Goal: Use online tool/utility: Utilize a website feature to perform a specific function

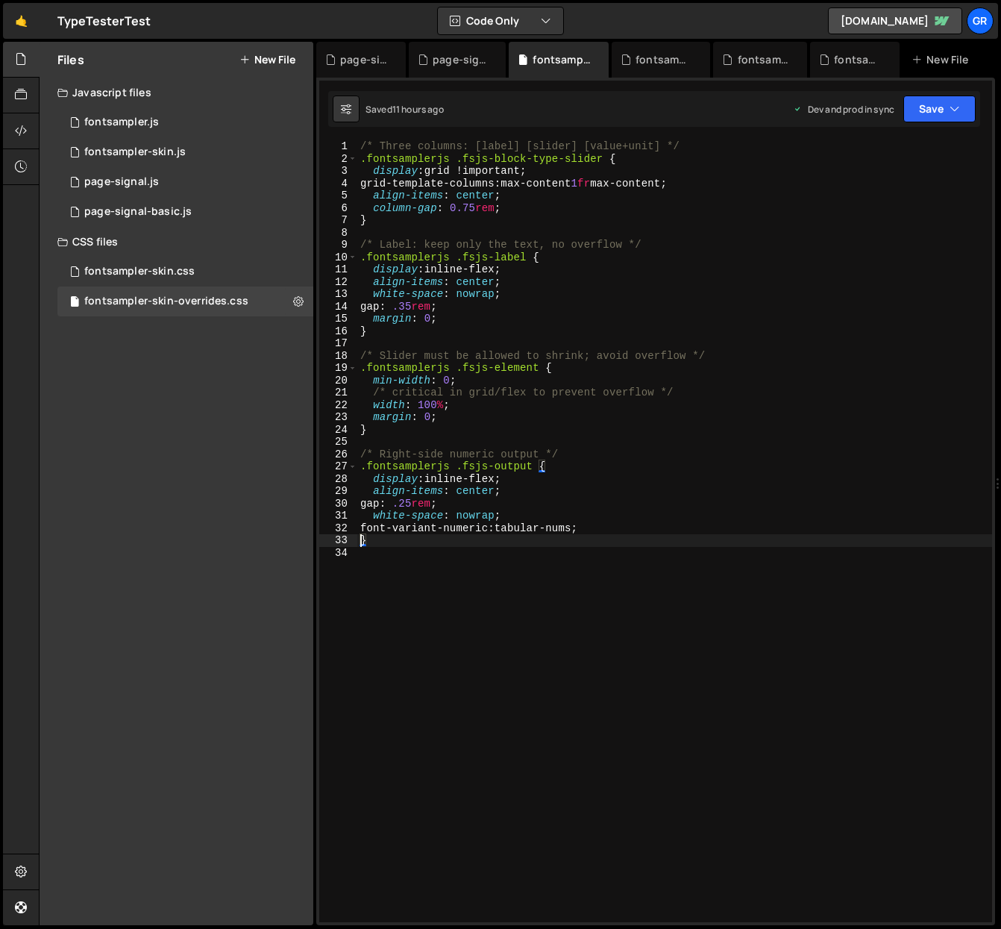
click at [377, 554] on div "/* Three columns: [label] [slider] [value+unit] */ .fontsamplerjs .fsjs-block-t…" at bounding box center [674, 543] width 635 height 806
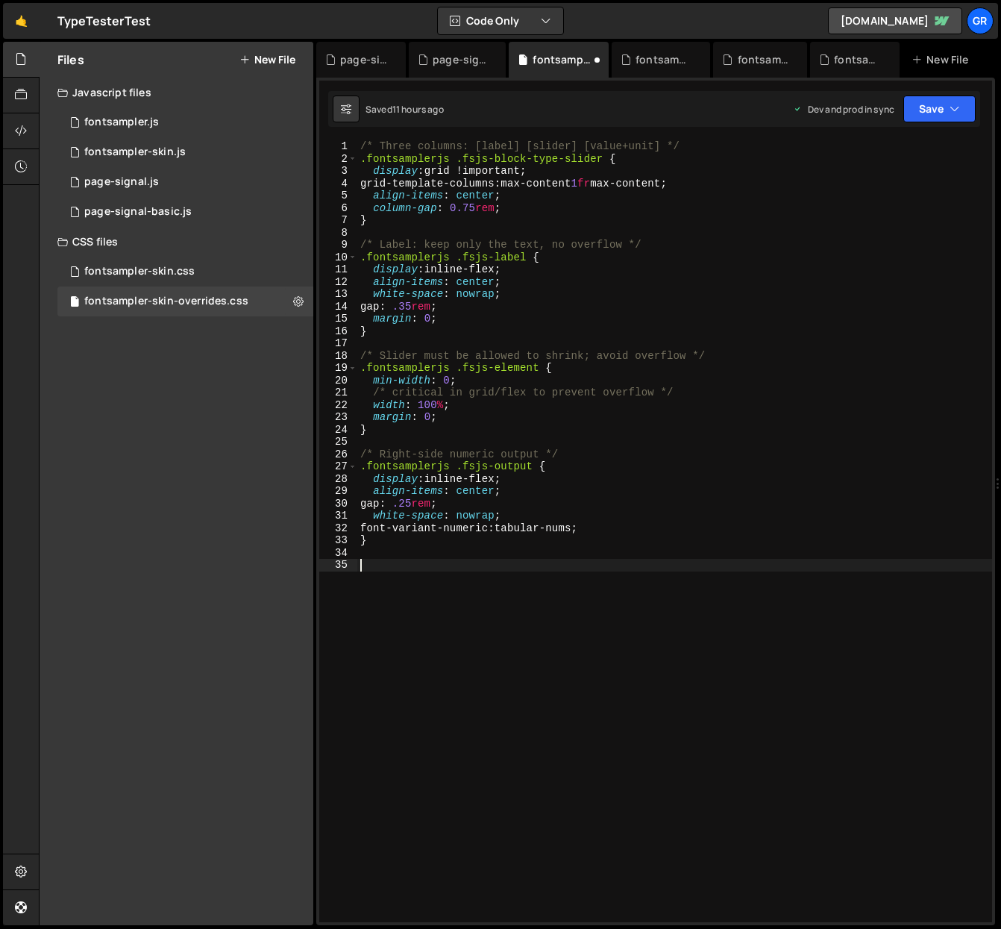
paste textarea "}"
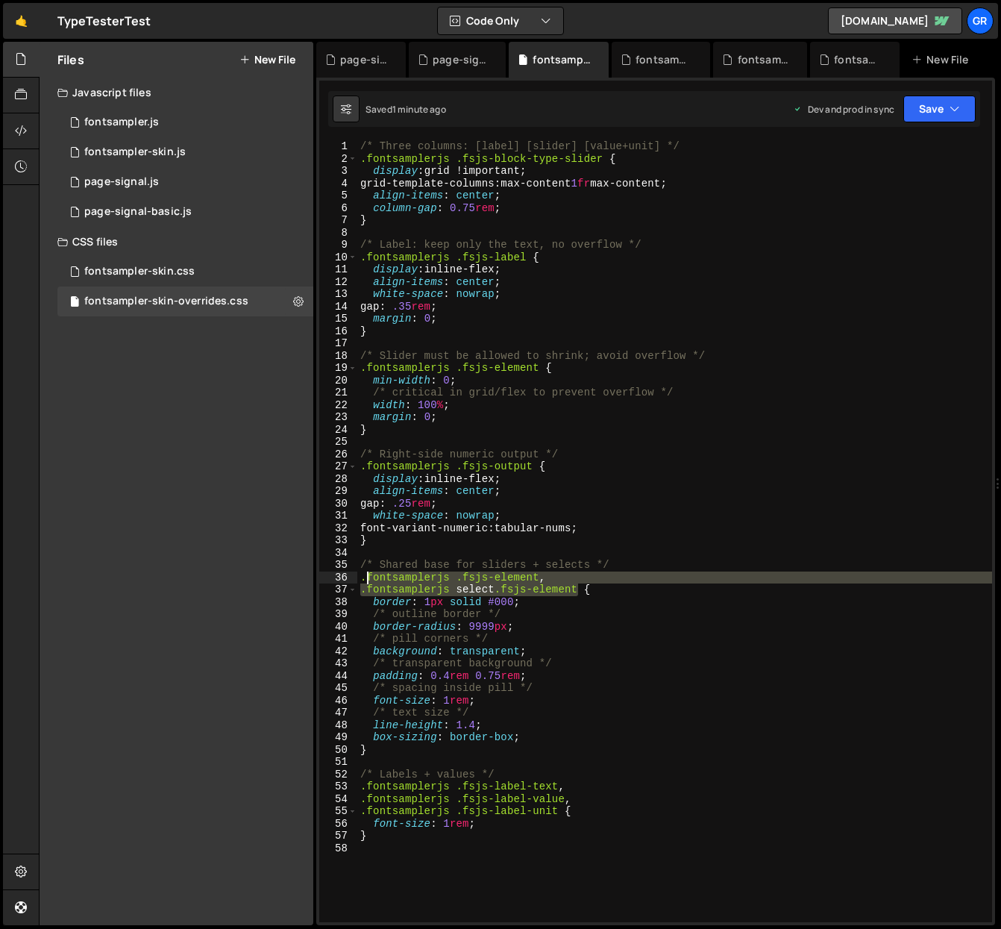
drag, startPoint x: 578, startPoint y: 590, endPoint x: 368, endPoint y: 576, distance: 210.9
click at [368, 576] on div "/* Three columns: [label] [slider] [value+unit] */ .fontsamplerjs .fsjs-block-t…" at bounding box center [674, 543] width 635 height 806
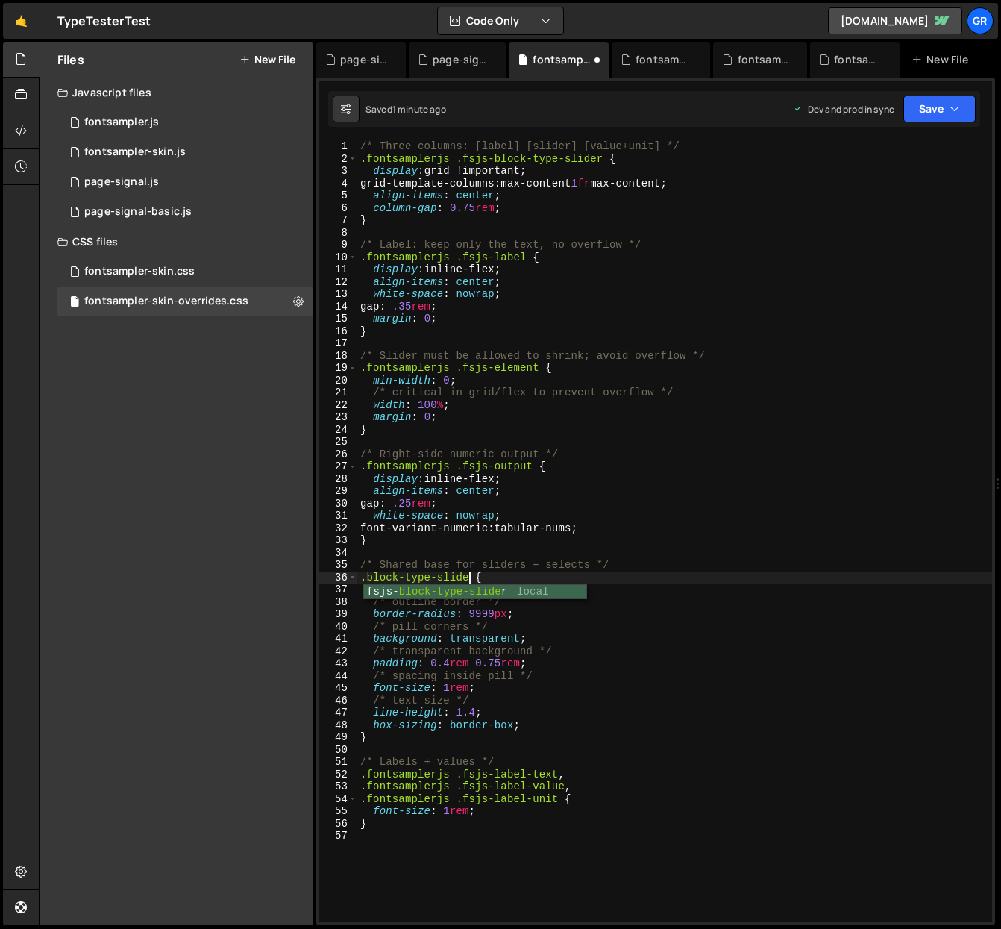
scroll to position [0, 7]
click at [780, 588] on div "/* Three columns: [label] [slider] [value+unit] */ .fontsamplerjs .fsjs-block-t…" at bounding box center [674, 543] width 635 height 806
click at [366, 578] on div "/* Three columns: [label] [slider] [value+unit] */ .fontsamplerjs .fsjs-block-t…" at bounding box center [674, 543] width 635 height 806
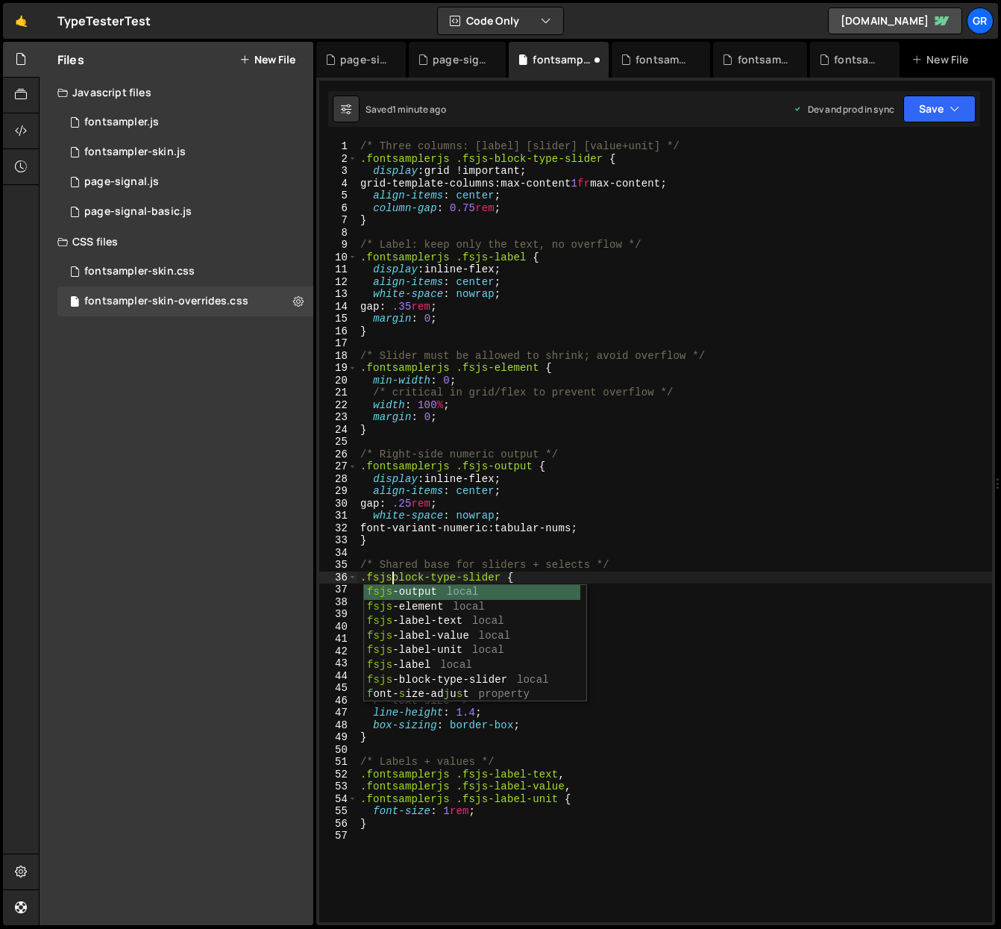
scroll to position [0, 2]
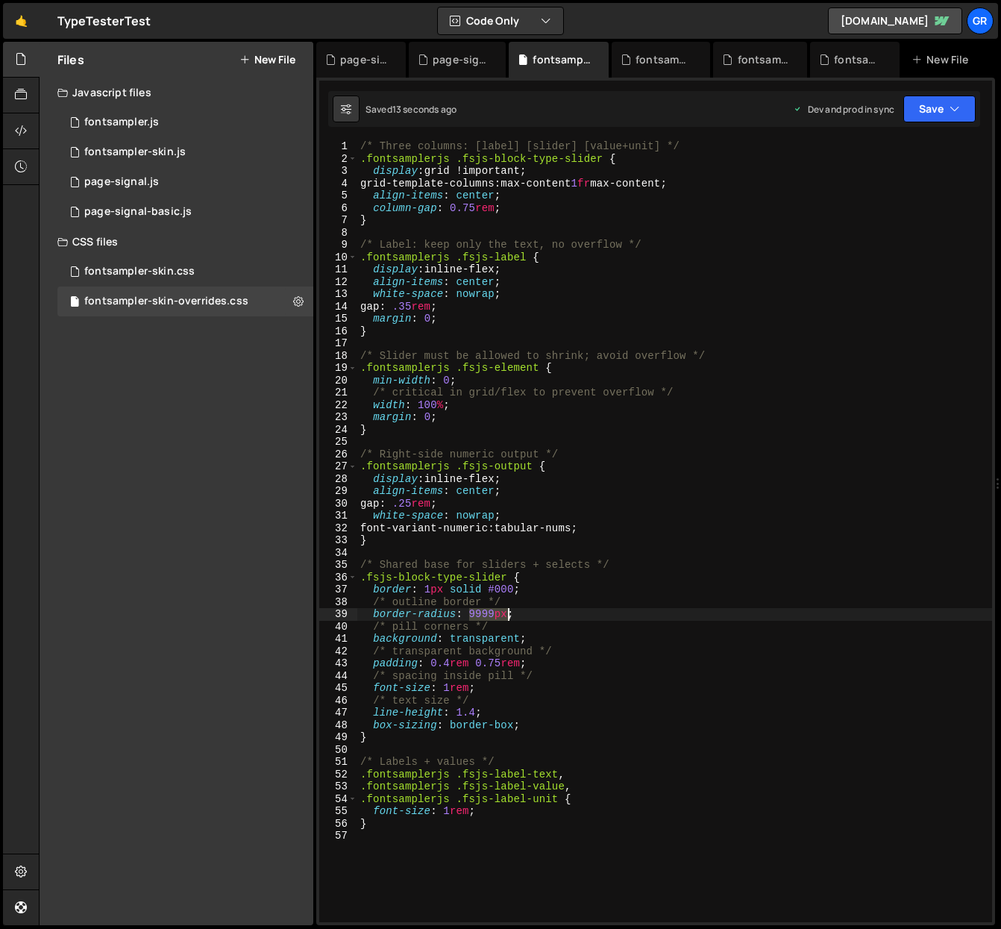
drag, startPoint x: 469, startPoint y: 615, endPoint x: 507, endPoint y: 615, distance: 38.0
click at [507, 615] on div "/* Three columns: [label] [slider] [value+unit] */ .fontsamplerjs .fsjs-block-t…" at bounding box center [674, 543] width 635 height 806
drag, startPoint x: 470, startPoint y: 615, endPoint x: 489, endPoint y: 614, distance: 18.7
click at [489, 614] on div "/* Three columns: [label] [slider] [value+unit] */ .fontsamplerjs .fsjs-block-t…" at bounding box center [674, 543] width 635 height 806
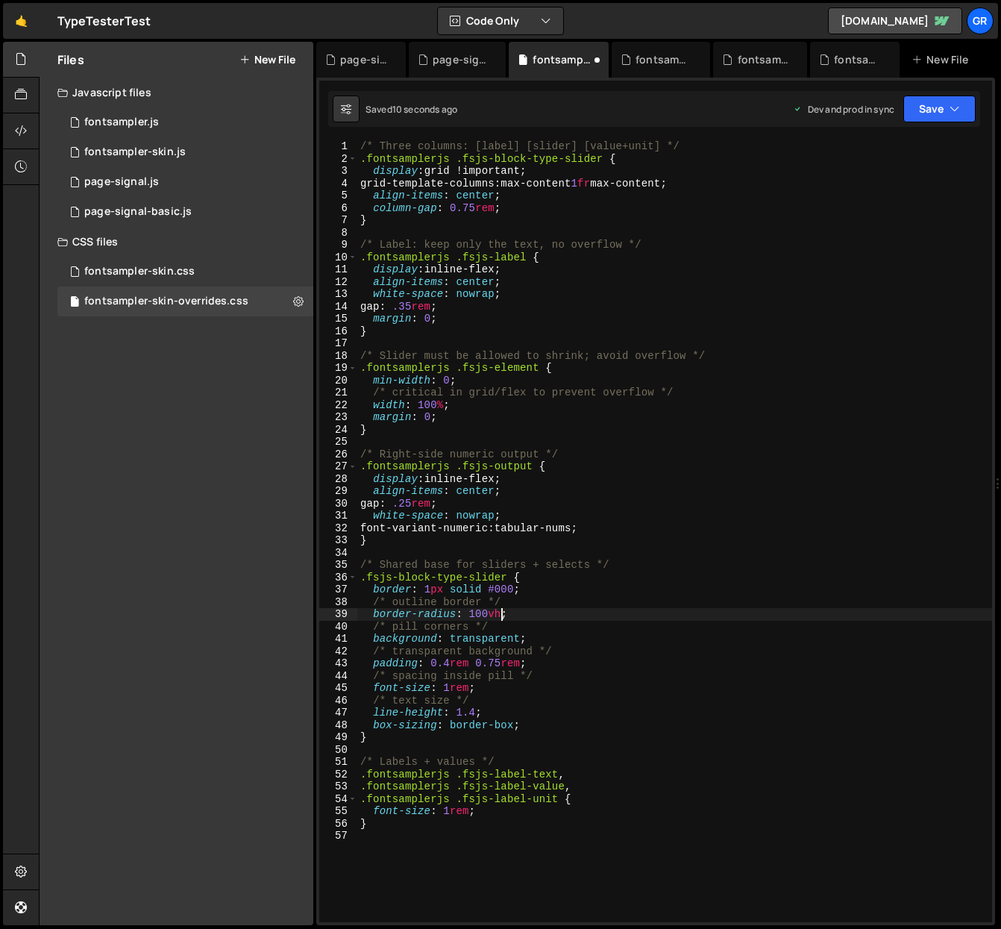
scroll to position [0, 9]
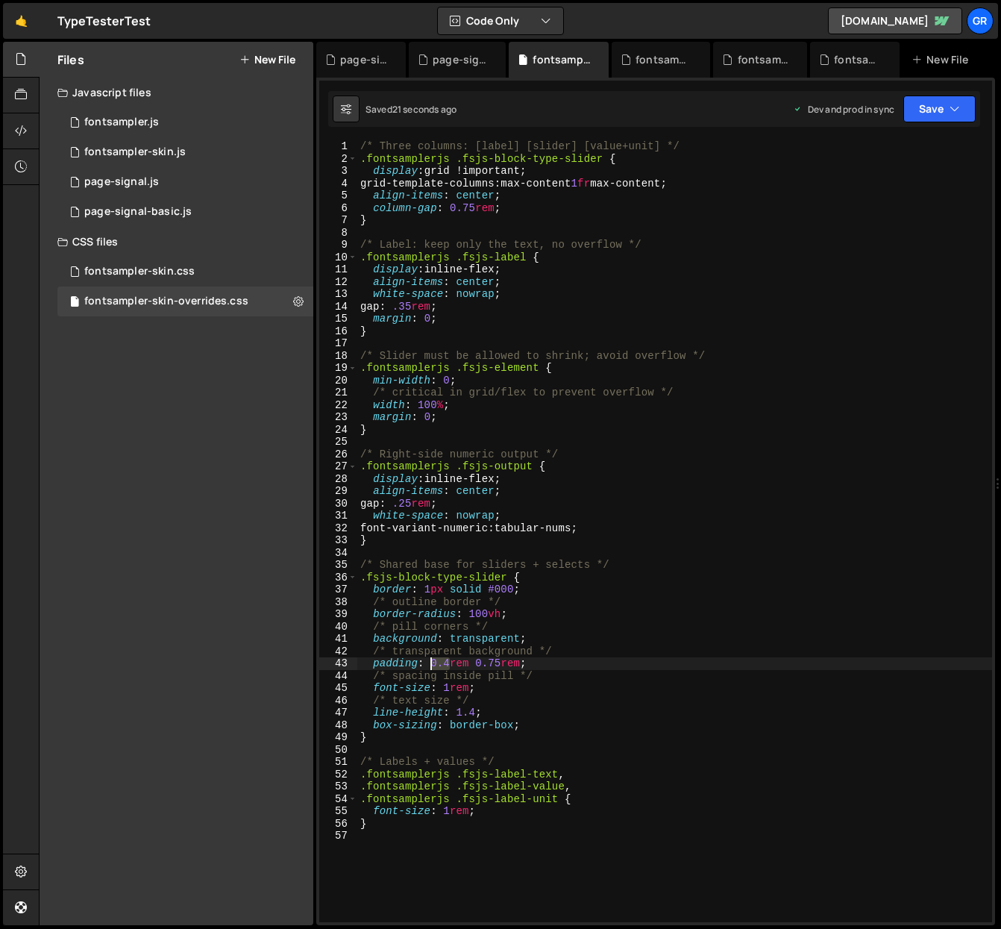
drag, startPoint x: 448, startPoint y: 663, endPoint x: 433, endPoint y: 663, distance: 15.7
click at [433, 663] on div "/* Three columns: [label] [slider] [value+unit] */ .fontsamplerjs .fsjs-block-t…" at bounding box center [674, 543] width 635 height 806
click at [487, 661] on div "/* Three columns: [label] [slider] [value+unit] */ .fontsamplerjs .fsjs-block-t…" at bounding box center [674, 543] width 635 height 806
drag, startPoint x: 464, startPoint y: 665, endPoint x: 486, endPoint y: 664, distance: 21.6
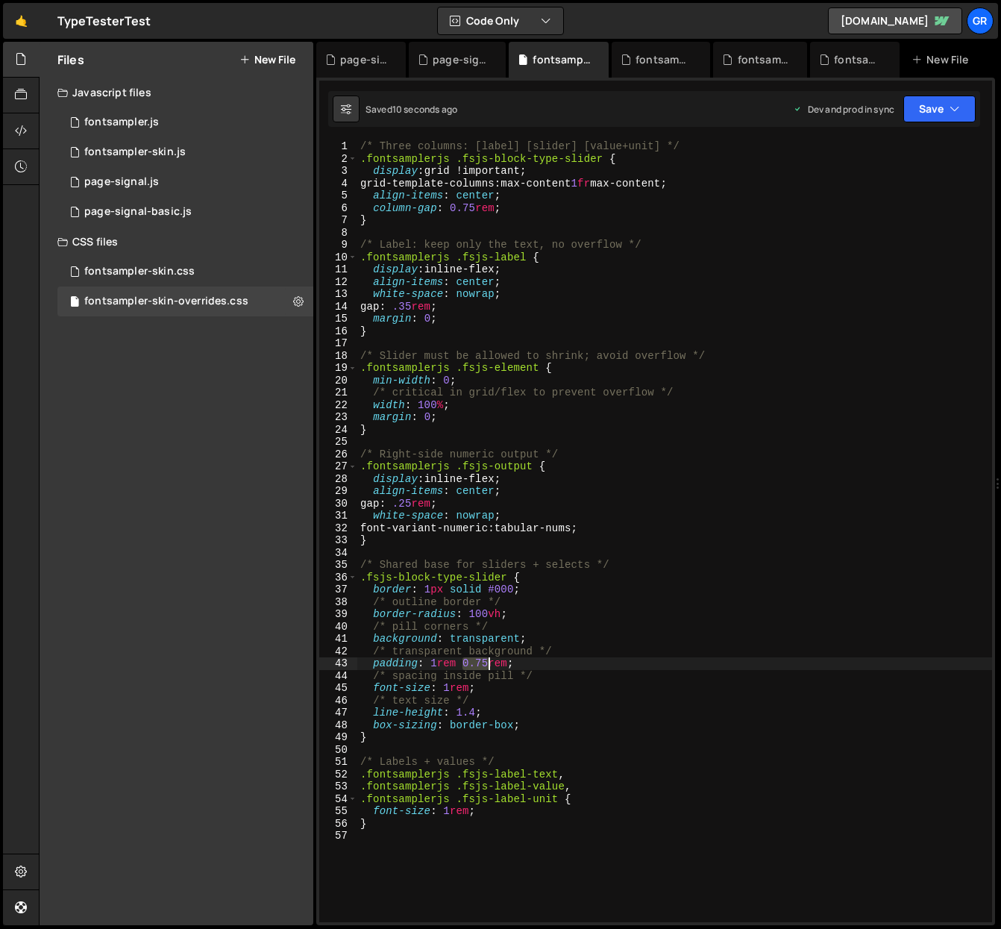
click at [486, 664] on div "/* Three columns: [label] [slider] [value+unit] */ .fontsamplerjs .fsjs-block-t…" at bounding box center [674, 543] width 635 height 806
click at [436, 662] on div "/* Three columns: [label] [slider] [value+unit] */ .fontsamplerjs .fsjs-block-t…" at bounding box center [674, 543] width 635 height 806
click at [705, 609] on div "/* Three columns: [label] [slider] [value+unit] */ .fontsamplerjs .fsjs-block-t…" at bounding box center [674, 543] width 635 height 806
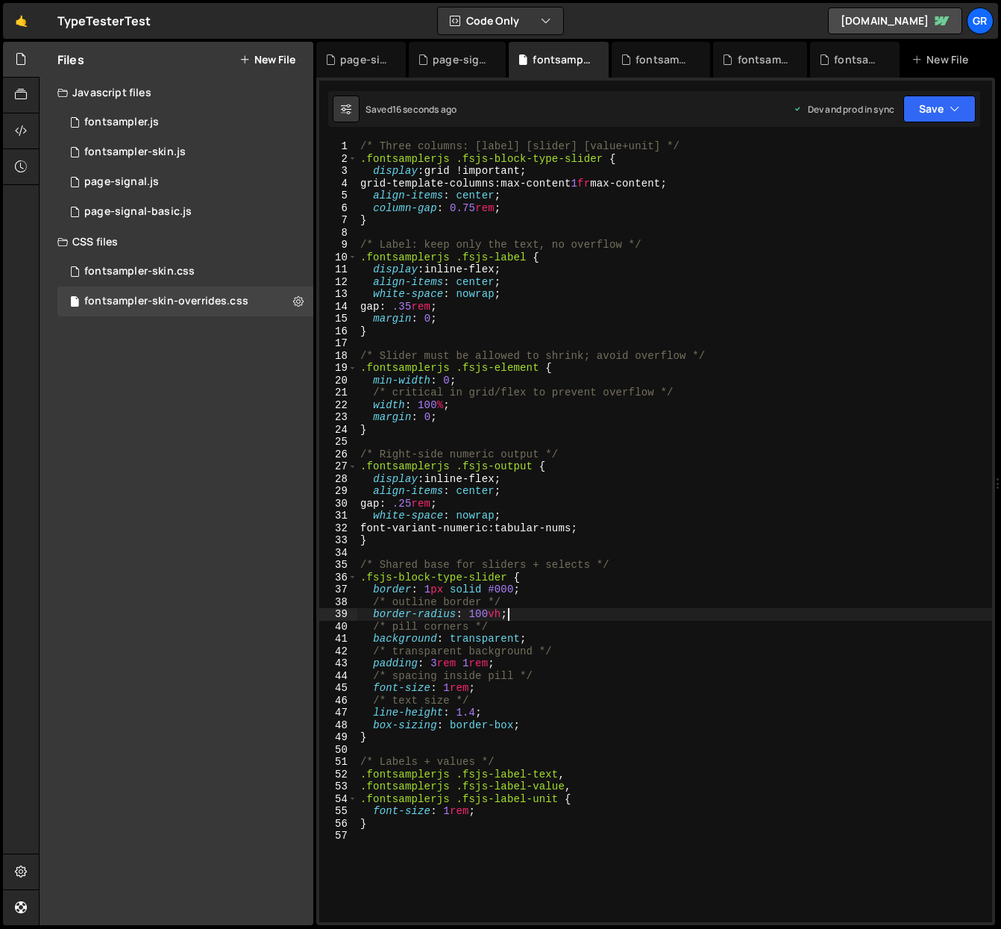
click at [449, 811] on div "/* Three columns: [label] [slider] [value+unit] */ .fontsamplerjs .fsjs-block-t…" at bounding box center [674, 543] width 635 height 806
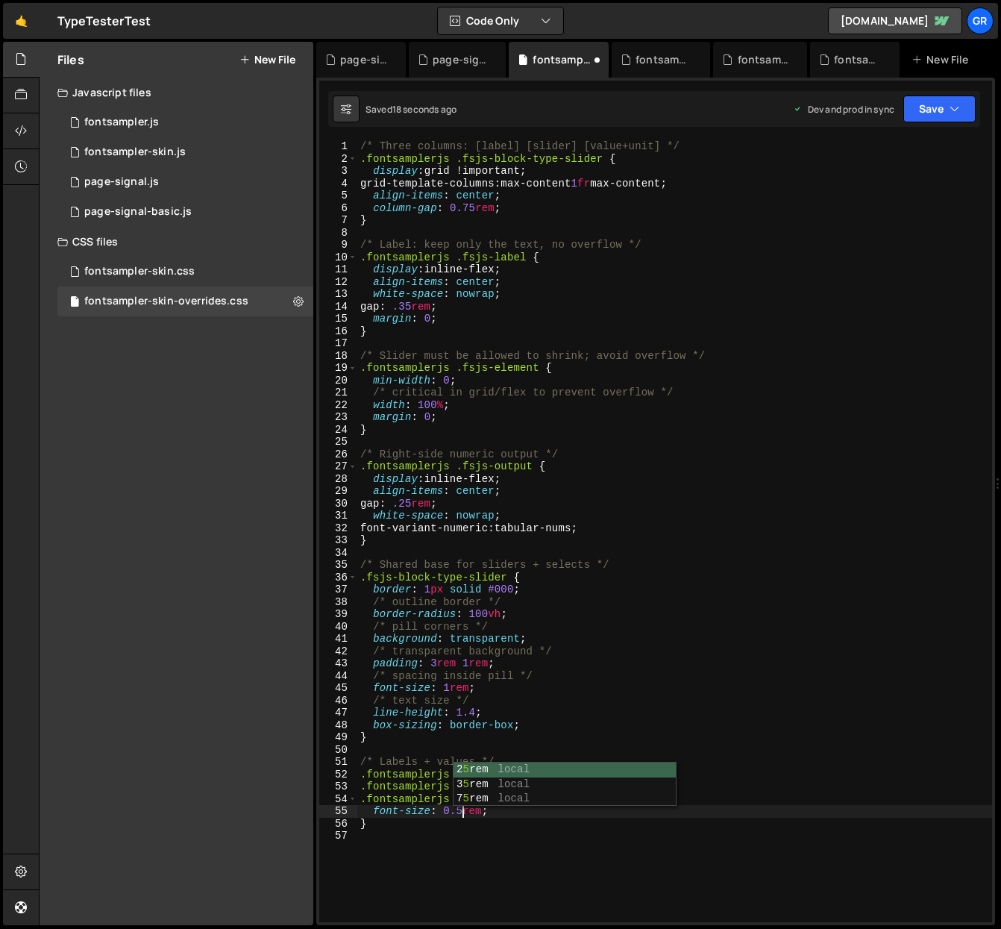
scroll to position [0, 7]
click at [463, 809] on div "/* Three columns: [label] [slider] [value+unit] */ .fontsamplerjs .fsjs-block-t…" at bounding box center [674, 543] width 635 height 806
click at [437, 663] on div "/* Three columns: [label] [slider] [value+unit] */ .fontsamplerjs .fsjs-block-t…" at bounding box center [674, 543] width 635 height 806
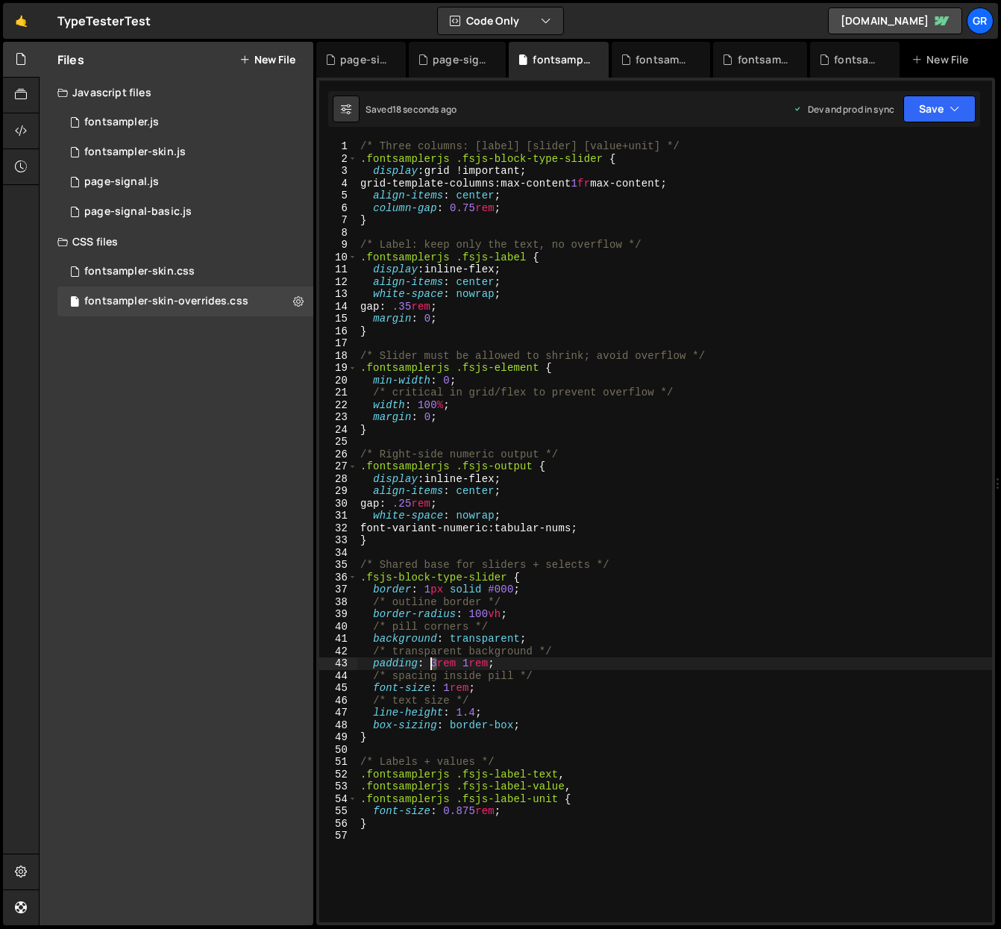
click at [433, 662] on div "/* Three columns: [label] [slider] [value+unit] */ .fontsamplerjs .fsjs-block-t…" at bounding box center [674, 543] width 635 height 806
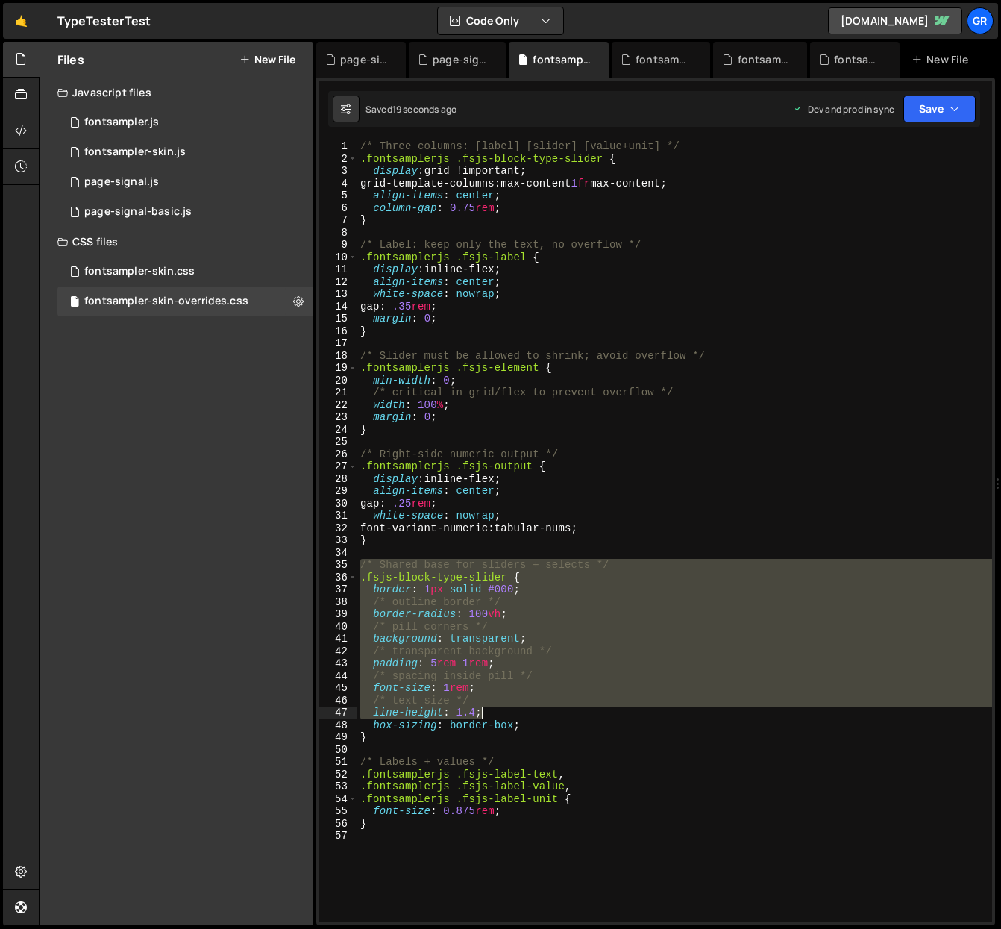
drag, startPoint x: 359, startPoint y: 565, endPoint x: 536, endPoint y: 720, distance: 235.8
click at [537, 720] on div "/* Three columns: [label] [slider] [value+unit] */ .fontsamplerjs .fsjs-block-t…" at bounding box center [674, 543] width 635 height 806
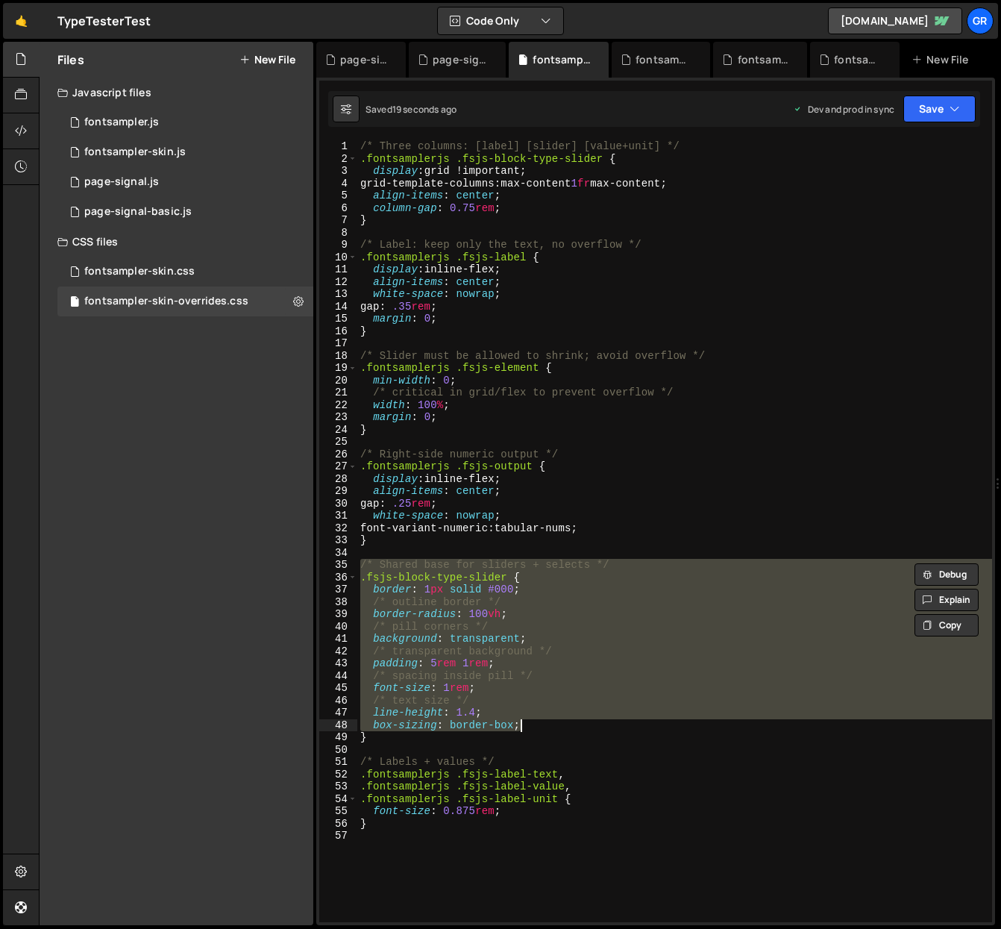
drag, startPoint x: 422, startPoint y: 656, endPoint x: 433, endPoint y: 660, distance: 12.7
click at [422, 656] on div "/* Three columns: [label] [slider] [value+unit] */ .fontsamplerjs .fsjs-block-t…" at bounding box center [674, 531] width 635 height 782
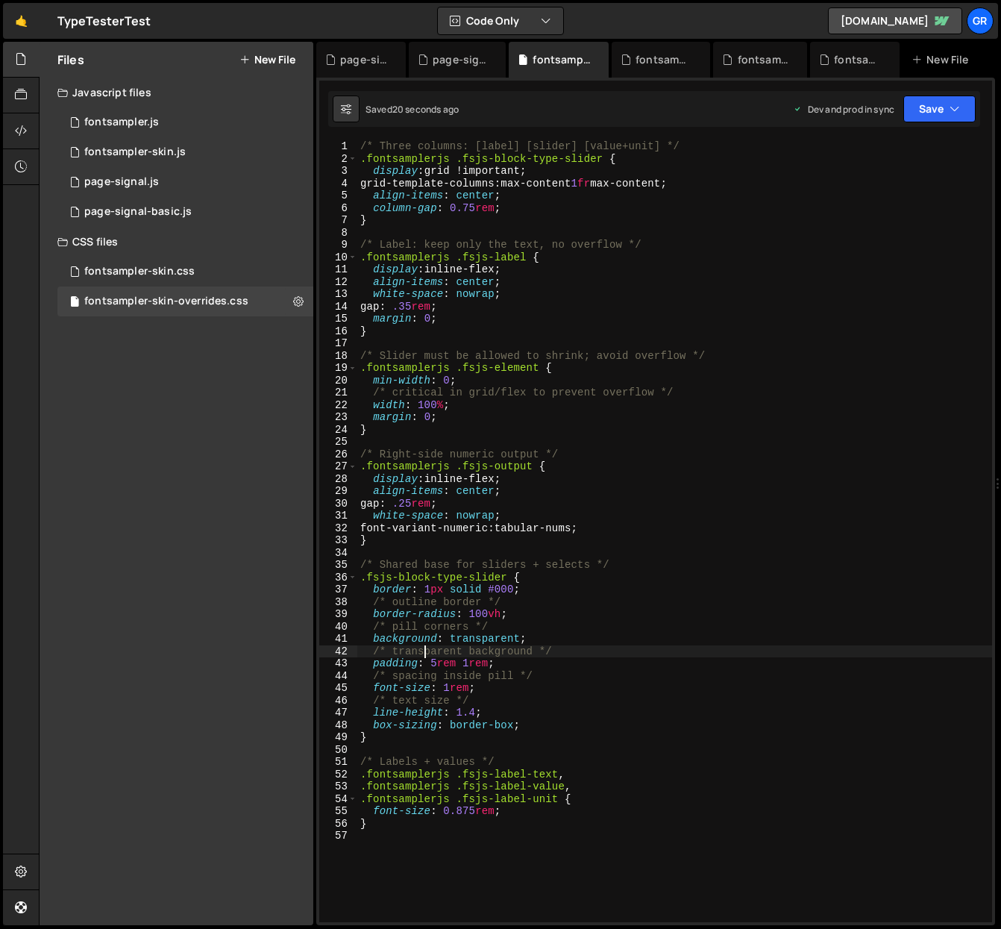
click at [434, 661] on div "/* Three columns: [label] [slider] [value+unit] */ .fontsamplerjs .fsjs-block-t…" at bounding box center [674, 543] width 635 height 806
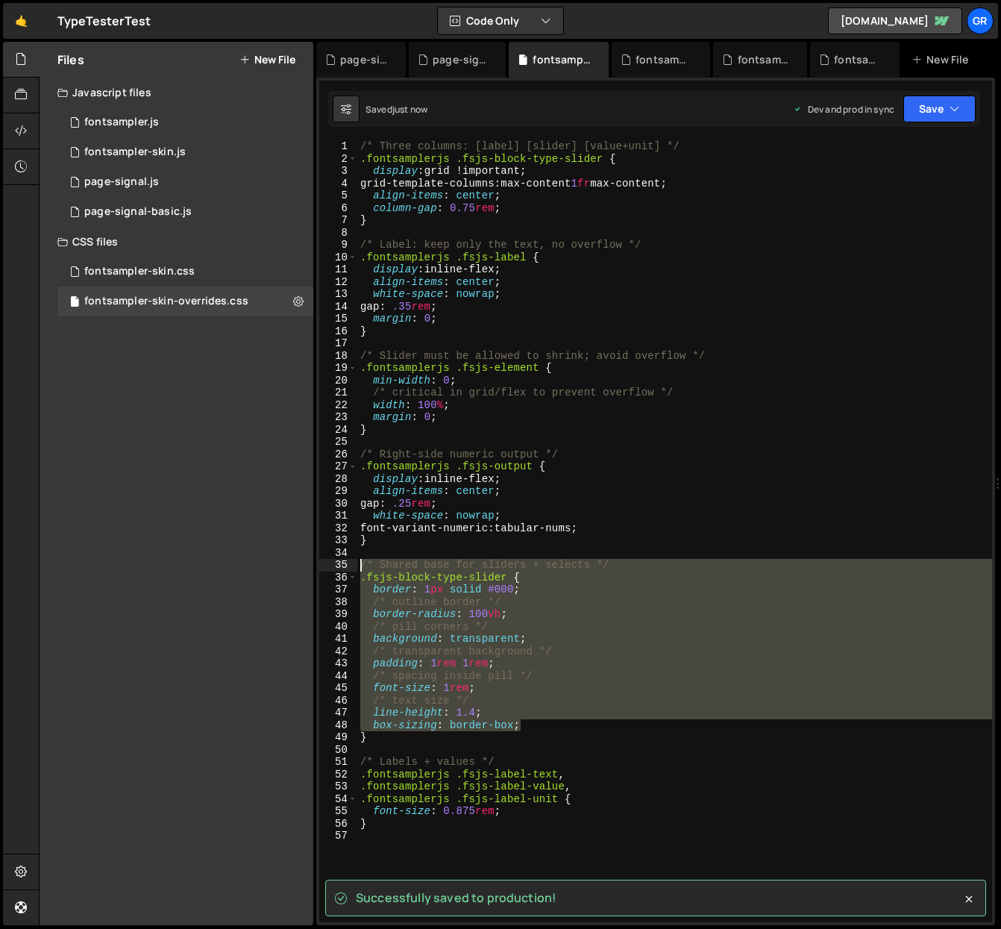
drag, startPoint x: 531, startPoint y: 722, endPoint x: 359, endPoint y: 566, distance: 232.4
click at [359, 566] on div "/* Three columns: [label] [slider] [value+unit] */ .fontsamplerjs .fsjs-block-t…" at bounding box center [674, 543] width 635 height 806
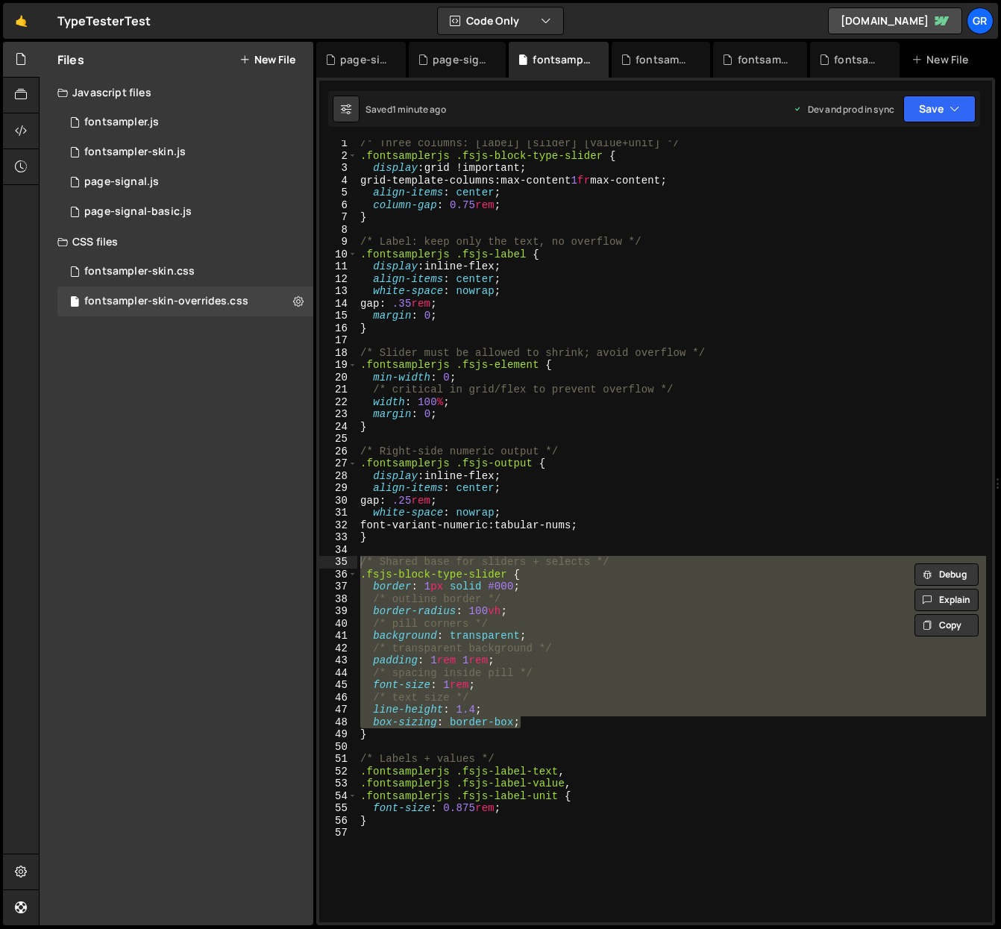
scroll to position [2, 0]
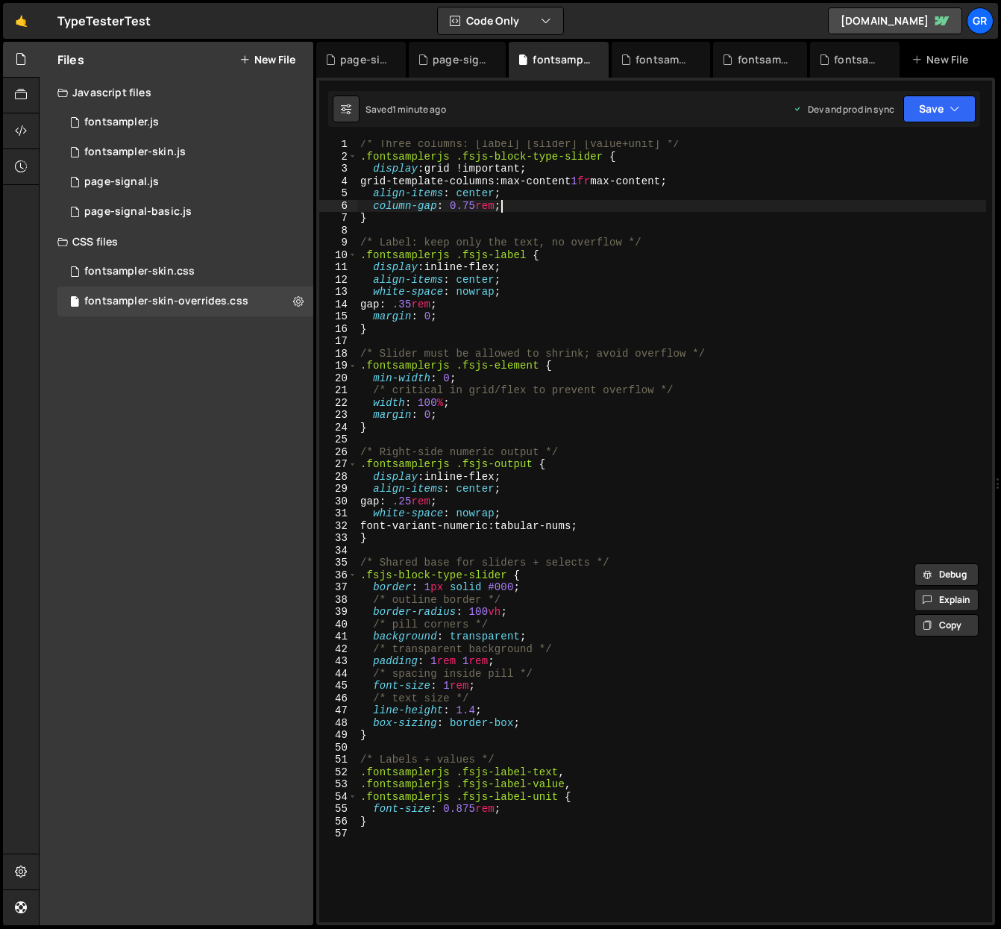
click at [509, 204] on div "/* Three columns: [label] [slider] [value+unit] */ .fontsamplerjs .fsjs-block-t…" at bounding box center [671, 541] width 629 height 806
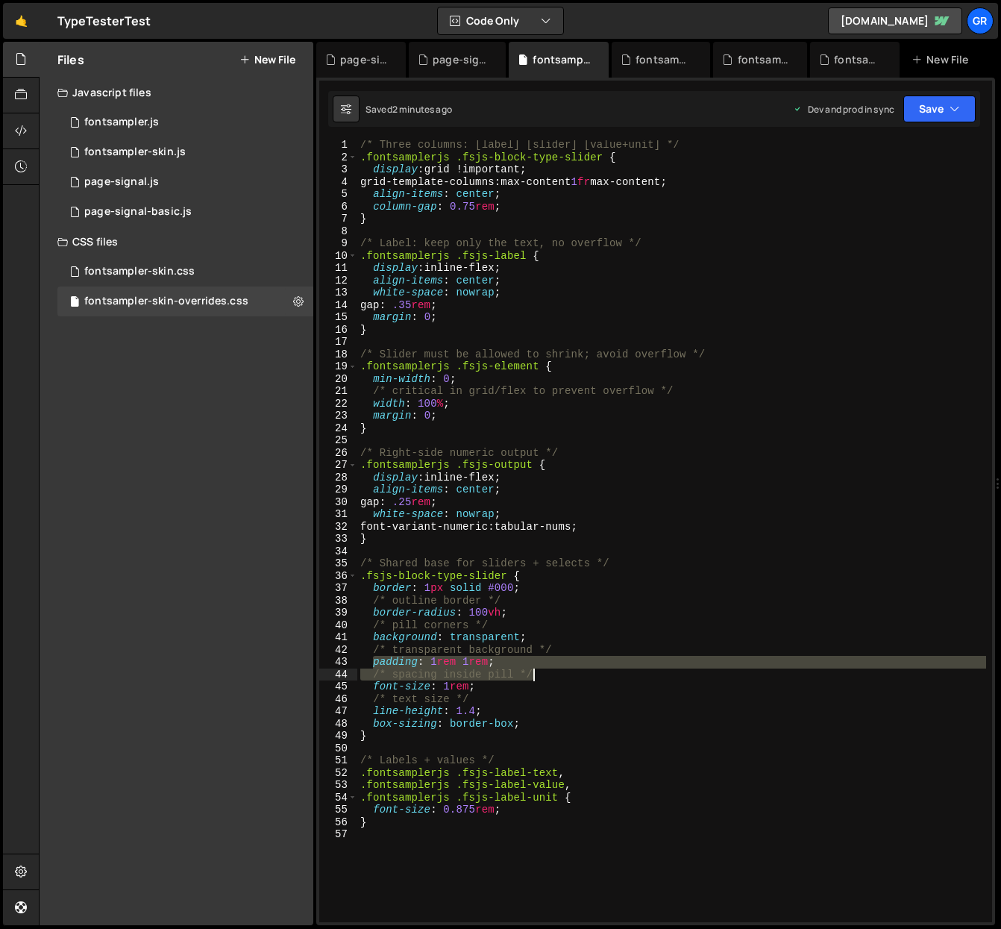
drag, startPoint x: 372, startPoint y: 660, endPoint x: 539, endPoint y: 669, distance: 167.3
click at [539, 669] on div "/* Three columns: [label] [slider] [value+unit] */ .fontsamplerjs .fsjs-block-t…" at bounding box center [671, 542] width 629 height 806
type textarea "padding: 1rem 1rem; /* spacing inside pill */"
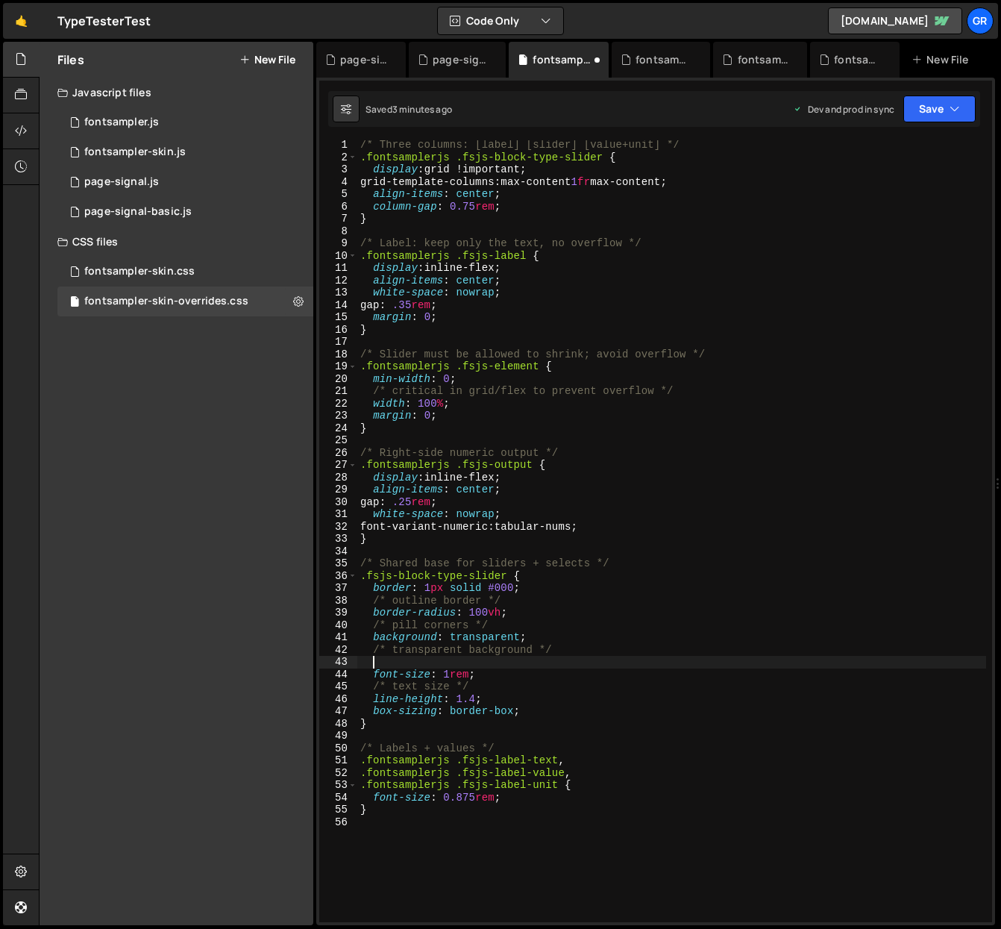
click at [516, 205] on div "/* Three columns: [label] [slider] [value+unit] */ .fontsamplerjs .fsjs-block-t…" at bounding box center [671, 542] width 629 height 806
type textarea "column-gap: 0.75rem;"
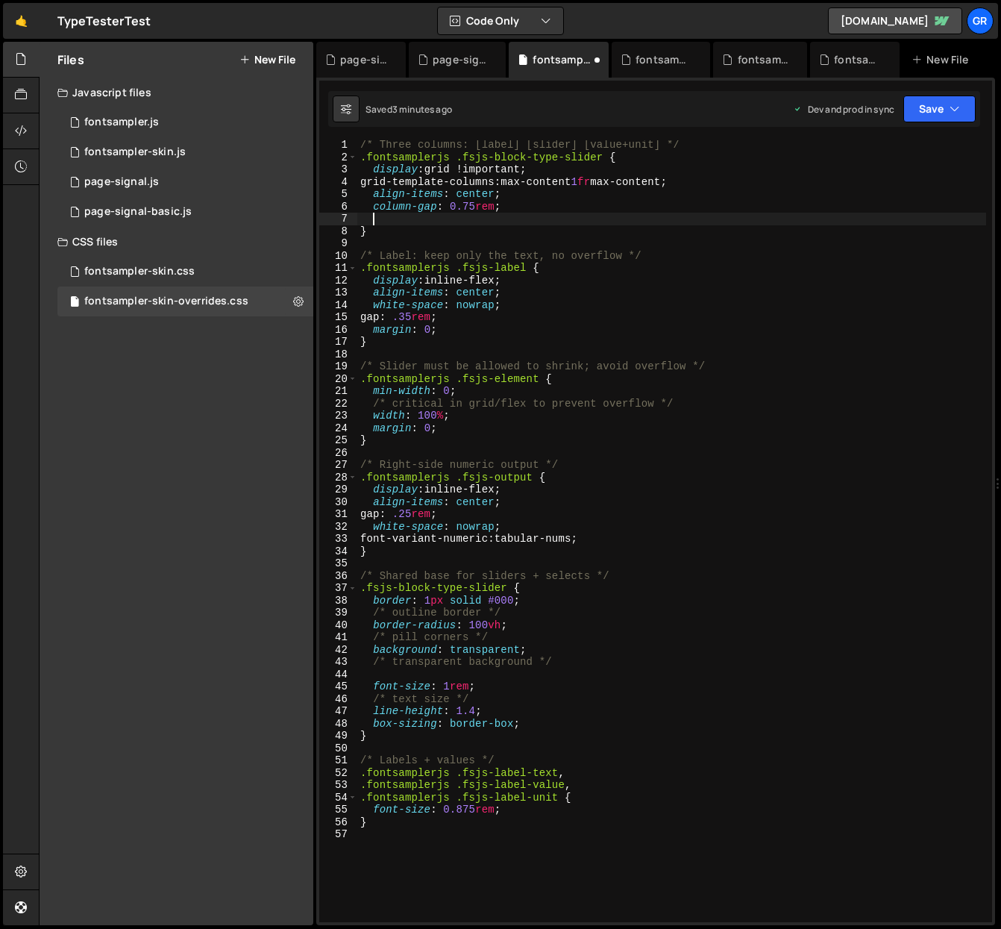
paste textarea "/* spacing inside pill */"
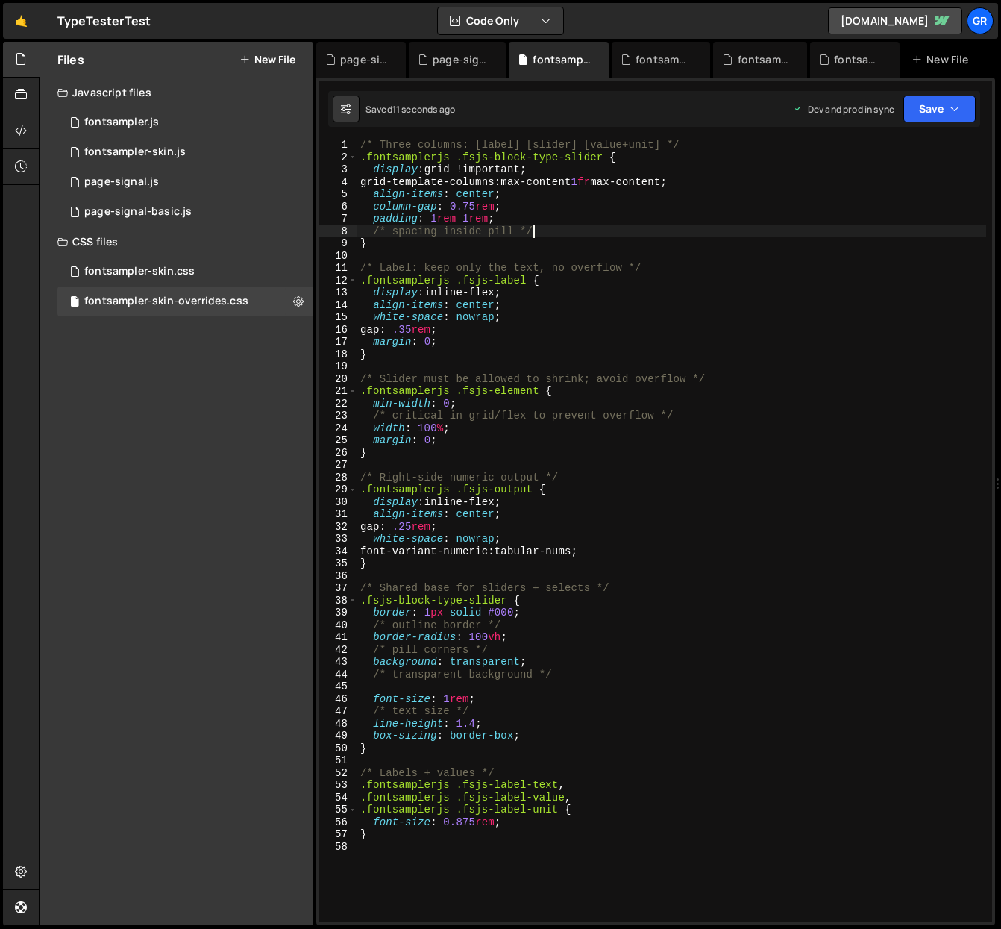
click at [436, 220] on div "/* Three columns: [label] [slider] [value+unit] */ .fontsamplerjs .fsjs-block-t…" at bounding box center [671, 542] width 629 height 806
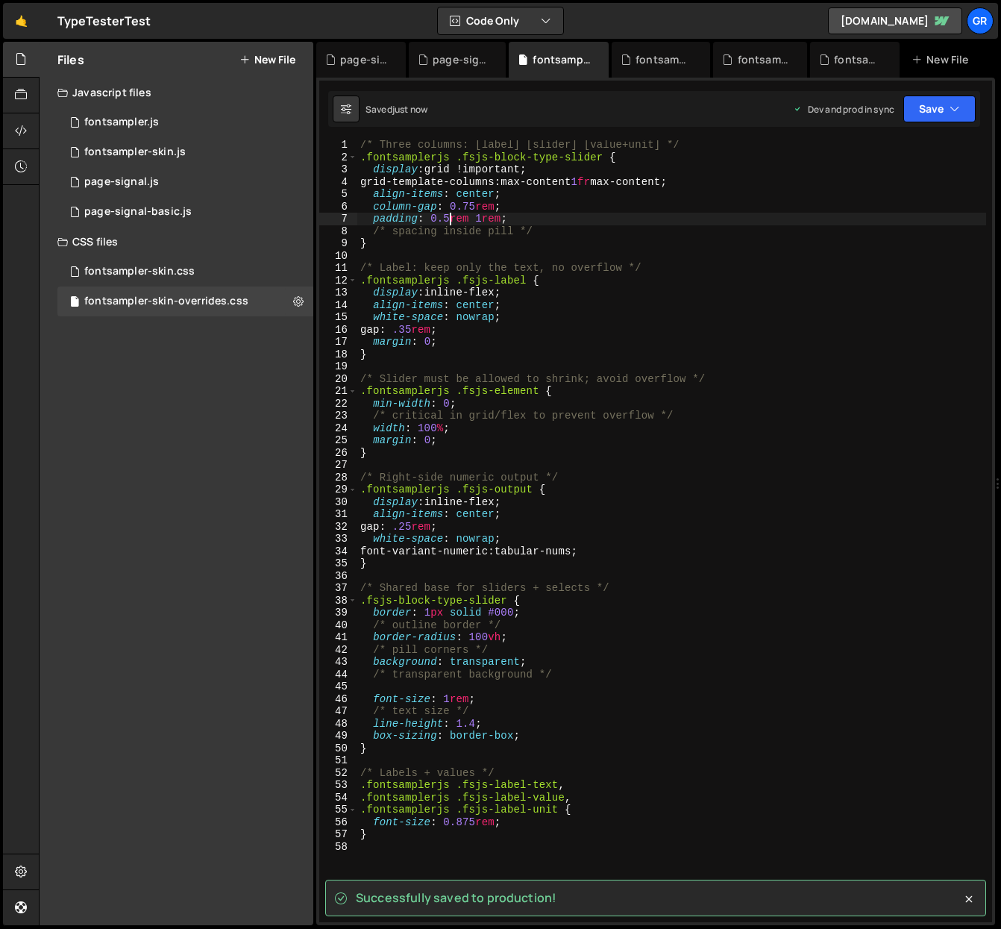
type textarea "padding: 0.5rem 1rem;"
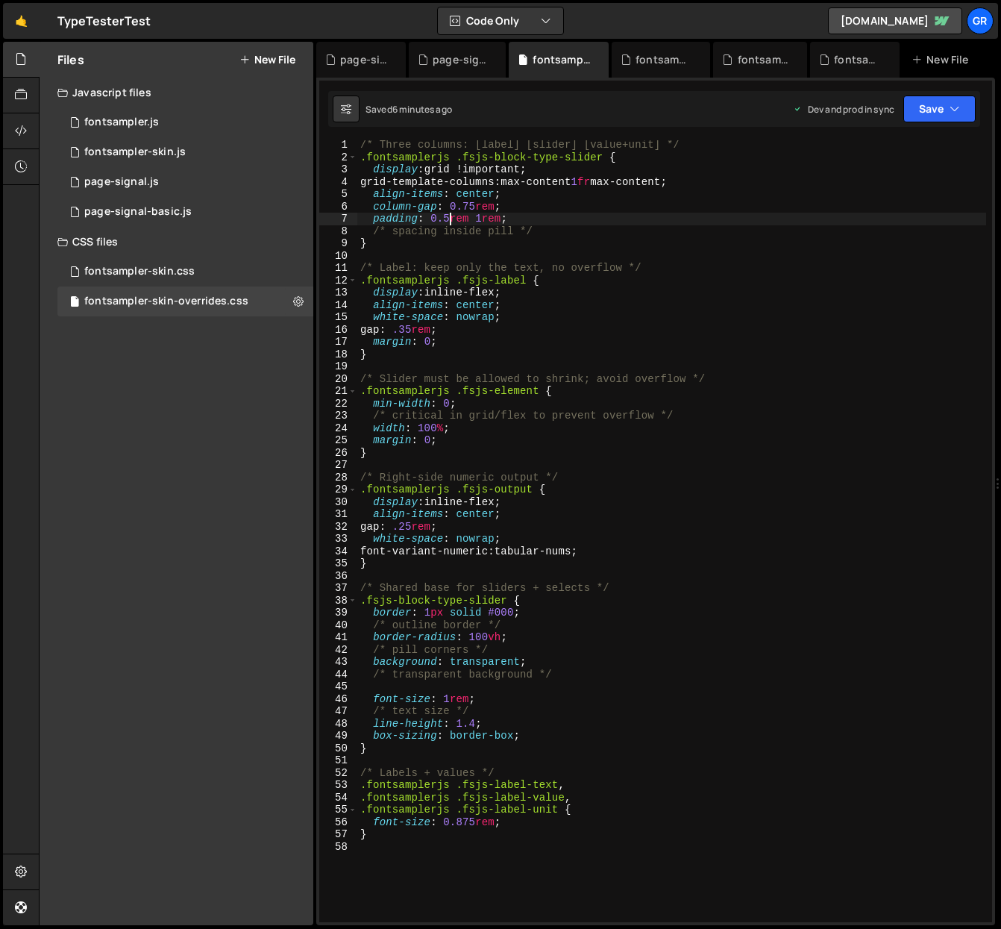
click at [380, 686] on div "/* Three columns: [label] [slider] [value+unit] */ .fontsamplerjs .fsjs-block-t…" at bounding box center [671, 542] width 629 height 806
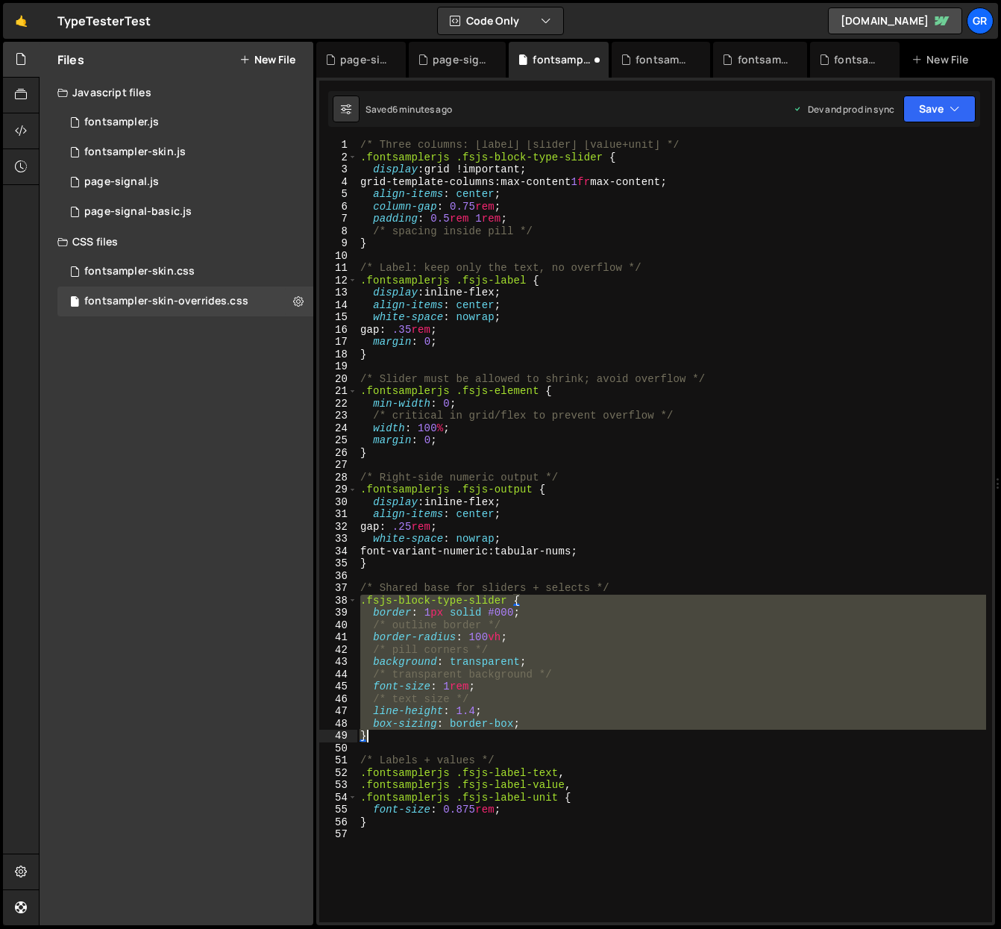
drag, startPoint x: 360, startPoint y: 599, endPoint x: 550, endPoint y: 734, distance: 233.3
click at [550, 734] on div "/* Three columns: [label] [slider] [value+unit] */ .fontsamplerjs .fsjs-block-t…" at bounding box center [671, 542] width 629 height 806
click at [513, 598] on div "/* Three columns: [label] [slider] [value+unit] */ .fontsamplerjs .fsjs-block-t…" at bounding box center [671, 531] width 629 height 782
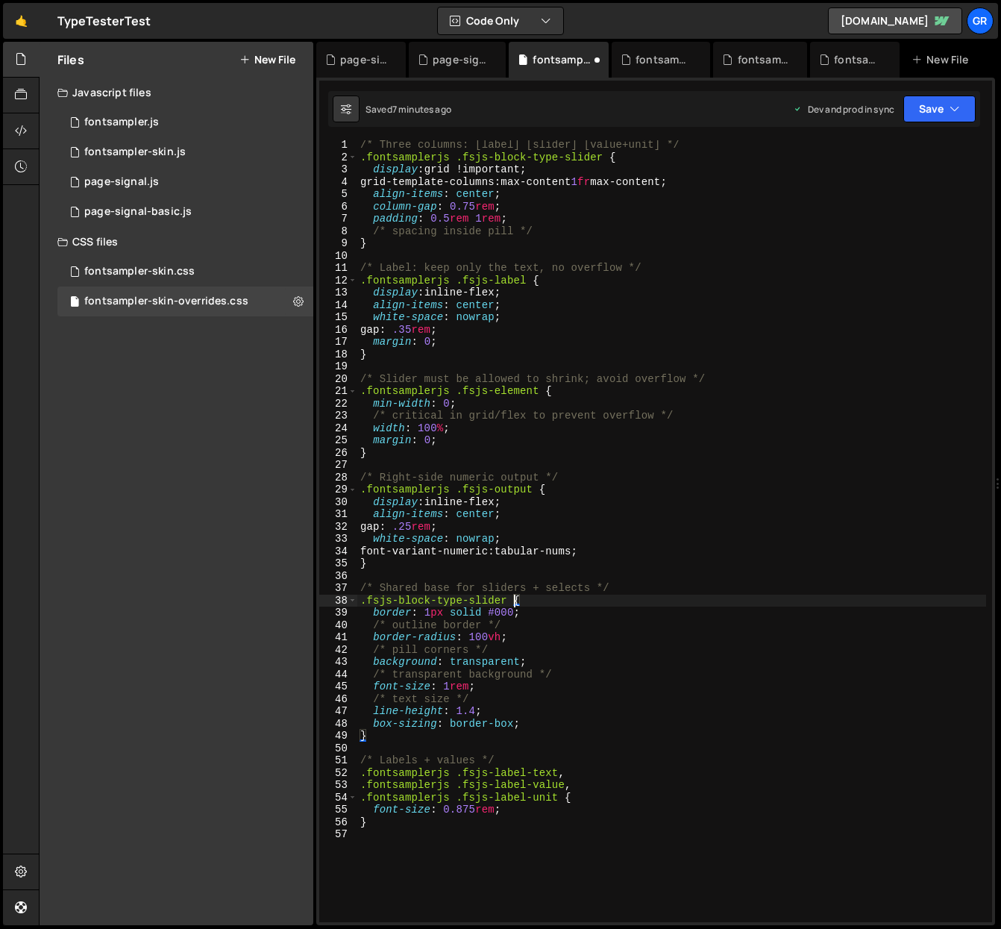
paste textarea ".fsjs-block-type-select"
click at [516, 600] on div "/* Three columns: [label] [slider] [value+unit] */ .fontsamplerjs .fsjs-block-t…" at bounding box center [671, 542] width 629 height 806
click at [507, 601] on div "/* Three columns: [label] [slider] [value+unit] */ .fontsamplerjs .fsjs-block-t…" at bounding box center [671, 542] width 629 height 806
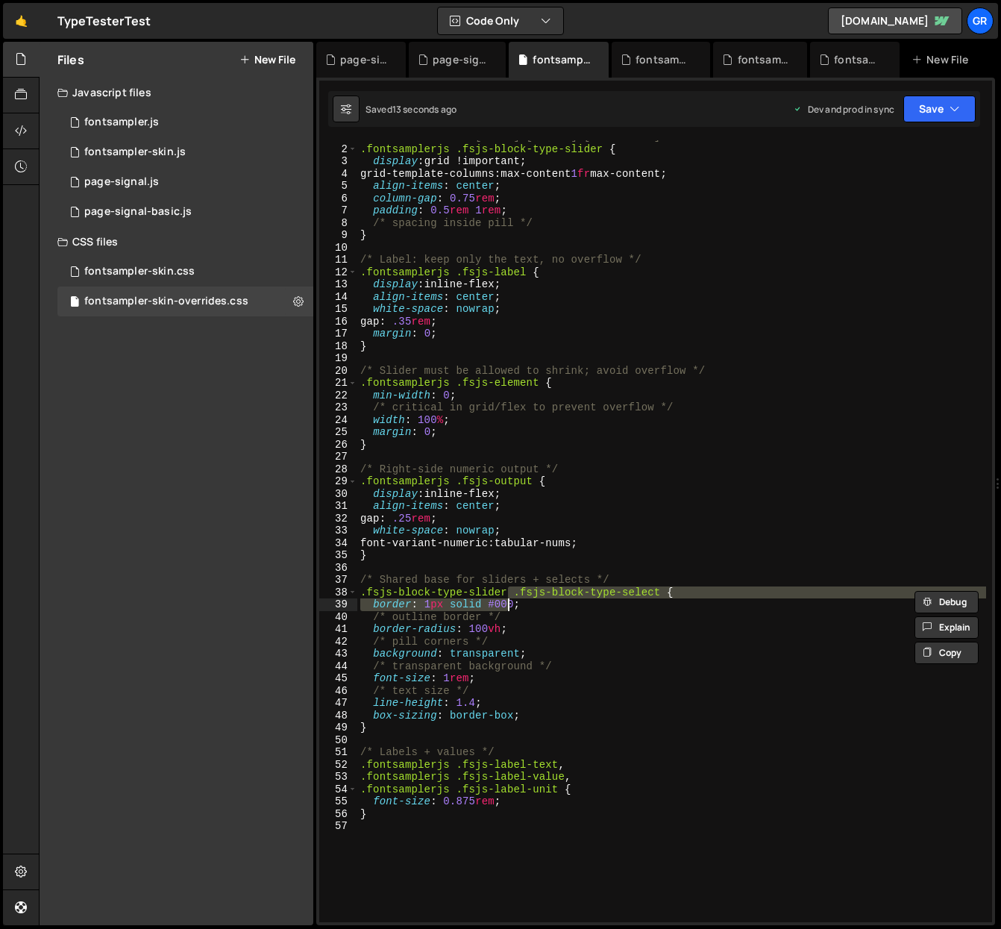
click at [509, 589] on div "/* Three columns: [label] [slider] [value+unit] */ .fontsamplerjs .fsjs-block-t…" at bounding box center [671, 531] width 629 height 782
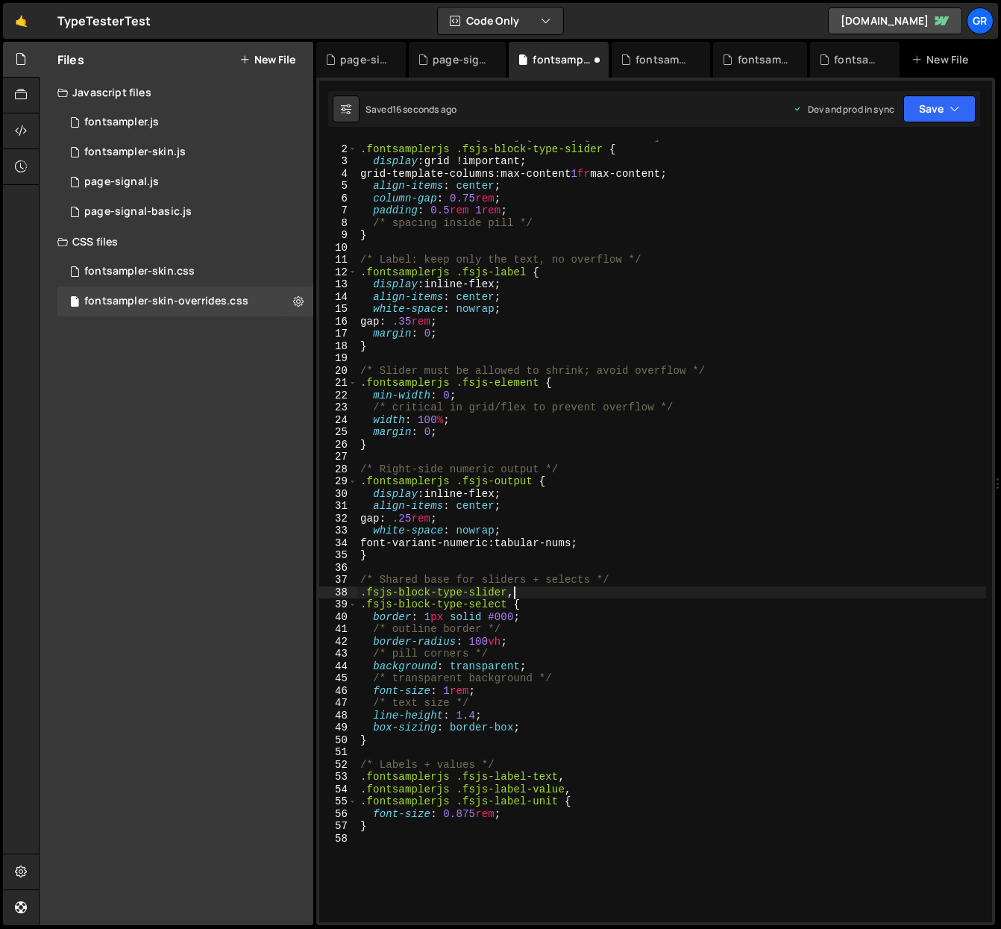
scroll to position [0, 10]
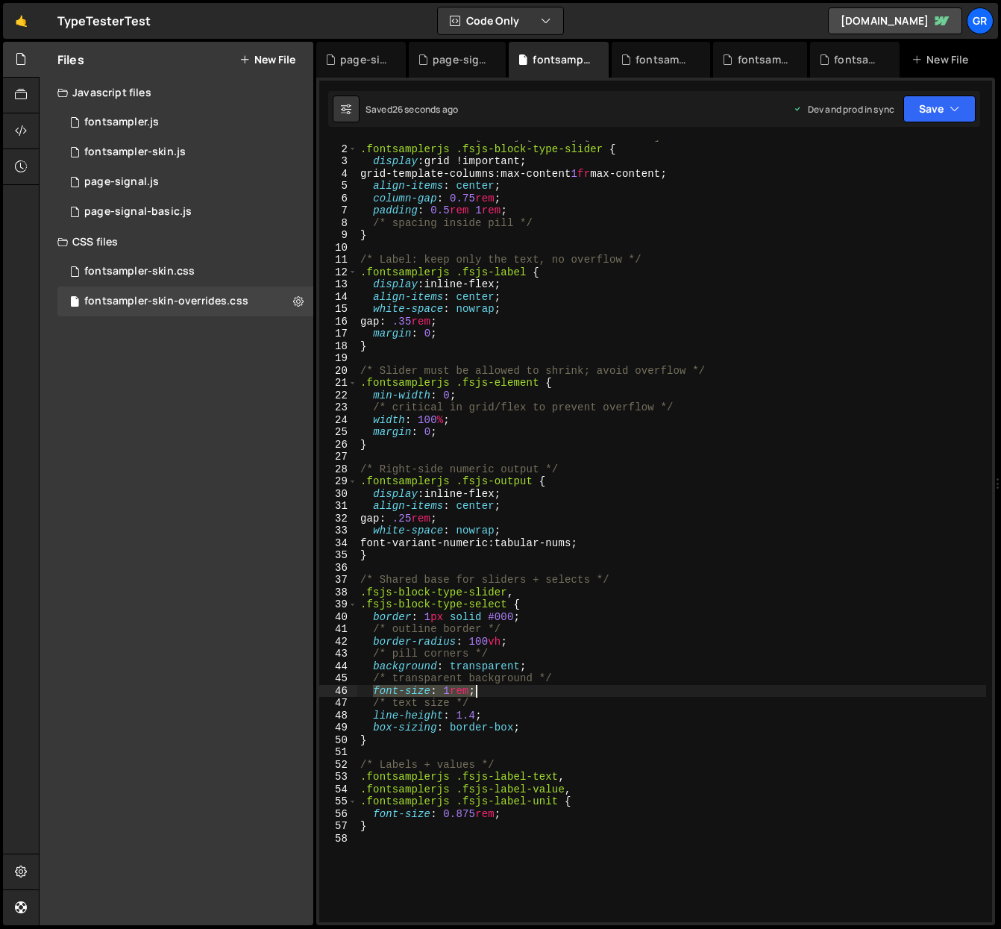
drag, startPoint x: 375, startPoint y: 689, endPoint x: 486, endPoint y: 691, distance: 111.2
click at [486, 691] on div "/* Three columns: [label] [slider] [value+unit] */ .fontsamplerjs .fsjs-block-t…" at bounding box center [671, 534] width 629 height 806
type textarea "font-size: 1rem;"
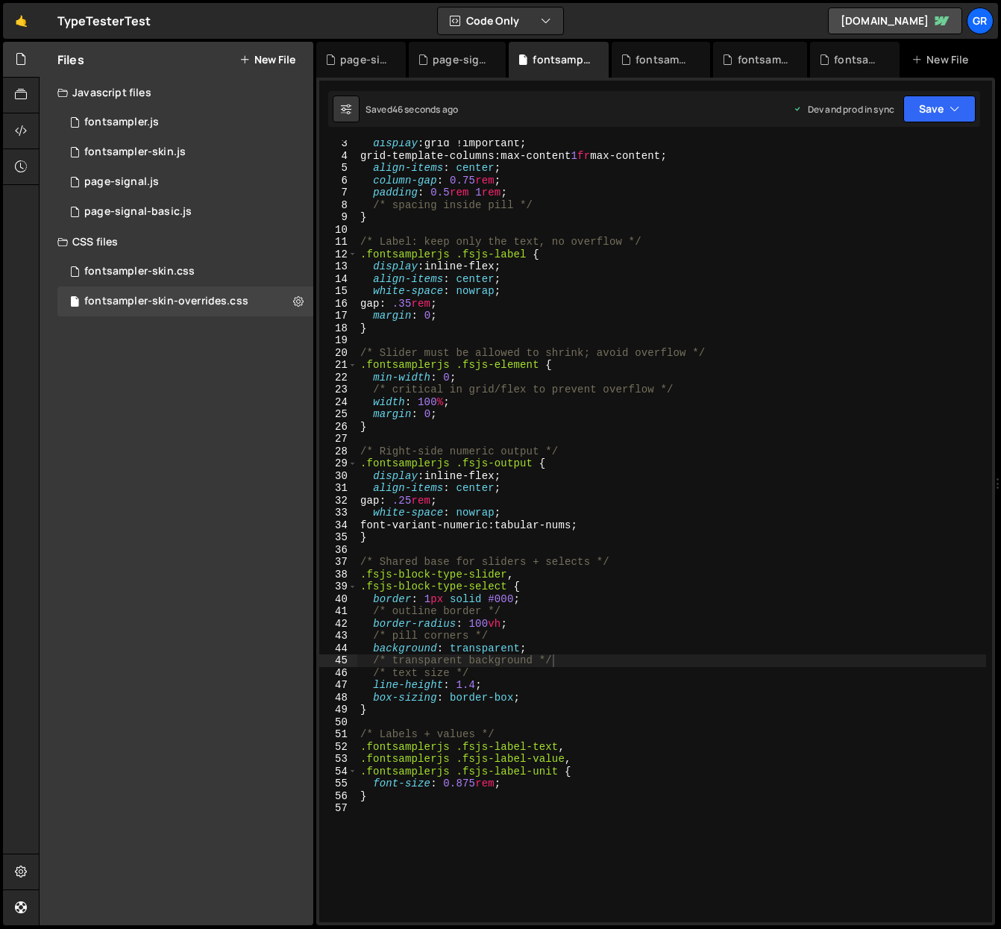
scroll to position [27, 0]
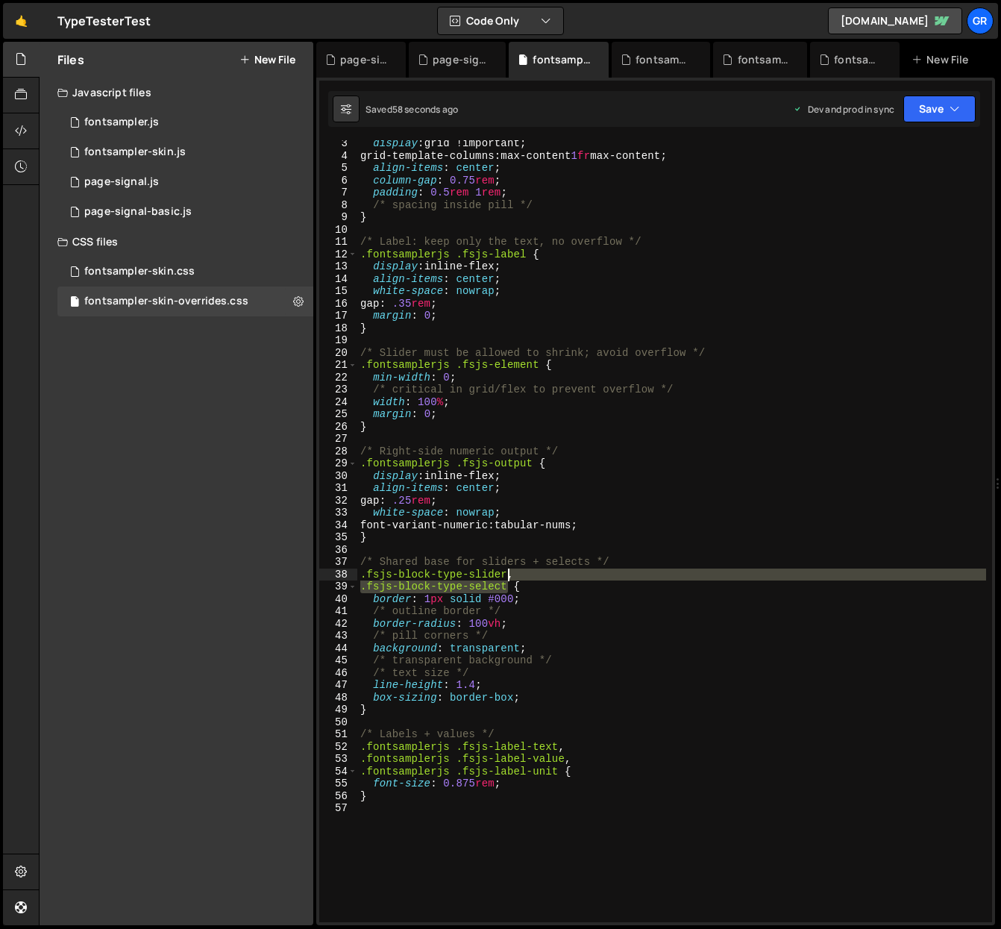
drag, startPoint x: 507, startPoint y: 586, endPoint x: 508, endPoint y: 573, distance: 13.5
click at [508, 573] on div "display : grid !important ; grid-template-columns : max-content 1 fr max-conten…" at bounding box center [671, 540] width 629 height 806
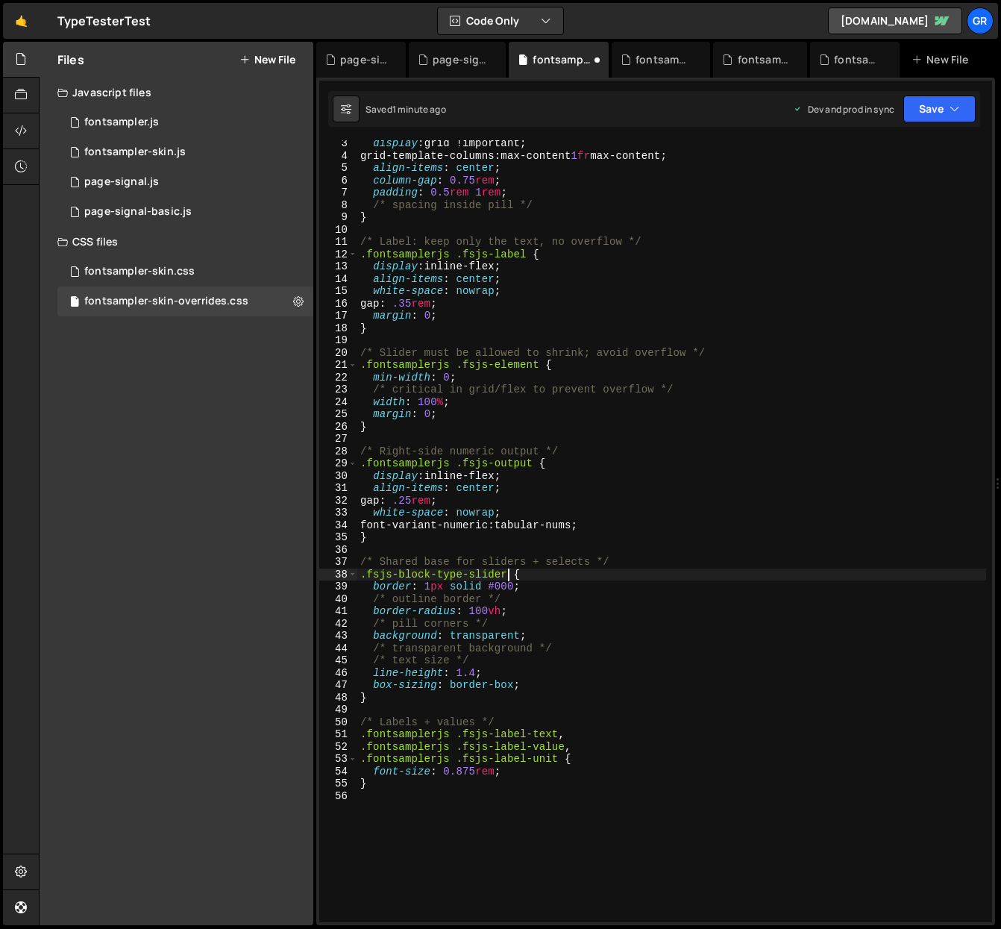
click at [401, 696] on div "display : grid !important ; grid-template-columns : max-content 1 fr max-conten…" at bounding box center [671, 540] width 629 height 806
type textarea "}"
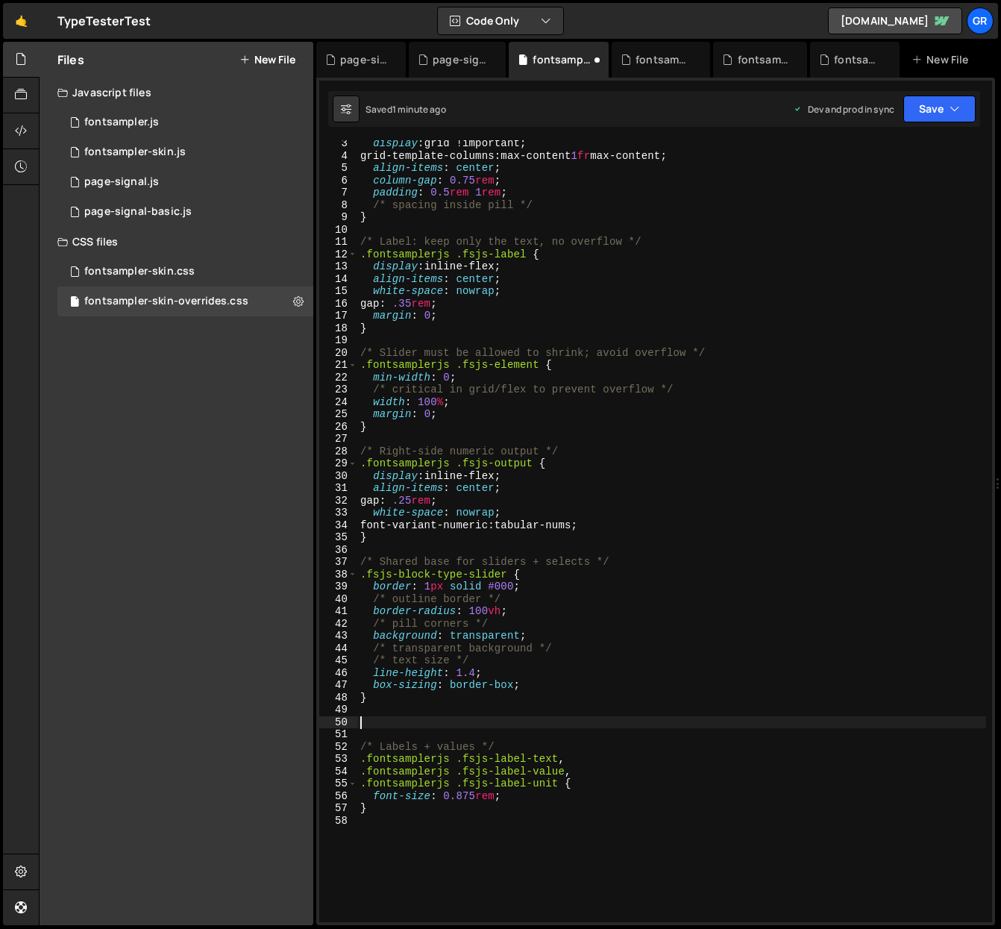
paste textarea "}"
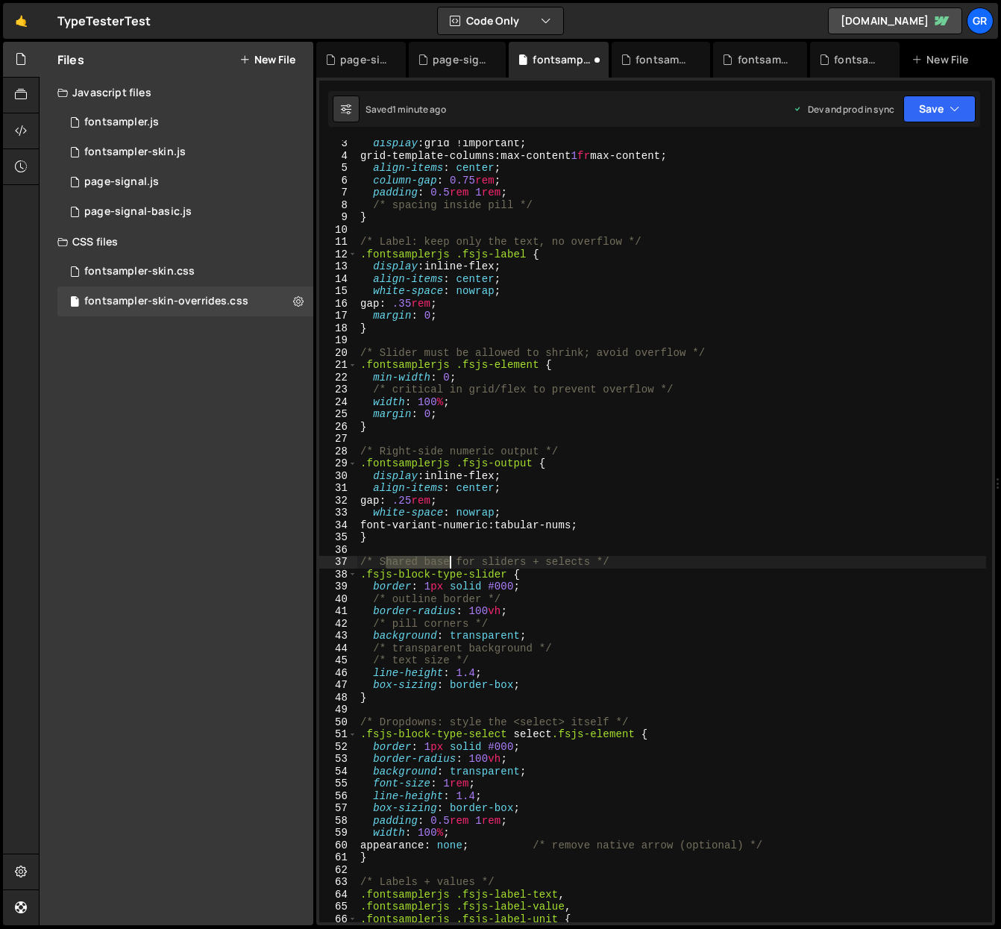
drag, startPoint x: 385, startPoint y: 560, endPoint x: 447, endPoint y: 559, distance: 61.9
click at [447, 559] on div "display : grid !important ; grid-template-columns : max-content 1 fr max-conten…" at bounding box center [671, 540] width 629 height 806
drag, startPoint x: 503, startPoint y: 560, endPoint x: 566, endPoint y: 559, distance: 63.4
click at [566, 559] on div "display : grid !important ; grid-template-columns : max-content 1 fr max-conten…" at bounding box center [671, 540] width 629 height 806
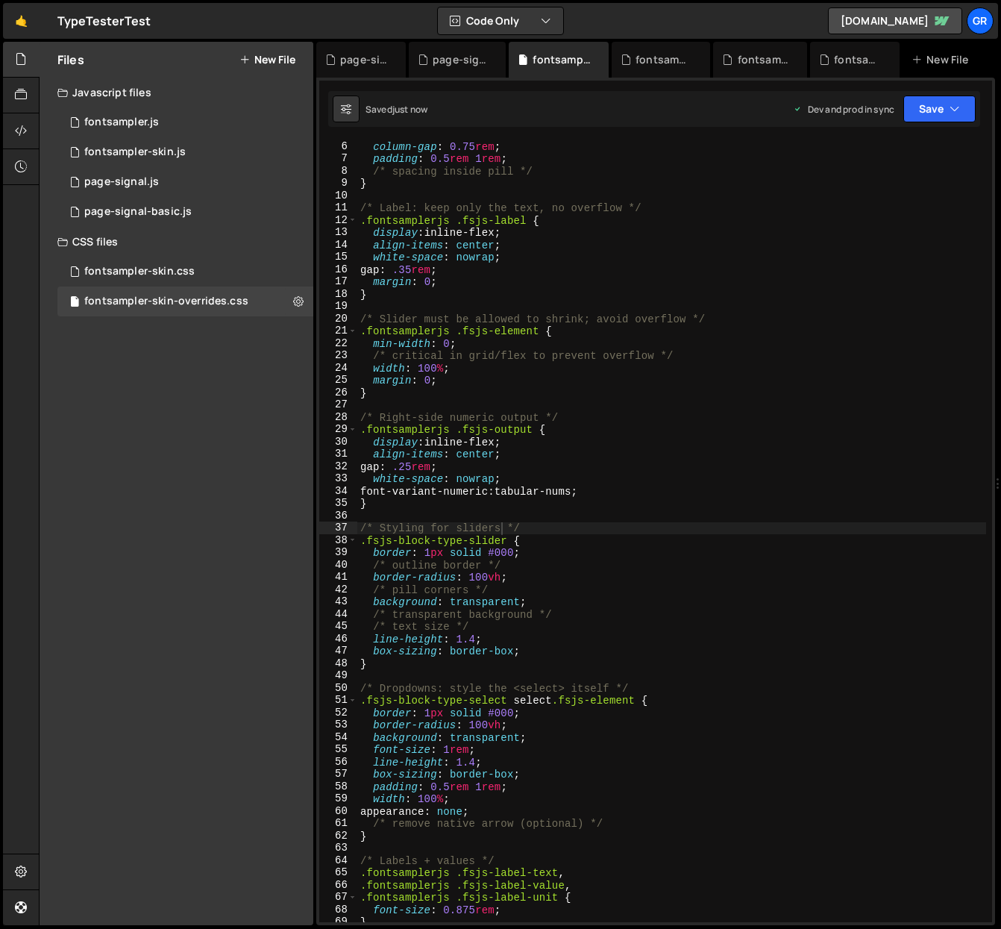
scroll to position [102, 0]
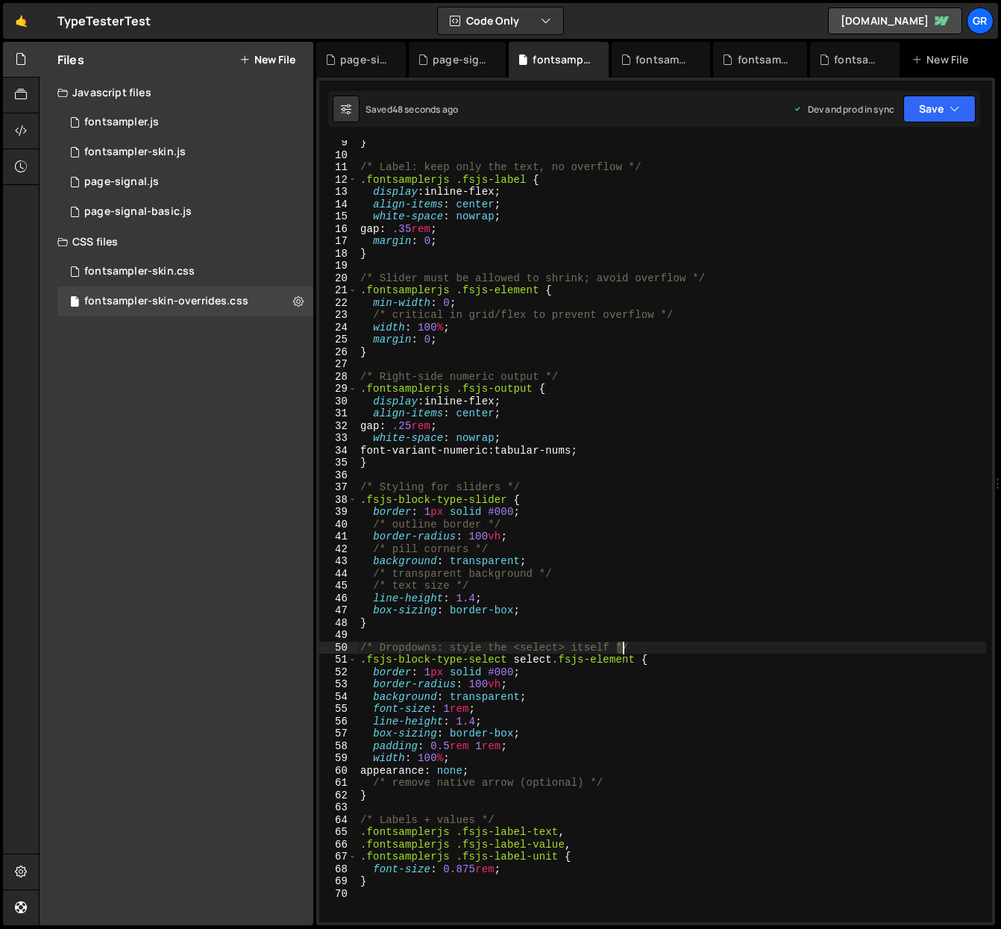
drag, startPoint x: 615, startPoint y: 649, endPoint x: 626, endPoint y: 648, distance: 11.3
click at [626, 648] on div "} /* Label: keep only the text, no overflow */ .fontsamplerjs .fsjs-label { dis…" at bounding box center [671, 540] width 629 height 806
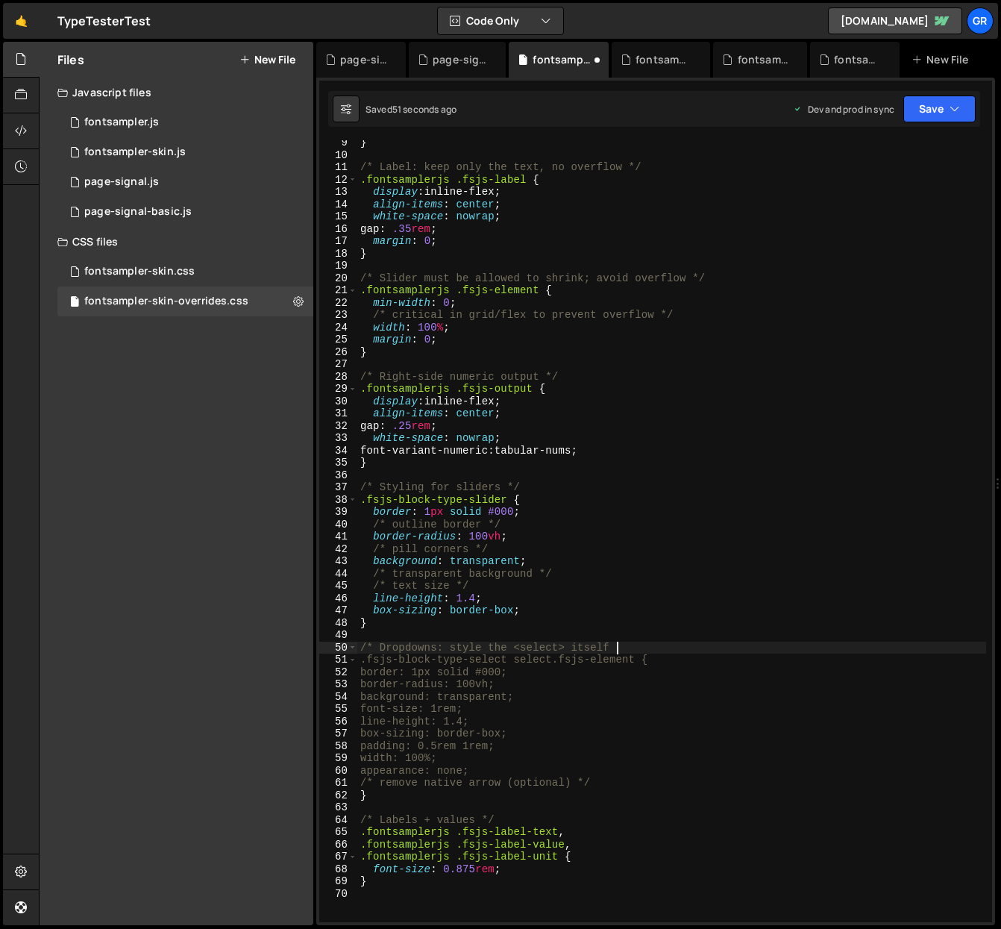
click at [389, 781] on div "} /* Label: keep only the text, no overflow */ .fontsamplerjs .fsjs-label { dis…" at bounding box center [671, 540] width 629 height 806
click at [598, 726] on div "} /* Label: keep only the text, no overflow */ .fontsamplerjs .fsjs-label { dis…" at bounding box center [671, 540] width 629 height 806
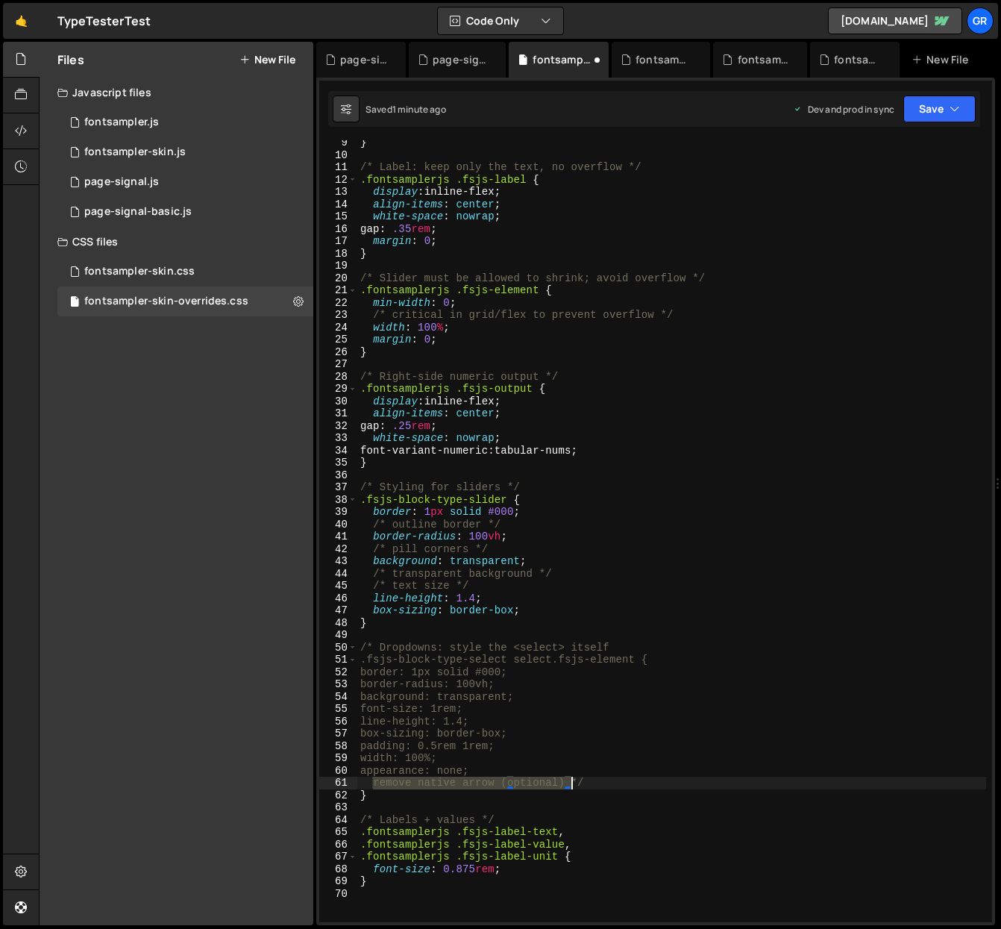
drag, startPoint x: 375, startPoint y: 783, endPoint x: 572, endPoint y: 780, distance: 197.7
click at [572, 780] on div "} /* Label: keep only the text, no overflow */ .fontsamplerjs .fsjs-label { dis…" at bounding box center [671, 540] width 629 height 806
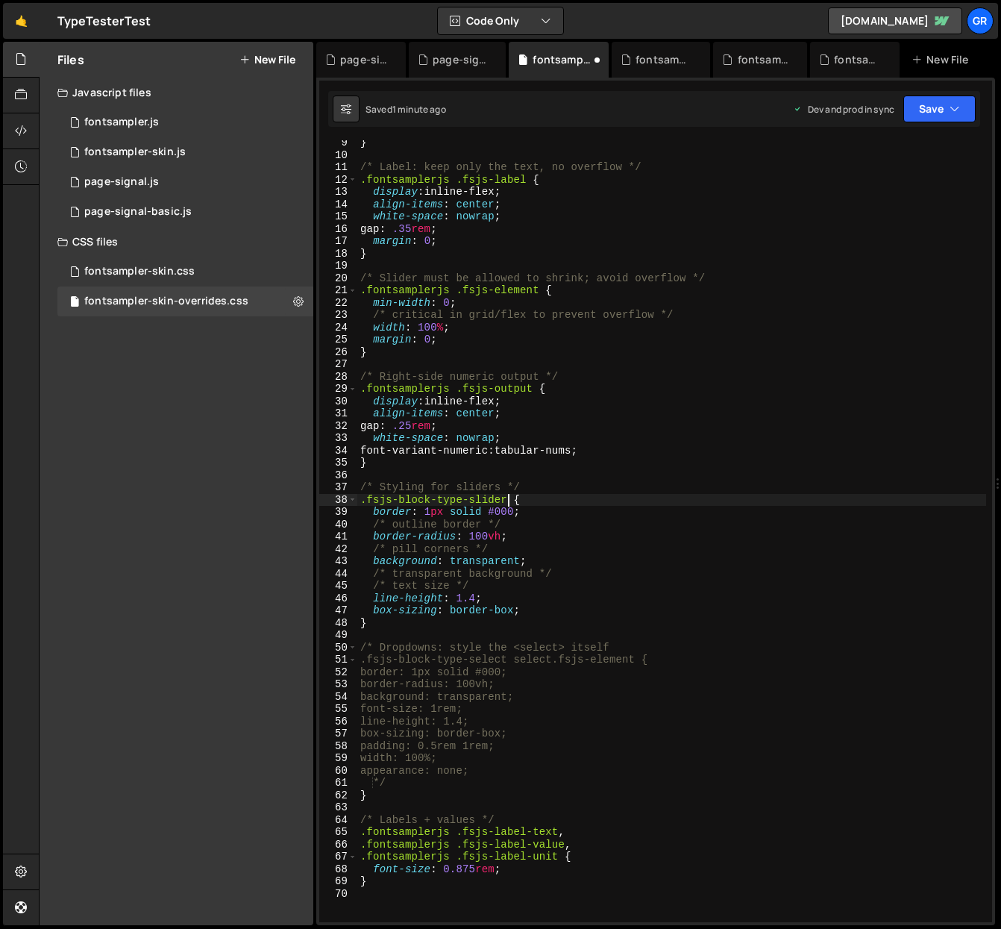
click at [507, 496] on div "} /* Label: keep only the text, no overflow */ .fontsamplerjs .fsjs-label { dis…" at bounding box center [671, 540] width 629 height 806
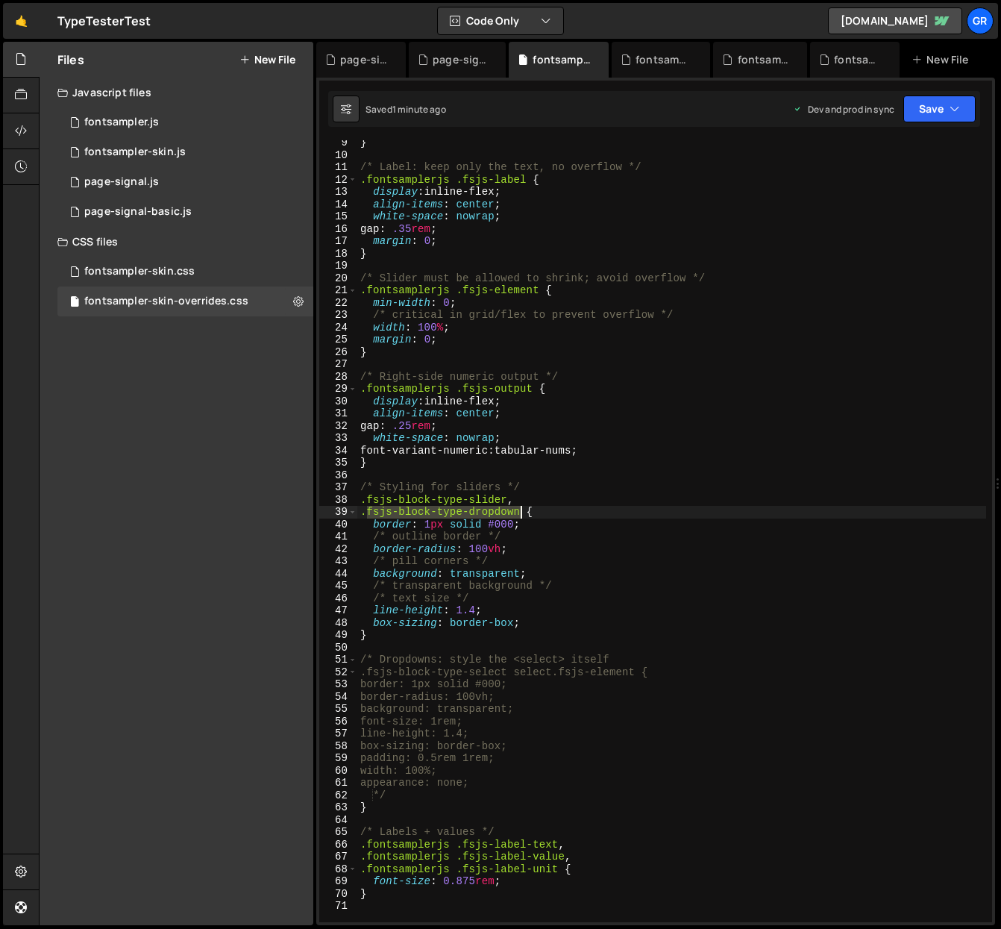
drag, startPoint x: 369, startPoint y: 513, endPoint x: 532, endPoint y: 510, distance: 163.4
click at [522, 511] on div "} /* Label: keep only the text, no overflow */ .fontsamplerjs .fsjs-label { dis…" at bounding box center [671, 540] width 629 height 806
paste textarea "dk-select"
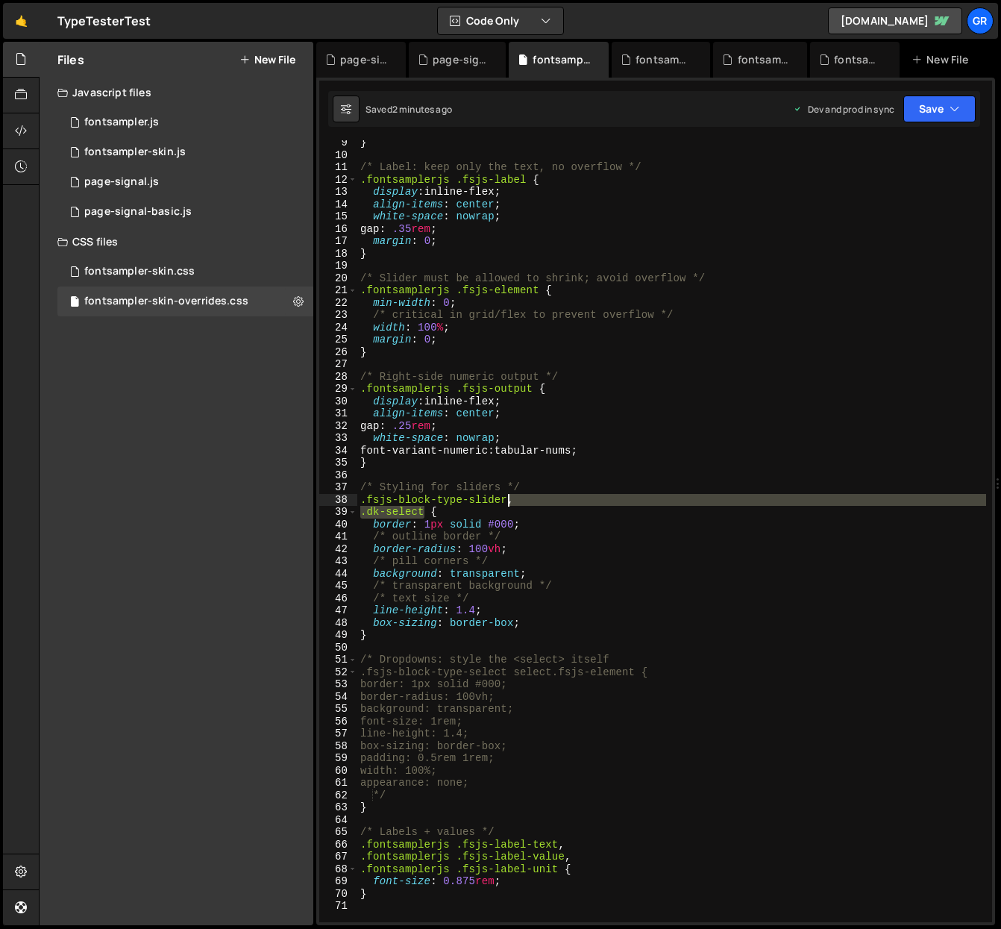
drag, startPoint x: 427, startPoint y: 512, endPoint x: 516, endPoint y: 495, distance: 90.4
click at [510, 498] on div "} /* Label: keep only the text, no overflow */ .fontsamplerjs .fsjs-label { dis…" at bounding box center [671, 540] width 629 height 806
type textarea ".fsjs-block-type-slider {"
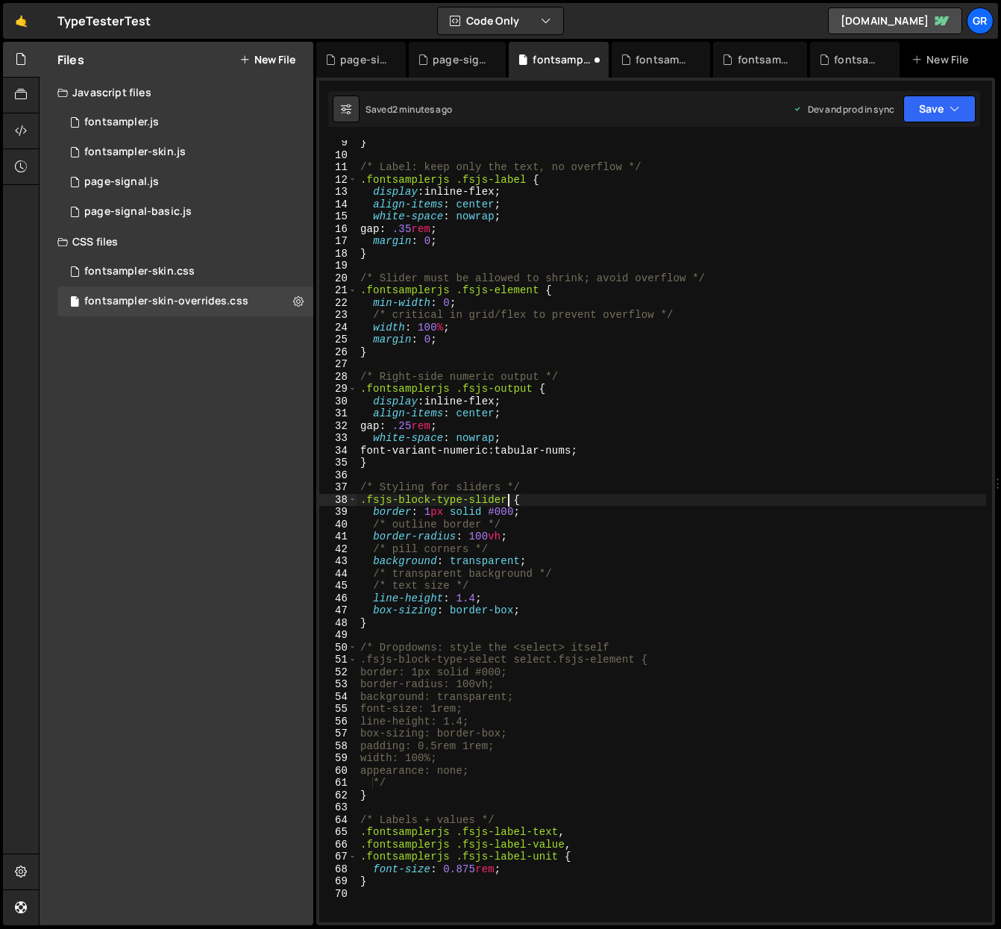
click at [398, 630] on div "} /* Label: keep only the text, no overflow */ .fontsamplerjs .fsjs-label { dis…" at bounding box center [671, 540] width 629 height 806
click at [402, 624] on div "} /* Label: keep only the text, no overflow */ .fontsamplerjs .fsjs-label { dis…" at bounding box center [671, 540] width 629 height 806
type textarea "}"
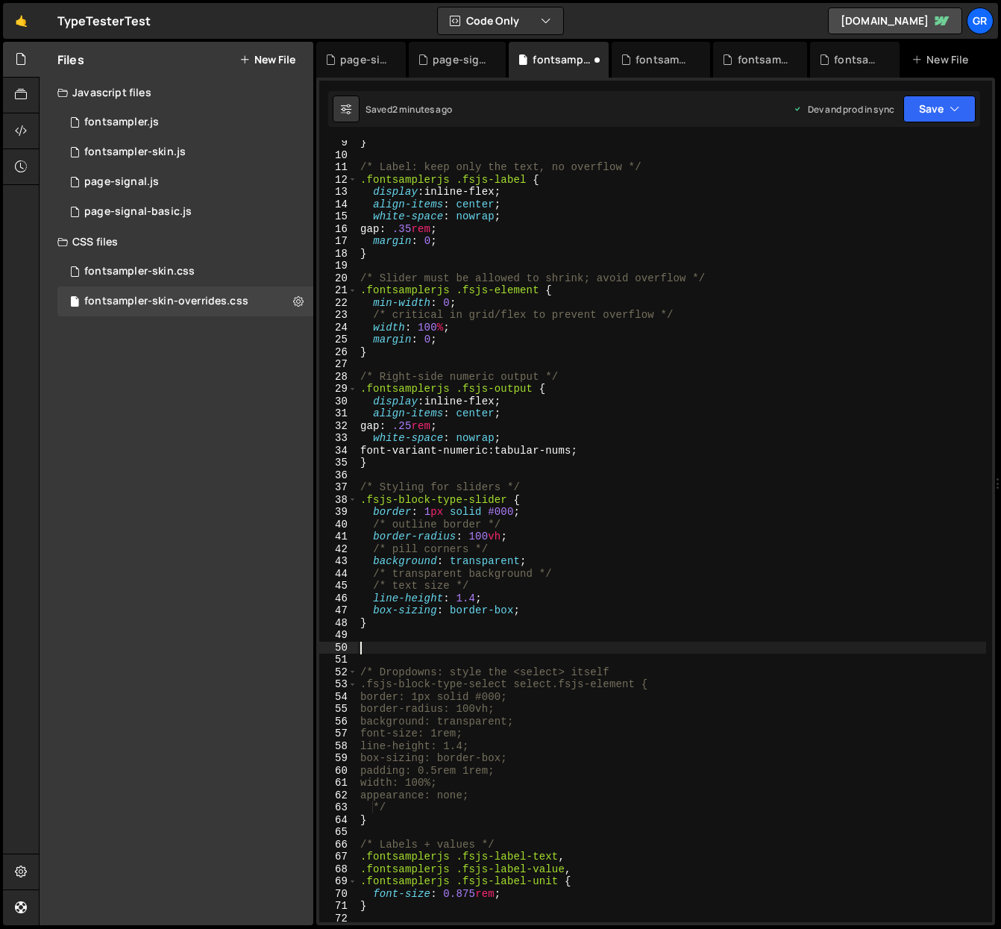
paste textarea "}"
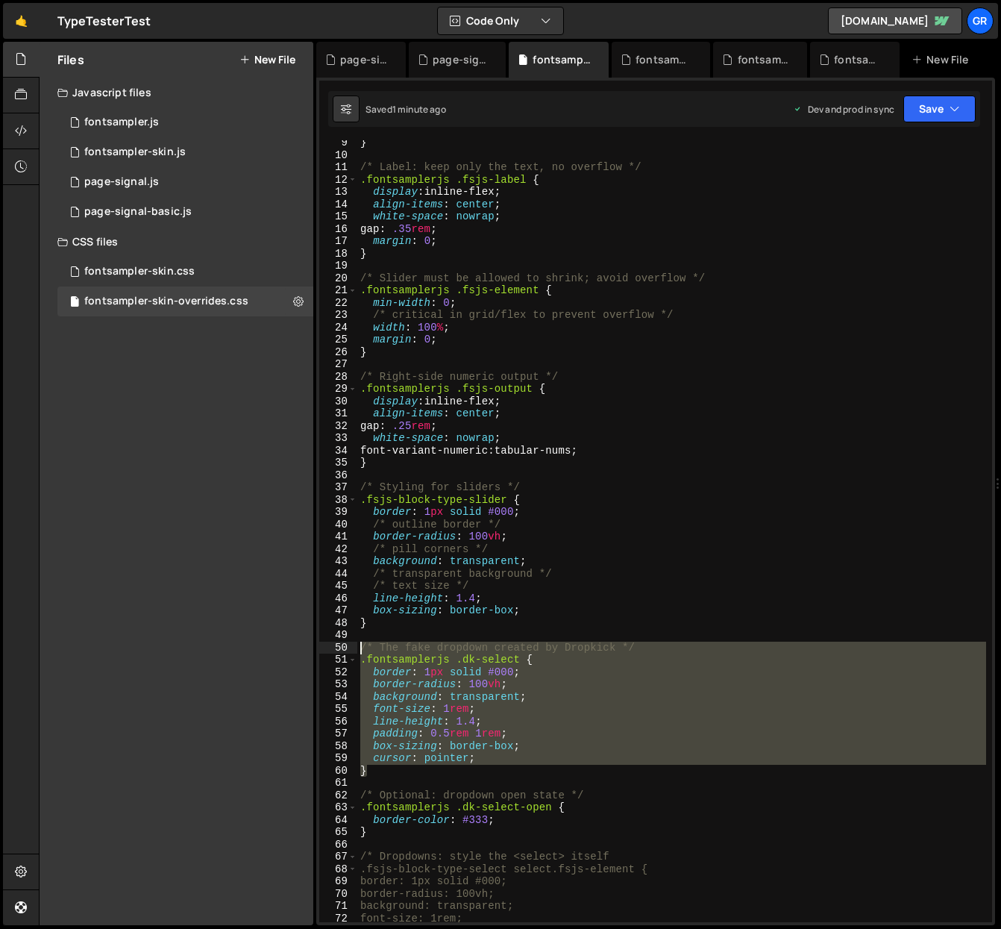
drag, startPoint x: 397, startPoint y: 770, endPoint x: 360, endPoint y: 646, distance: 129.3
click at [360, 646] on div "} /* Label: keep only the text, no overflow */ .fontsamplerjs .fsjs-label { dis…" at bounding box center [671, 540] width 629 height 806
paste textarea "}"
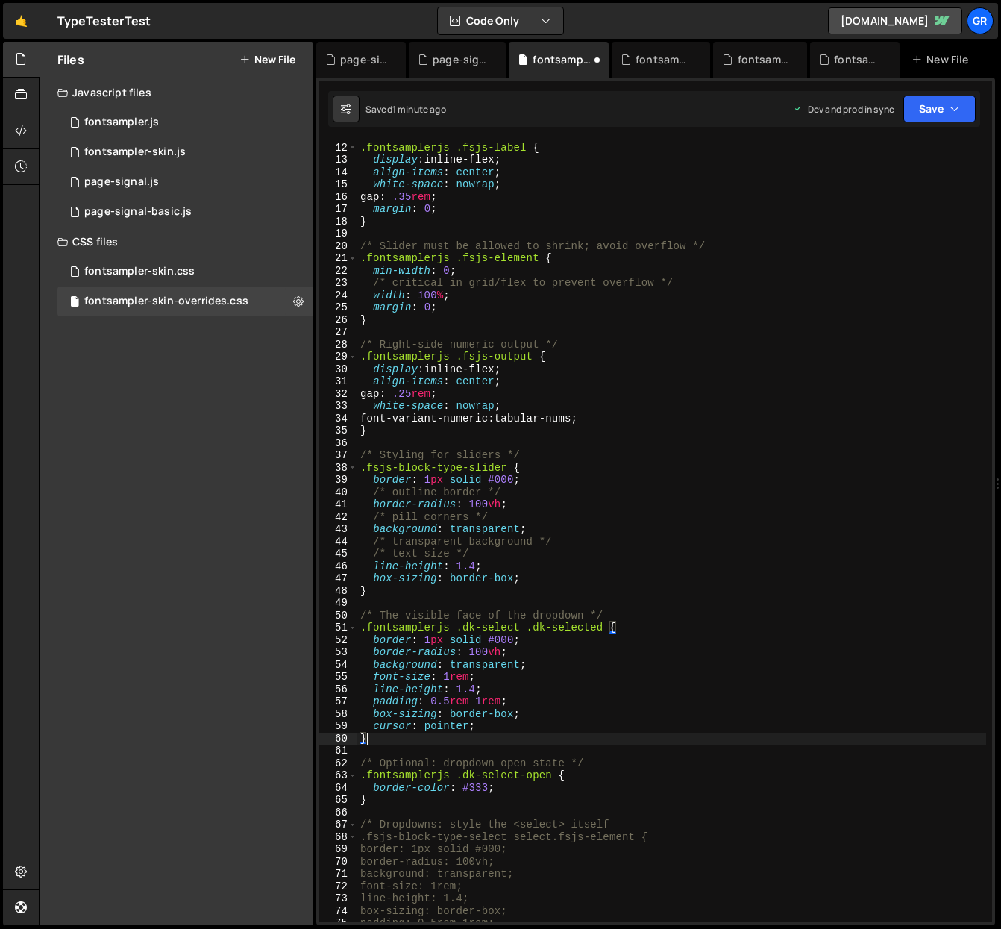
scroll to position [134, 0]
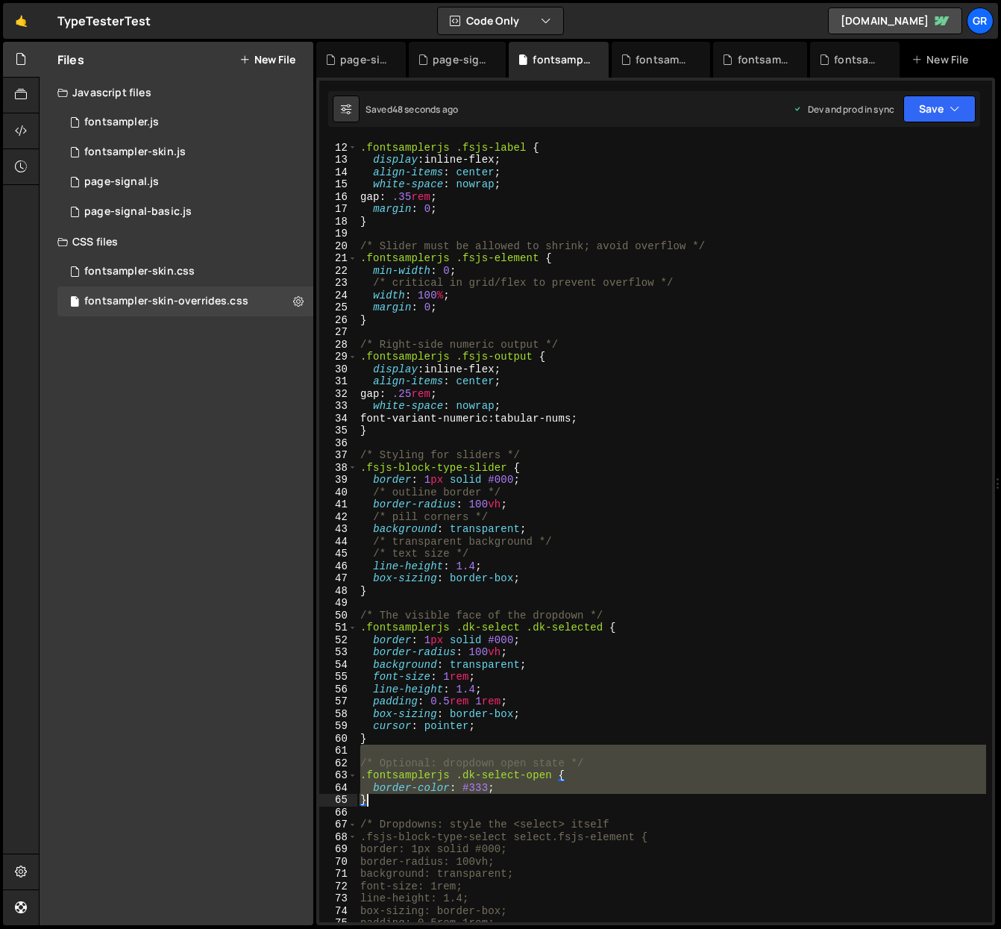
drag, startPoint x: 366, startPoint y: 753, endPoint x: 502, endPoint y: 802, distance: 145.1
click at [502, 802] on div "/* Label: keep only the text, no overflow */ .fontsamplerjs .fsjs-label { displ…" at bounding box center [671, 532] width 629 height 806
paste textarea
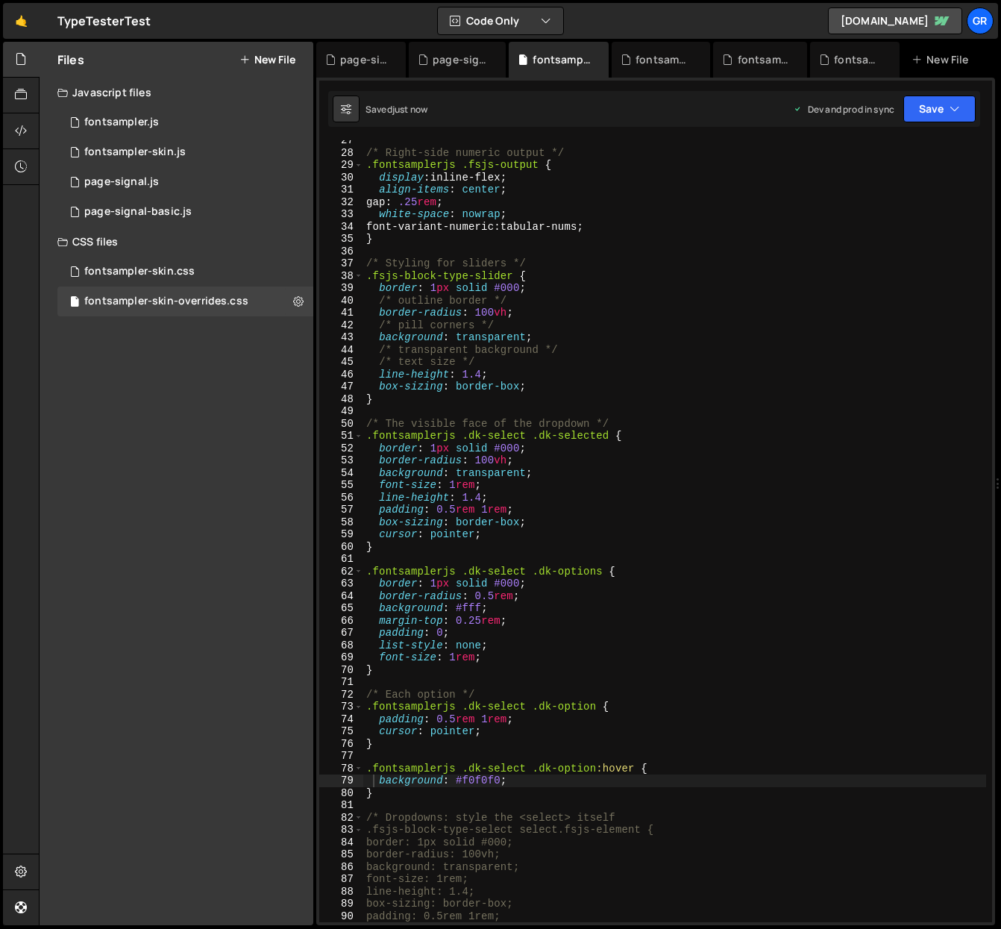
scroll to position [325, 0]
click at [395, 795] on div "/* Right-side numeric output */ .fontsamplerjs .fsjs-output { display : inline-…" at bounding box center [674, 537] width 623 height 806
type textarea "}"
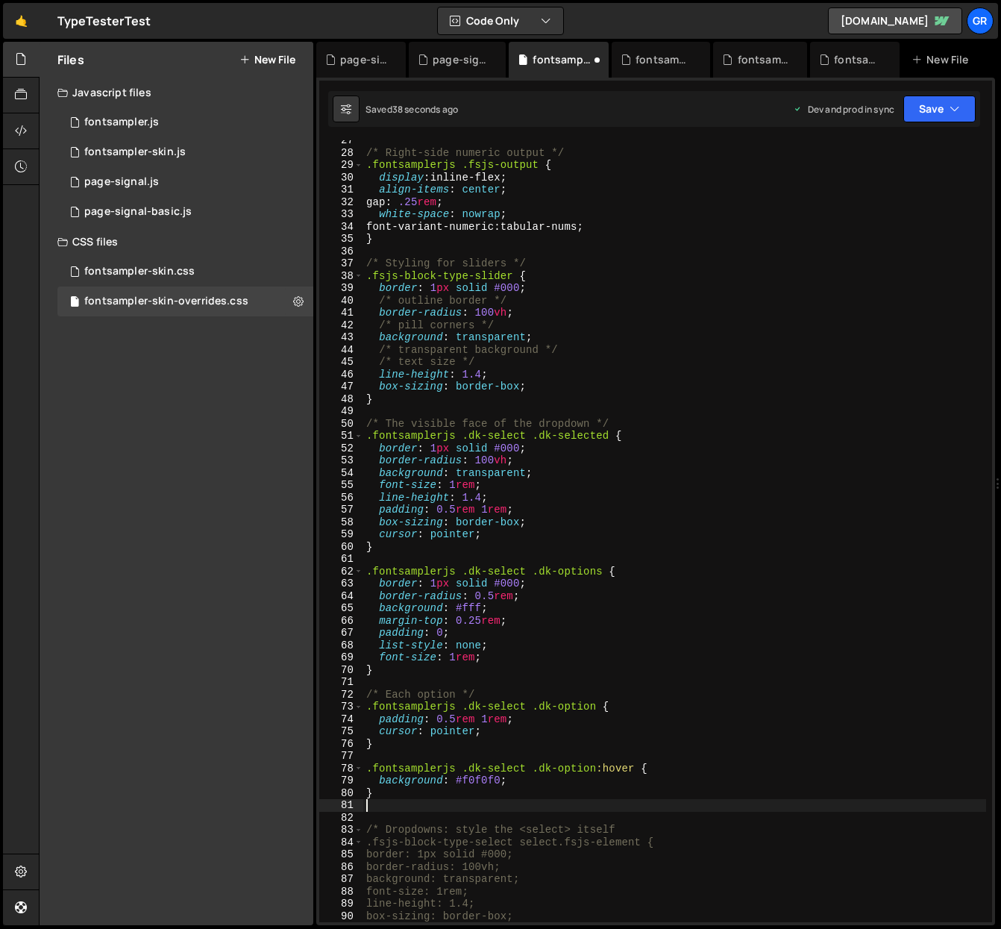
paste textarea "}"
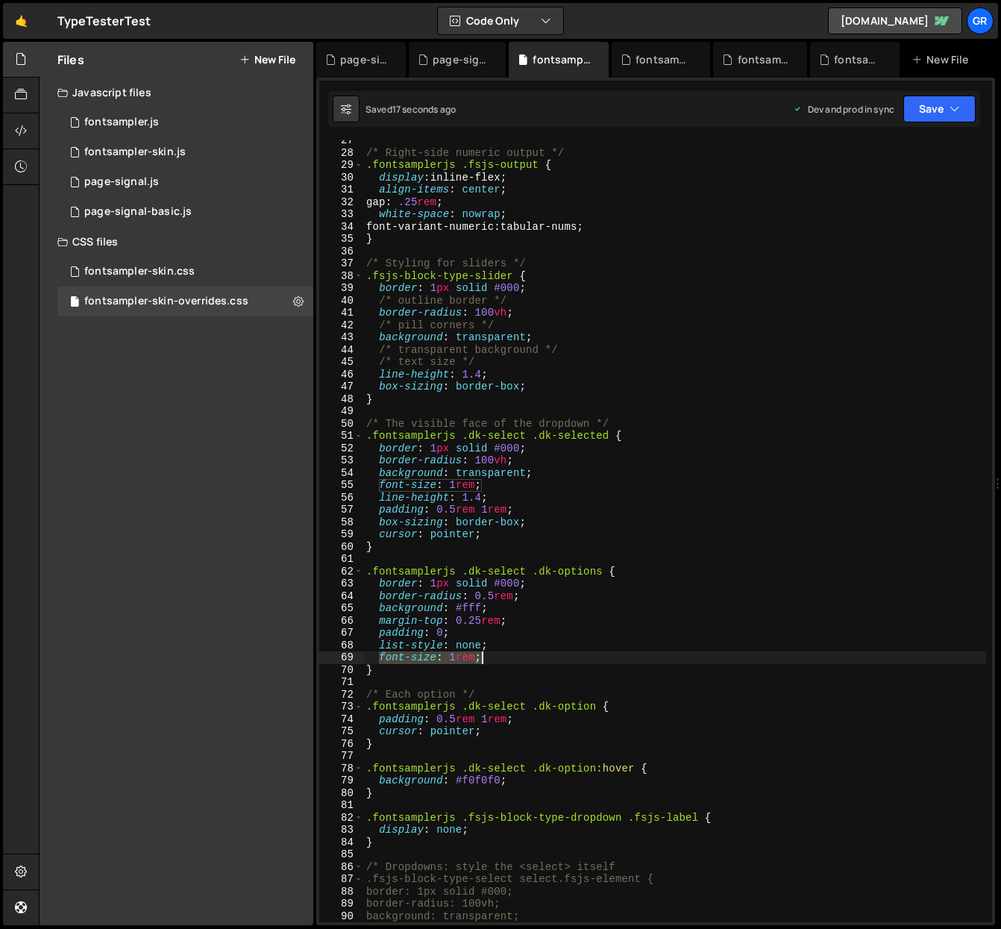
drag, startPoint x: 380, startPoint y: 657, endPoint x: 489, endPoint y: 658, distance: 108.2
click at [489, 658] on div "/* Right-side numeric output */ .fontsamplerjs .fsjs-output { display : inline-…" at bounding box center [674, 537] width 623 height 806
type textarea "font-size: 1rem;"
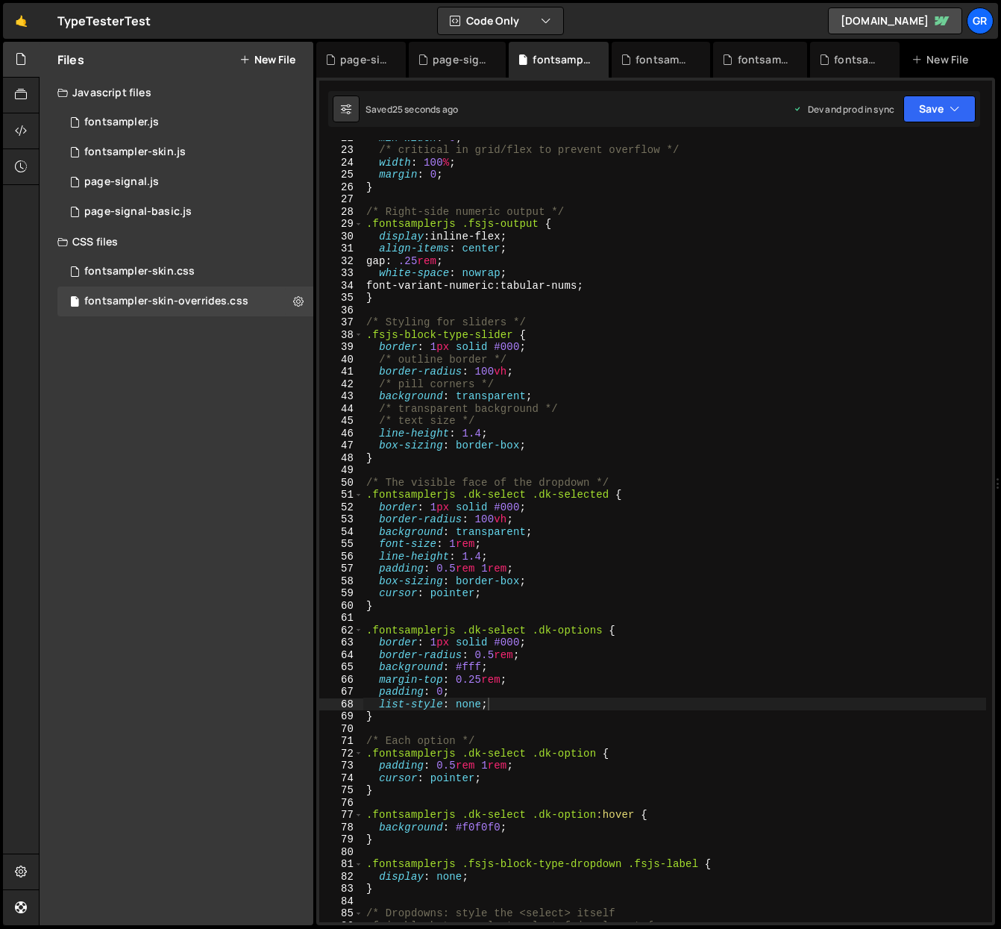
scroll to position [271, 0]
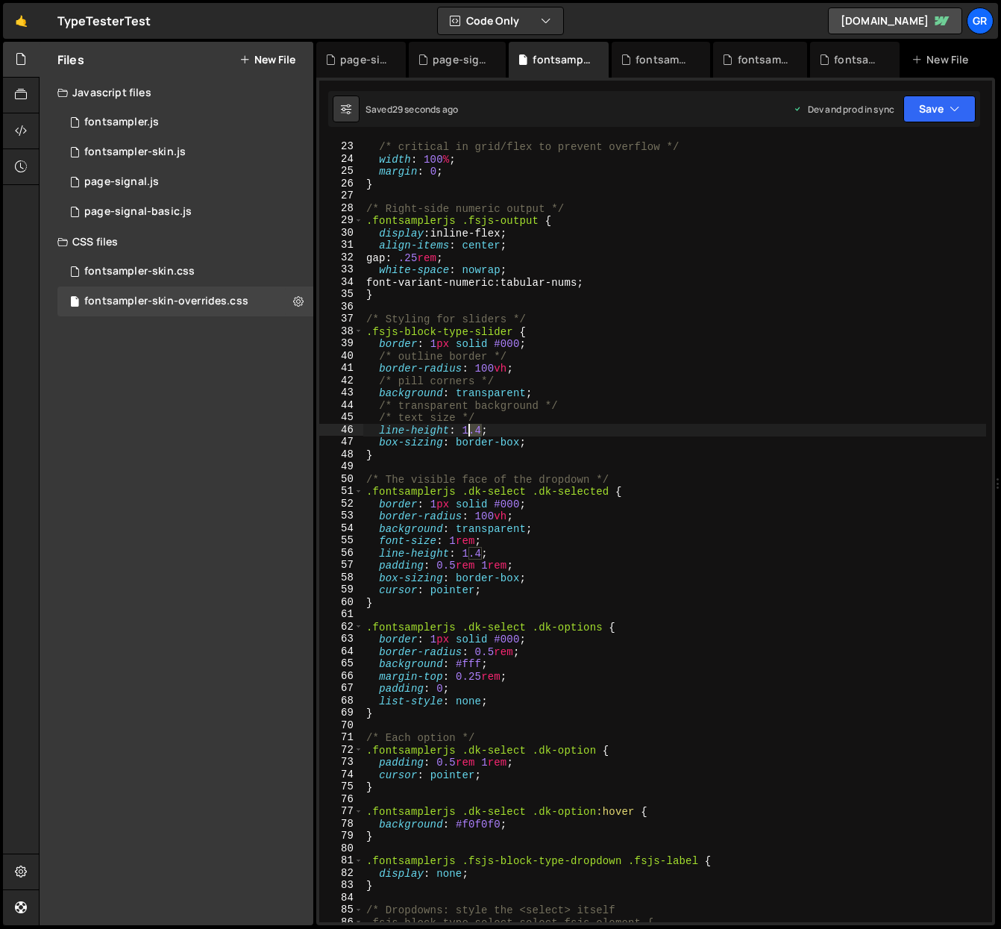
drag, startPoint x: 483, startPoint y: 430, endPoint x: 470, endPoint y: 431, distance: 13.4
click at [470, 431] on div "min-width : 0 ; /* critical in grid/flex to prevent overflow */ width : 100 % ;…" at bounding box center [674, 531] width 623 height 806
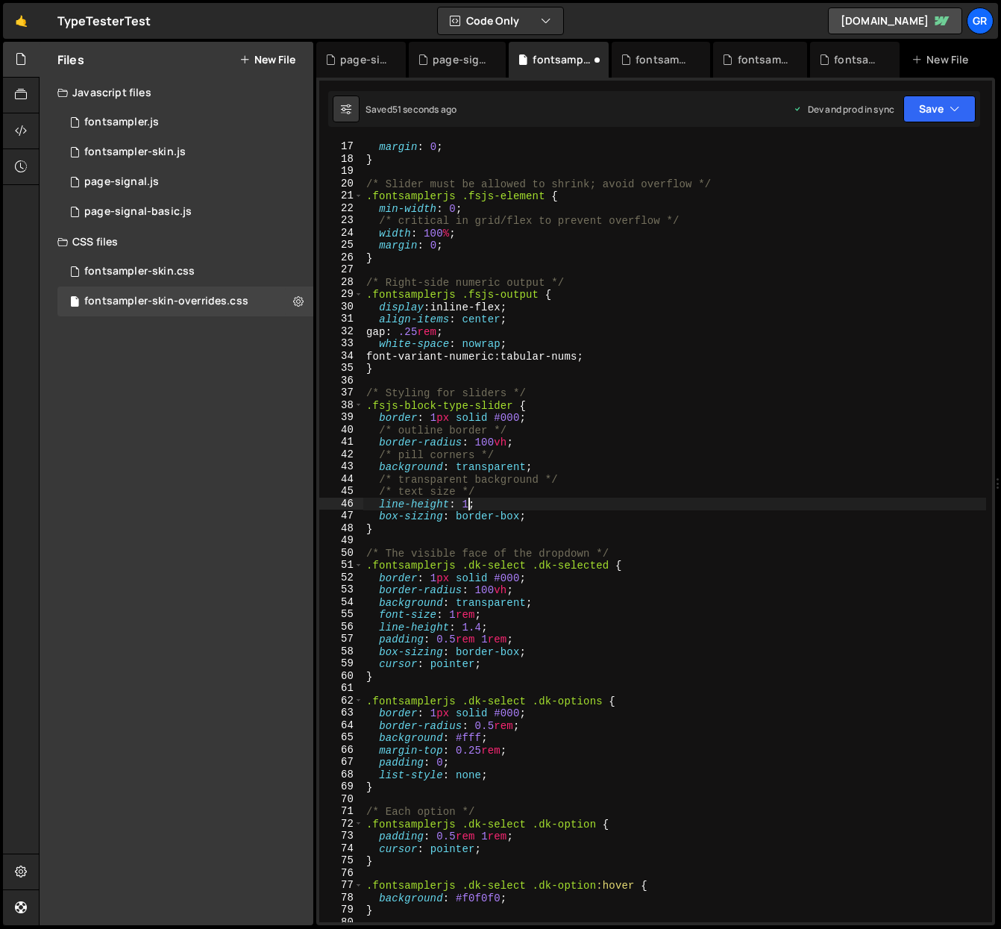
scroll to position [198, 0]
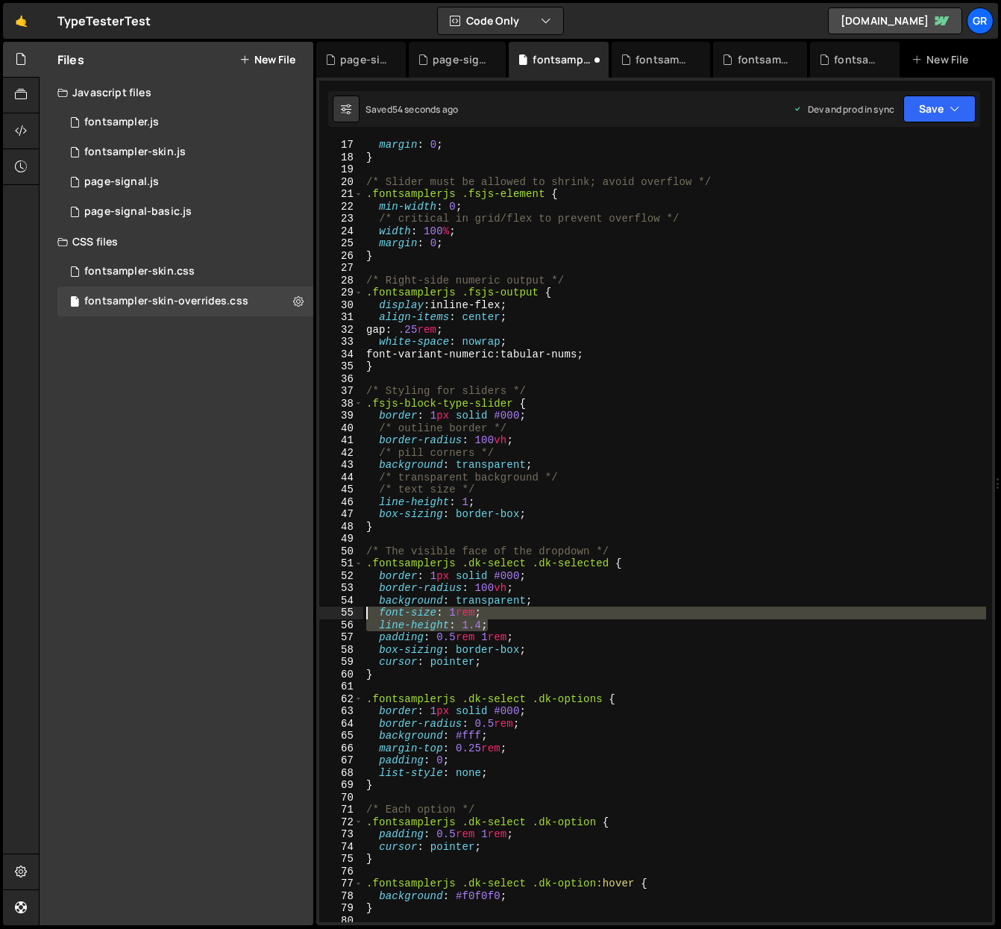
drag, startPoint x: 493, startPoint y: 624, endPoint x: 371, endPoint y: 609, distance: 123.3
click at [364, 613] on div "margin : 0 ; } /* Slider must be allowed to shrink; avoid overflow */ .fontsamp…" at bounding box center [674, 542] width 623 height 806
type textarea "font-size: 1rem; line-height: 1.4;"
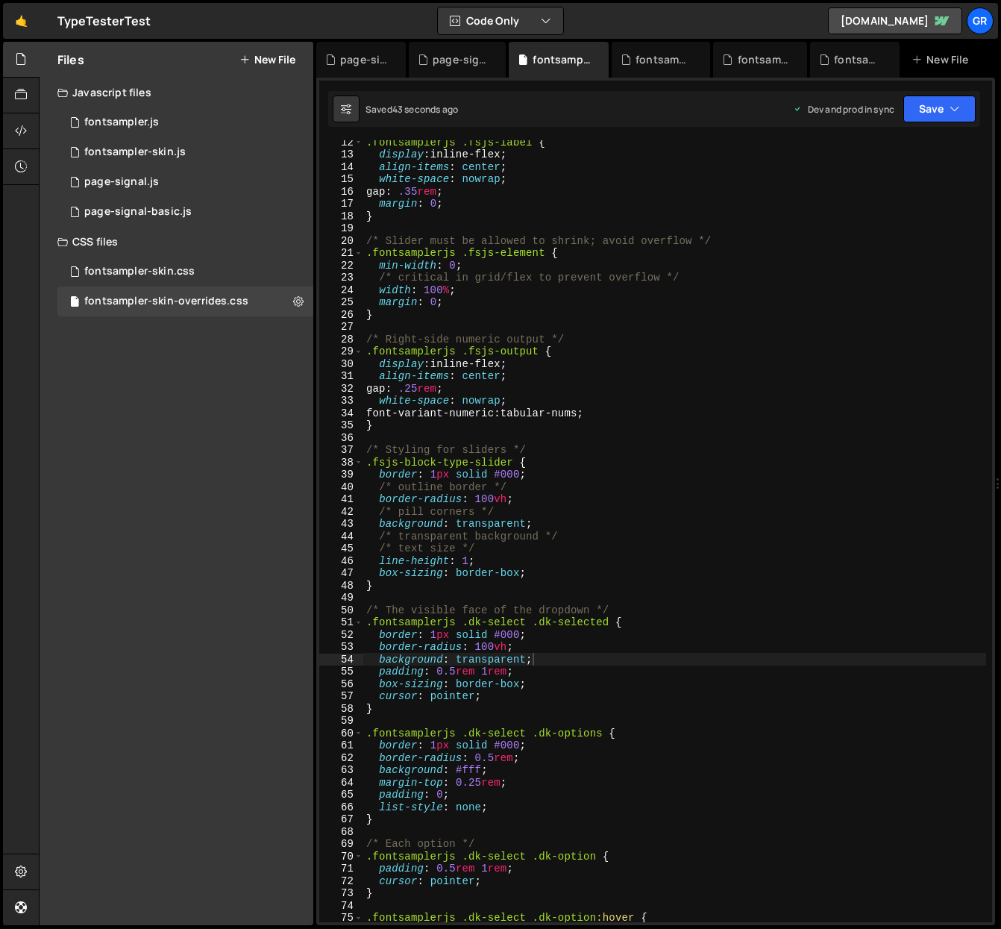
scroll to position [158, 0]
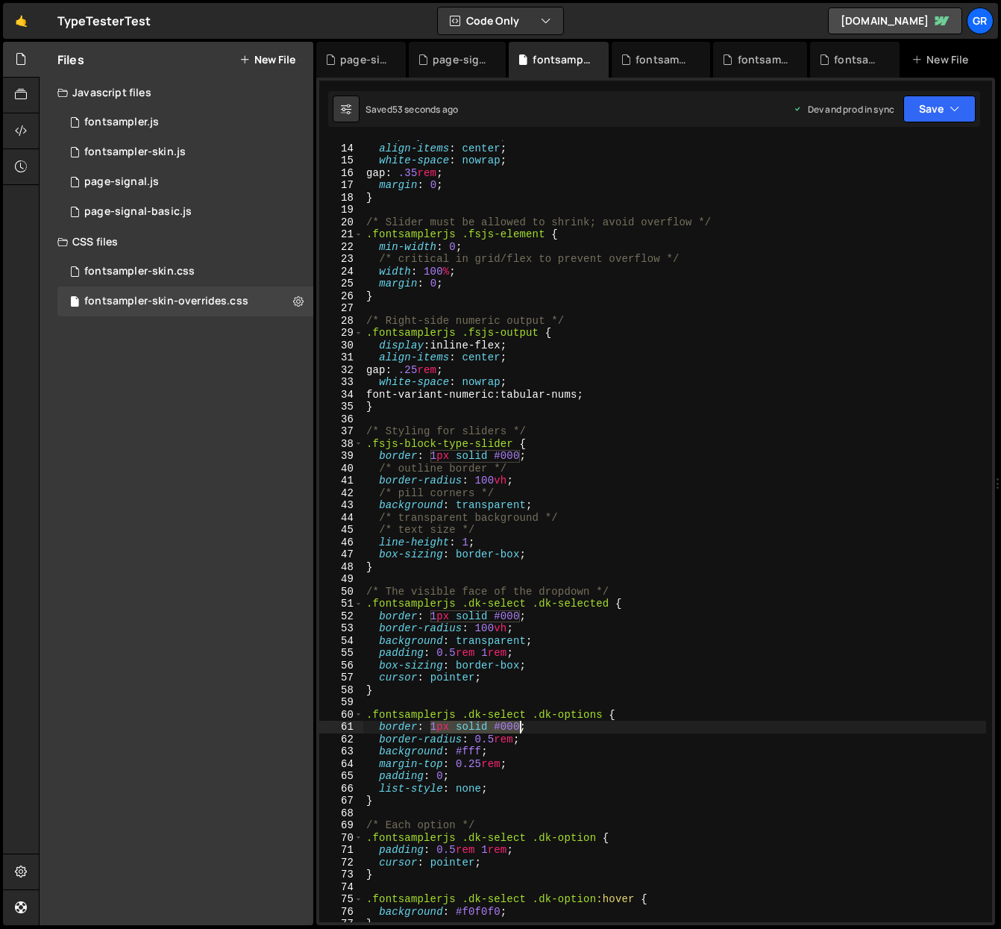
drag, startPoint x: 431, startPoint y: 728, endPoint x: 524, endPoint y: 716, distance: 93.3
click at [518, 724] on div "display : inline-flex ; align-items : center ; white-space : nowrap ; gap : .35…" at bounding box center [674, 533] width 623 height 806
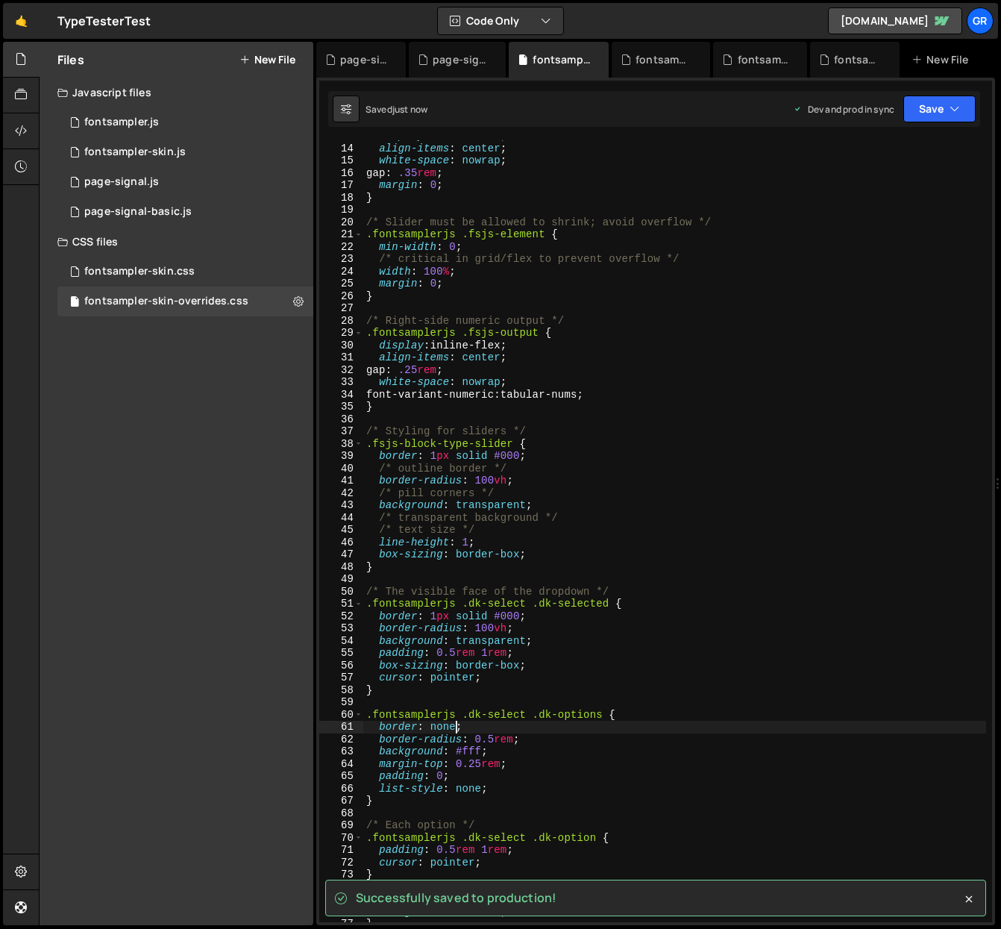
type textarea "border: none;"
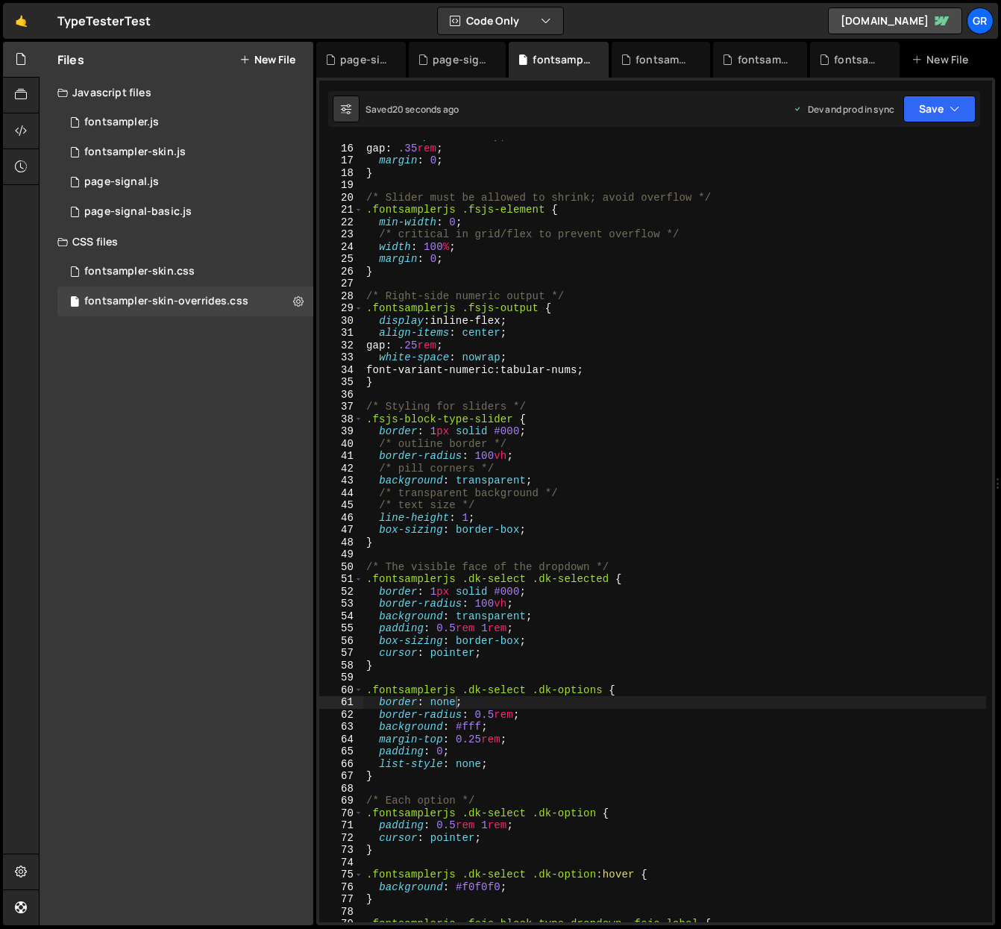
scroll to position [181, 0]
click at [287, 208] on div "1 page-signal-basic.js 0" at bounding box center [185, 212] width 256 height 30
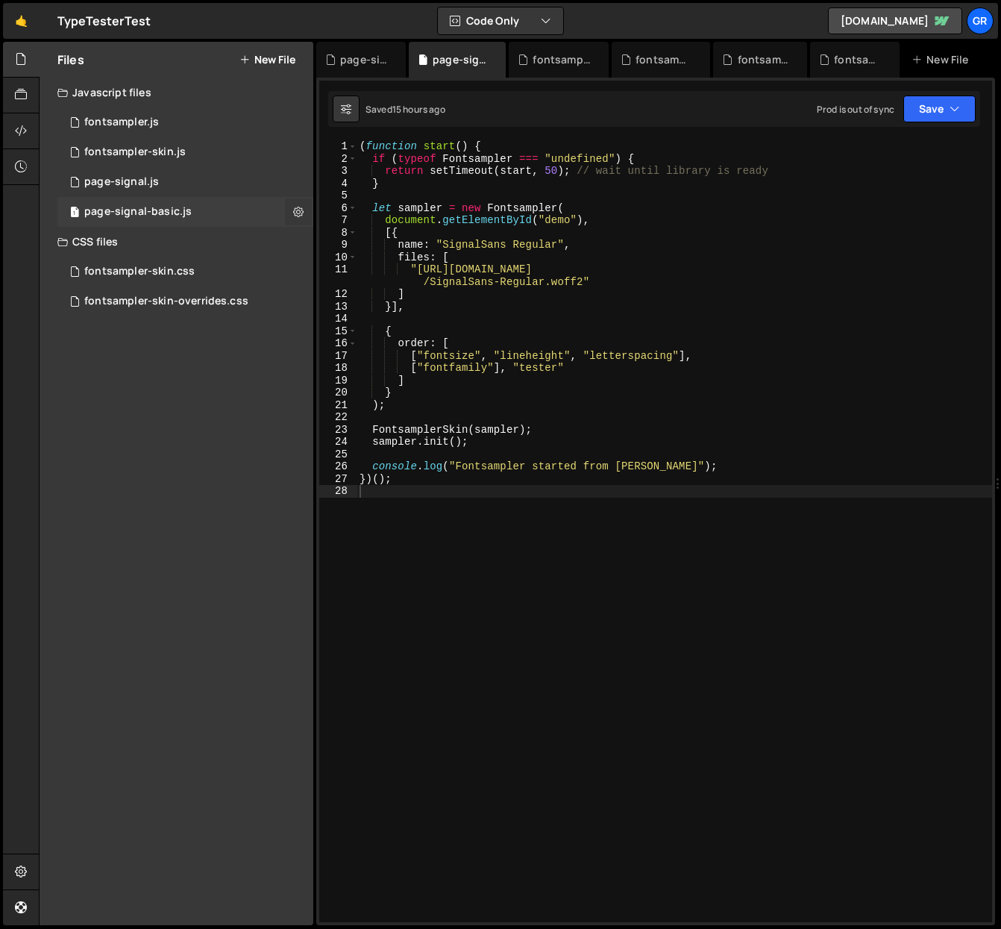
click at [295, 209] on icon at bounding box center [298, 211] width 10 height 14
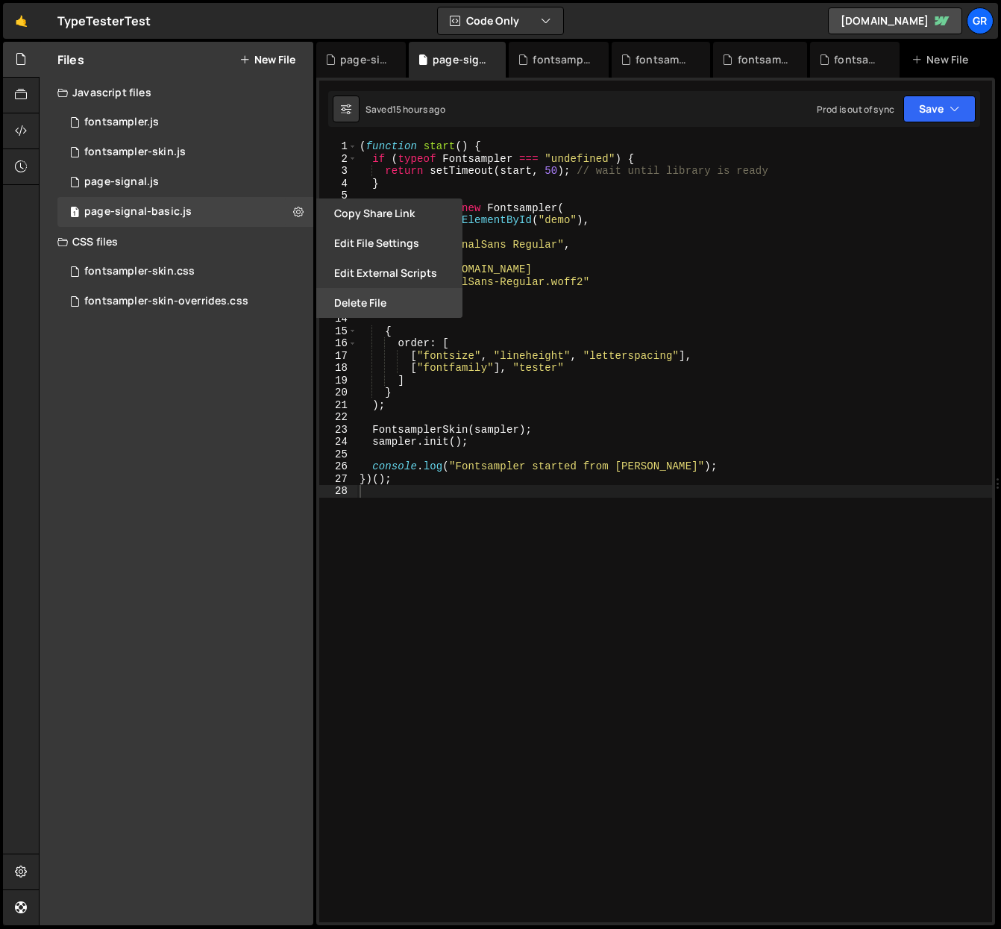
click at [372, 300] on button "Delete File" at bounding box center [389, 303] width 146 height 30
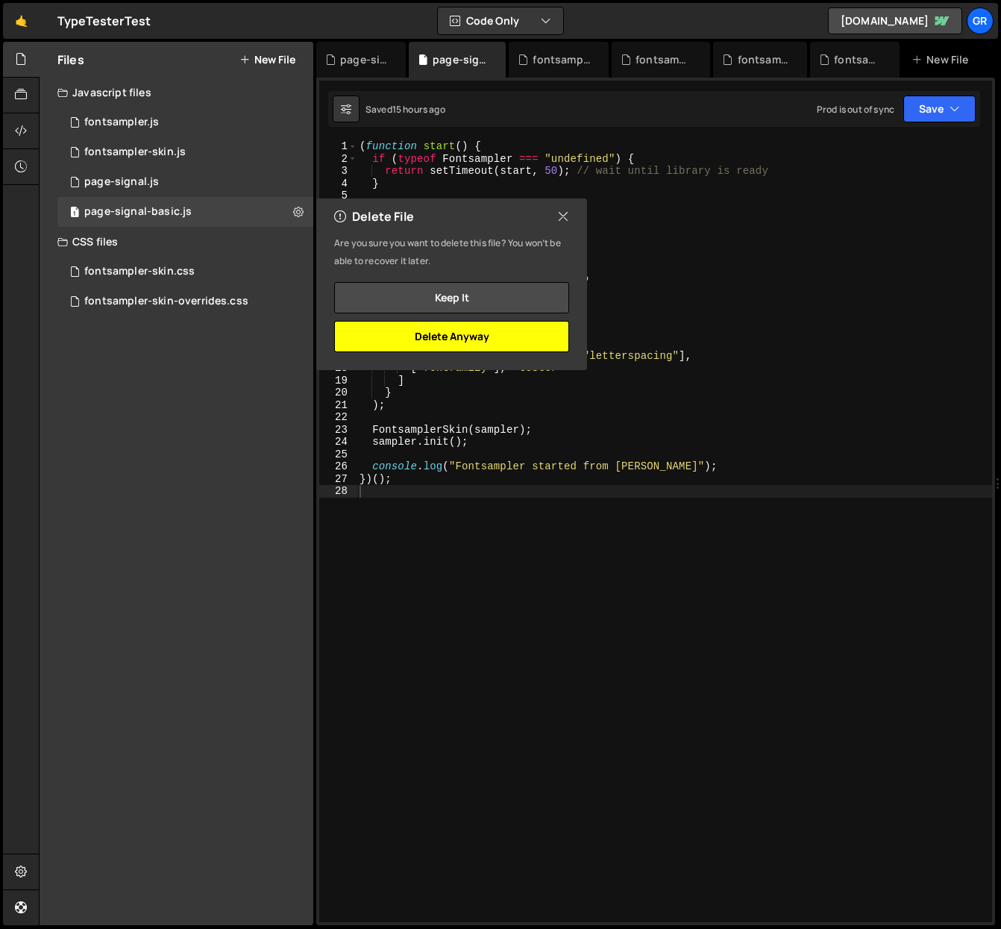
click at [431, 334] on button "Delete Anyway" at bounding box center [451, 336] width 235 height 31
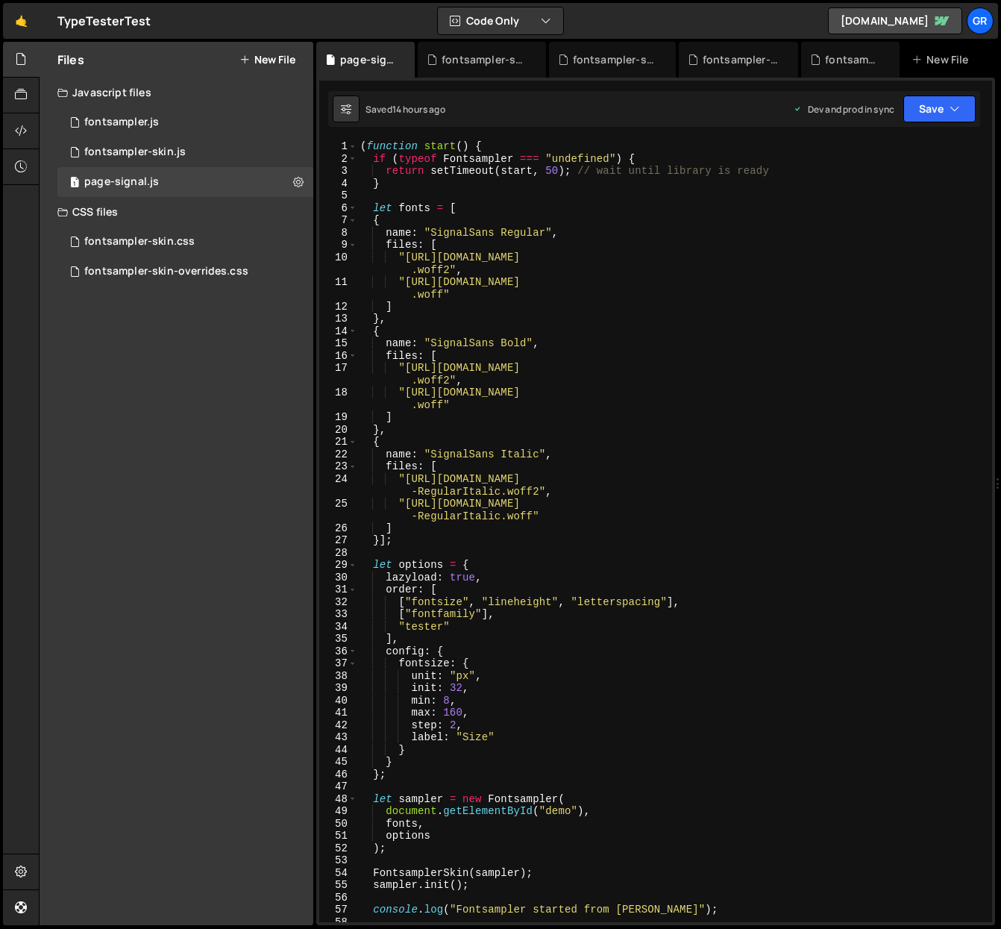
scroll to position [0, 0]
click at [277, 61] on button "New File" at bounding box center [267, 60] width 56 height 12
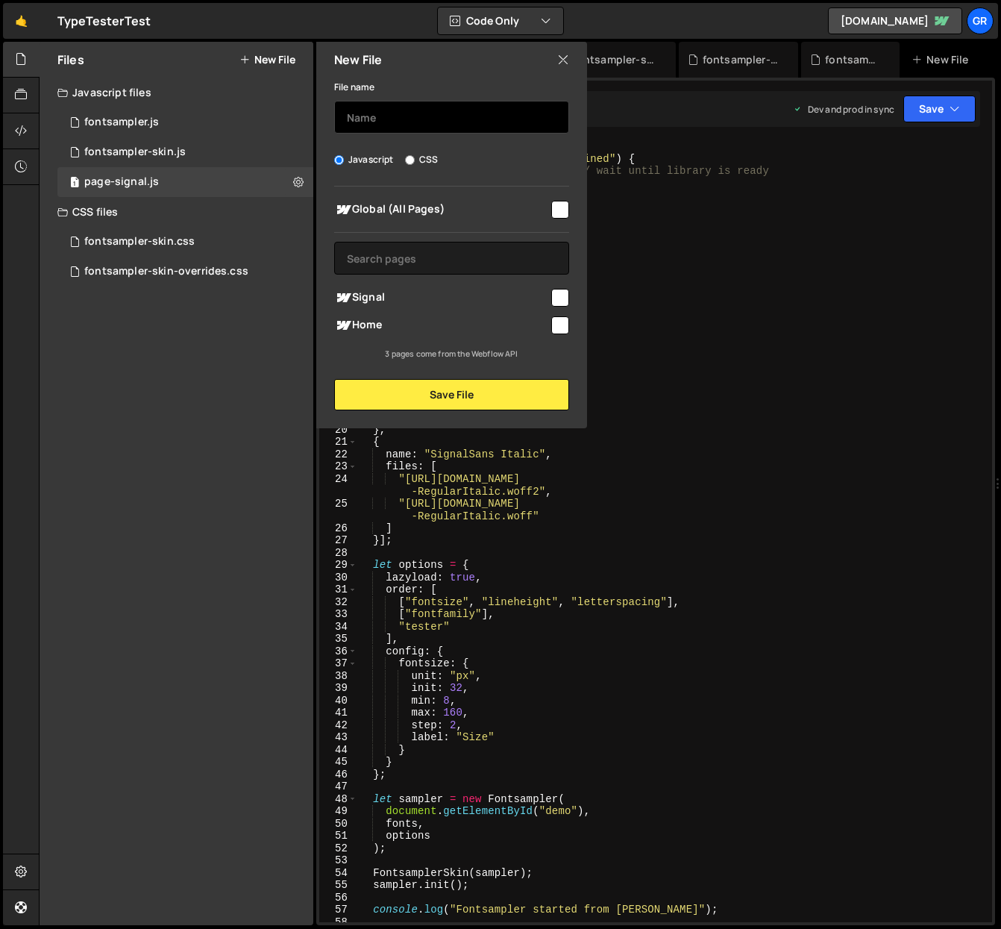
click at [392, 117] on input "text" at bounding box center [451, 117] width 235 height 33
type input "font-tester"
click at [561, 210] on input "checkbox" at bounding box center [560, 210] width 18 height 18
checkbox input "true"
click at [445, 111] on input "font-tester" at bounding box center [451, 117] width 235 height 33
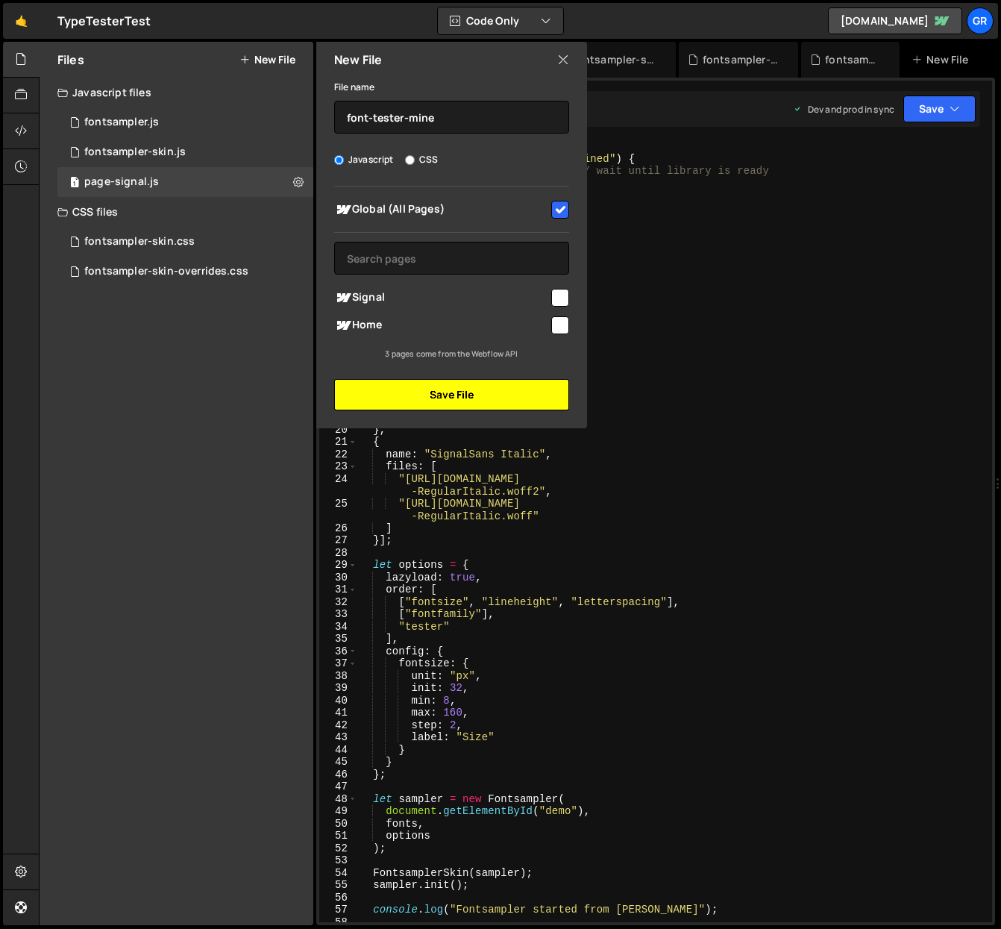
click at [474, 394] on button "Save File" at bounding box center [451, 394] width 235 height 31
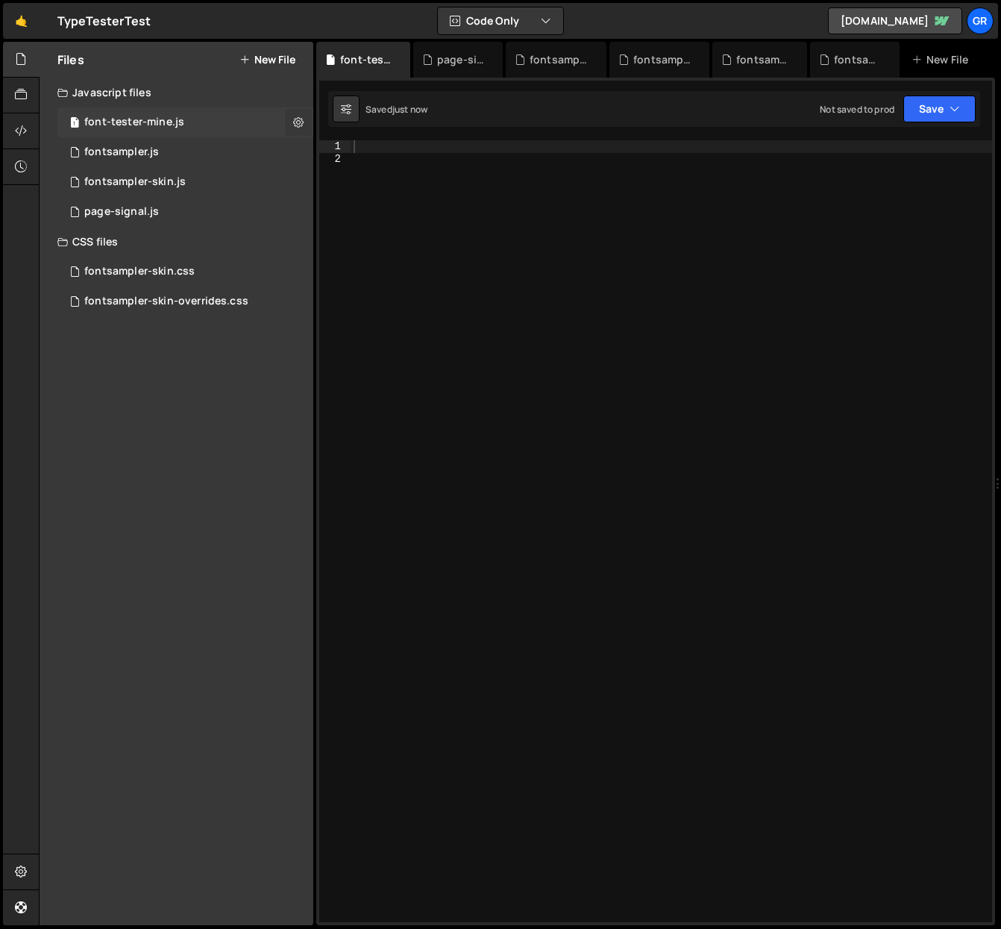
click at [298, 122] on icon at bounding box center [298, 122] width 10 height 14
type input "font-tester-mine"
radio input "true"
checkbox input "true"
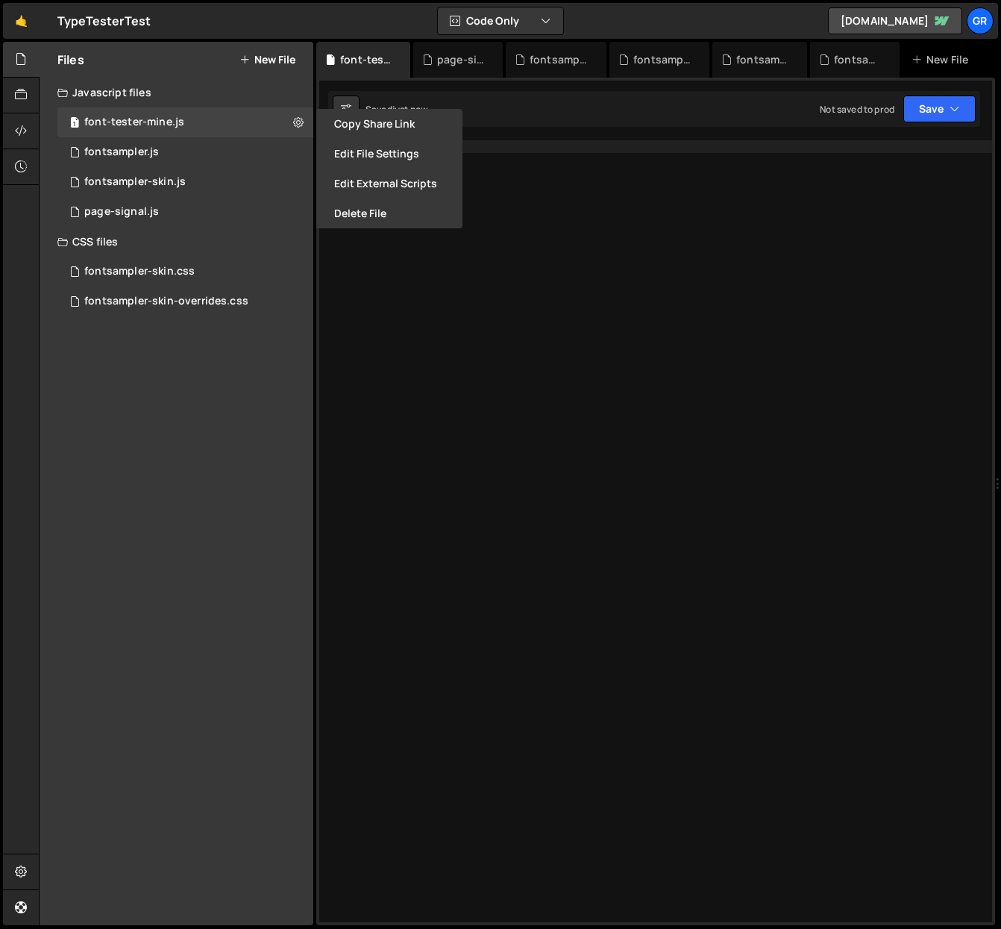
drag, startPoint x: 269, startPoint y: 54, endPoint x: 253, endPoint y: 58, distance: 16.1
click at [267, 55] on button "New File" at bounding box center [267, 60] width 56 height 12
checkbox input "false"
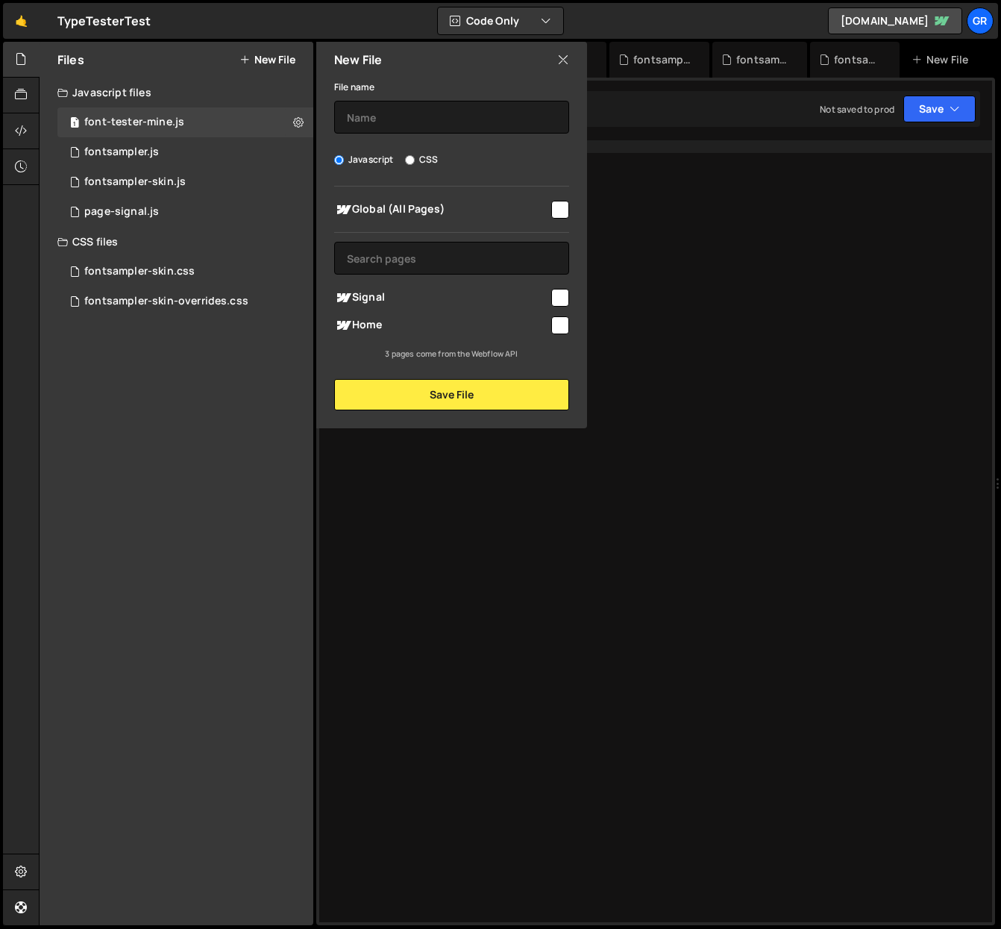
click at [252, 58] on button "New File" at bounding box center [267, 60] width 56 height 12
click at [418, 120] on input "text" at bounding box center [451, 117] width 235 height 33
type input "font-tester-mine-styles"
click at [410, 162] on input "CSS" at bounding box center [410, 160] width 10 height 10
radio input "true"
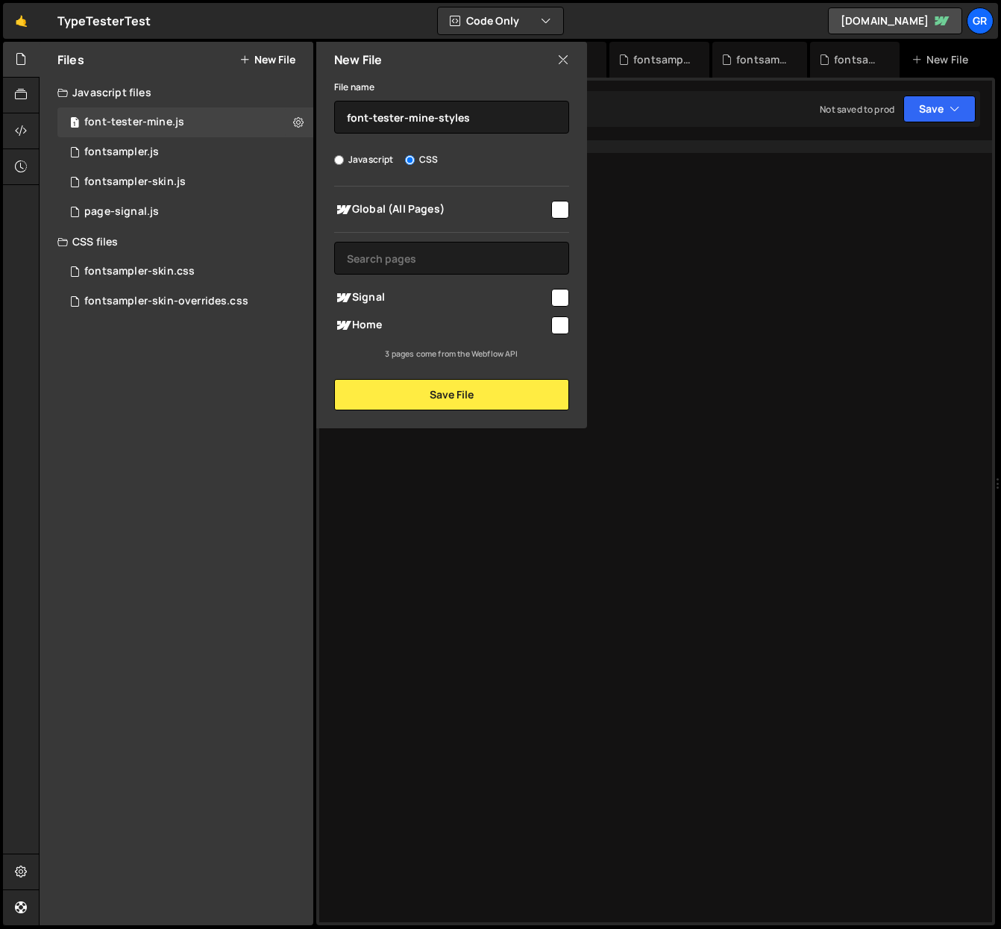
click at [559, 207] on input "checkbox" at bounding box center [560, 210] width 18 height 18
checkbox input "true"
click at [481, 384] on button "Save File" at bounding box center [451, 394] width 235 height 31
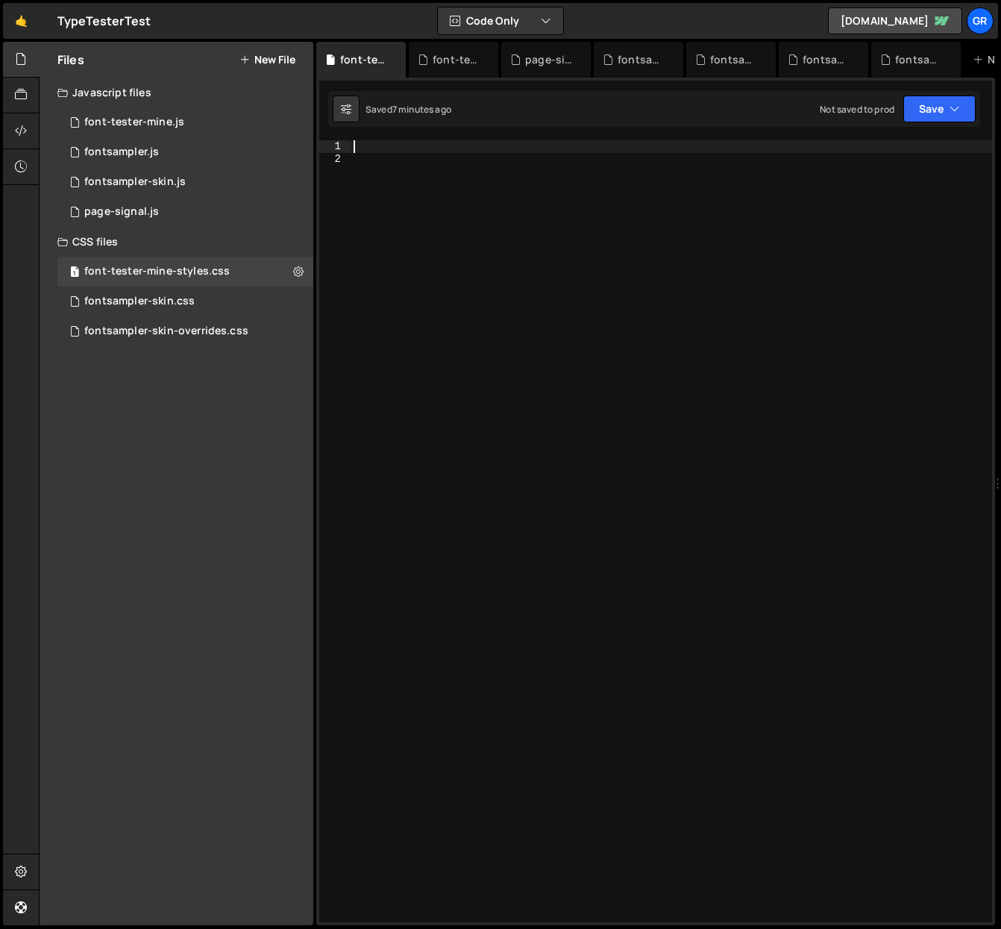
click at [383, 147] on div at bounding box center [672, 543] width 642 height 806
type textarea "@font-face {}"
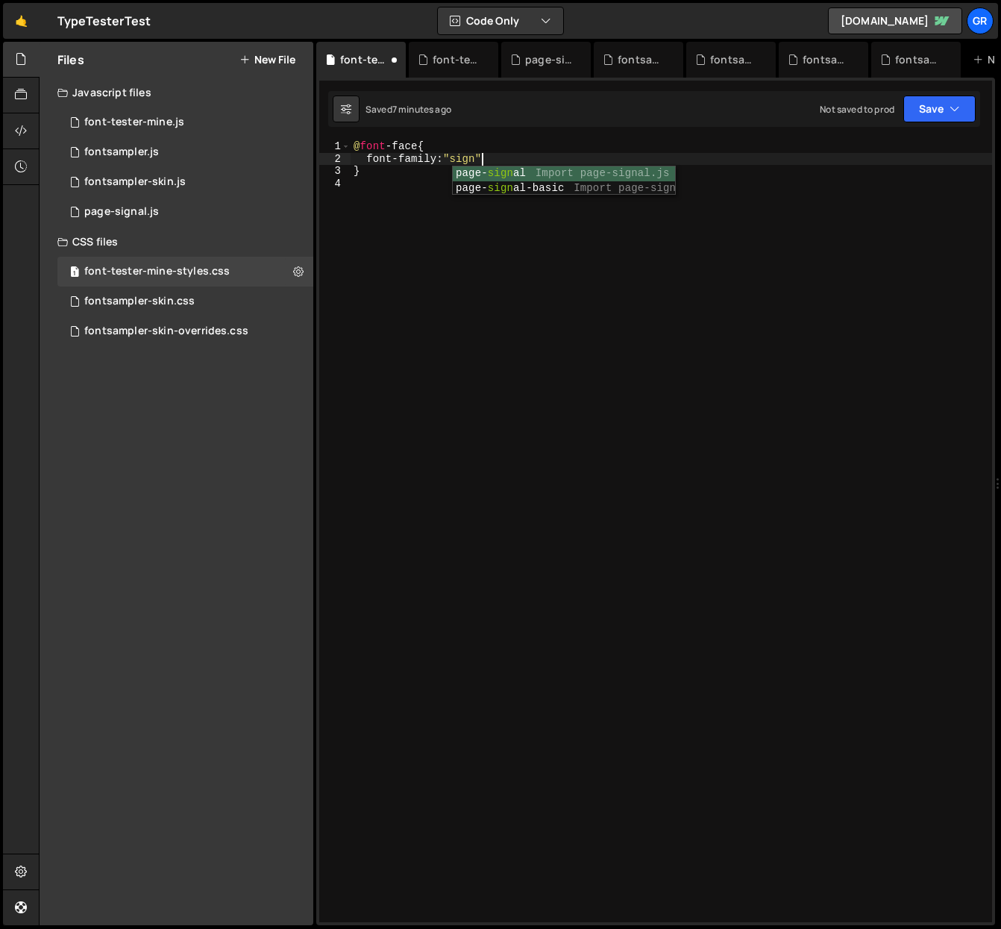
type textarea "font-family: "signal""
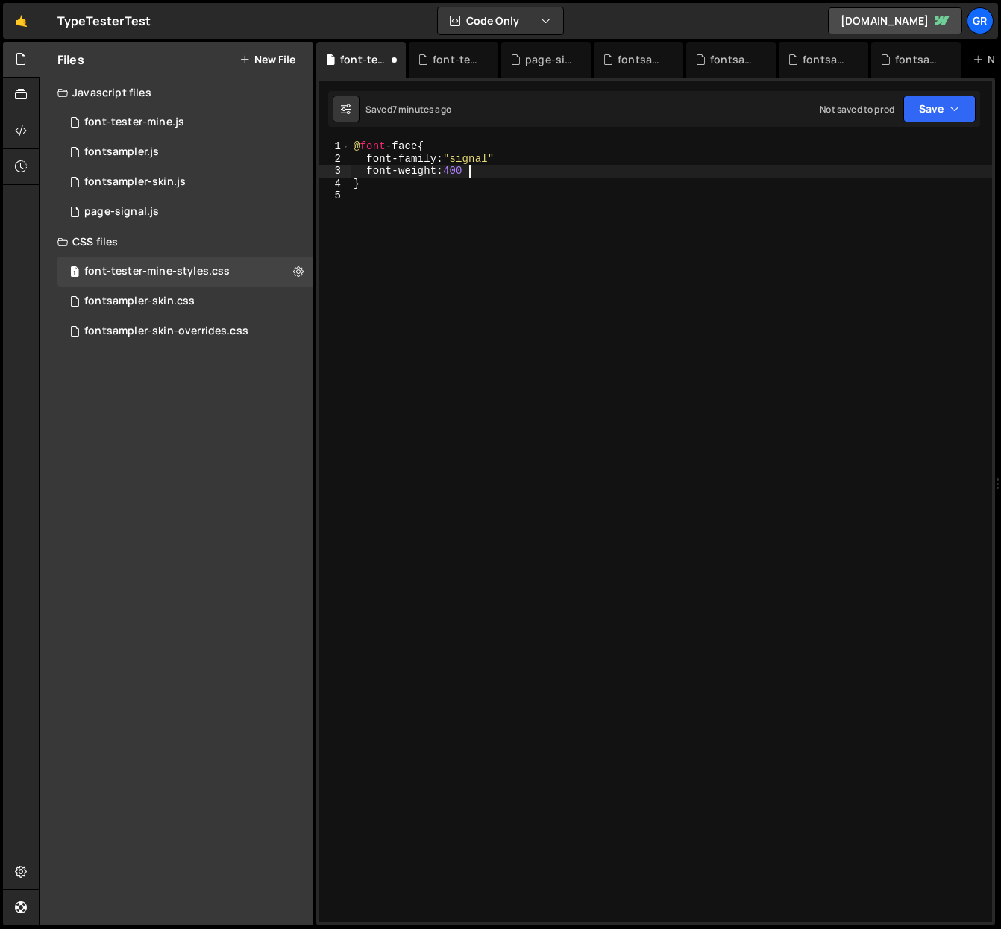
scroll to position [0, 7]
type textarea "font-weight: 400;"
type textarea "src: url()"
click at [194, 330] on div "fontsampler-skin-overrides.css" at bounding box center [166, 331] width 164 height 13
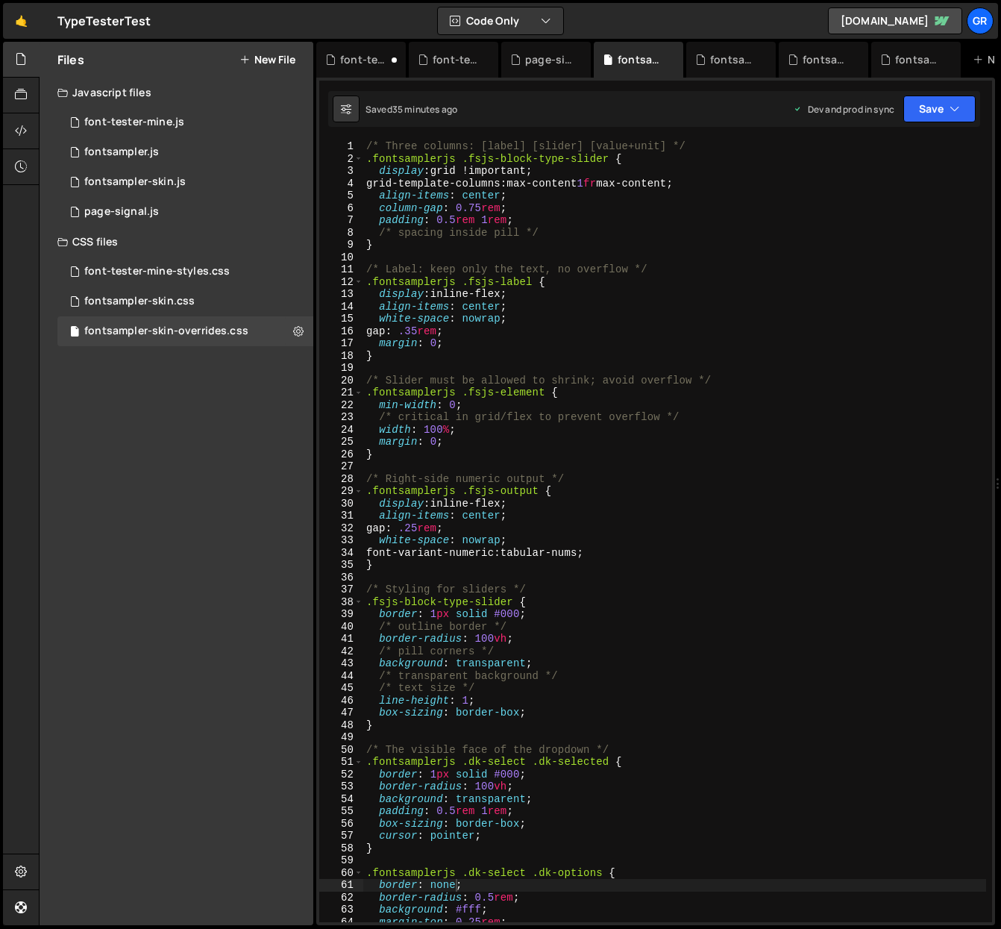
scroll to position [0, 0]
click at [163, 209] on div "1 page-signal.js 0" at bounding box center [185, 212] width 256 height 30
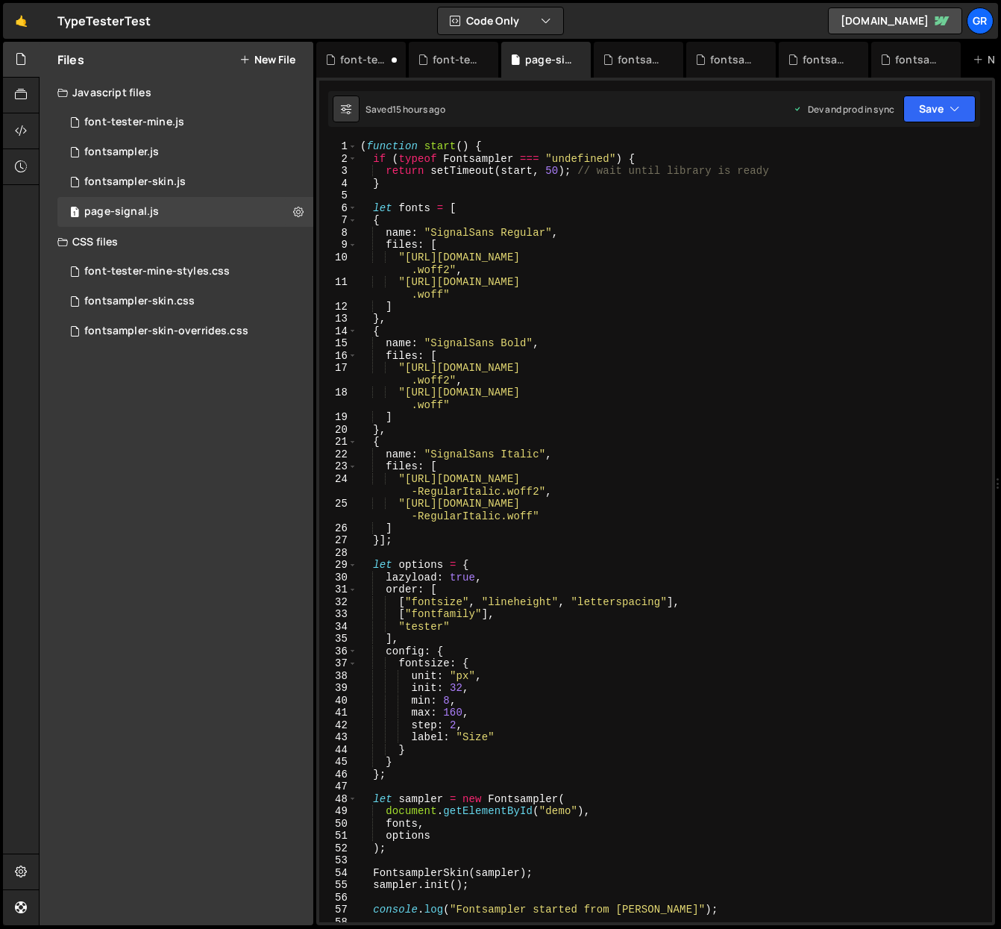
type textarea ""[URL][DOMAIN_NAME]","
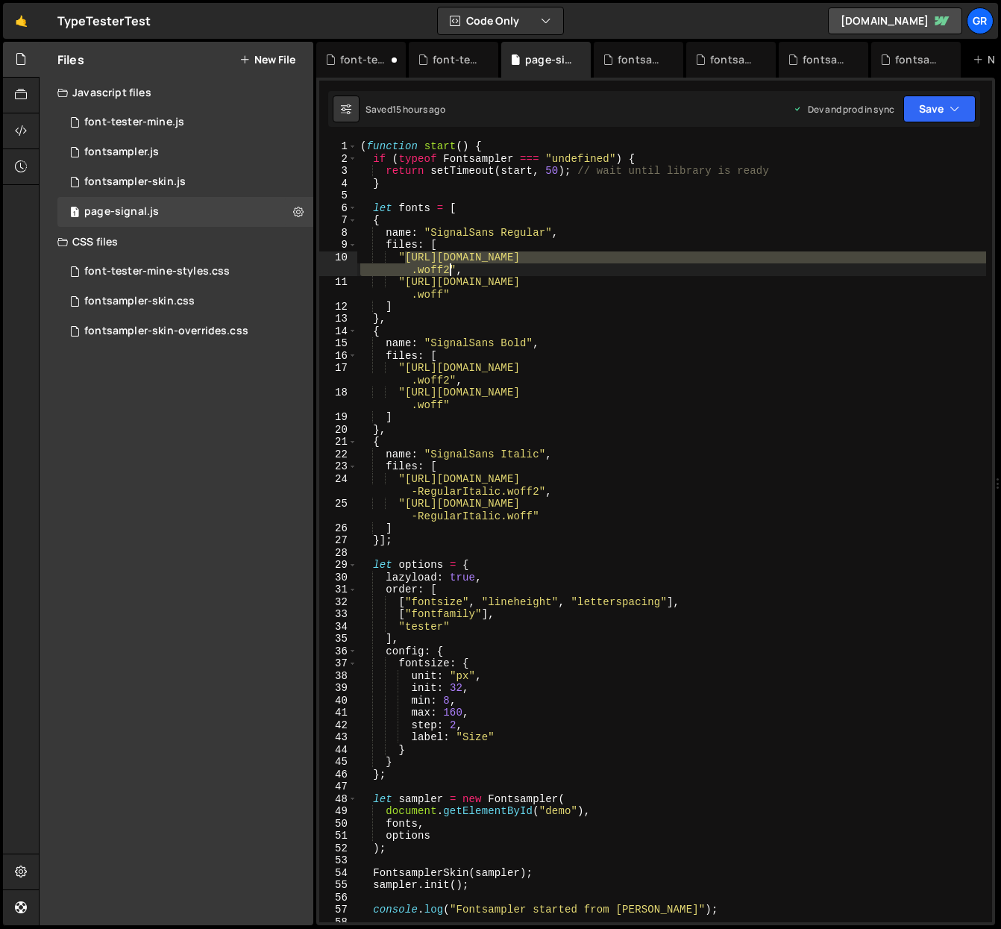
drag, startPoint x: 404, startPoint y: 254, endPoint x: 448, endPoint y: 267, distance: 45.8
click at [448, 267] on div "( function start ( ) { if ( typeof Fontsampler === "undefined" ) { return setTi…" at bounding box center [671, 543] width 629 height 806
click at [178, 271] on div "font-tester-mine-styles.css" at bounding box center [156, 271] width 145 height 13
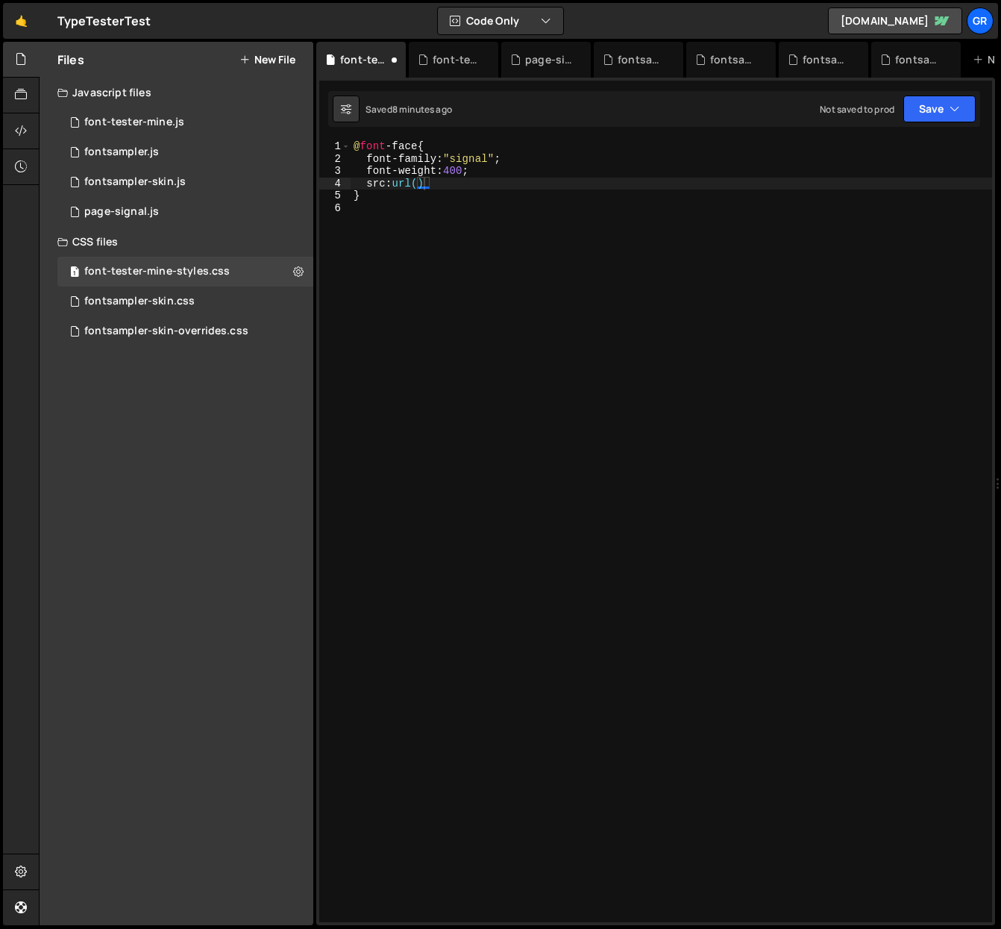
click at [425, 181] on div "@ font -face { font-family : " signal " ; font-weight : 400 ; src : url() }" at bounding box center [672, 543] width 642 height 806
paste textarea "[URL][DOMAIN_NAME]"
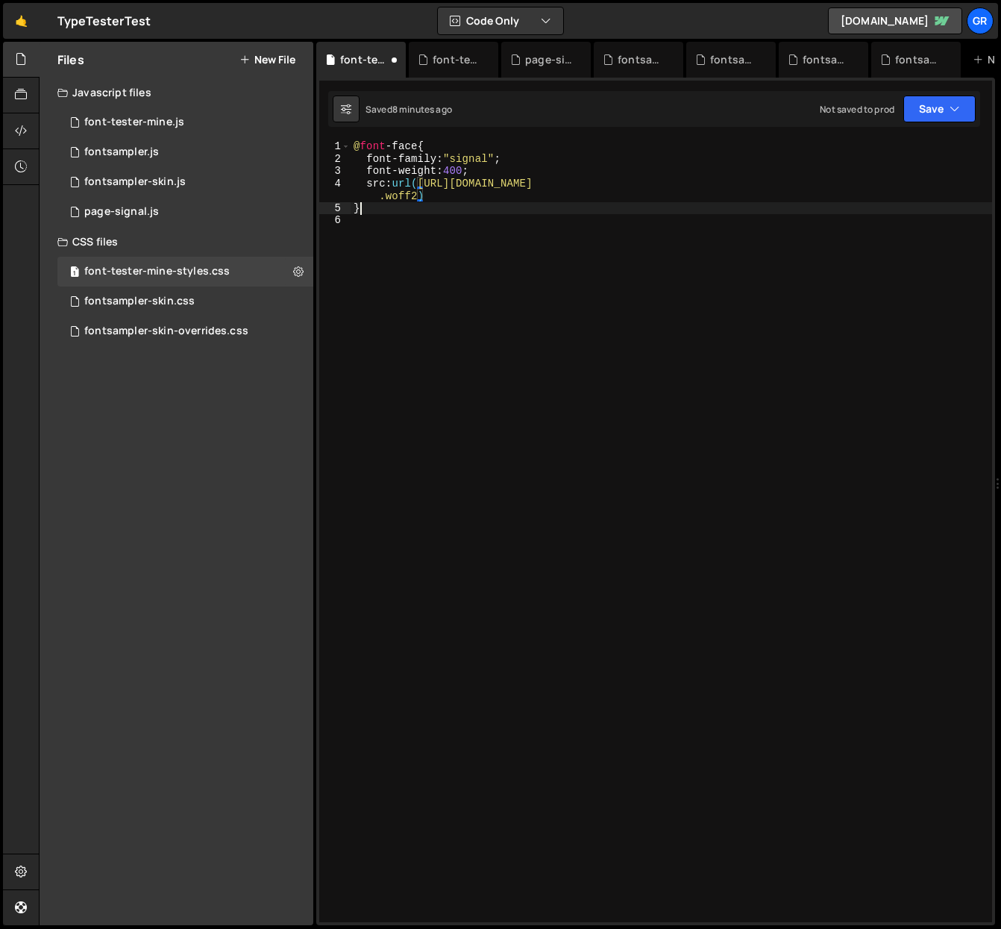
click at [404, 210] on div "@ font -face { font-family : " signal " ; font-weight : 400 ; src : url( [URL][…" at bounding box center [672, 543] width 642 height 806
click at [424, 182] on div "@ font -face { font-family : " signal " ; font-weight : 400 ; src : url( [URL][…" at bounding box center [672, 543] width 642 height 806
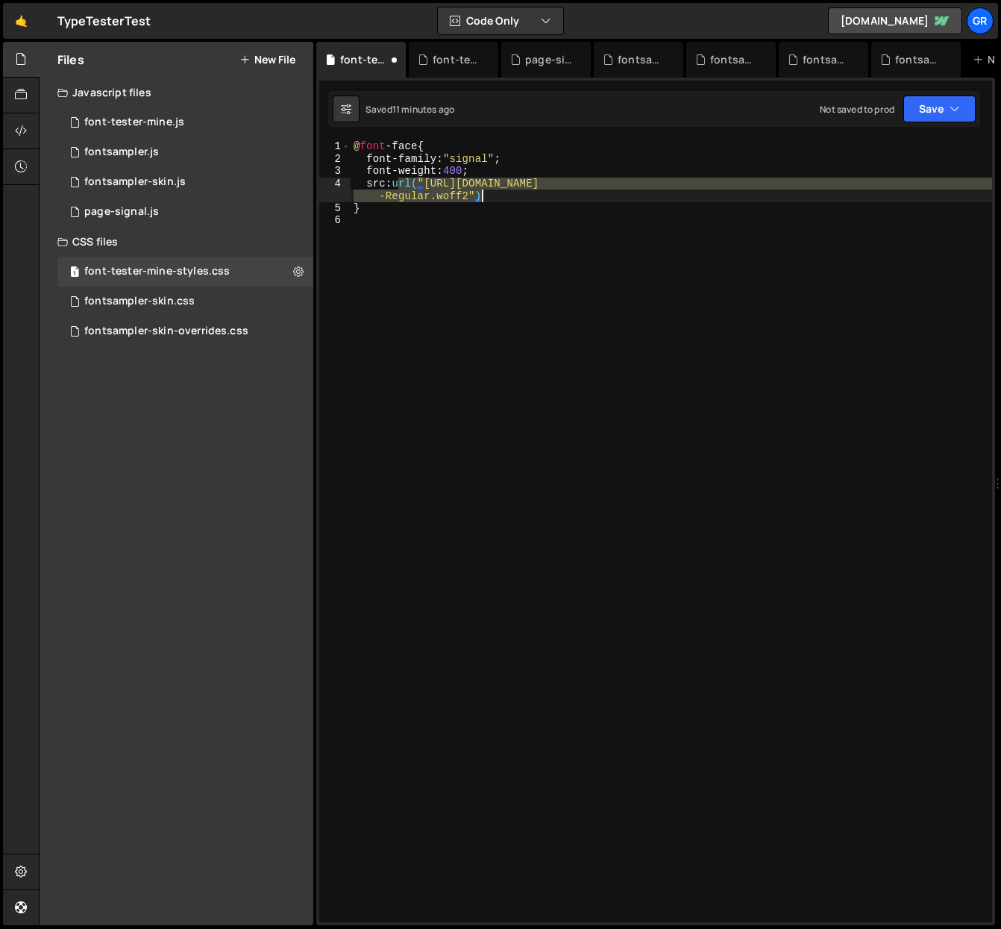
drag, startPoint x: 398, startPoint y: 182, endPoint x: 483, endPoint y: 197, distance: 86.3
click at [483, 197] on div "@ font -face { font-family : " signal " ; font-weight : 400 ; src : url( "[URL]…" at bounding box center [672, 543] width 642 height 806
type textarea "src: url("[URL][DOMAIN_NAME]")"
click at [491, 195] on div "@ font -face { font-family : " signal " ; font-weight : 400 ; src : url( "[URL]…" at bounding box center [672, 531] width 642 height 782
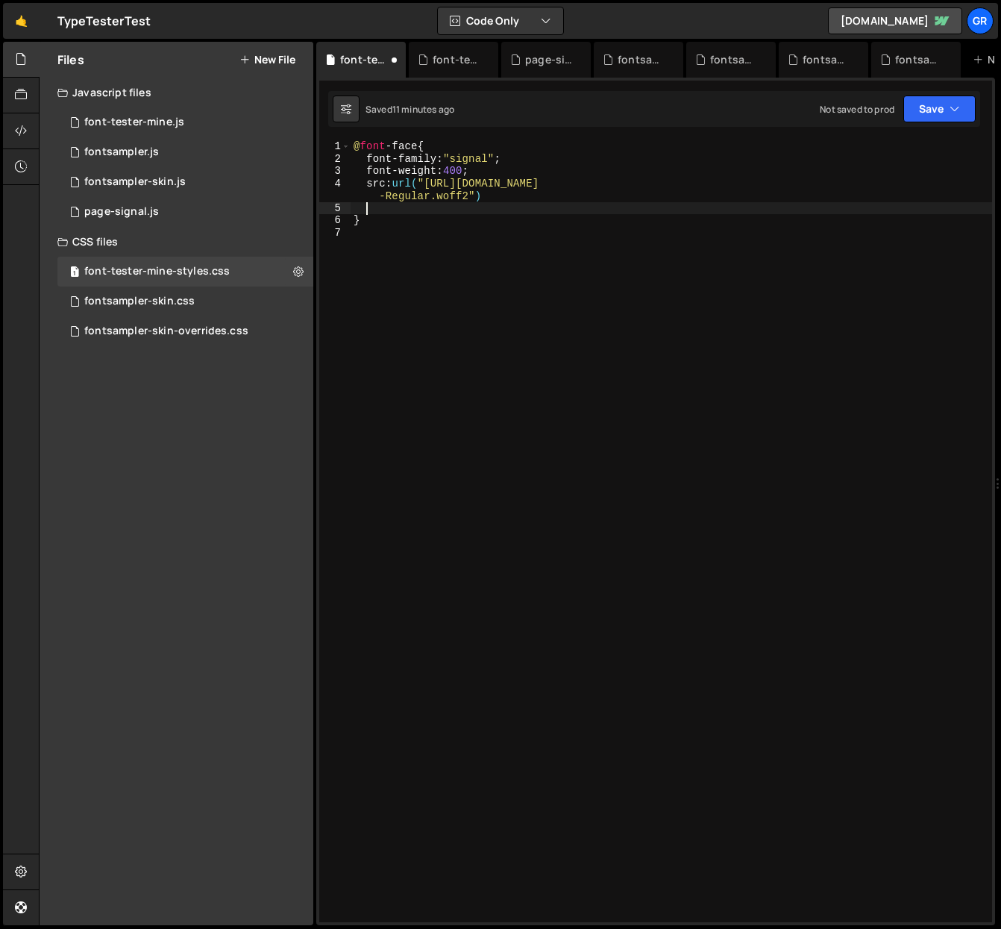
scroll to position [0, 0]
paste textarea "url("[URL][DOMAIN_NAME]")"
type textarea "url("[URL][DOMAIN_NAME]")"
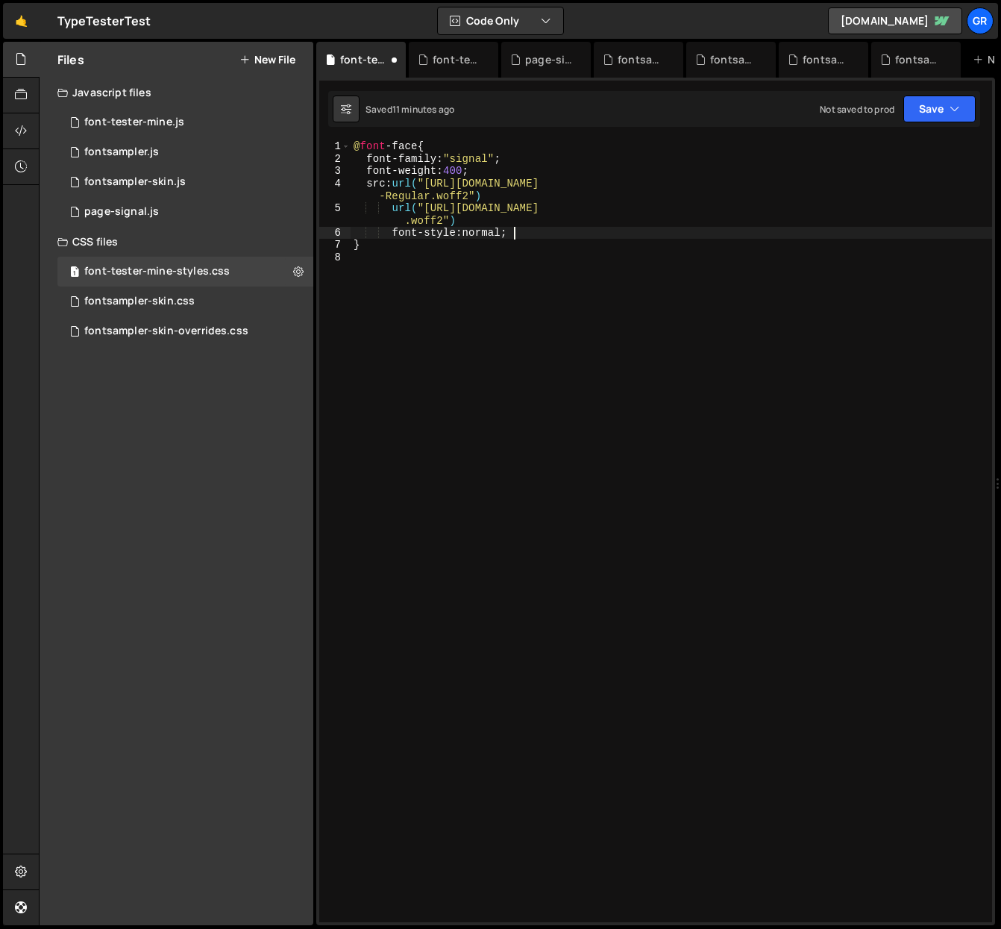
scroll to position [0, 10]
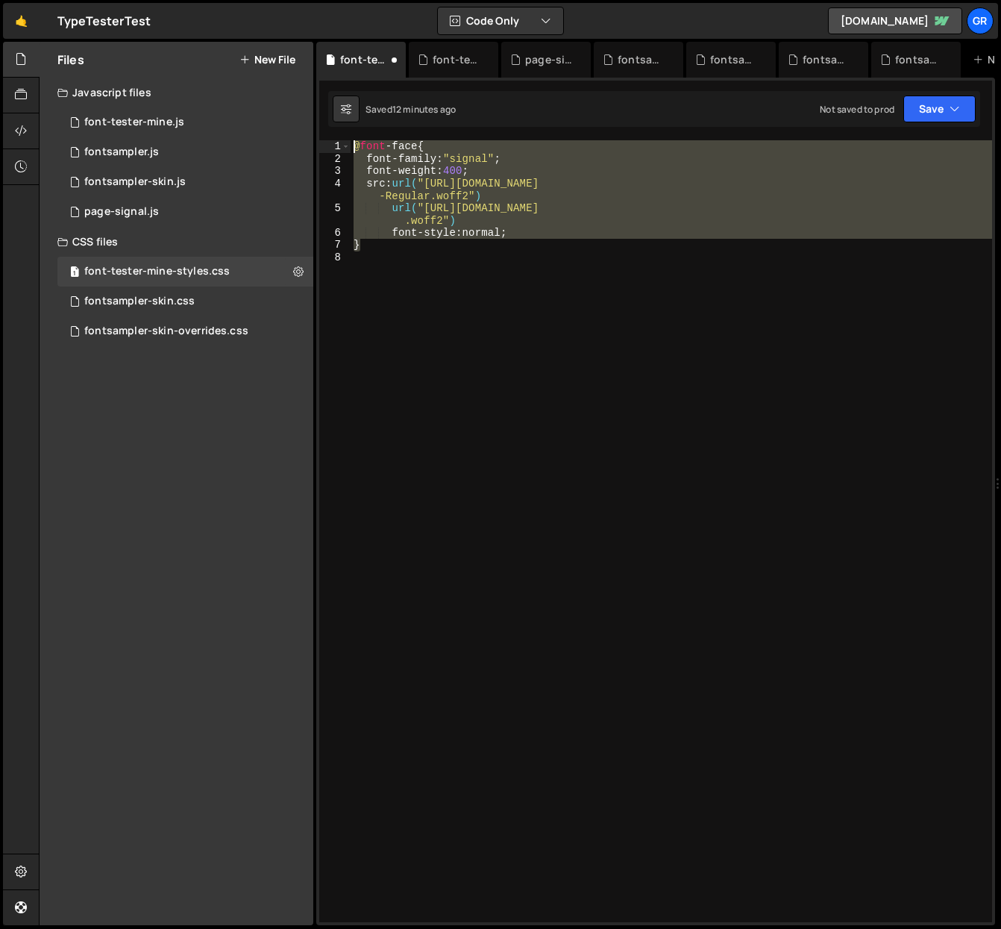
drag, startPoint x: 387, startPoint y: 247, endPoint x: 336, endPoint y: 142, distance: 117.1
click at [336, 142] on div "font-style: normal; 1 2 3 4 5 6 7 8 @ font -face { font-family : " signal " ; f…" at bounding box center [655, 531] width 673 height 782
click at [390, 248] on div "@ font -face { font-family : " signal " ; font-weight : 400 ; src : url( "[URL]…" at bounding box center [672, 531] width 642 height 782
type textarea "}"
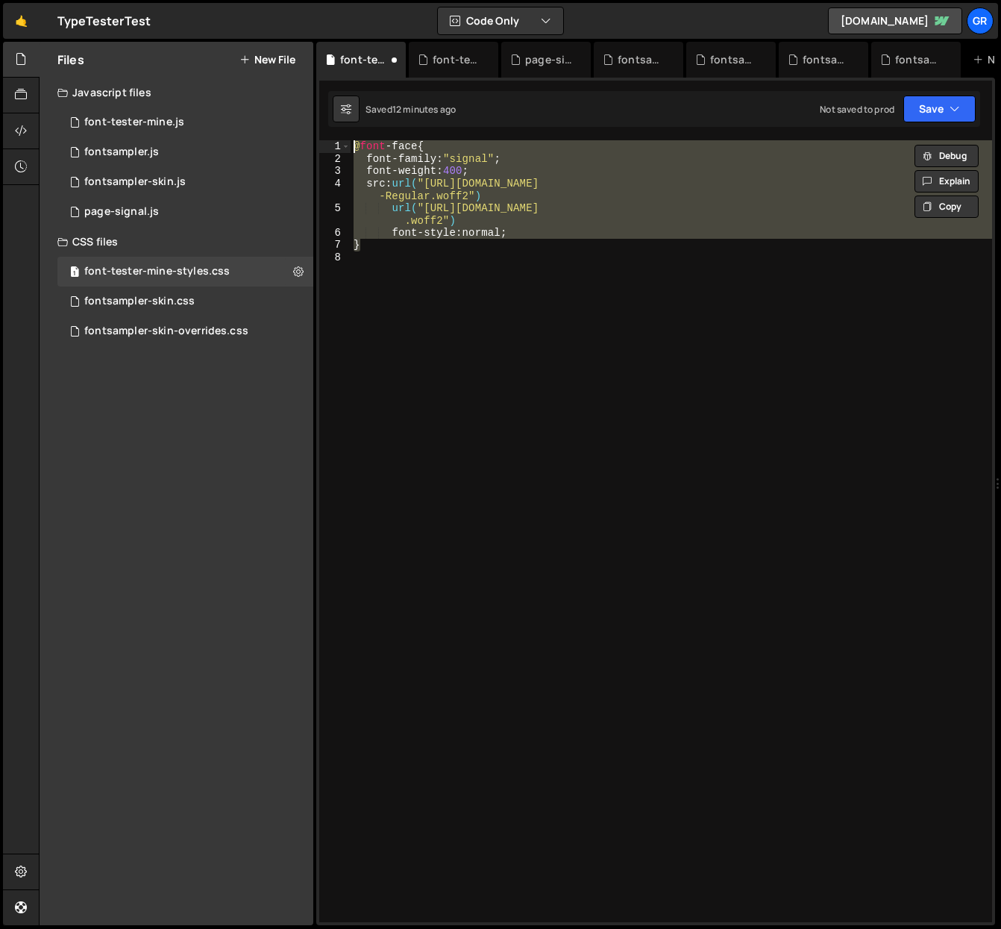
scroll to position [0, 0]
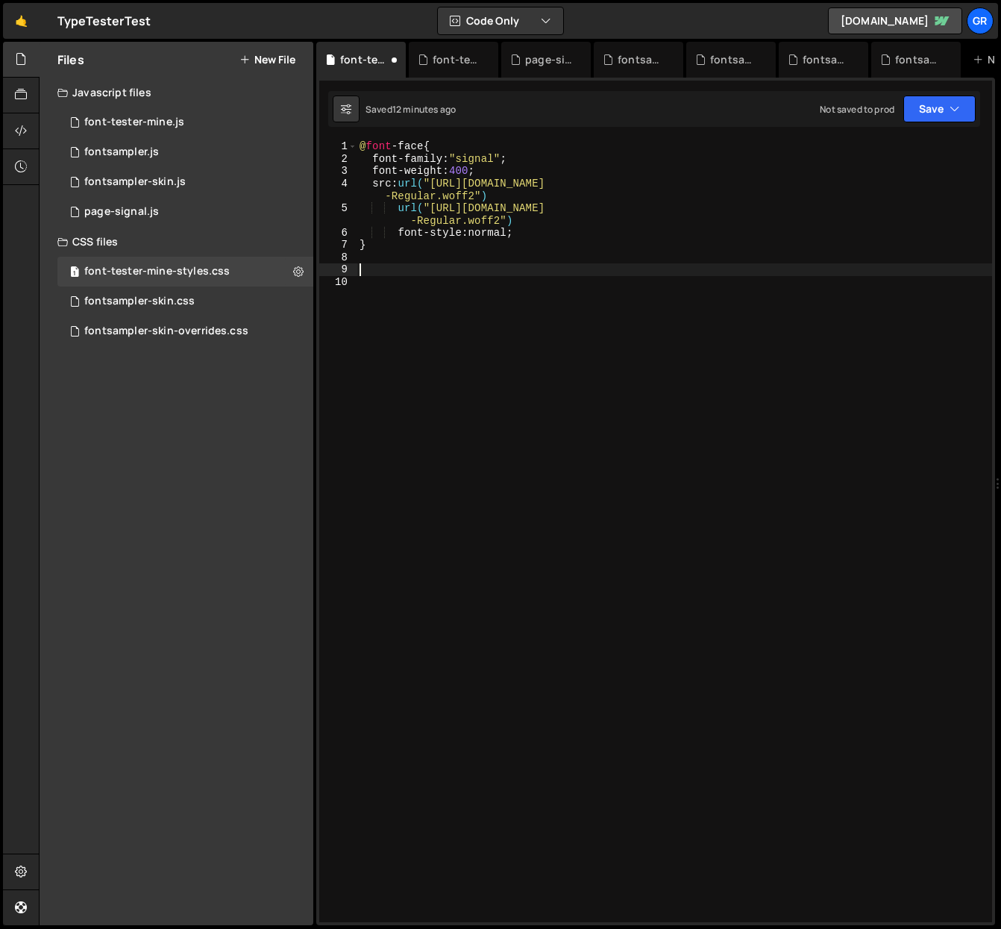
paste textarea "}"
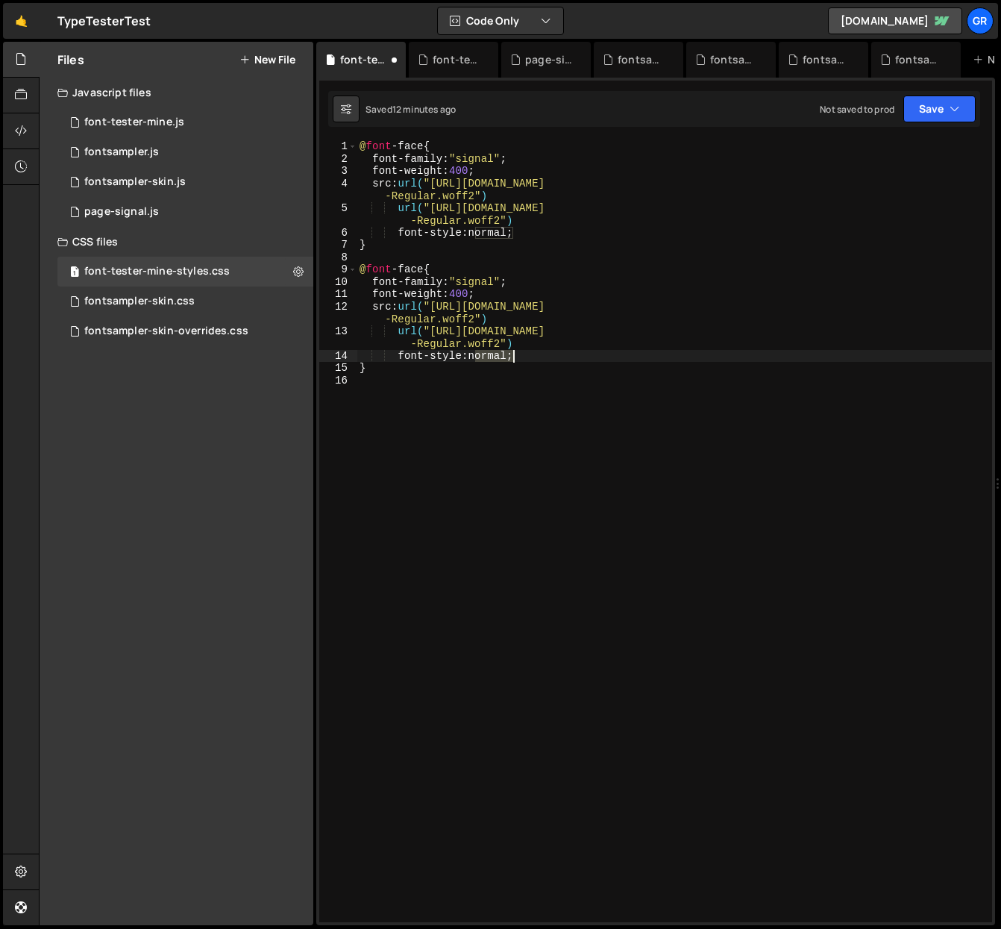
drag, startPoint x: 472, startPoint y: 357, endPoint x: 517, endPoint y: 335, distance: 49.7
click at [512, 352] on div "@ font -face { font-family : " signal " ; font-weight : 400 ; src : url( "[URL]…" at bounding box center [675, 543] width 636 height 806
type textarea "font-style: italic;"
click at [547, 360] on div "@ font -face { font-family : " signal " ; font-weight : 400 ; src : url( "[URL]…" at bounding box center [675, 543] width 636 height 806
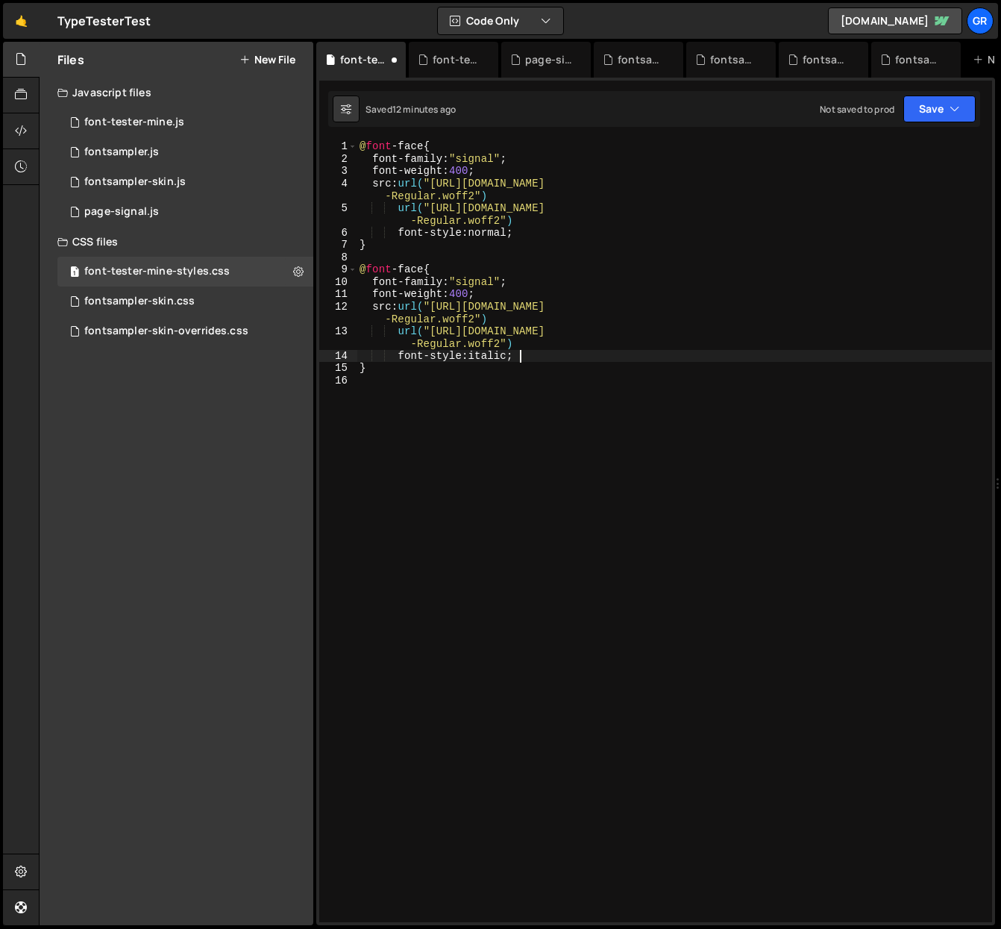
click at [460, 377] on div "@ font -face { font-family : " signal " ; font-weight : 400 ; src : url( "[URL]…" at bounding box center [675, 543] width 636 height 806
paste textarea "}"
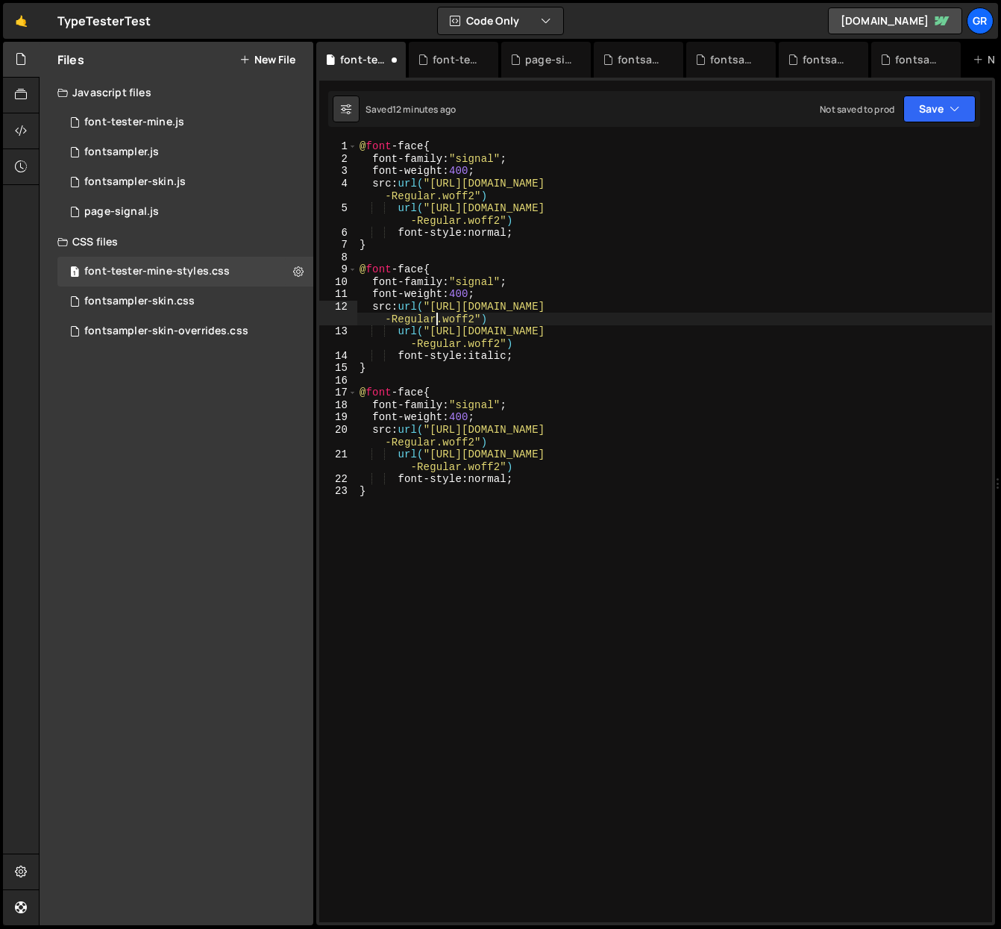
click at [435, 321] on div "@ font -face { font-family : " signal " ; font-weight : 400 ; src : url( "[URL]…" at bounding box center [675, 543] width 636 height 806
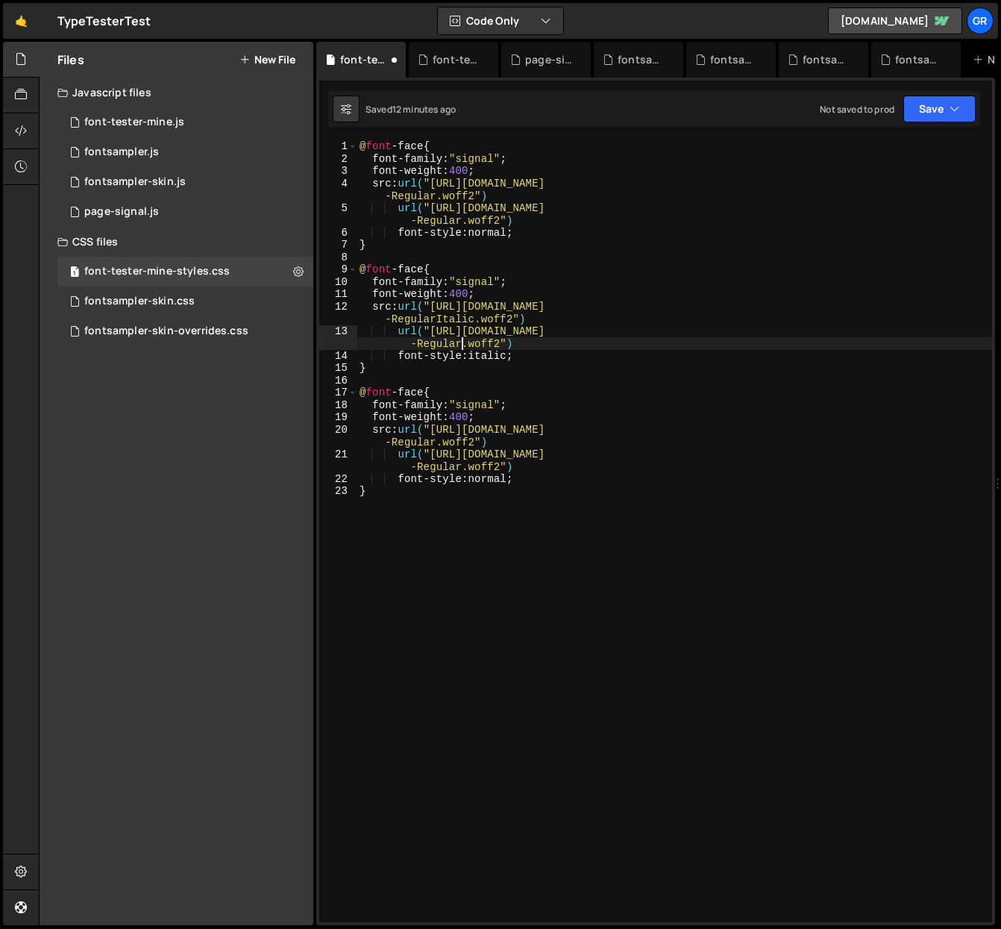
drag, startPoint x: 460, startPoint y: 339, endPoint x: 471, endPoint y: 327, distance: 16.4
click at [460, 339] on div "@ font -face { font-family : " signal " ; font-weight : 400 ; src : url( "[URL]…" at bounding box center [675, 543] width 636 height 806
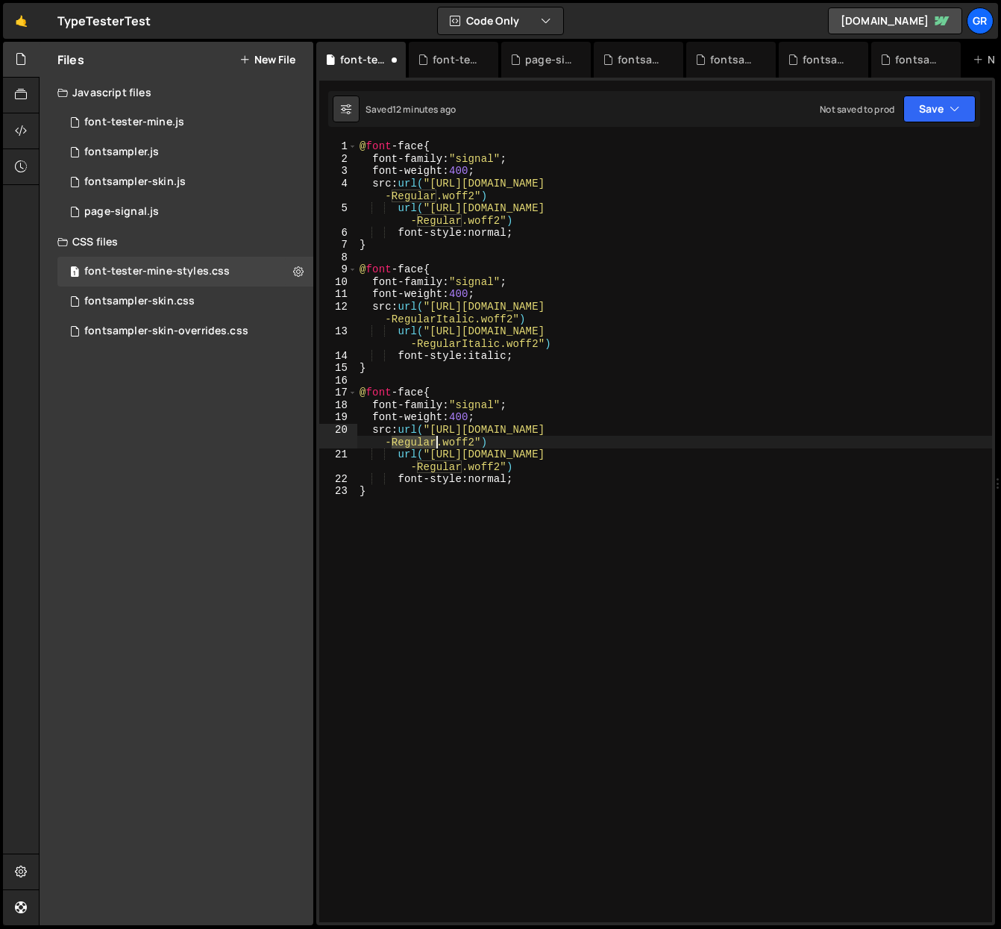
drag, startPoint x: 392, startPoint y: 441, endPoint x: 445, endPoint y: 416, distance: 58.4
click at [436, 436] on div "@ font -face { font-family : " signal " ; font-weight : 400 ; src : url( "[URL]…" at bounding box center [675, 543] width 636 height 806
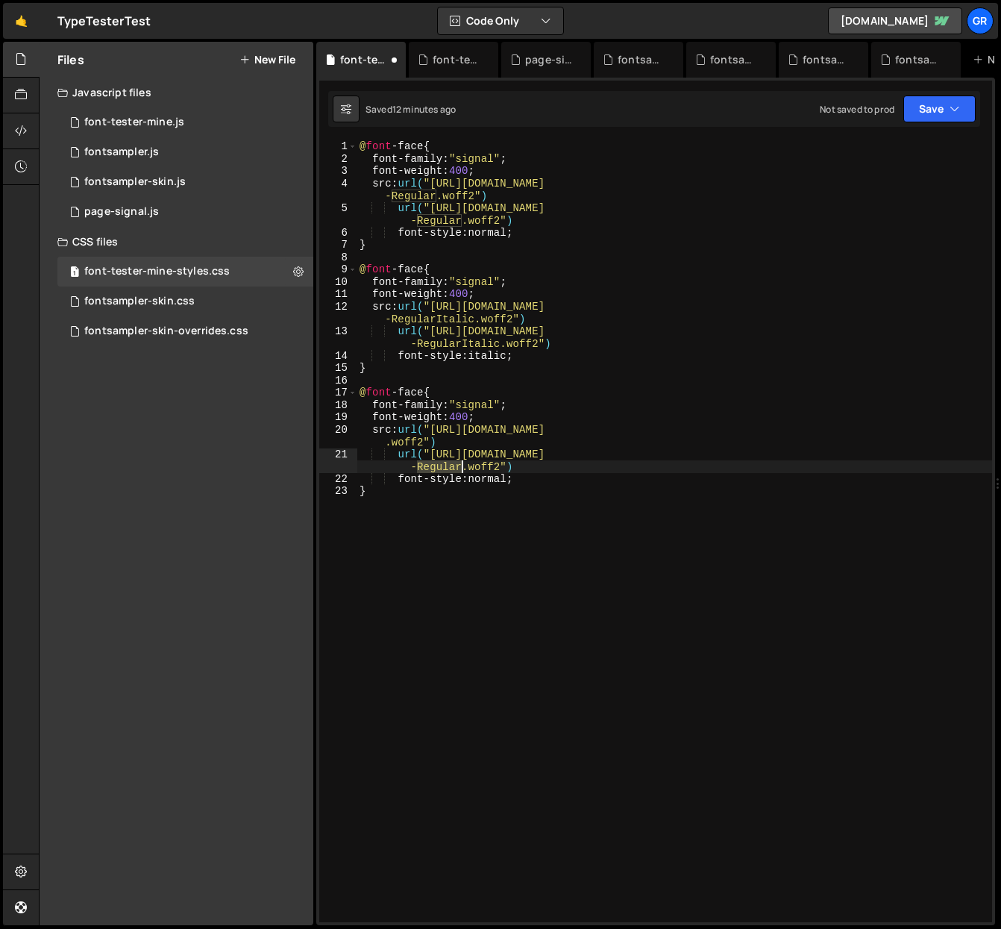
drag, startPoint x: 417, startPoint y: 465, endPoint x: 461, endPoint y: 463, distance: 44.1
click at [461, 463] on div "@ font -face { font-family : " signal " ; font-weight : 400 ; src : url( "[URL]…" at bounding box center [675, 543] width 636 height 806
click at [471, 416] on div "@ font -face { font-family : " signal " ; font-weight : 400 ; src : url( "[URL]…" at bounding box center [675, 543] width 636 height 806
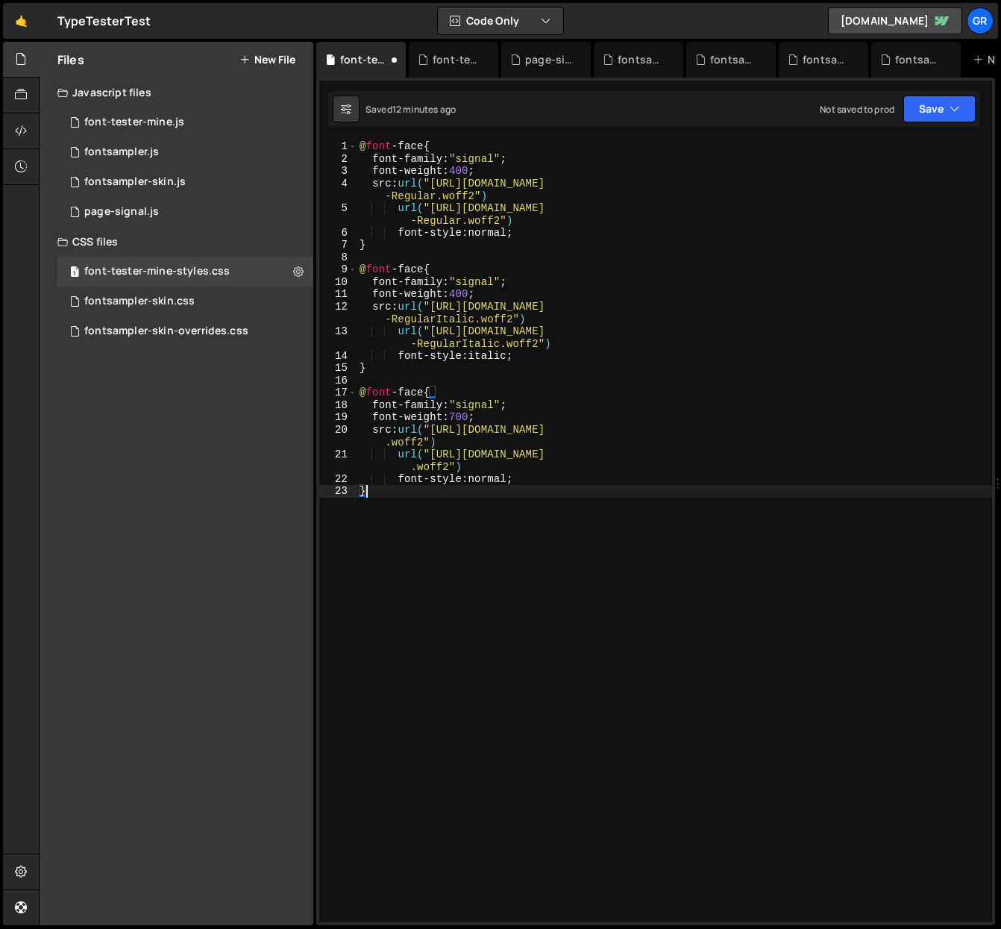
click at [424, 489] on div "@ font -face { font-family : " signal " ; font-weight : 400 ; src : url( "[URL]…" at bounding box center [675, 543] width 636 height 806
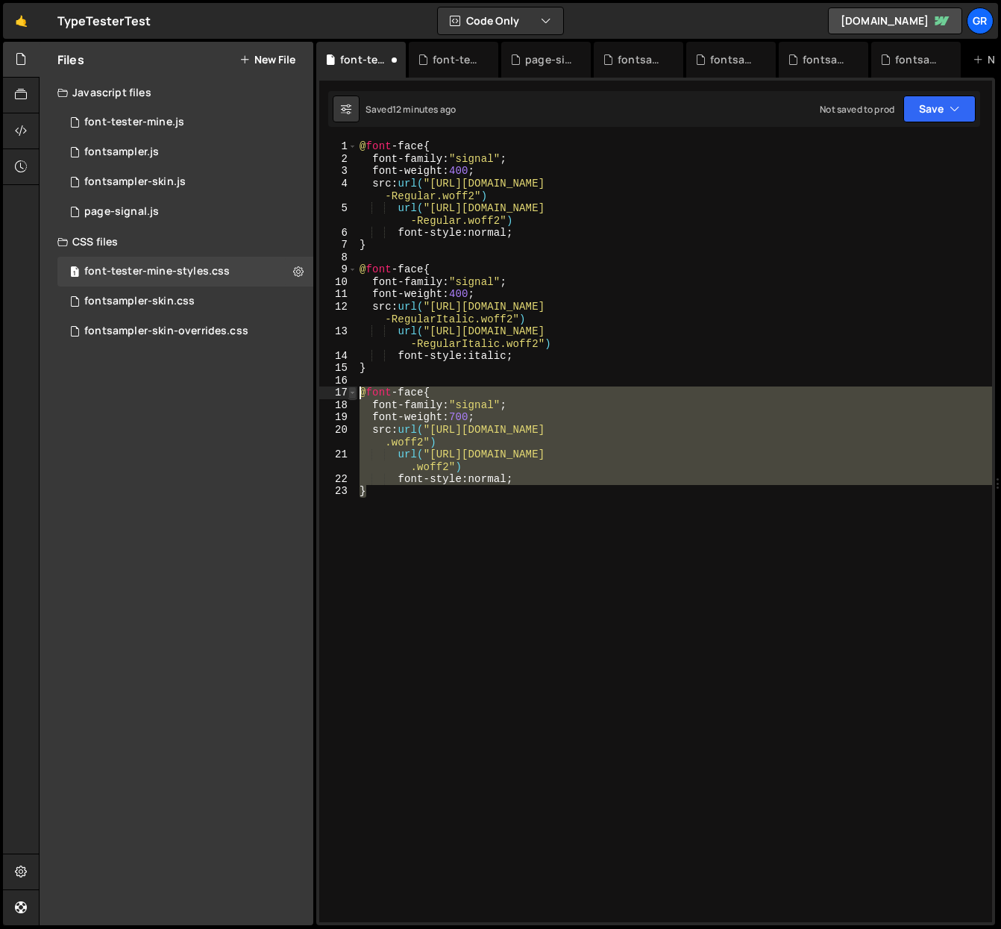
drag, startPoint x: 428, startPoint y: 495, endPoint x: 353, endPoint y: 397, distance: 123.4
click at [353, 397] on div "} 1 2 3 4 5 6 7 8 9 10 11 12 13 14 15 16 17 18 19 20 21 22 23 @ font -face { fo…" at bounding box center [655, 531] width 673 height 782
click at [409, 495] on div "@ font -face { font-family : " signal " ; font-weight : 400 ; src : url( "[URL]…" at bounding box center [675, 531] width 636 height 782
type textarea "}"
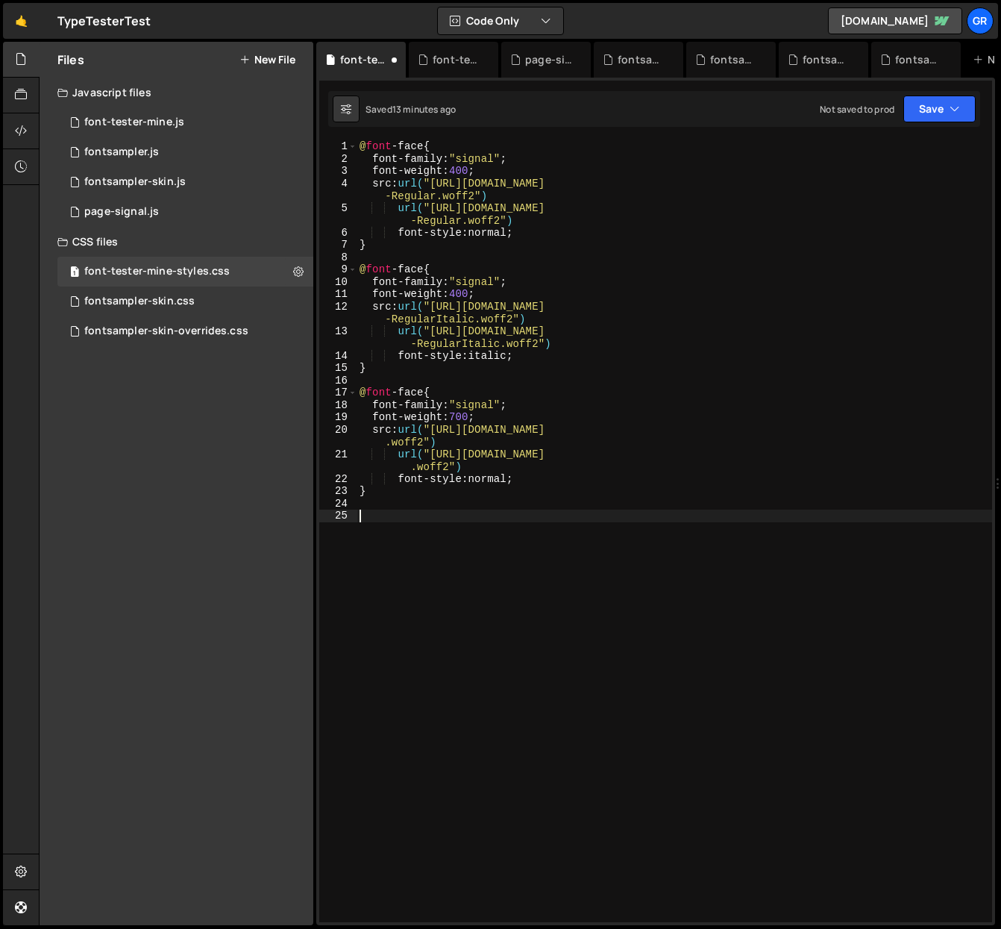
paste textarea "}"
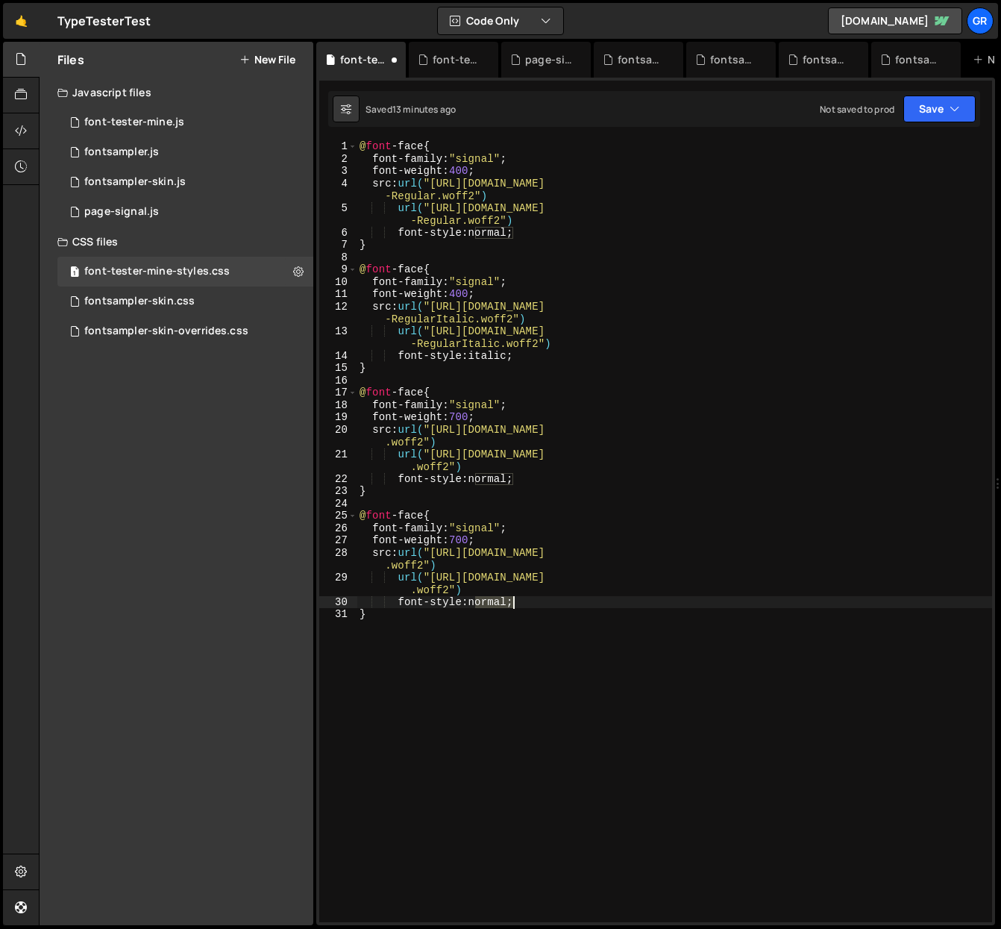
drag, startPoint x: 477, startPoint y: 601, endPoint x: 516, endPoint y: 592, distance: 39.3
click at [513, 598] on div "@ font -face { font-family : " signal " ; font-weight : 400 ; src : url( "[URL]…" at bounding box center [675, 543] width 636 height 806
click at [981, 552] on div "@ font -face { font-family : " signal " ; font-weight : 400 ; src : url( "[URL]…" at bounding box center [675, 543] width 636 height 806
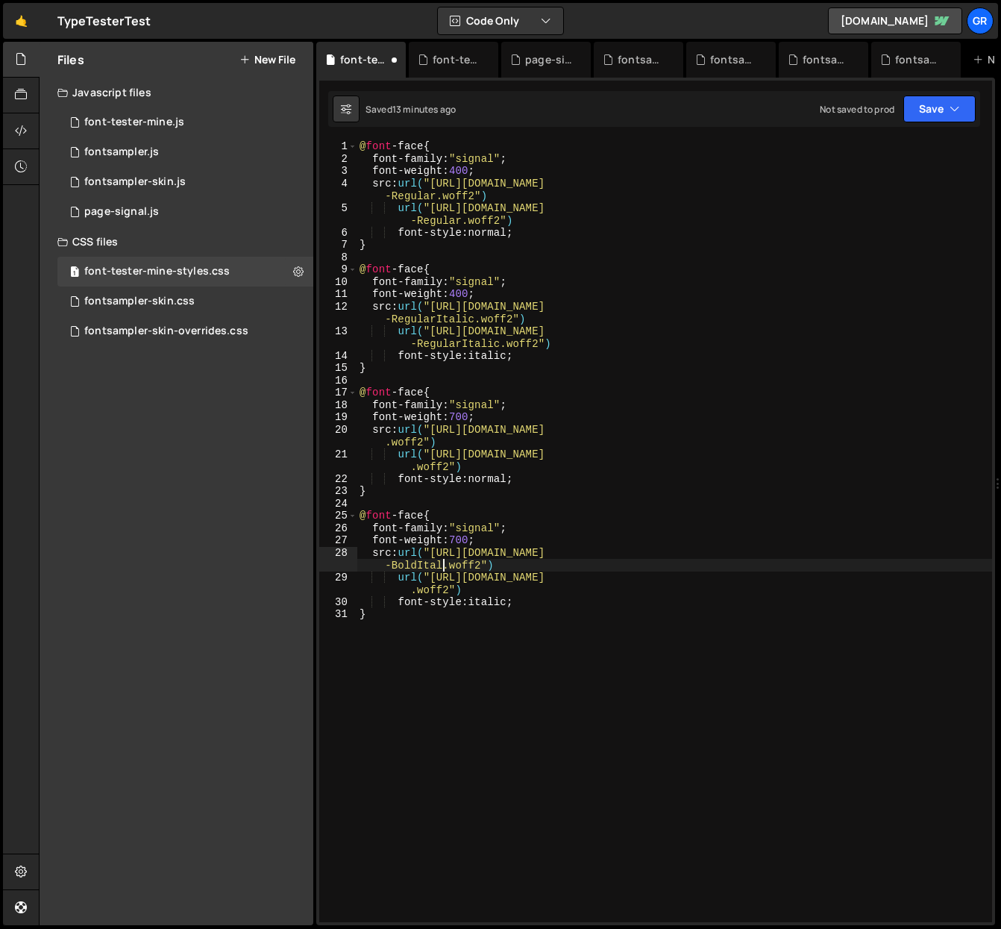
scroll to position [0, 46]
click at [975, 577] on div "@ font -face { font-family : " signal " ; font-weight : 400 ; src : url( "[URL]…" at bounding box center [675, 543] width 636 height 806
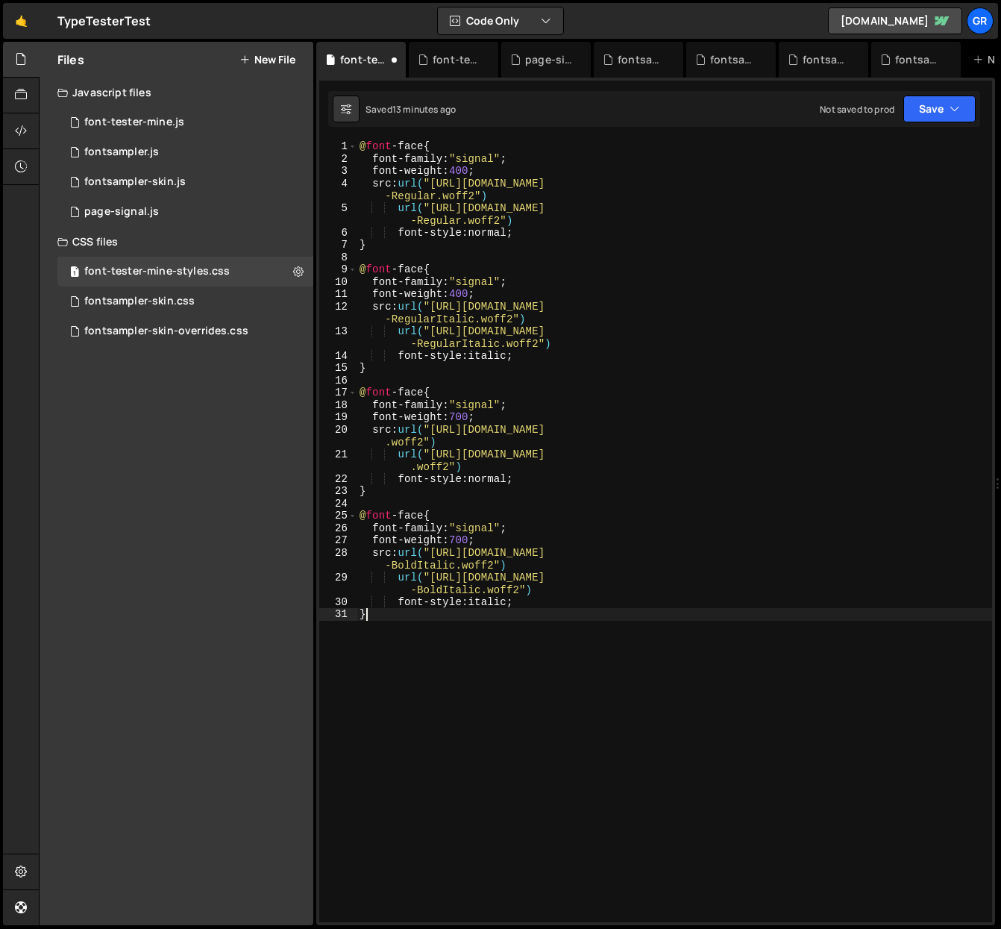
click at [416, 618] on div "@ font -face { font-family : " signal " ; font-weight : 400 ; src : url( "[URL]…" at bounding box center [675, 543] width 636 height 806
type textarea "}"
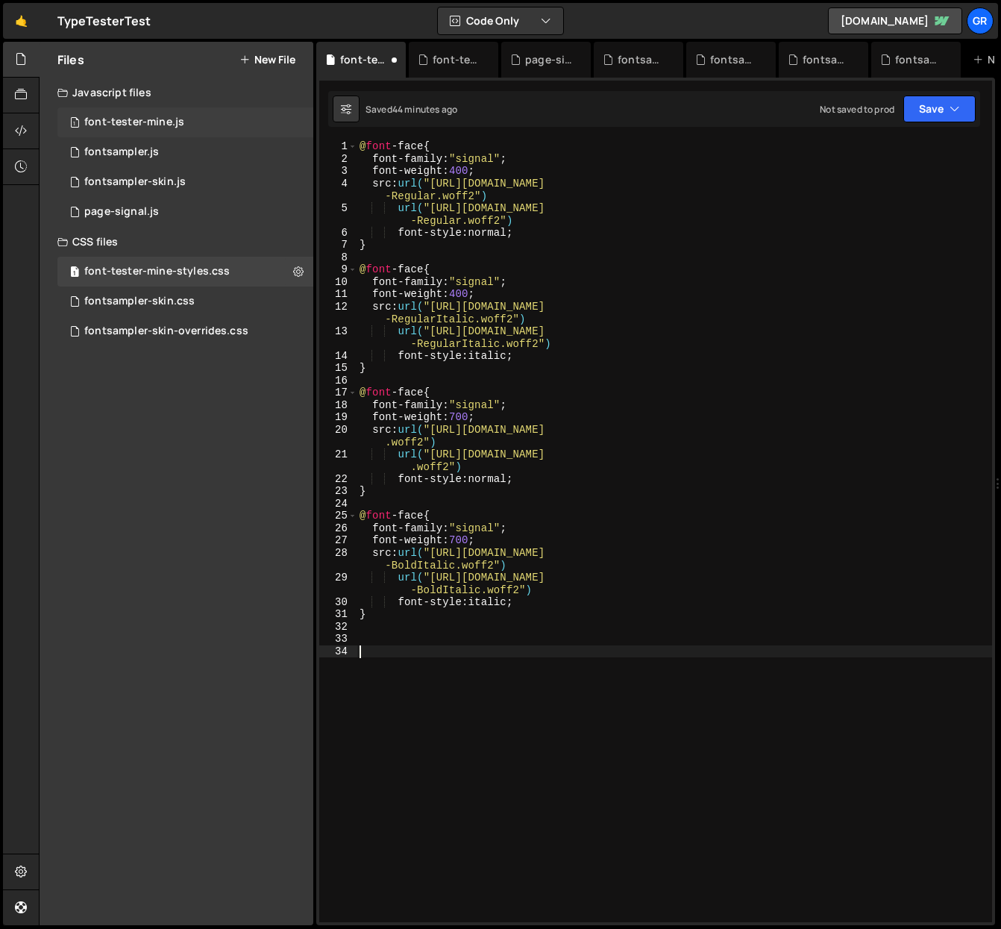
click at [173, 122] on div "font-tester-mine.js" at bounding box center [134, 122] width 100 height 13
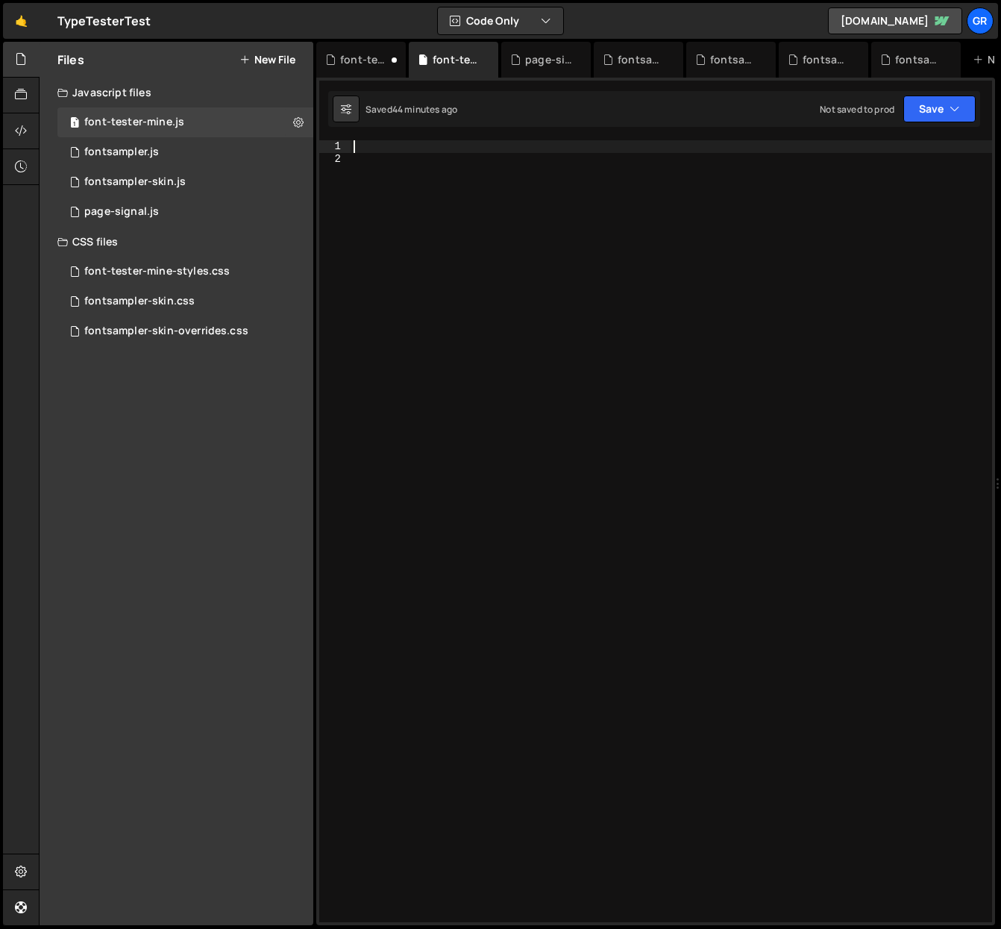
click at [393, 148] on div at bounding box center [672, 543] width 642 height 806
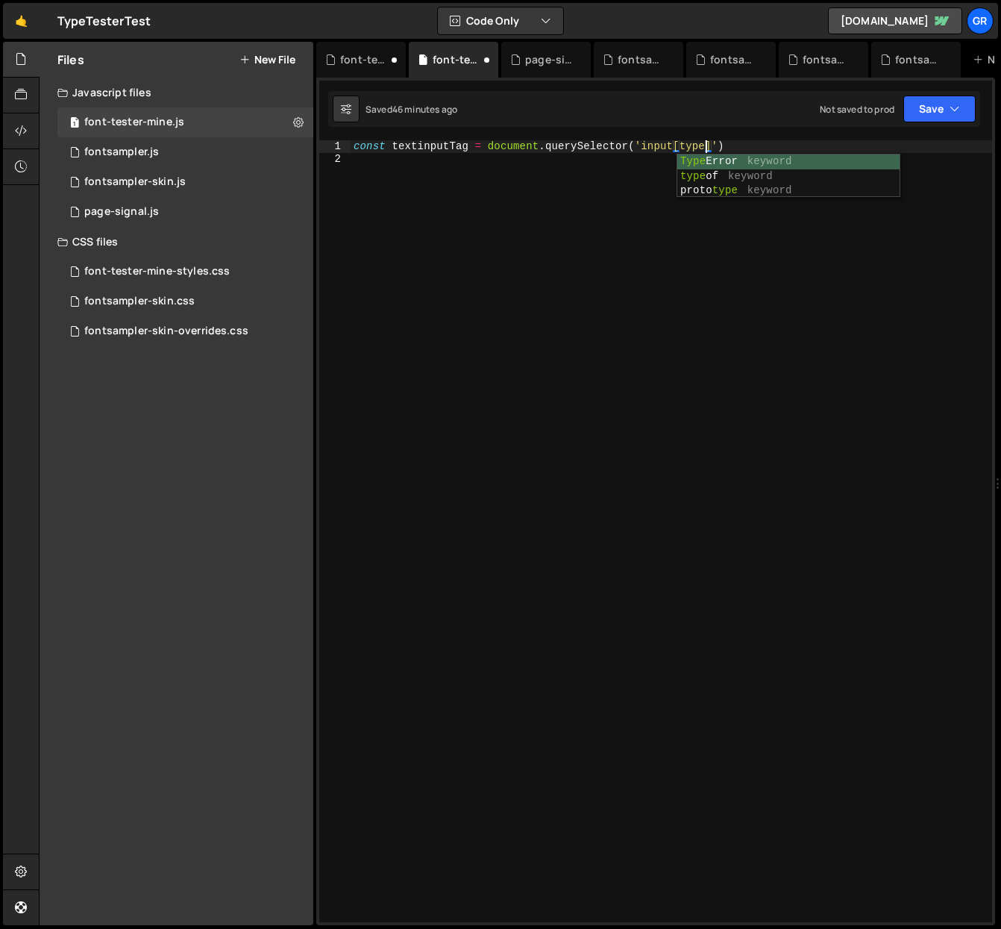
scroll to position [0, 24]
click at [705, 144] on div "const textinputTag = document . querySelector ( 'input[type]' )" at bounding box center [672, 543] width 642 height 806
type textarea "const textinputTag = document.querySelector('input[type = "text"]')"
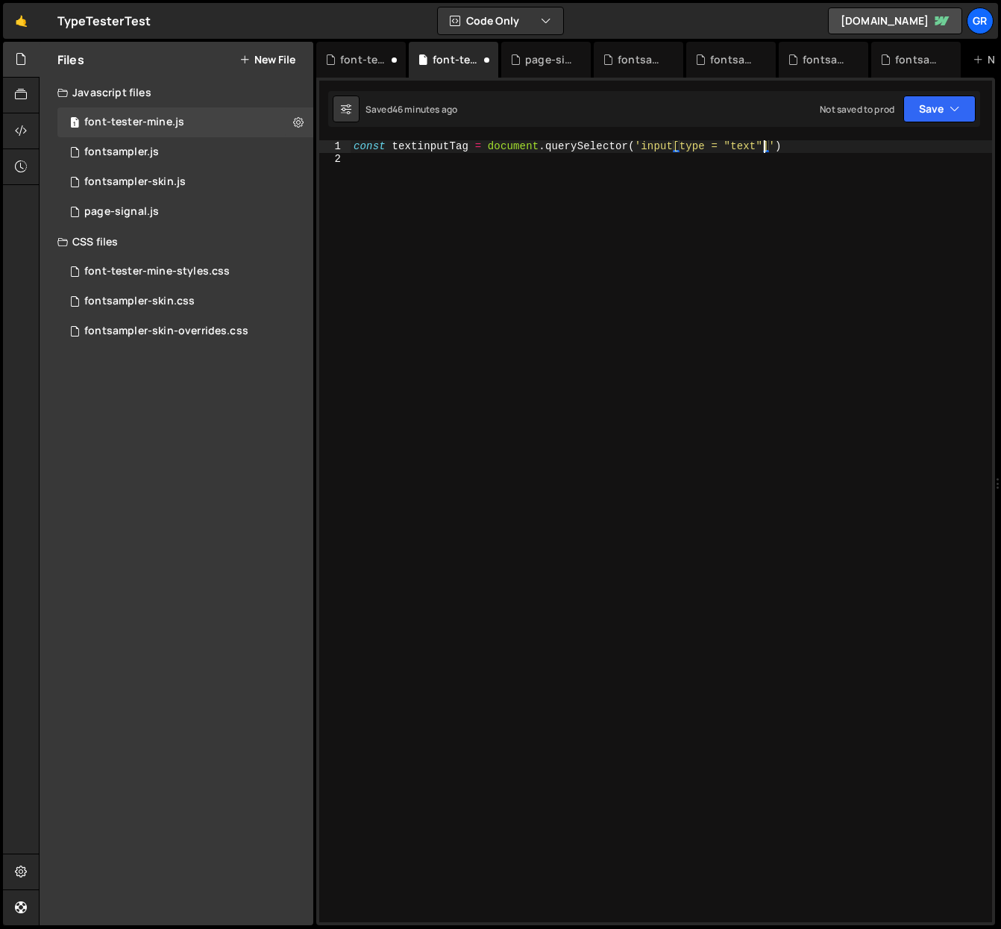
click at [654, 186] on div "const textinputTag = document . querySelector ( 'input[type = "text"]' )" at bounding box center [672, 543] width 642 height 806
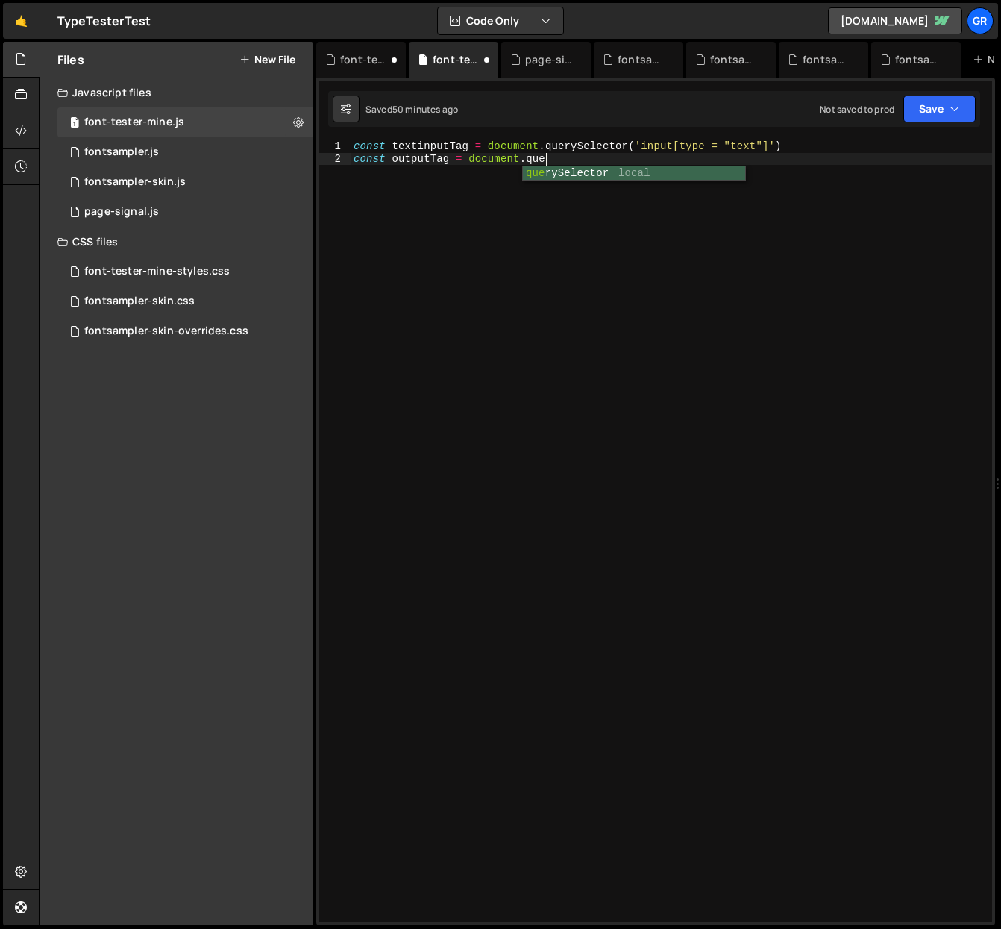
scroll to position [0, 13]
click at [578, 174] on div "query Selector local" at bounding box center [634, 188] width 222 height 44
click at [622, 157] on div "const textinputTag = document . querySelector ( 'input[type = "text"]' ) const …" at bounding box center [672, 543] width 642 height 806
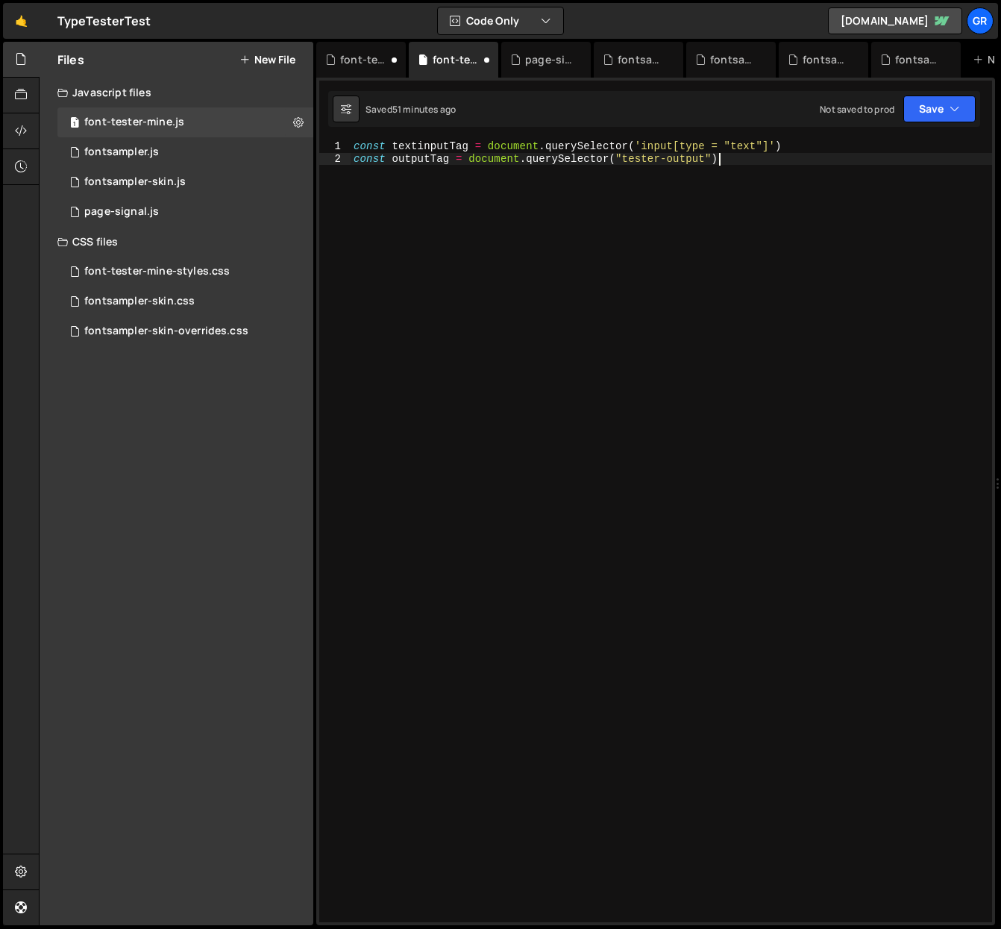
click at [709, 184] on div "const textinputTag = document . querySelector ( 'input[type = "text"]' ) const …" at bounding box center [672, 543] width 642 height 806
drag, startPoint x: 418, startPoint y: 145, endPoint x: 394, endPoint y: 146, distance: 23.9
click at [394, 146] on div "const textinputTag = document . querySelector ( 'input[type = "text"]' ) const …" at bounding box center [672, 543] width 642 height 806
click at [745, 158] on div "const inputTag = document . querySelector ( 'input[type = "text"]' ) const outp…" at bounding box center [672, 543] width 642 height 806
type textarea "const outputTag = document.querySelector("tester-output")"
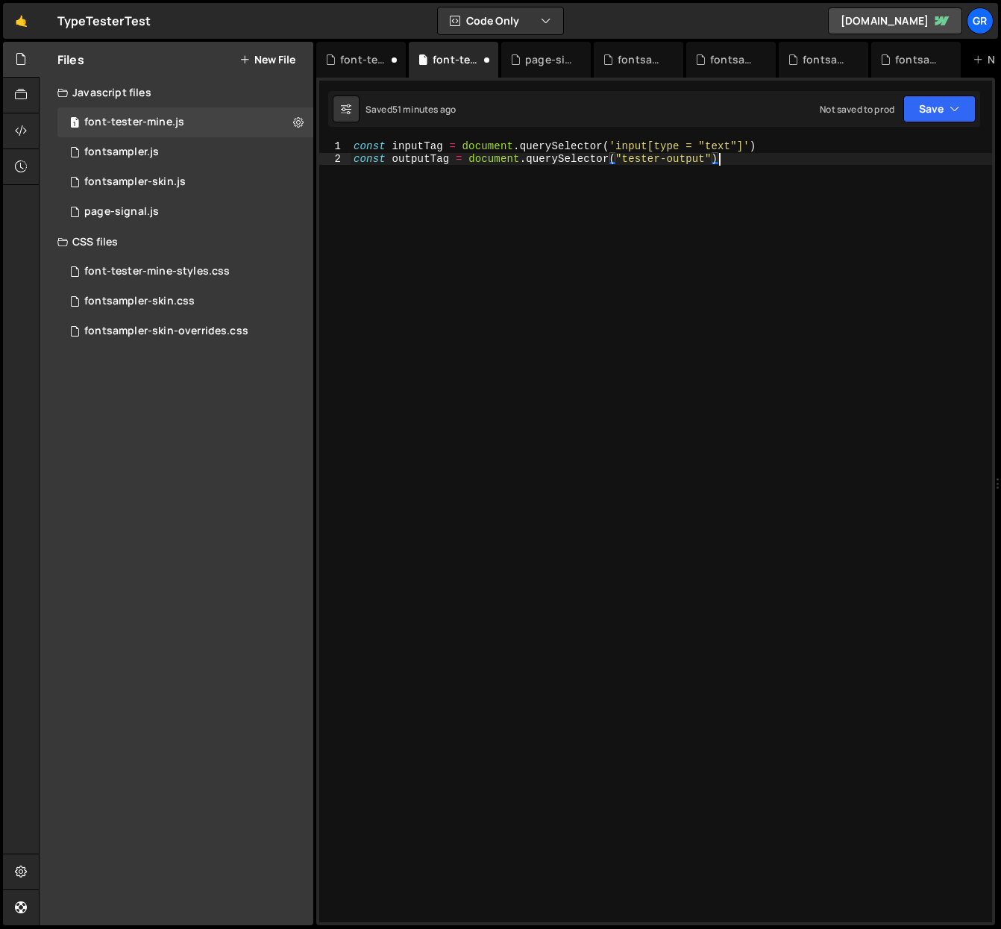
scroll to position [0, 0]
click at [416, 190] on div "const inputTag = document . querySelector ( 'input[type = "text"]' ) const outp…" at bounding box center [672, 543] width 642 height 806
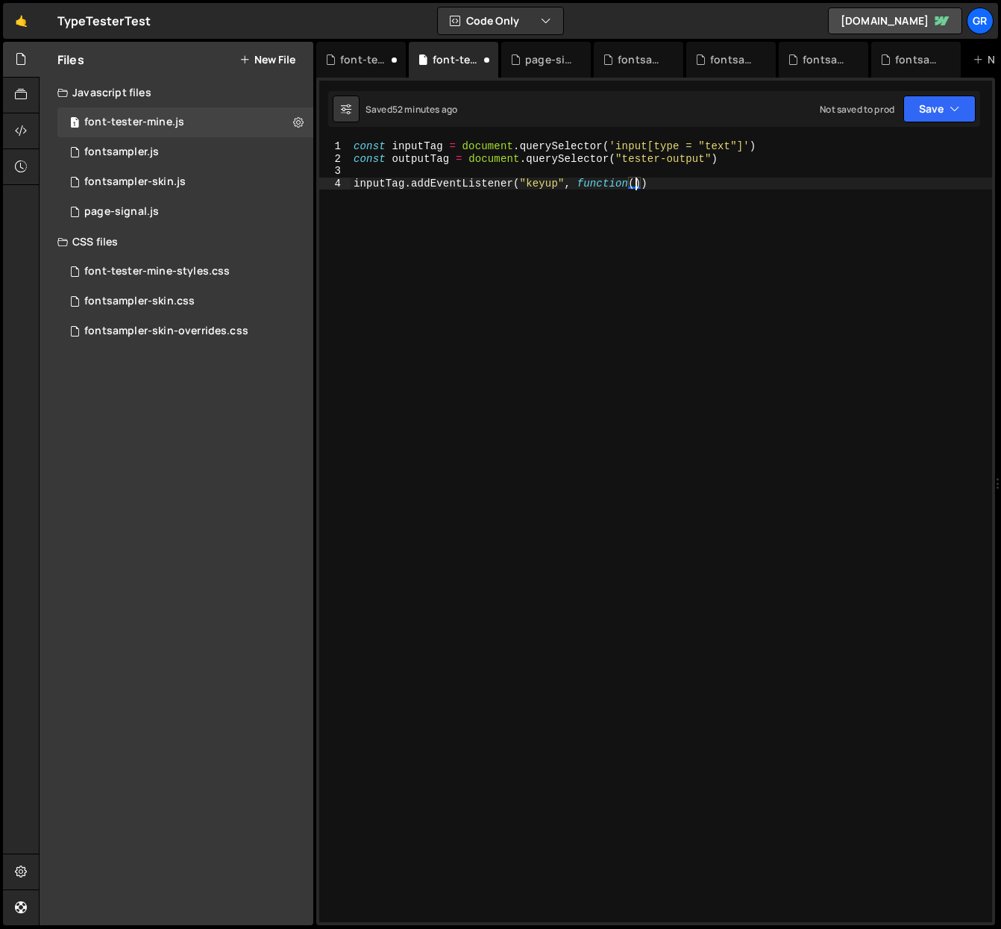
scroll to position [0, 19]
type textarea "inputTag.addEventListener("keyup", function(){})"
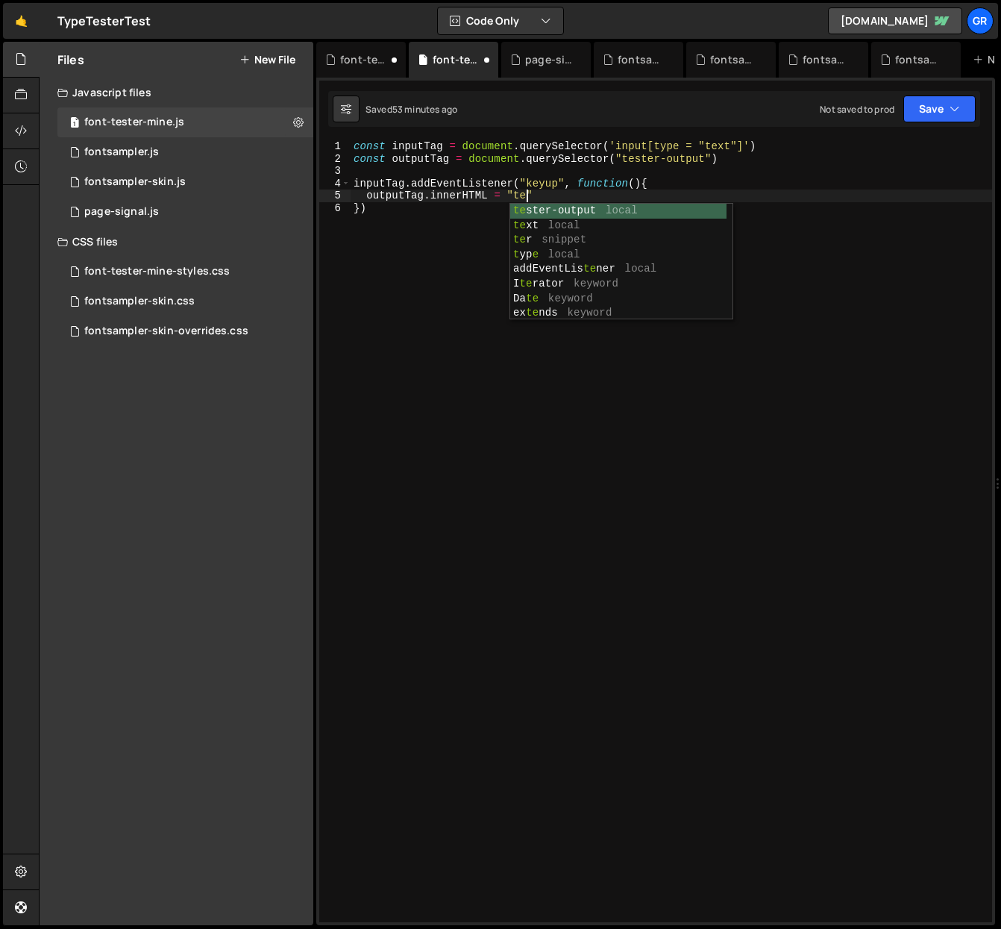
scroll to position [0, 13]
click at [473, 293] on div "const inputTag = document . querySelector ( 'input[type = "text"]' ) const outp…" at bounding box center [672, 543] width 642 height 806
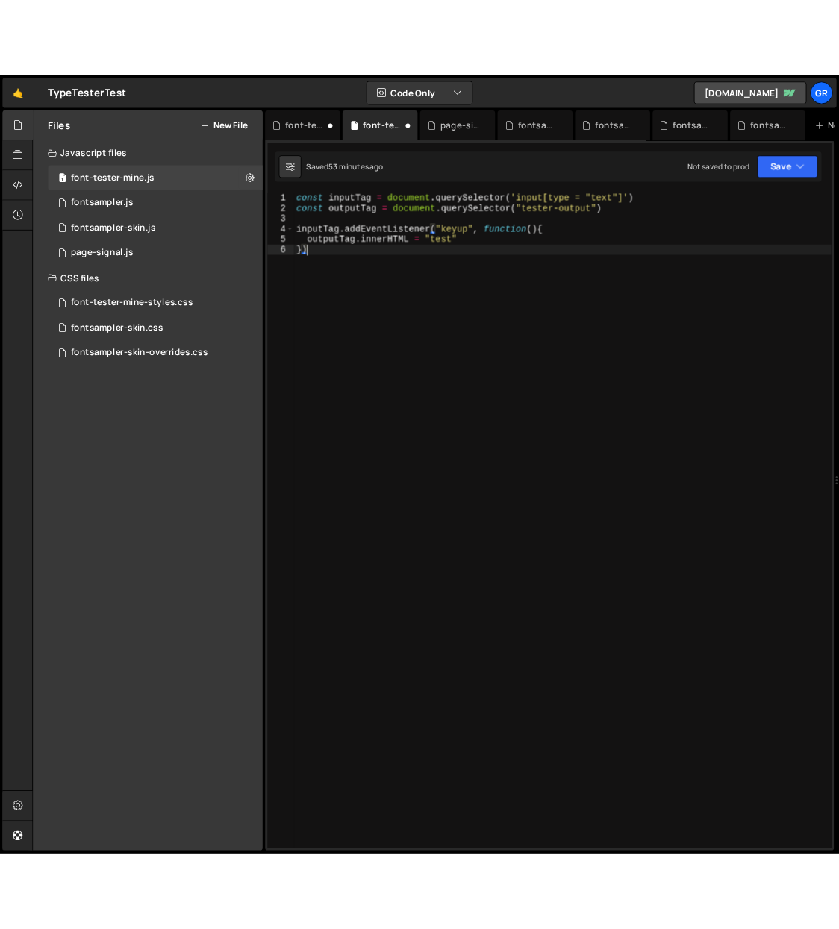
scroll to position [0, 0]
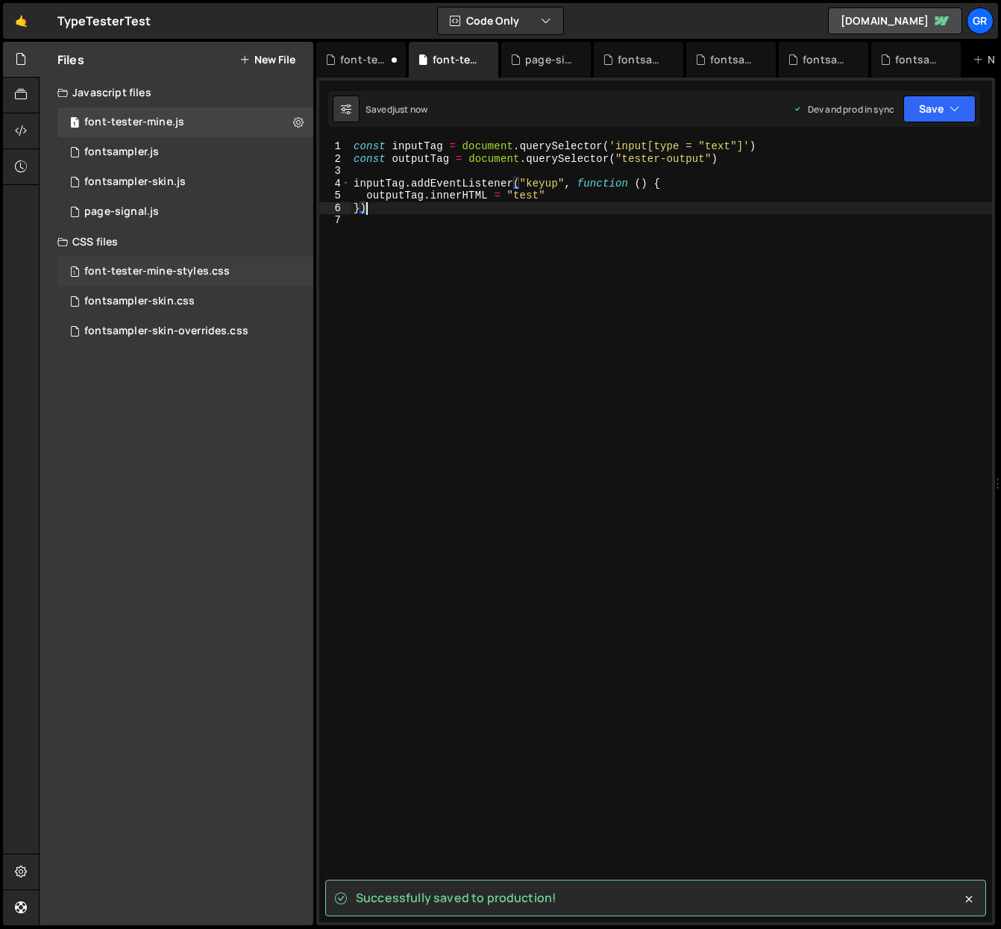
click at [157, 272] on div "font-tester-mine-styles.css" at bounding box center [156, 271] width 145 height 13
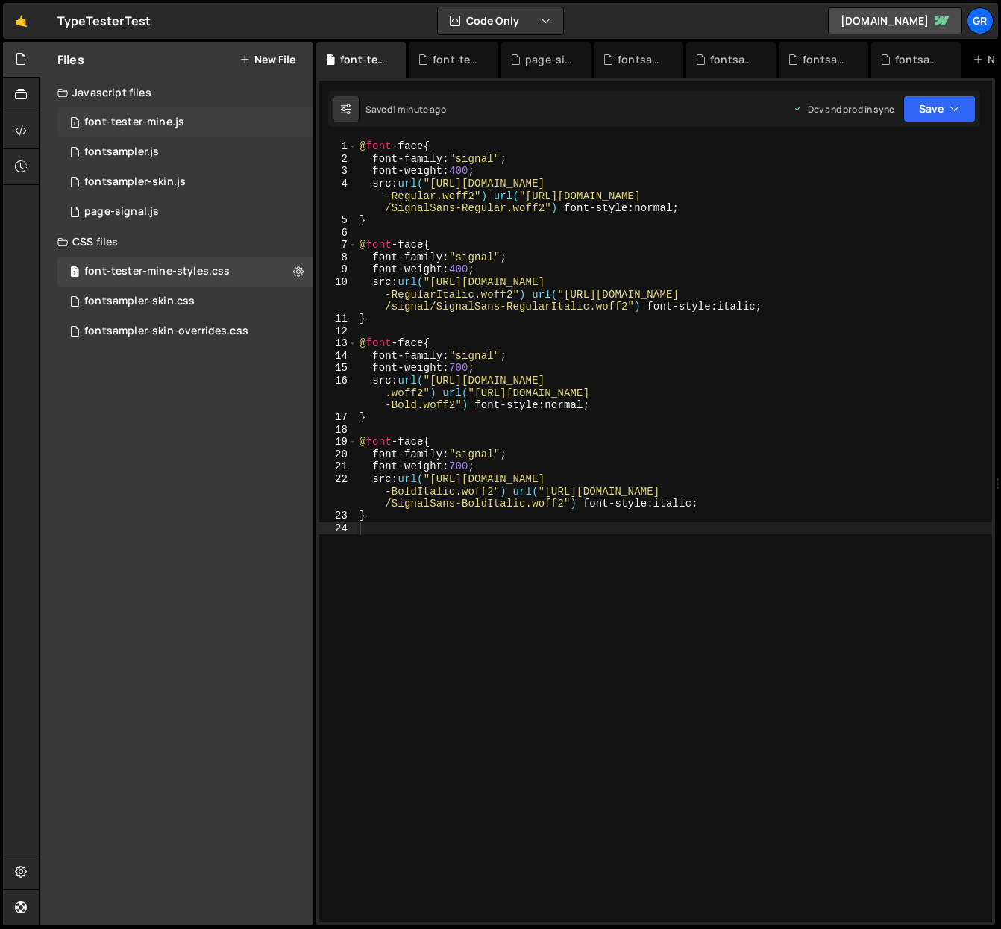
click at [176, 126] on div "font-tester-mine.js" at bounding box center [134, 122] width 100 height 13
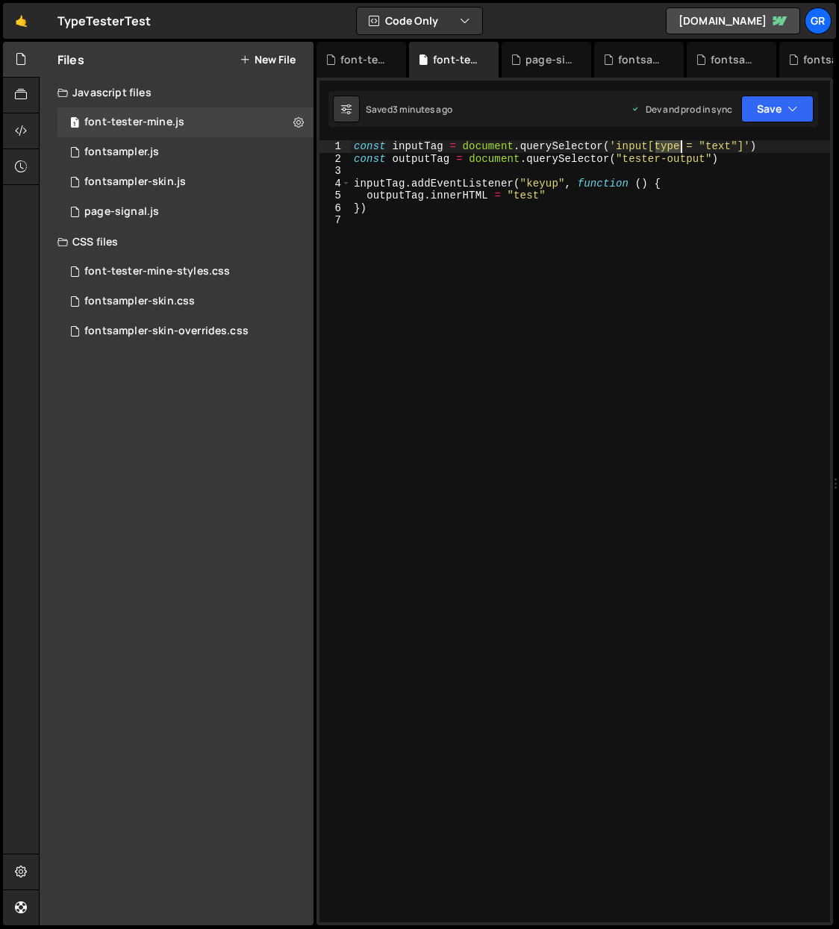
drag, startPoint x: 654, startPoint y: 147, endPoint x: 703, endPoint y: 130, distance: 51.4
click at [680, 145] on div "const inputTag = document . querySelector ( 'input[type = "text"]' ) const outp…" at bounding box center [590, 543] width 479 height 806
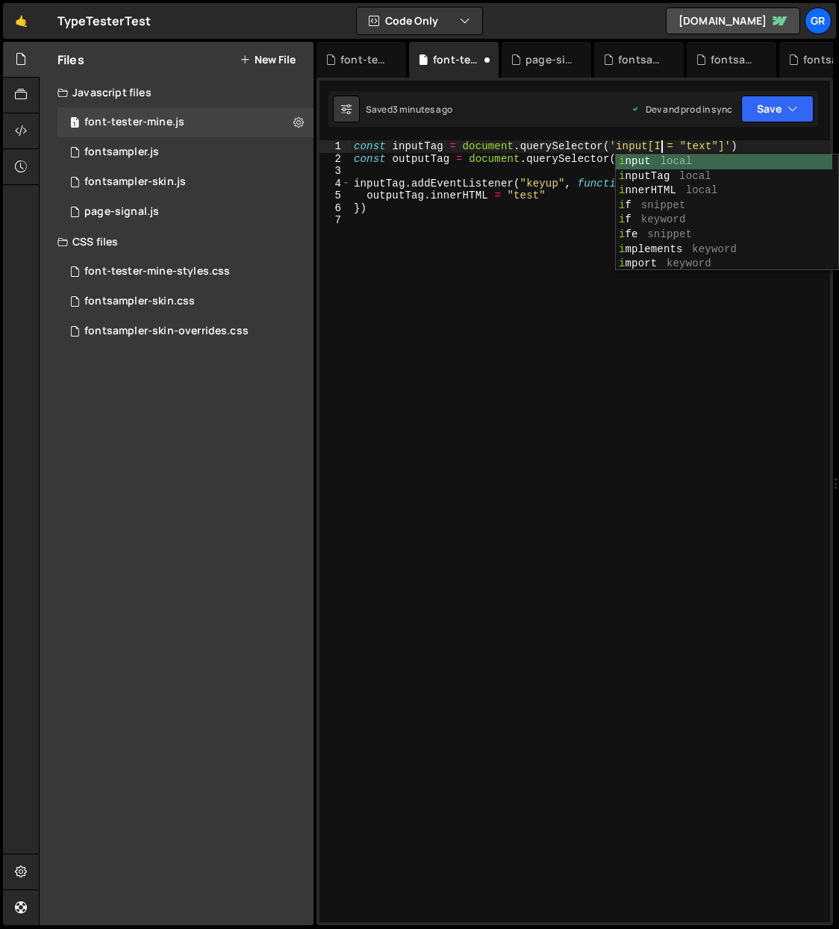
type textarea "const inputTag = document.querySelector('input[ID = "text"]')"
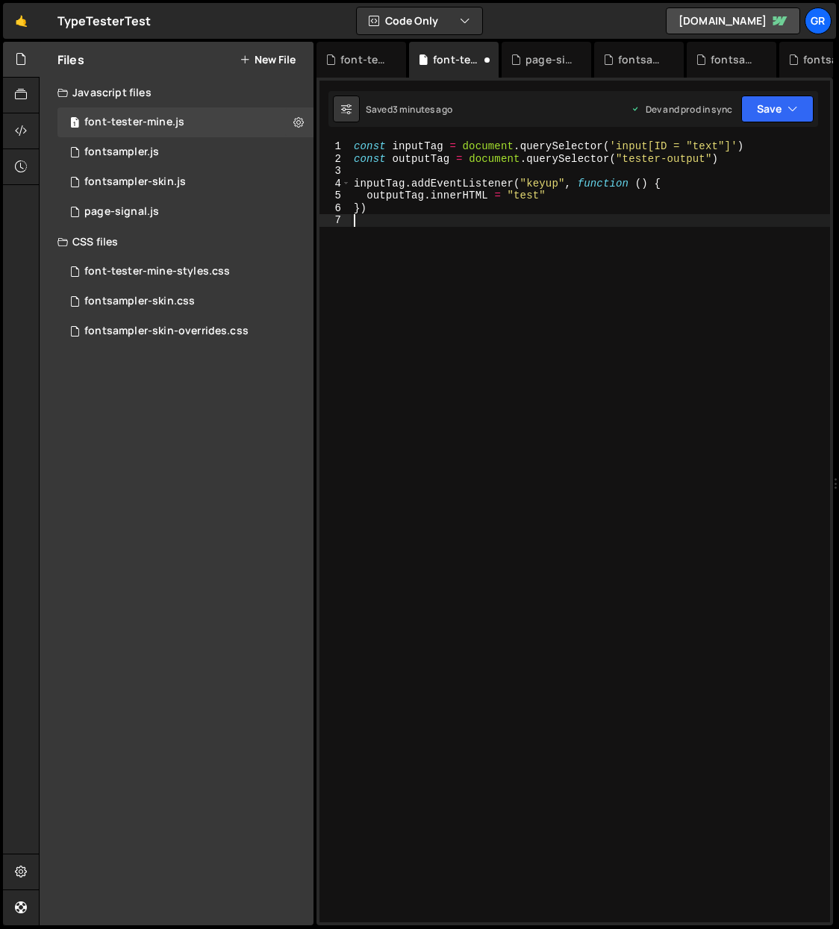
click at [634, 257] on div "const inputTag = document . querySelector ( 'input[ID = "text"]' ) const output…" at bounding box center [590, 543] width 479 height 806
drag, startPoint x: 666, startPoint y: 146, endPoint x: 657, endPoint y: 146, distance: 9.0
click at [657, 146] on div "const inputTag = document . querySelector ( 'input[ID = "text"]' ) const output…" at bounding box center [590, 543] width 479 height 806
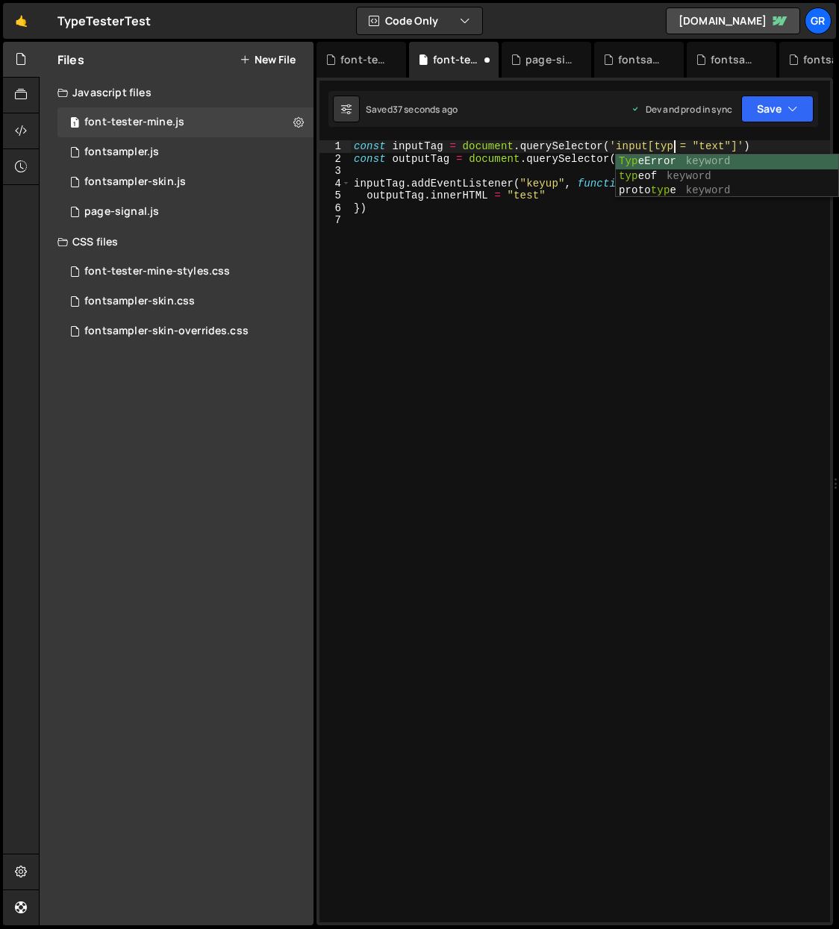
type textarea "const inputTag = document.querySelector('input[type = "text"]')"
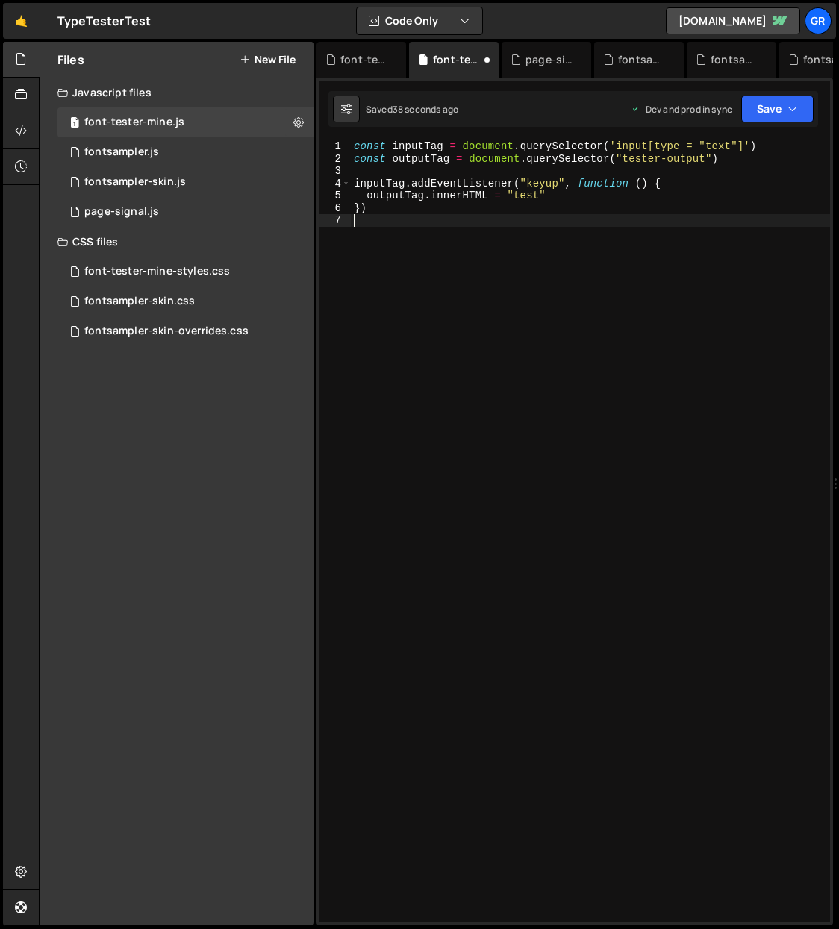
click at [656, 269] on div "const inputTag = document . querySelector ( 'input[type = "text"]' ) const outp…" at bounding box center [590, 543] width 479 height 806
click at [292, 149] on div "1 fontsampler.js 0" at bounding box center [185, 152] width 256 height 30
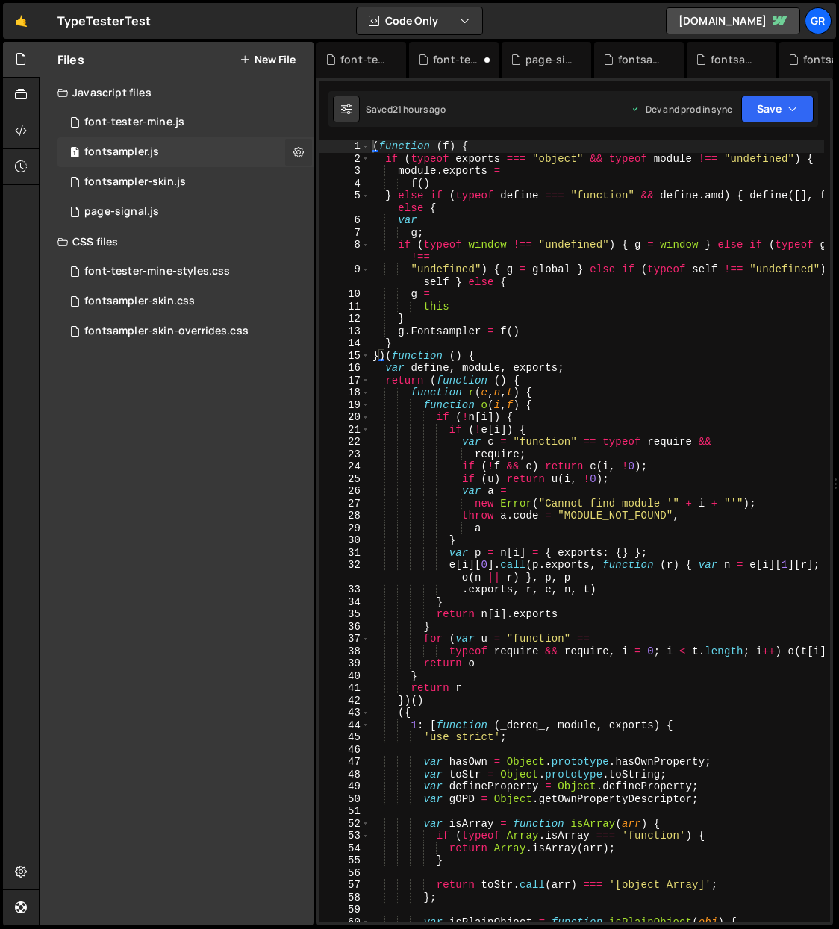
click at [295, 150] on icon at bounding box center [298, 152] width 10 height 14
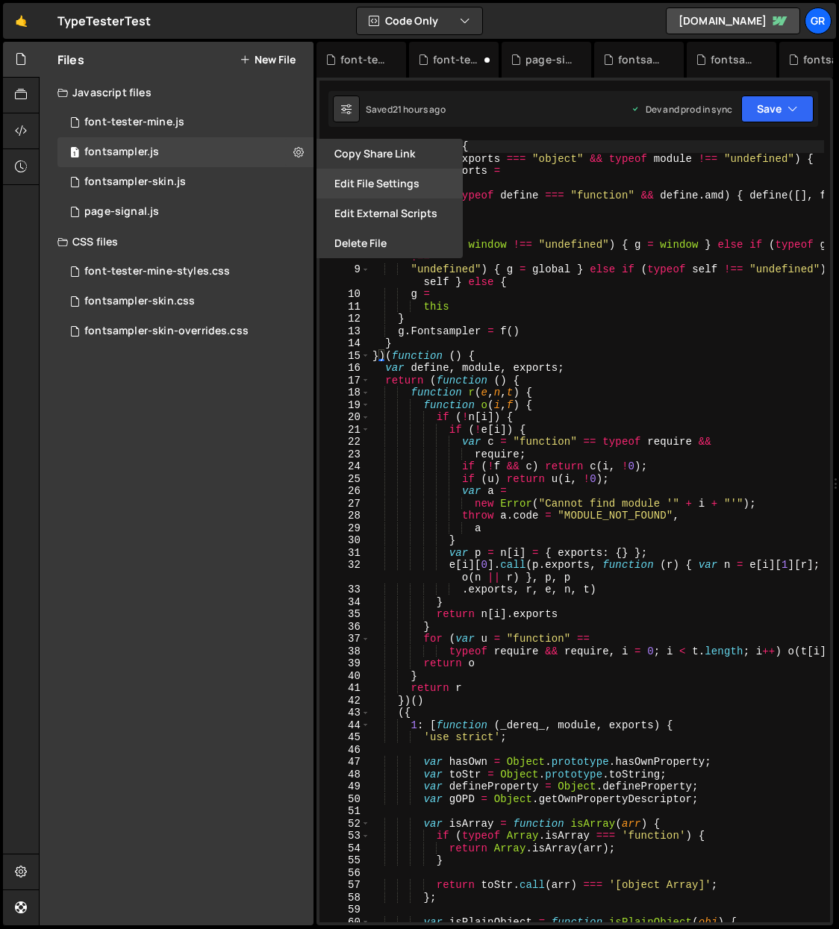
click at [386, 187] on button "Edit File Settings" at bounding box center [389, 184] width 146 height 30
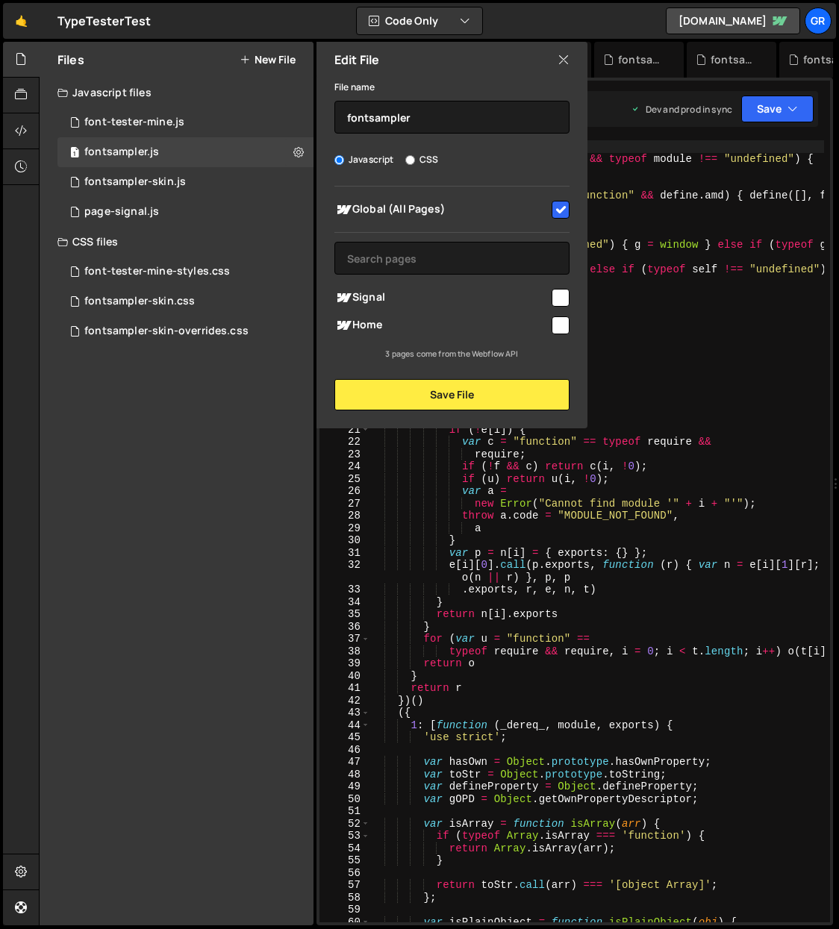
click at [561, 207] on input "checkbox" at bounding box center [560, 210] width 18 height 18
click at [433, 390] on button "Save File" at bounding box center [451, 394] width 235 height 31
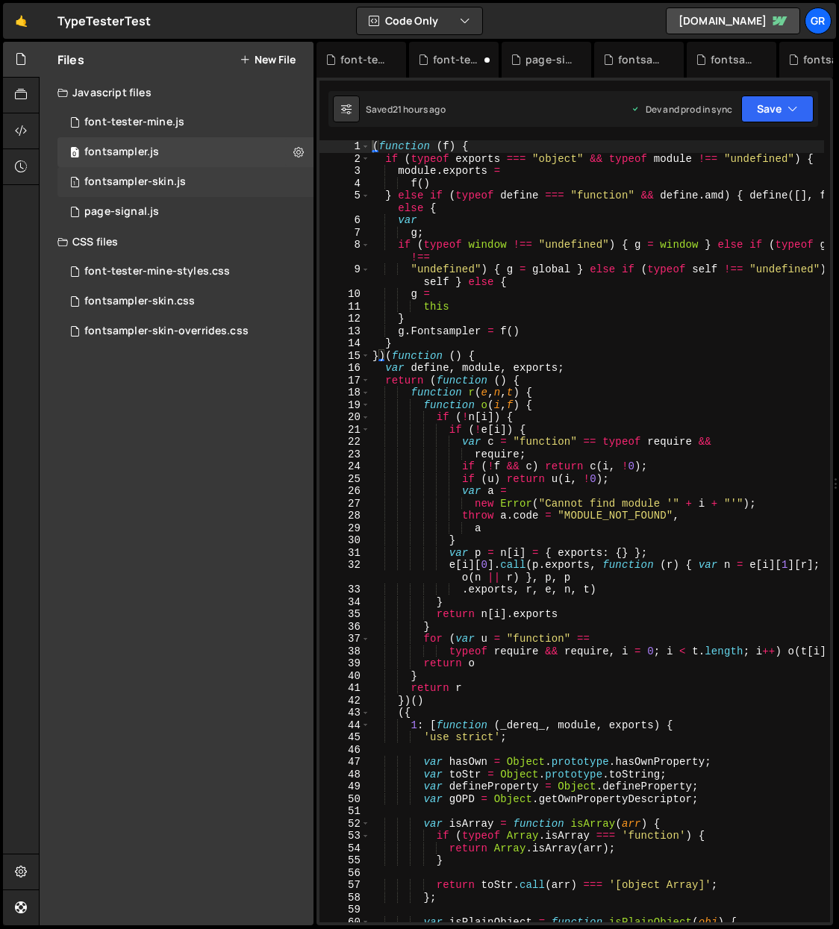
click at [295, 178] on div "1 fontsampler-skin.js 0" at bounding box center [185, 182] width 256 height 30
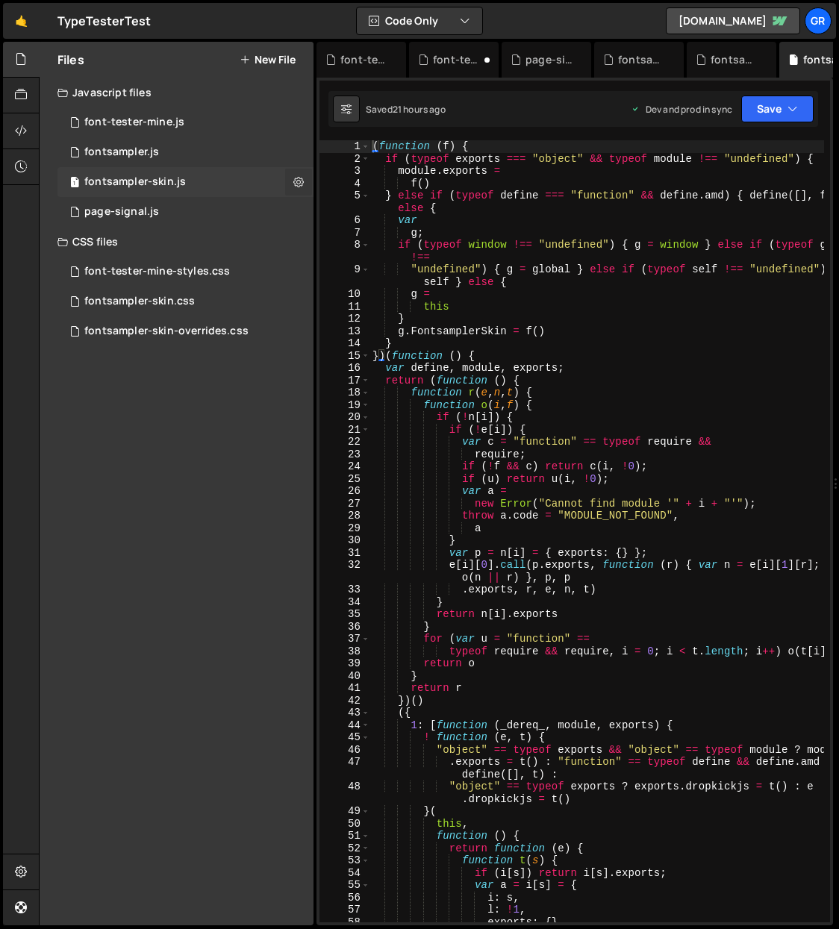
click at [298, 180] on icon at bounding box center [298, 182] width 10 height 14
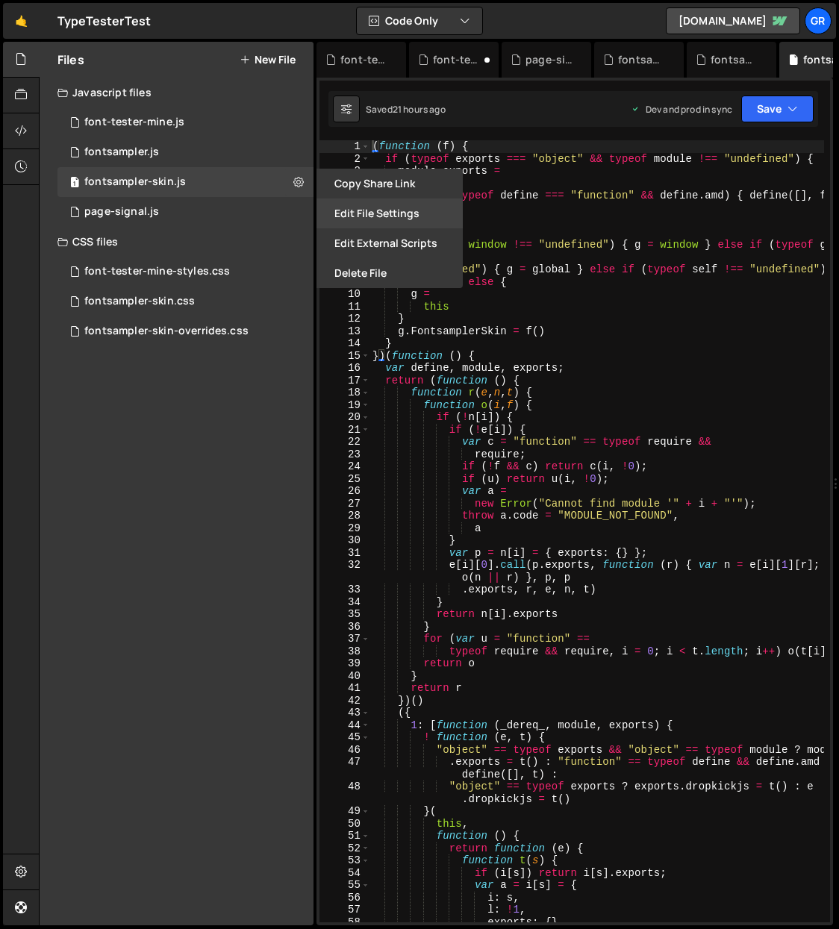
click at [406, 210] on button "Edit File Settings" at bounding box center [389, 213] width 146 height 30
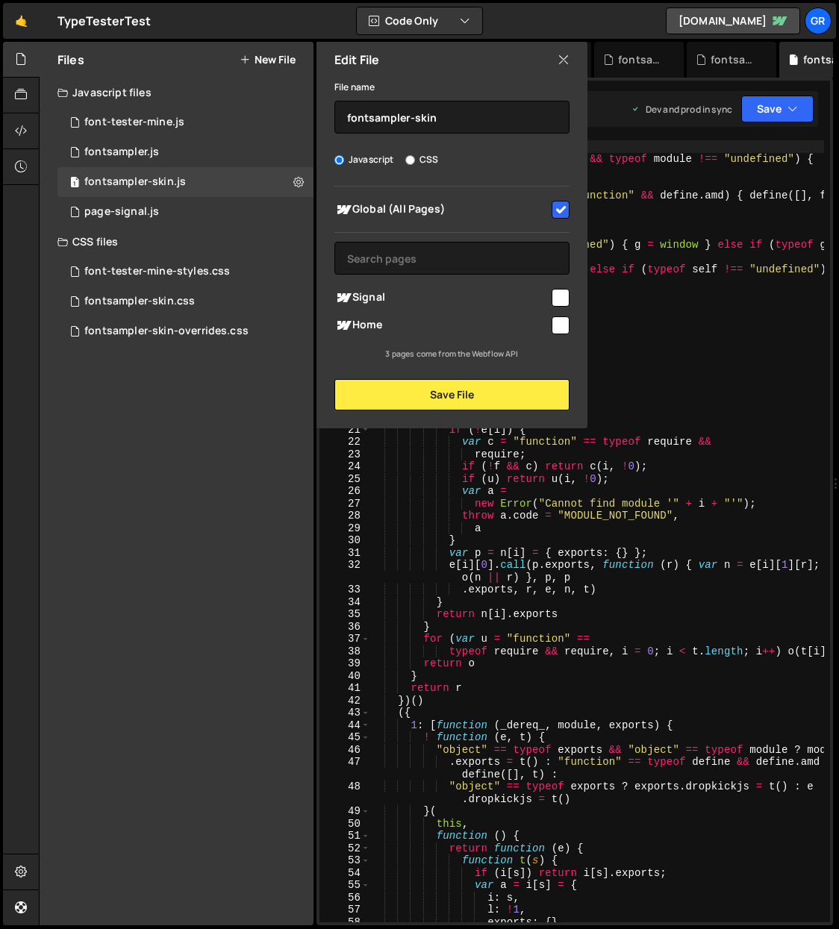
click at [558, 206] on input "checkbox" at bounding box center [560, 210] width 18 height 18
checkbox input "false"
click at [454, 401] on button "Save File" at bounding box center [451, 394] width 235 height 31
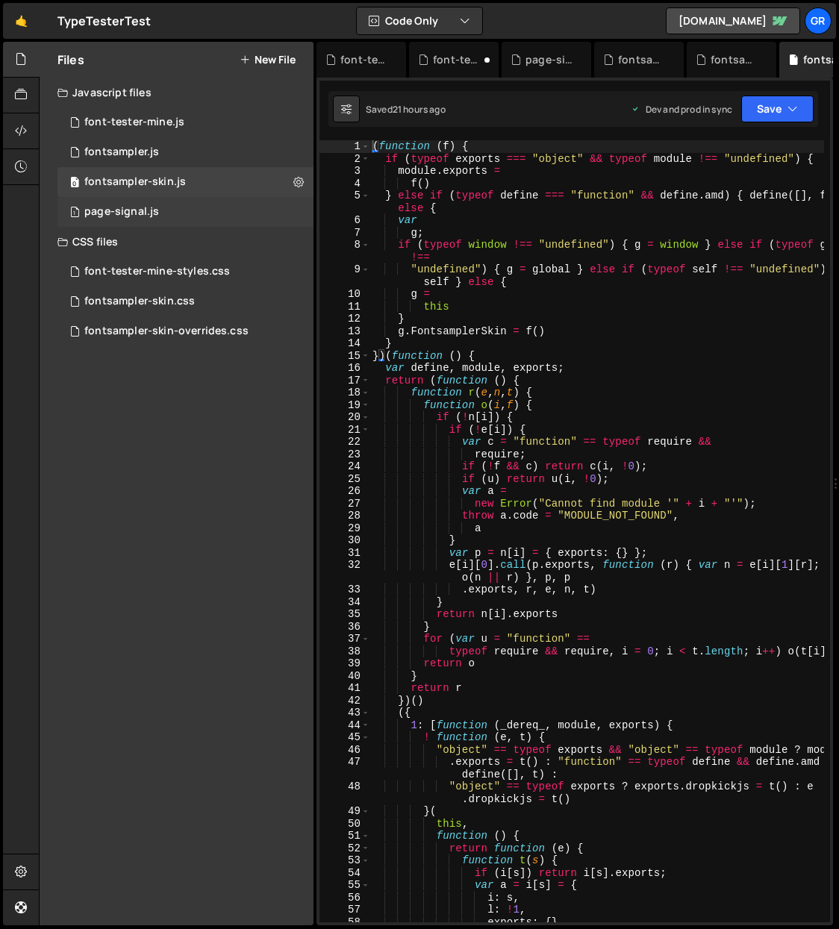
click at [289, 211] on div "1 page-signal.js 0" at bounding box center [185, 212] width 256 height 30
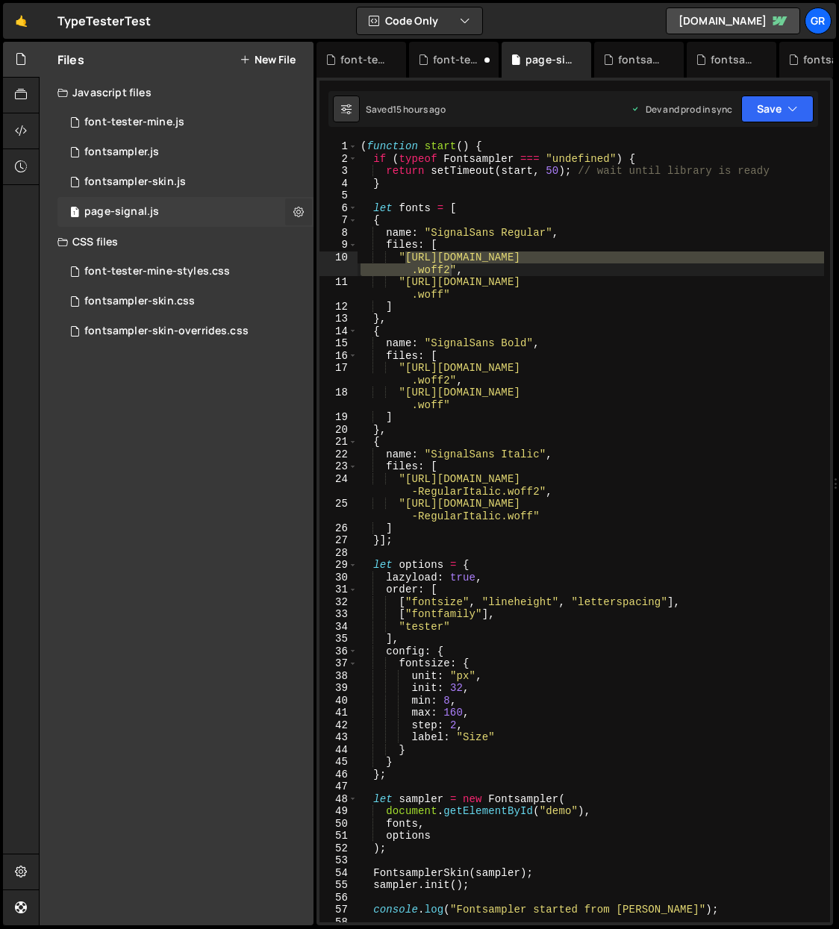
click at [295, 210] on icon at bounding box center [298, 211] width 10 height 14
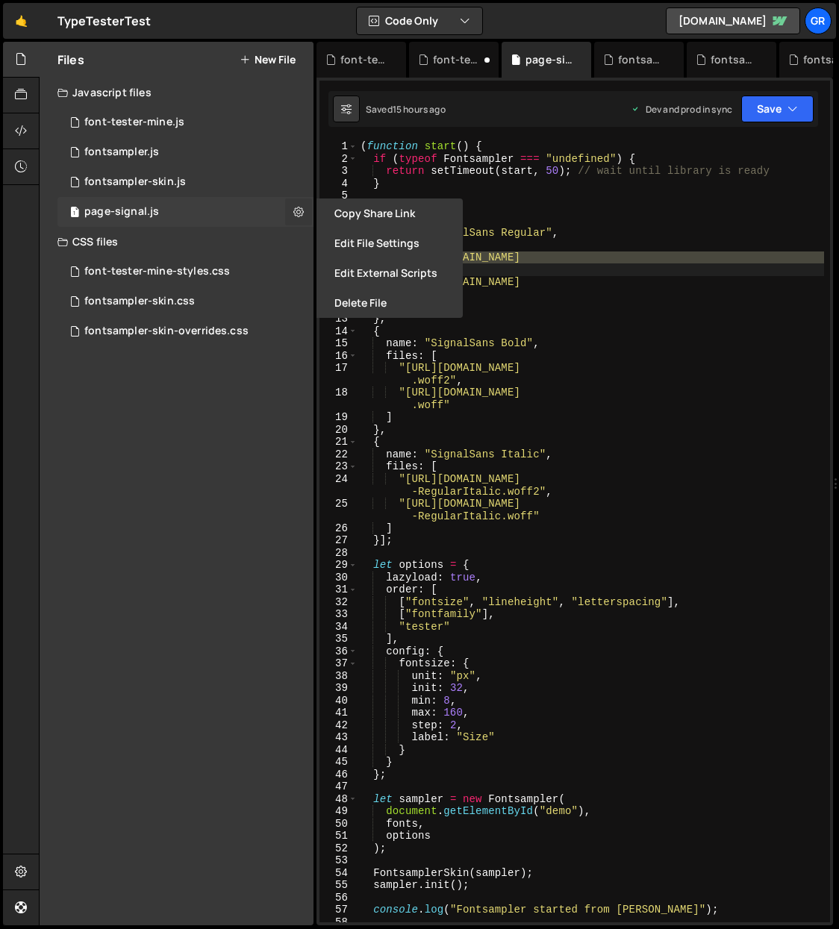
type input "page-signal"
radio input "true"
checkbox input "true"
click at [393, 239] on button "Edit File Settings" at bounding box center [389, 243] width 146 height 30
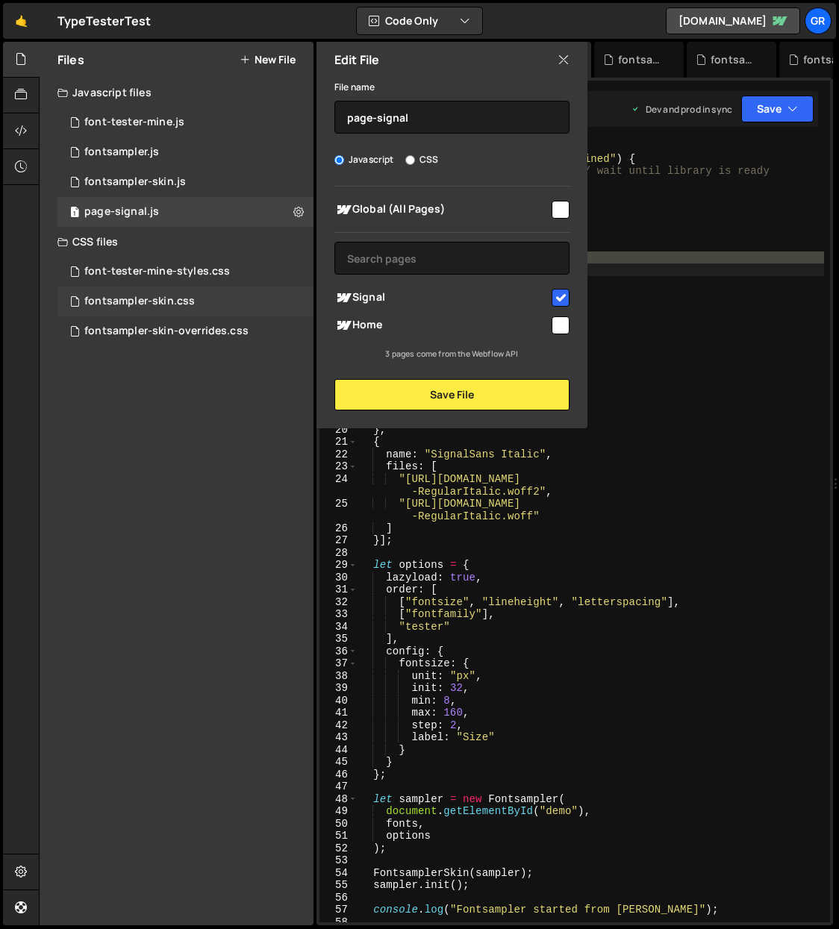
click at [274, 289] on div "fontsampler-skin.css 0" at bounding box center [185, 301] width 256 height 30
checkbox input "false"
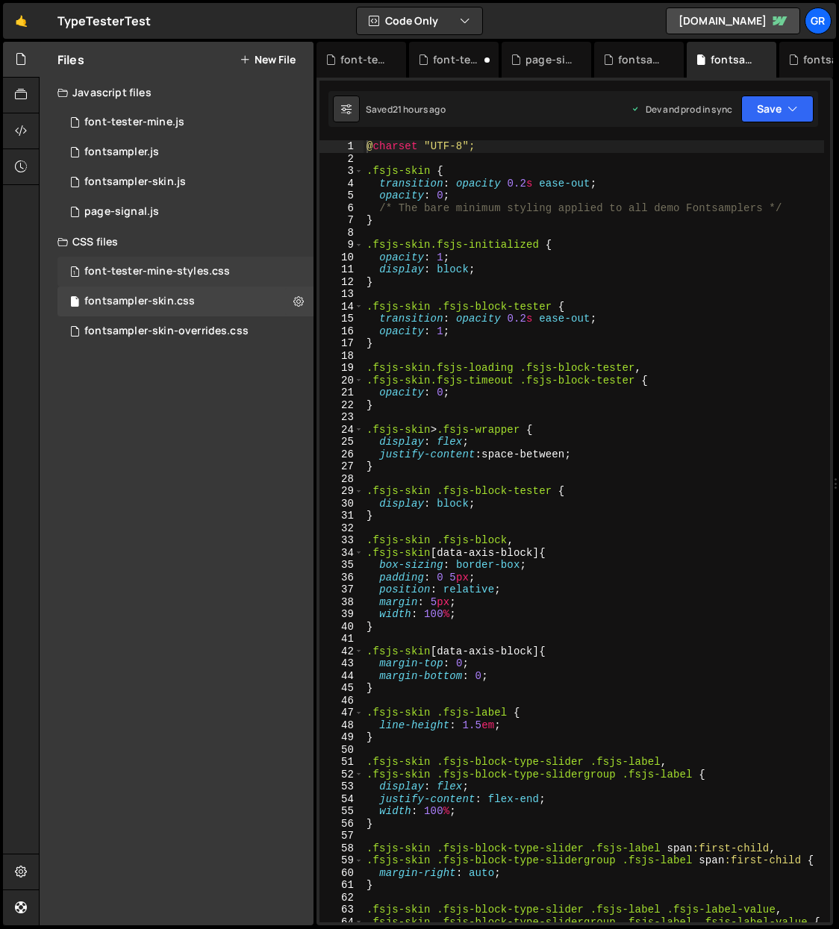
click at [295, 268] on div "1 font-tester-mine-styles.css 0" at bounding box center [185, 272] width 256 height 30
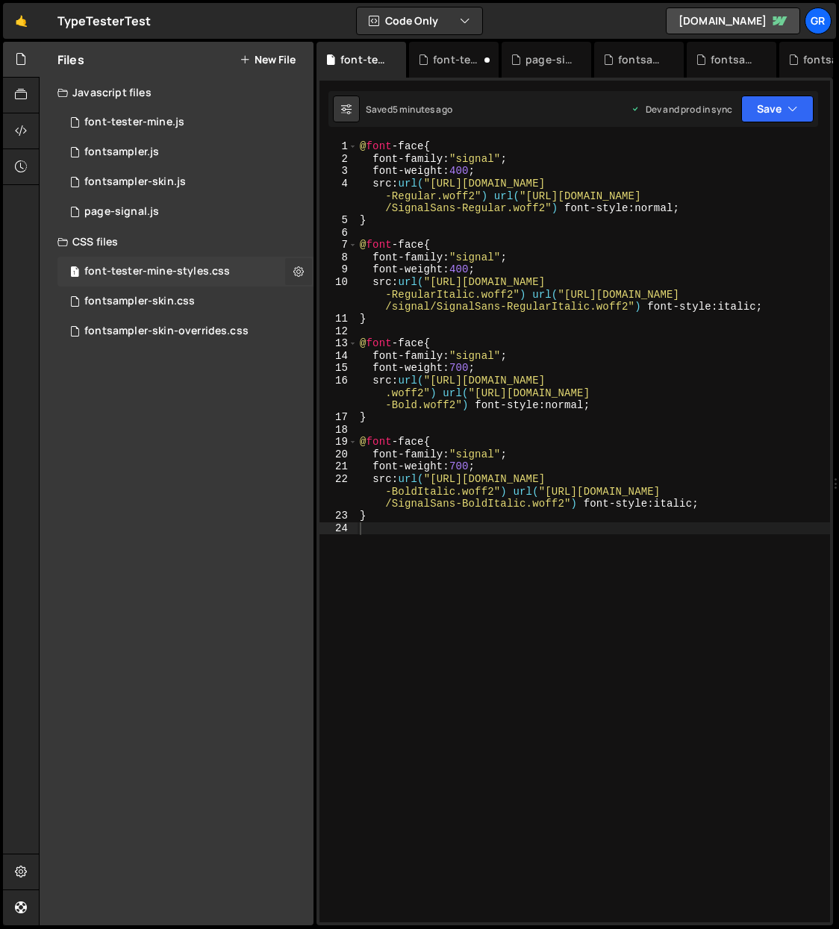
click at [299, 270] on icon at bounding box center [298, 271] width 10 height 14
type input "font-tester-mine-styles"
radio input "false"
radio input "true"
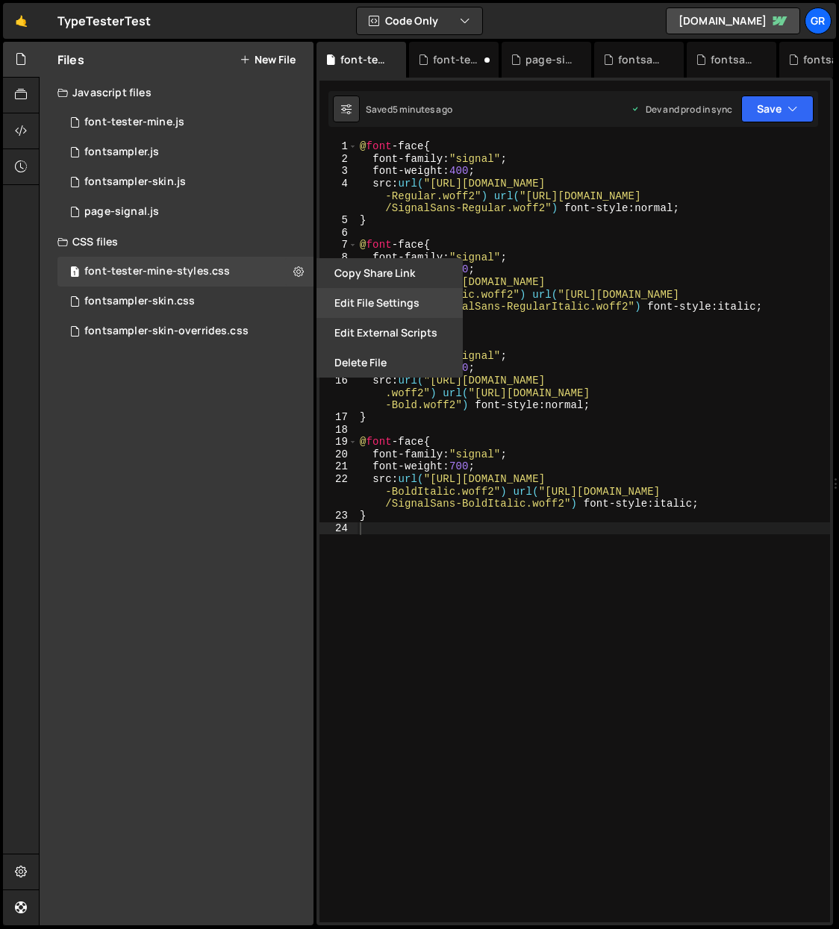
click at [392, 299] on button "Edit File Settings" at bounding box center [389, 303] width 146 height 30
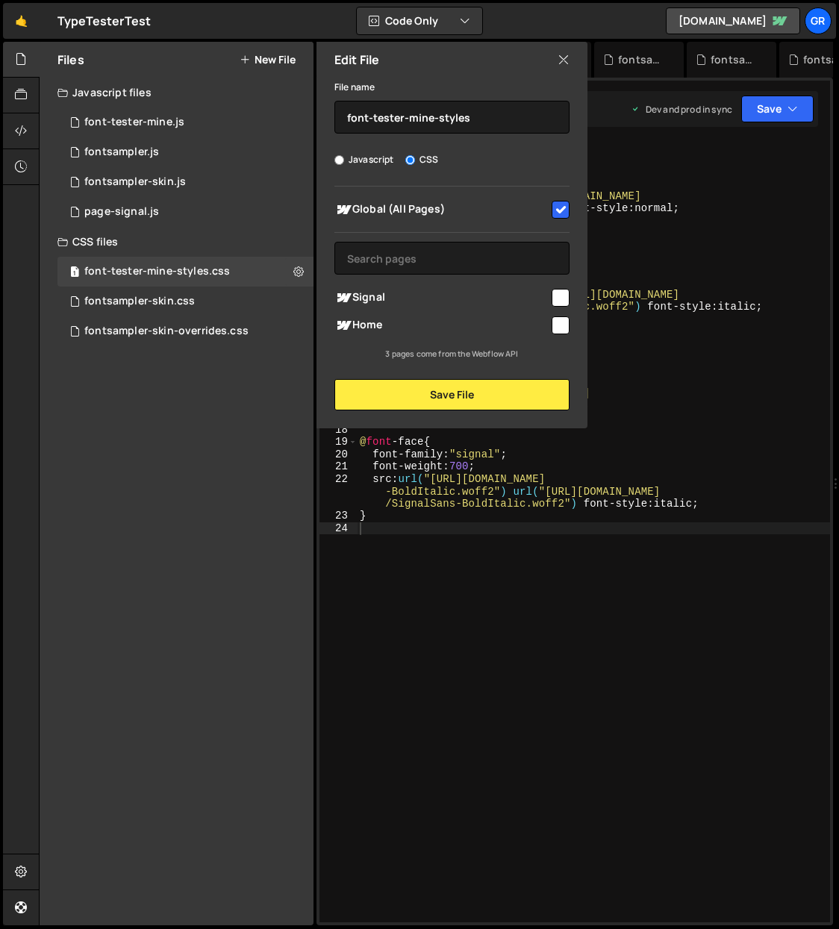
click at [559, 208] on input "checkbox" at bounding box center [560, 210] width 18 height 18
click at [563, 206] on input "checkbox" at bounding box center [560, 210] width 18 height 18
click at [457, 389] on button "Save File" at bounding box center [451, 394] width 235 height 31
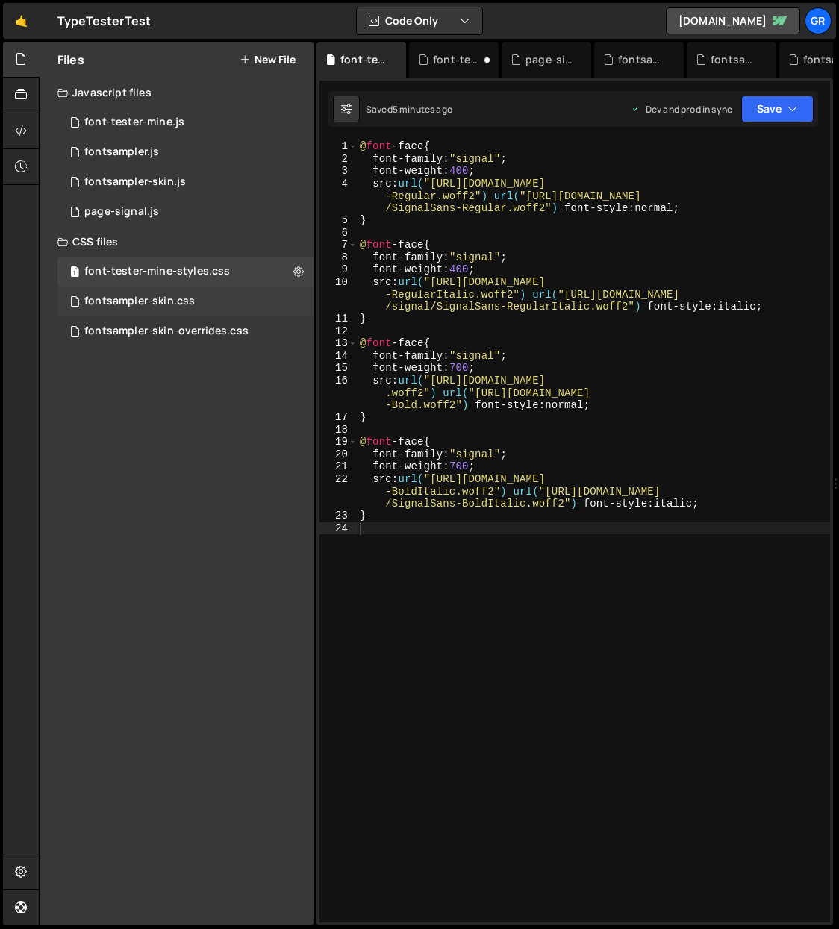
click at [306, 304] on div "fontsampler-skin.css 0" at bounding box center [185, 301] width 256 height 30
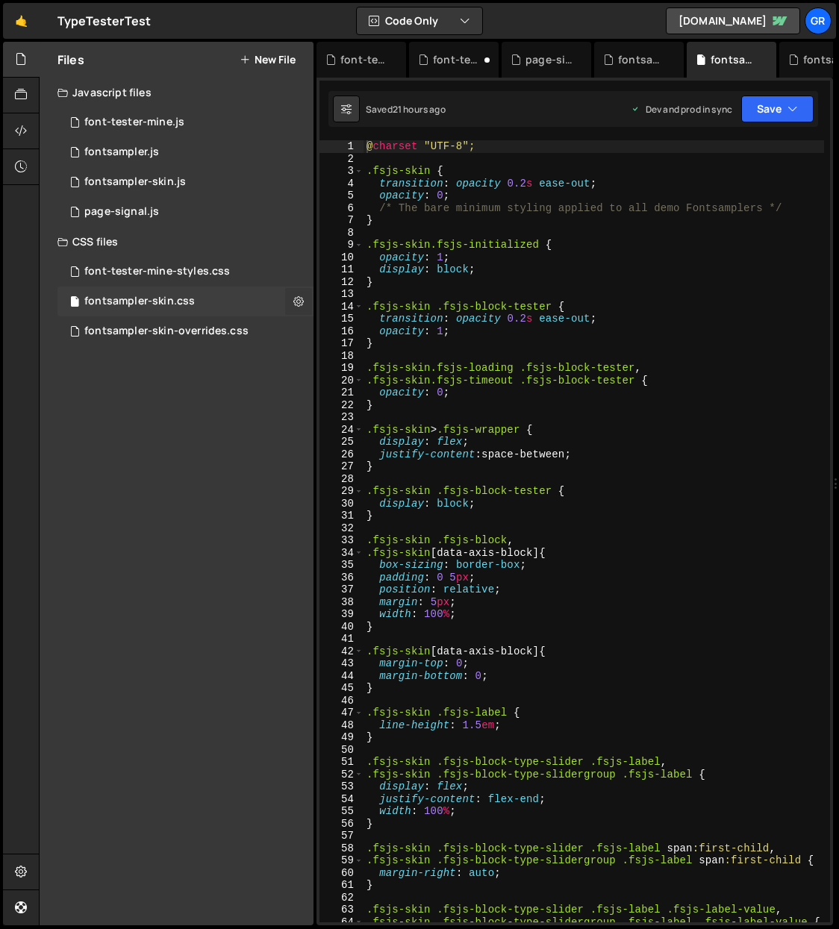
click at [295, 300] on icon at bounding box center [298, 301] width 10 height 14
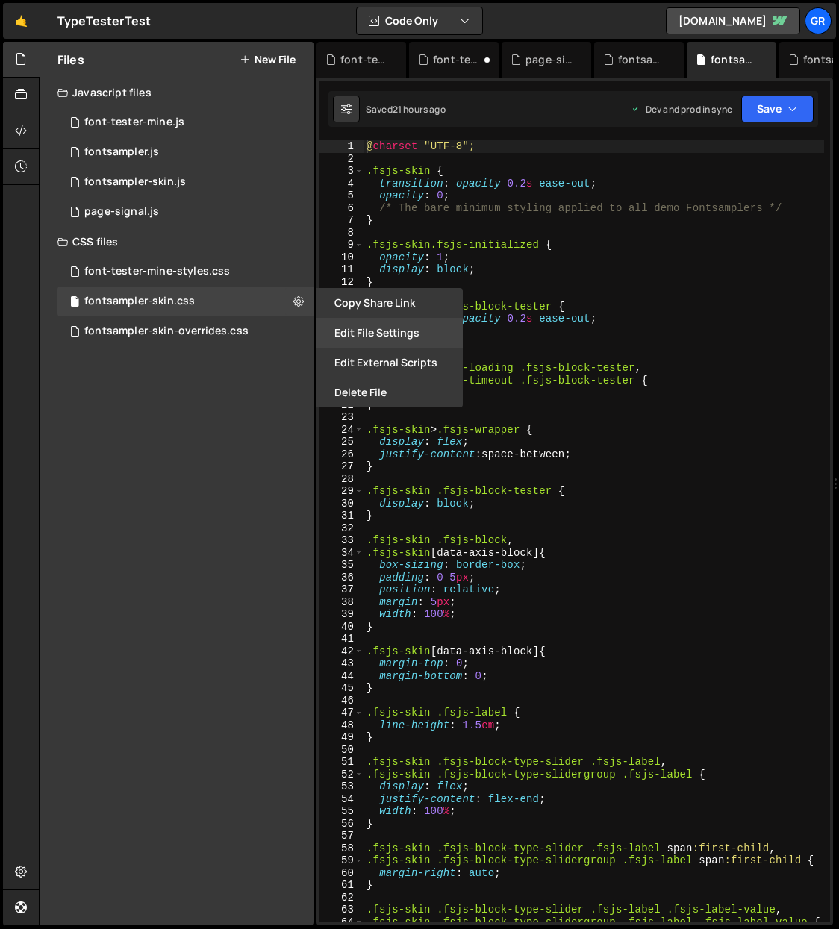
click at [399, 331] on button "Edit File Settings" at bounding box center [389, 333] width 146 height 30
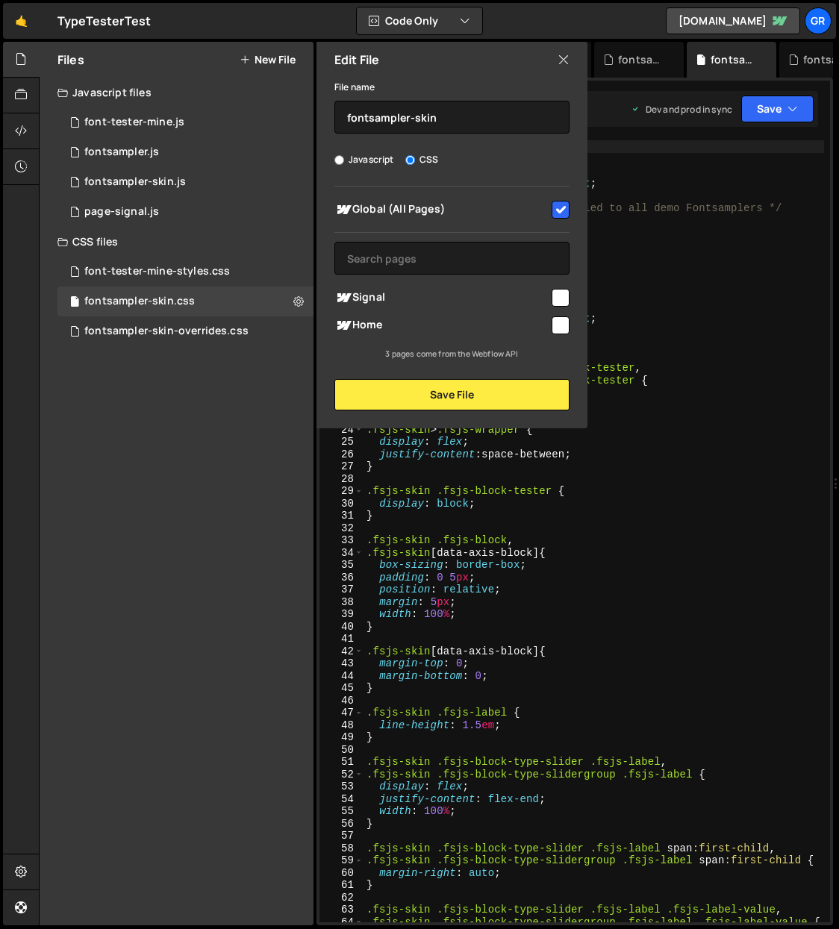
click at [567, 204] on input "checkbox" at bounding box center [560, 210] width 18 height 18
click at [437, 389] on button "Save File" at bounding box center [451, 394] width 235 height 31
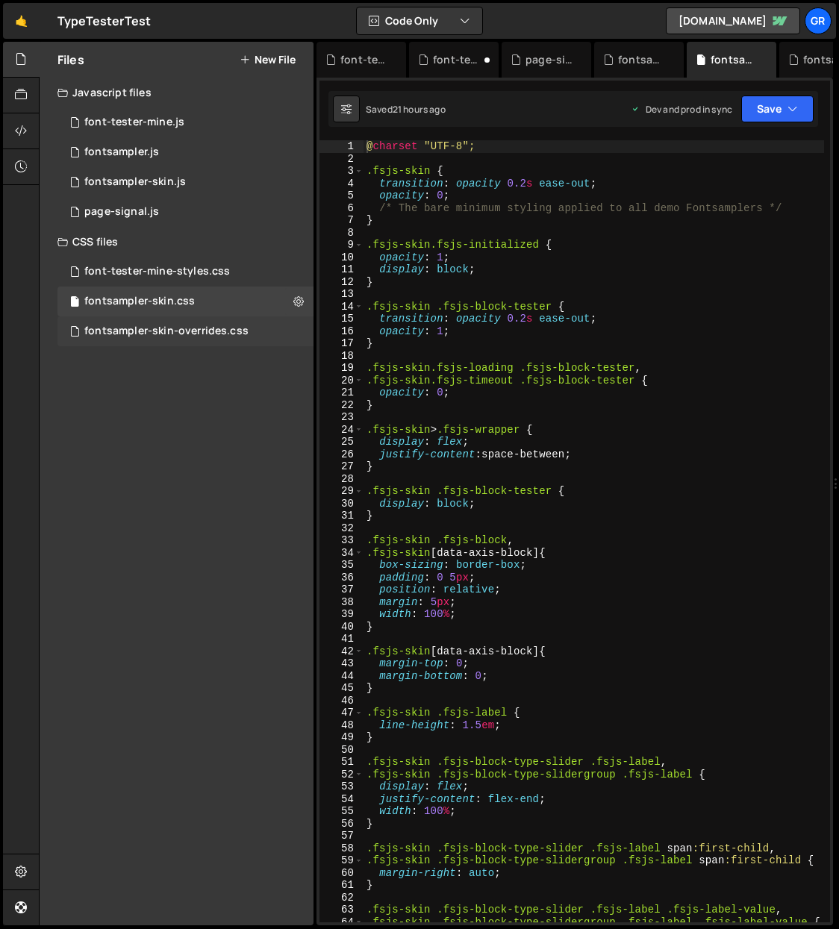
drag, startPoint x: 283, startPoint y: 325, endPoint x: 296, endPoint y: 327, distance: 12.9
drag, startPoint x: 297, startPoint y: 327, endPoint x: 293, endPoint y: 336, distance: 9.7
click at [297, 327] on div "fontsampler-skin-overrides.css 0" at bounding box center [185, 331] width 256 height 30
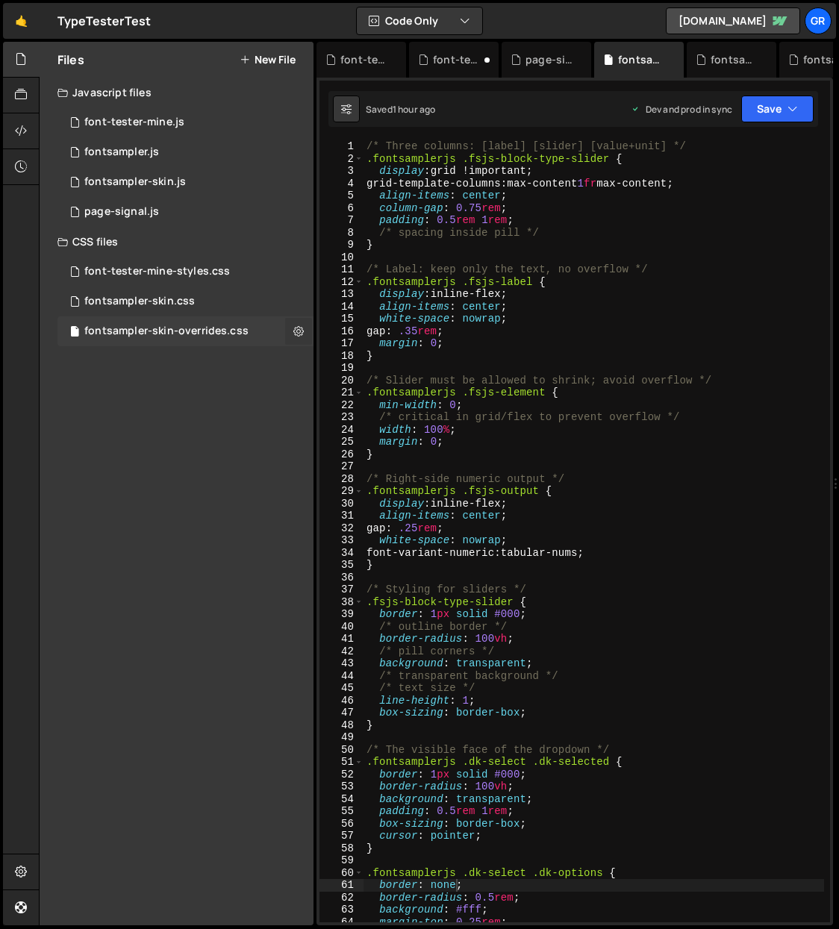
click at [297, 328] on icon at bounding box center [298, 331] width 10 height 14
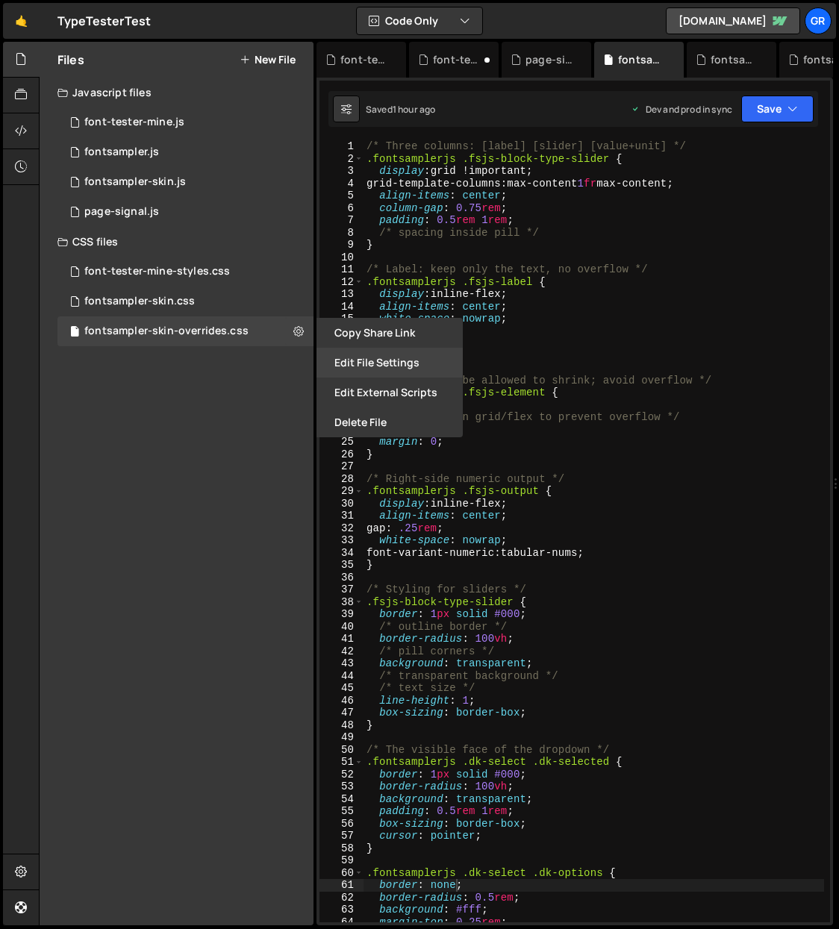
click at [372, 357] on button "Edit File Settings" at bounding box center [389, 363] width 146 height 30
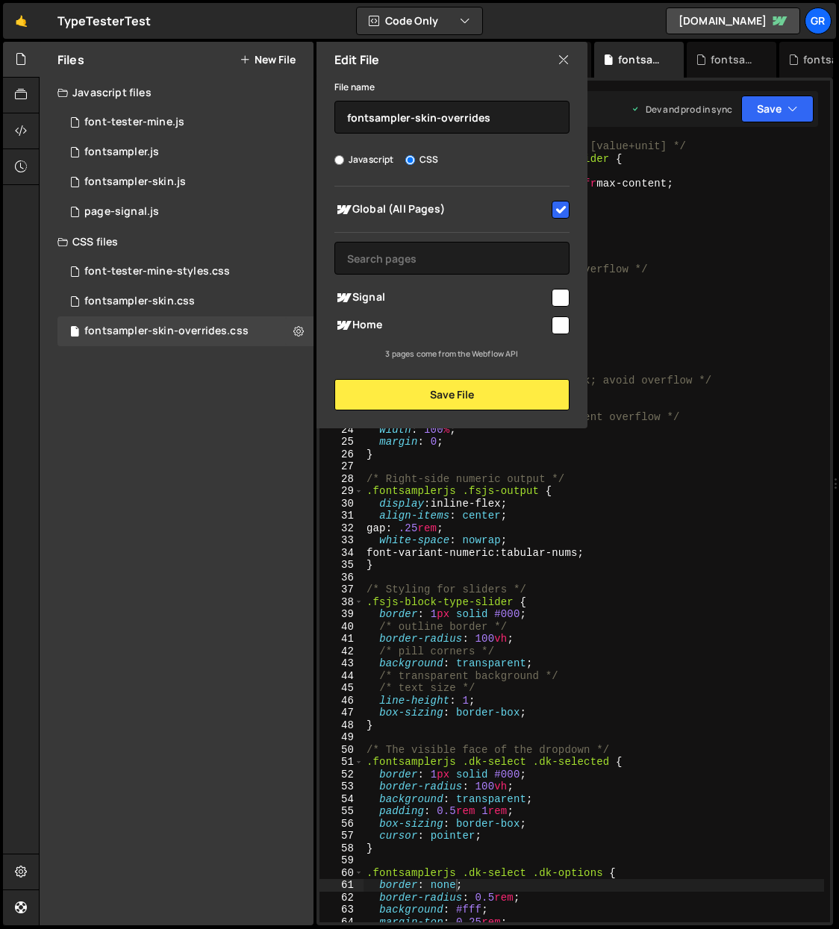
click at [565, 205] on input "checkbox" at bounding box center [560, 210] width 18 height 18
checkbox input "false"
click at [449, 391] on button "Save File" at bounding box center [451, 394] width 235 height 31
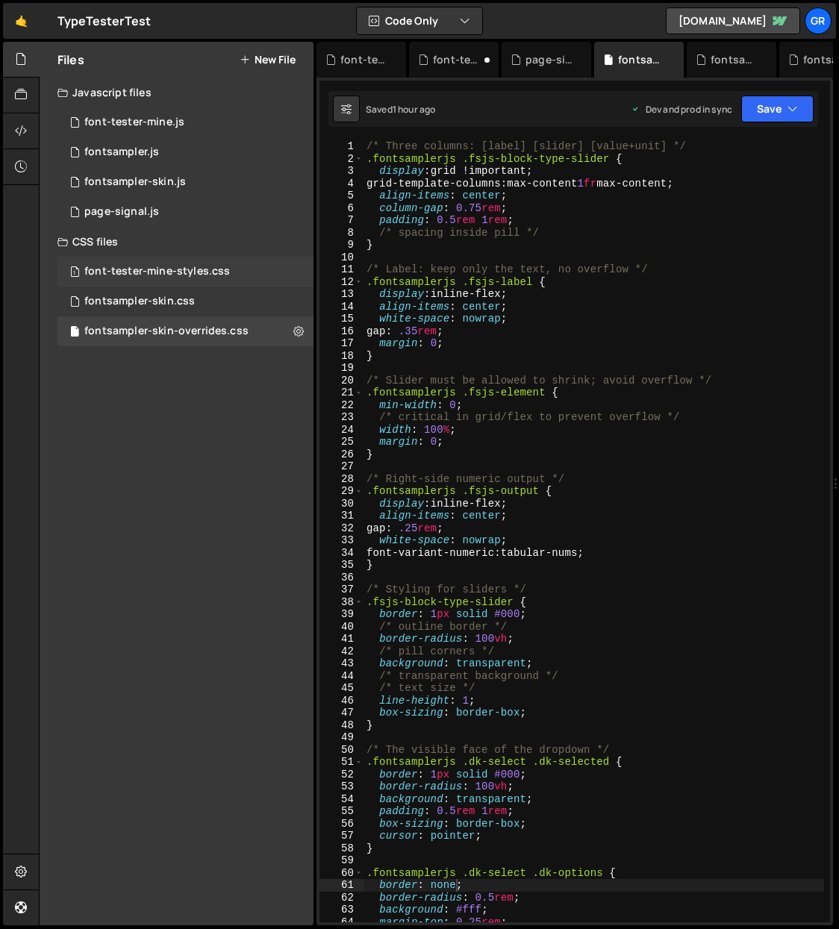
click at [188, 269] on div "font-tester-mine-styles.css" at bounding box center [156, 271] width 145 height 13
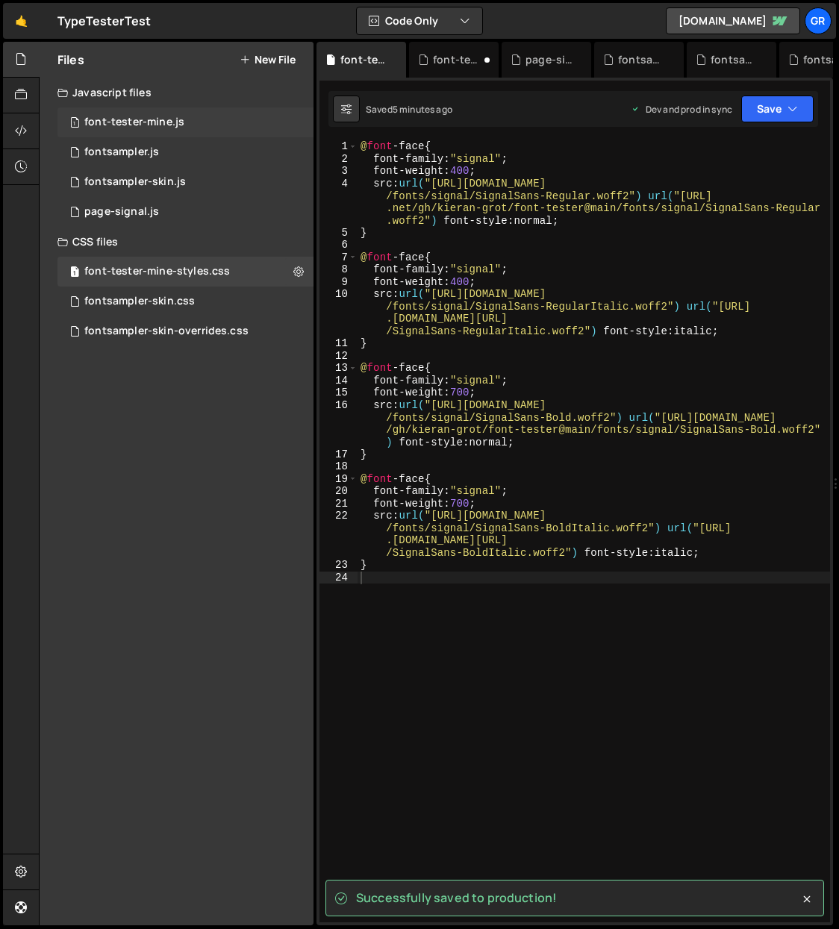
click at [178, 113] on div "1 font-tester-mine.js 0" at bounding box center [185, 122] width 256 height 30
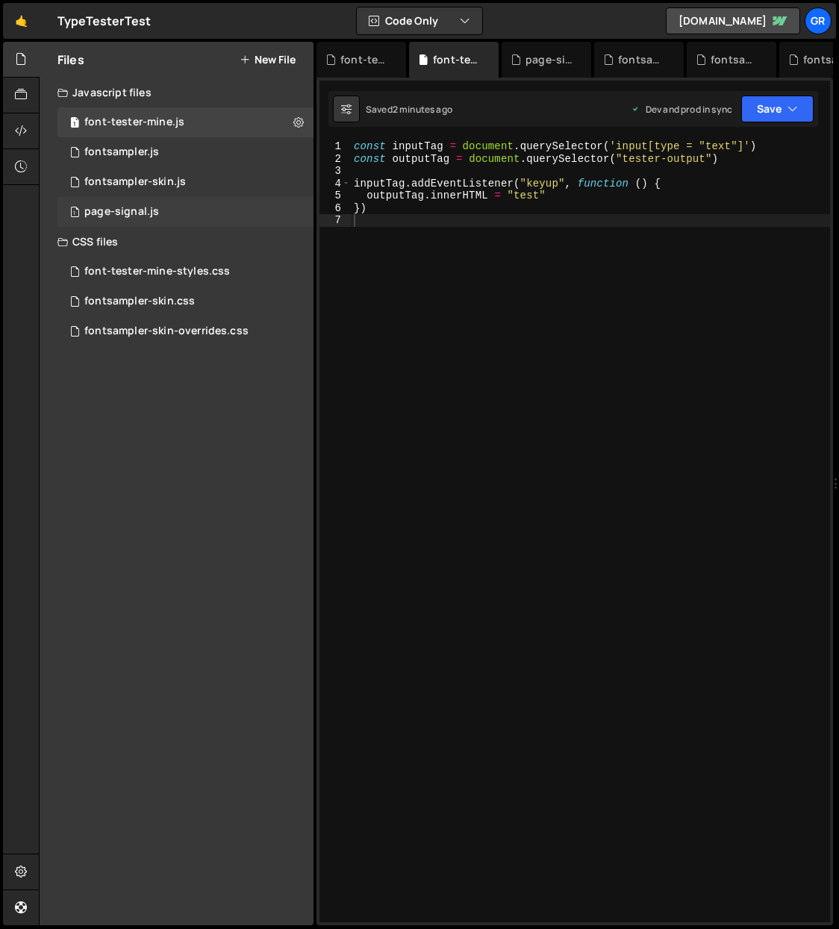
click at [295, 211] on div "1 page-signal.js 0" at bounding box center [185, 212] width 256 height 30
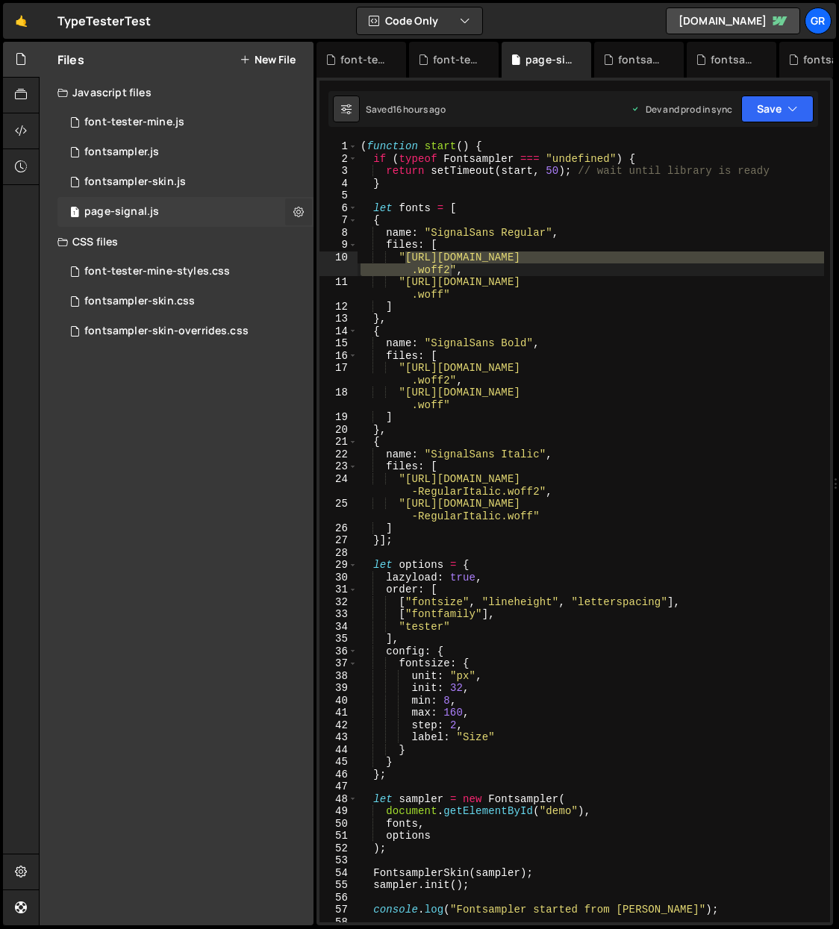
click at [295, 209] on icon at bounding box center [298, 211] width 10 height 14
type input "page-signal"
radio input "true"
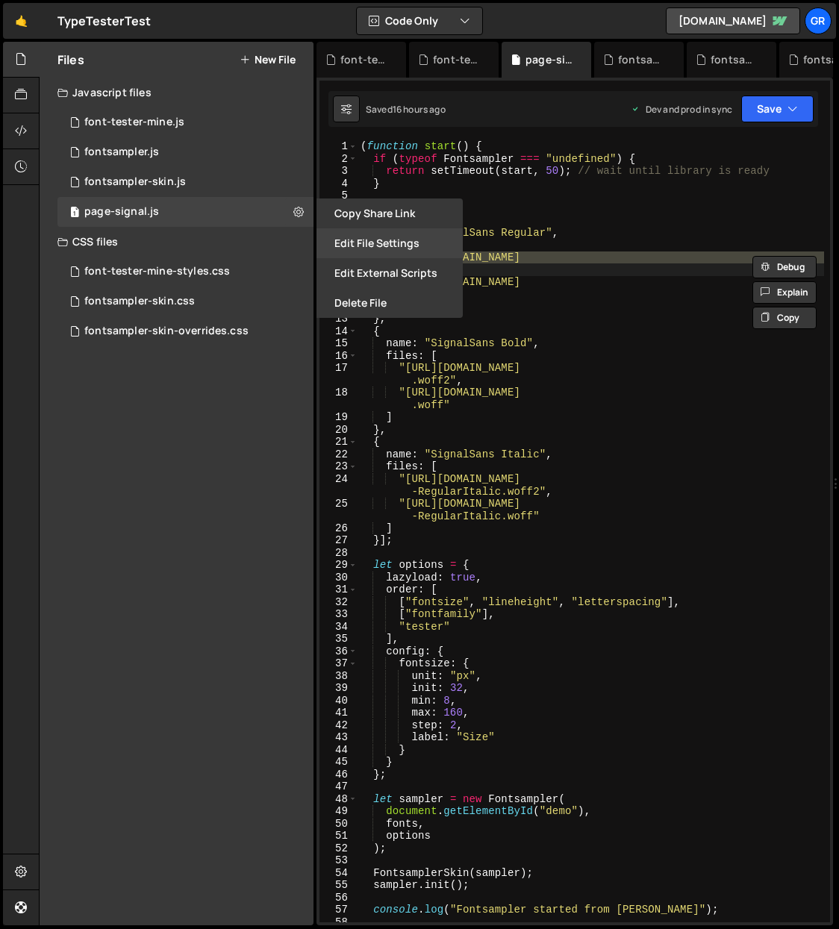
click at [375, 245] on button "Edit File Settings" at bounding box center [389, 243] width 146 height 30
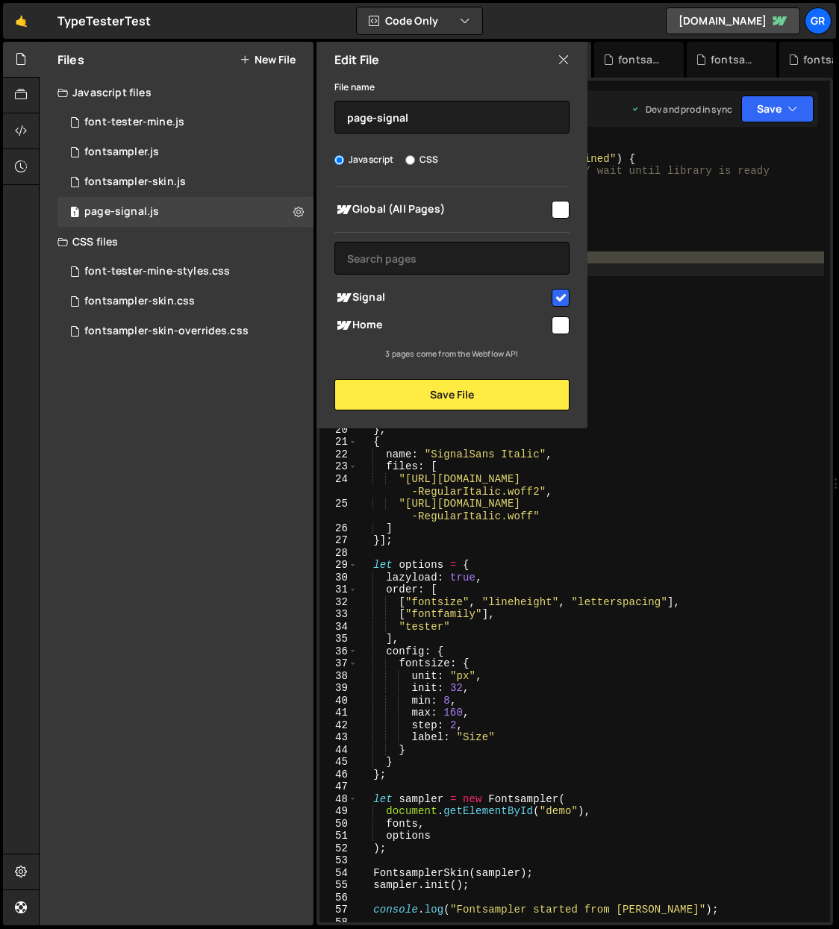
click at [562, 300] on input "checkbox" at bounding box center [560, 298] width 18 height 18
checkbox input "false"
click at [486, 399] on button "Save File" at bounding box center [451, 394] width 235 height 31
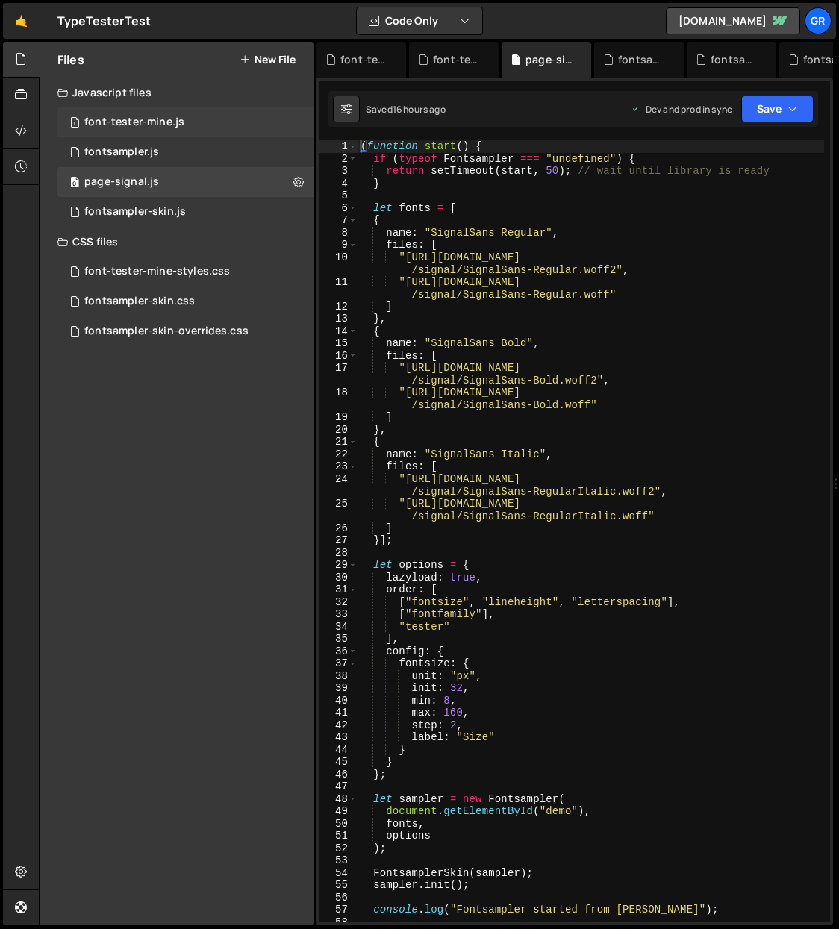
click at [174, 125] on div "font-tester-mine.js" at bounding box center [134, 122] width 100 height 13
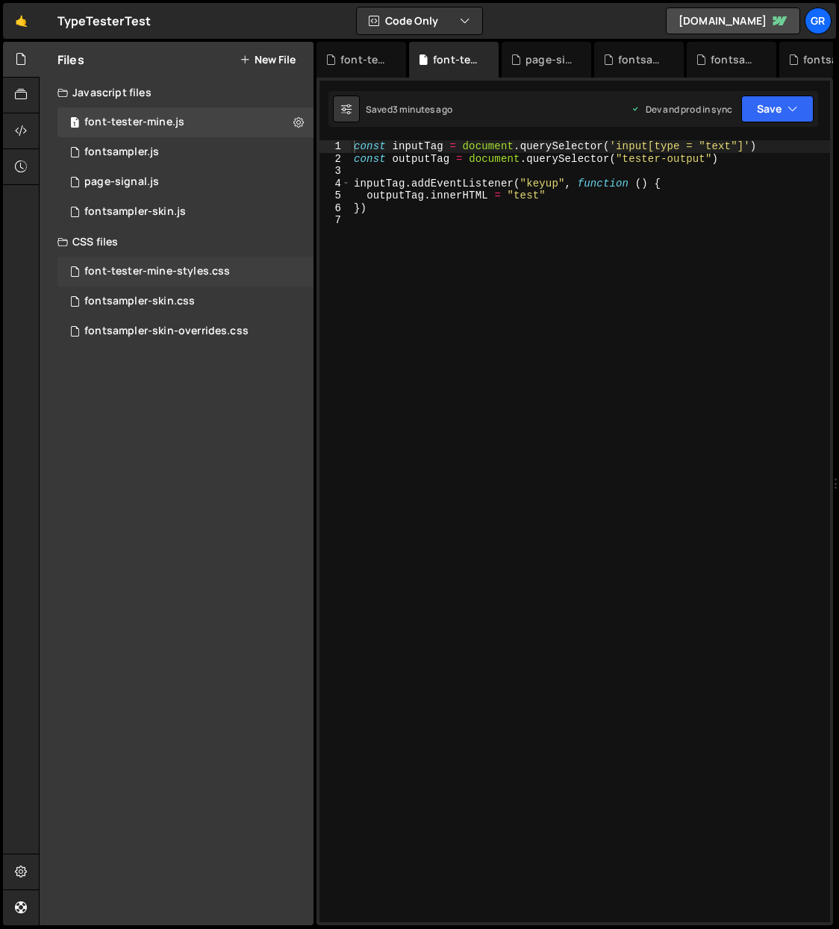
click at [187, 279] on div "font-tester-mine-styles.css 0" at bounding box center [185, 272] width 256 height 30
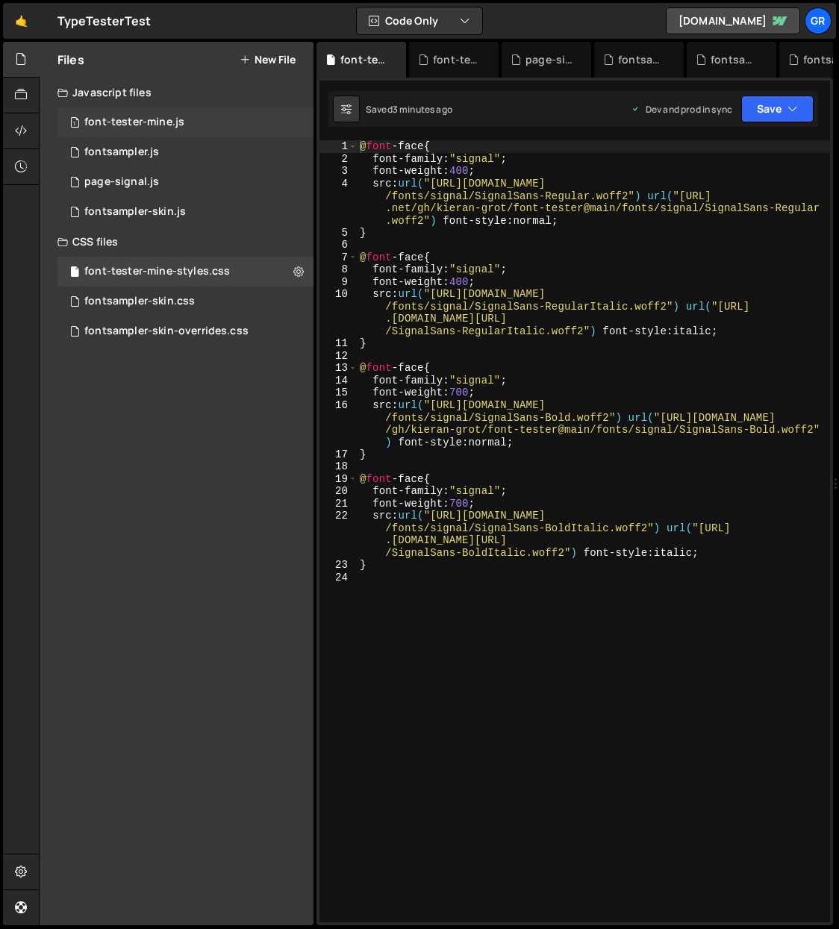
click at [182, 113] on div "1 font-tester-mine.js 0" at bounding box center [185, 122] width 256 height 30
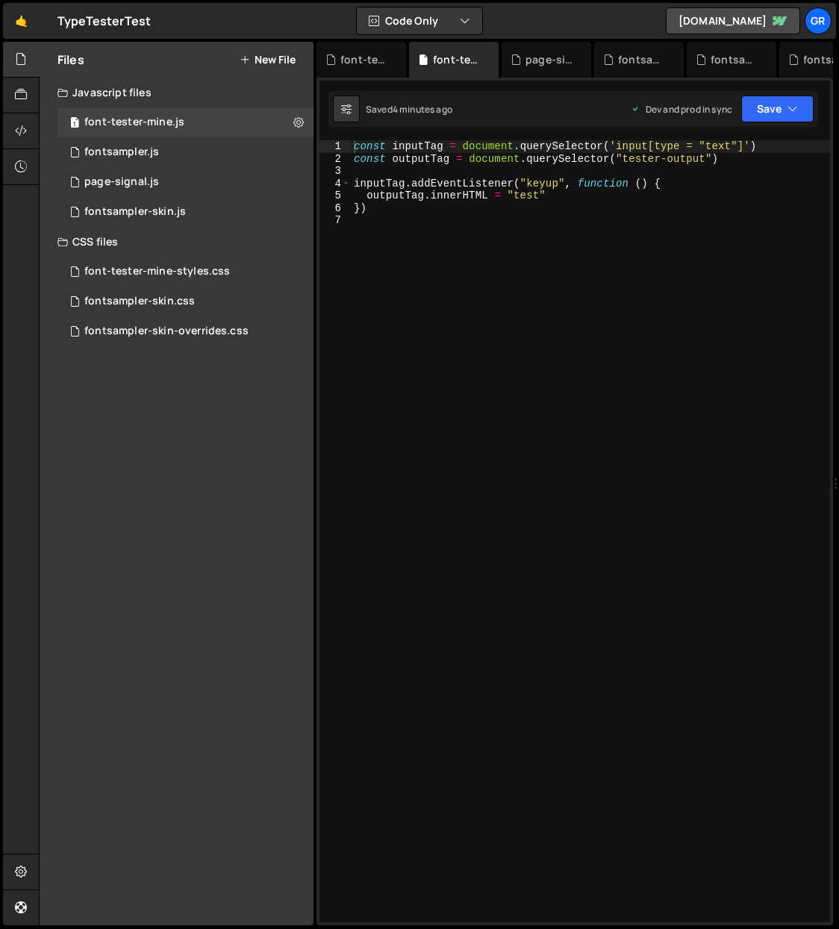
click at [539, 193] on div "const inputTag = document . querySelector ( 'input[type = "text"]' ) const outp…" at bounding box center [590, 543] width 479 height 806
type textarea "outputTag.innerHTML = "test123""
click at [610, 254] on div "const inputTag = document . querySelector ( 'input[type = "text"]' ) const outp…" at bounding box center [590, 543] width 479 height 806
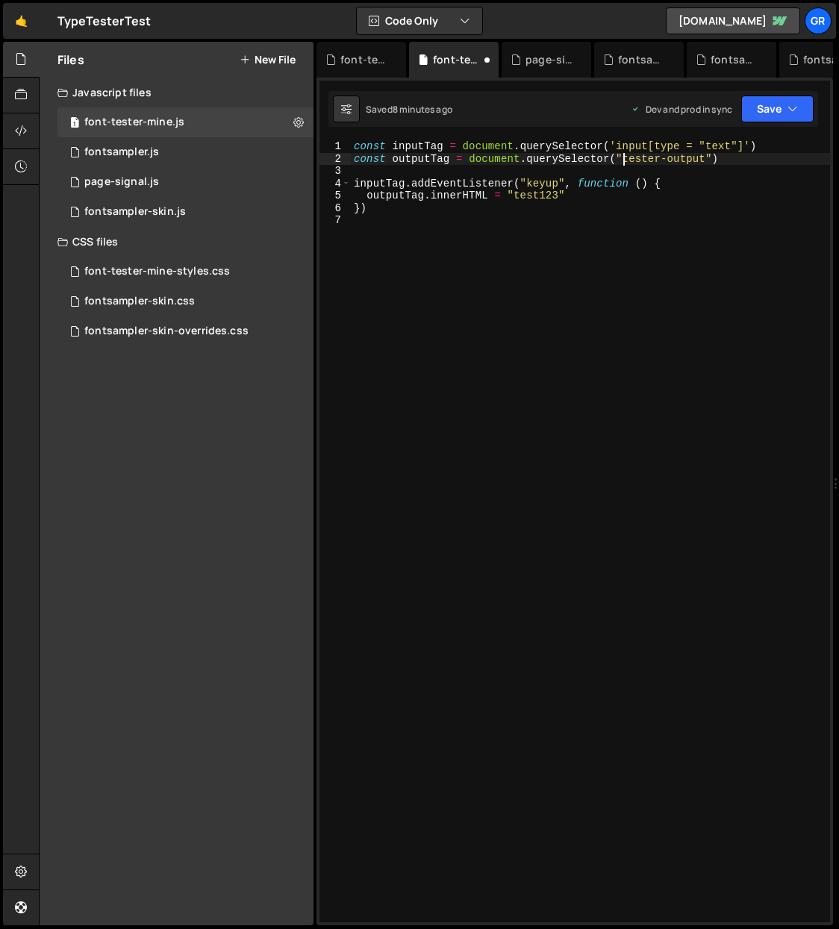
click at [623, 157] on div "const inputTag = document . querySelector ( 'input[type = "text"]' ) const outp…" at bounding box center [590, 543] width 479 height 806
drag, startPoint x: 508, startPoint y: 195, endPoint x: 567, endPoint y: 195, distance: 58.9
click at [567, 195] on div "const inputTag = document . querySelector ( 'input[type = "text"]' ) const outp…" at bounding box center [590, 543] width 479 height 806
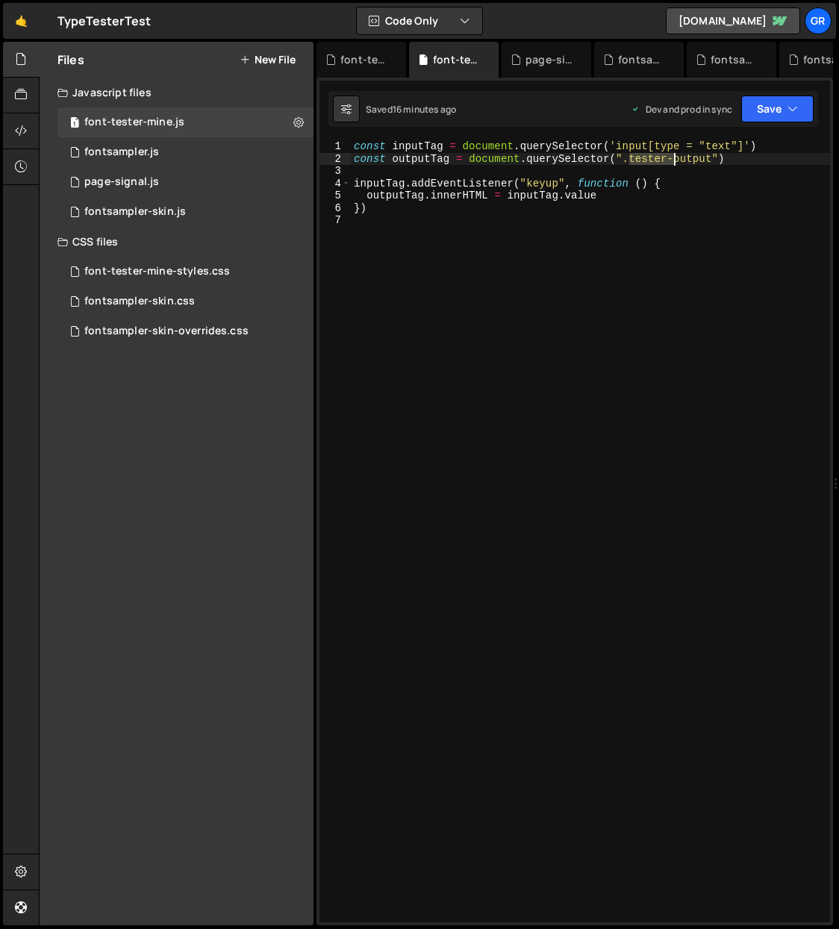
drag, startPoint x: 631, startPoint y: 159, endPoint x: 677, endPoint y: 151, distance: 47.0
click at [673, 157] on div "const inputTag = document . querySelector ( 'input[type = "text"]' ) const outp…" at bounding box center [590, 543] width 479 height 806
drag, startPoint x: 430, startPoint y: 196, endPoint x: 487, endPoint y: 195, distance: 56.7
click at [487, 195] on div "const inputTag = document . querySelector ( 'input[type = "text"]' ) const outp…" at bounding box center [590, 543] width 479 height 806
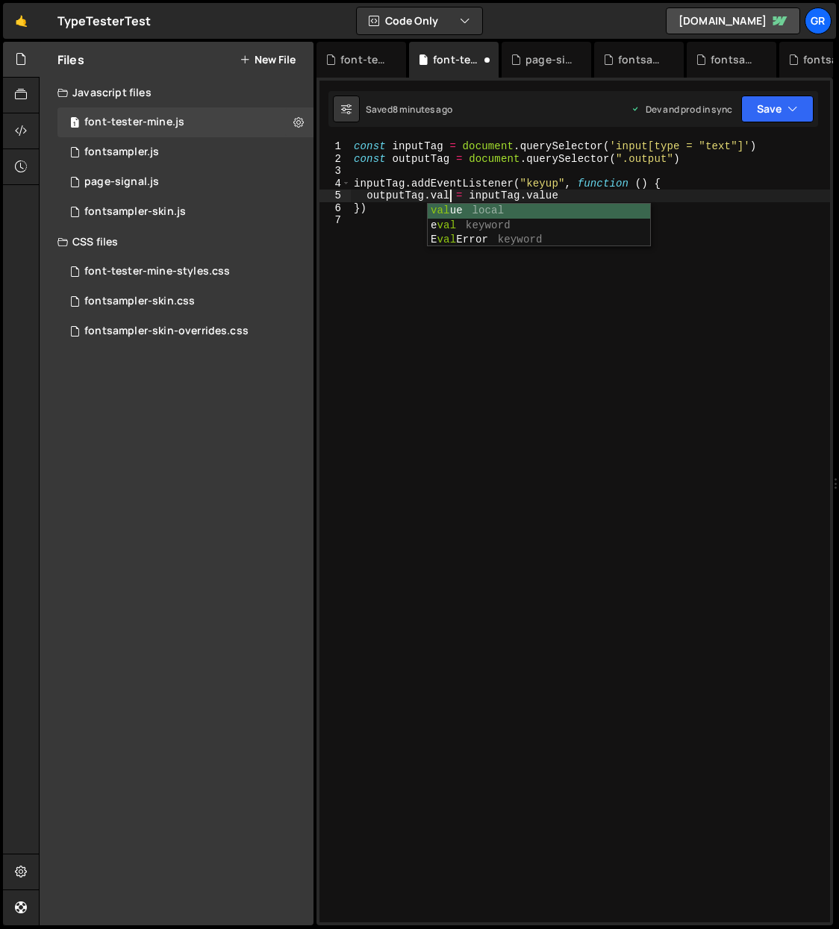
scroll to position [0, 7]
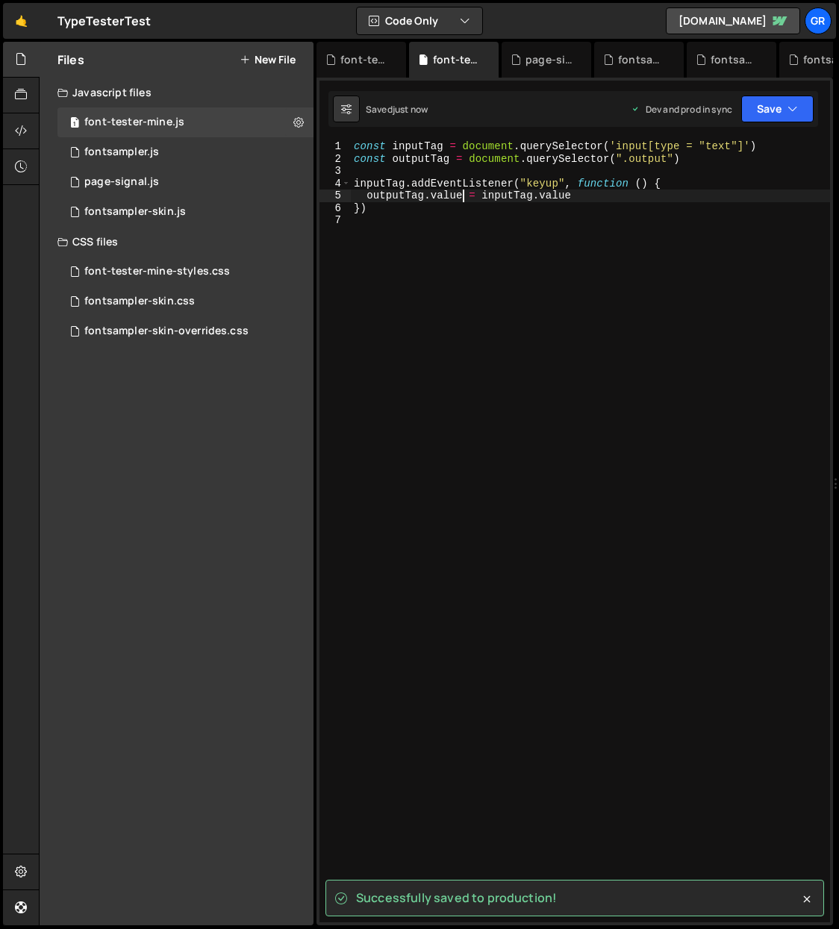
type textarea "outputTag.value = inputTag.value"
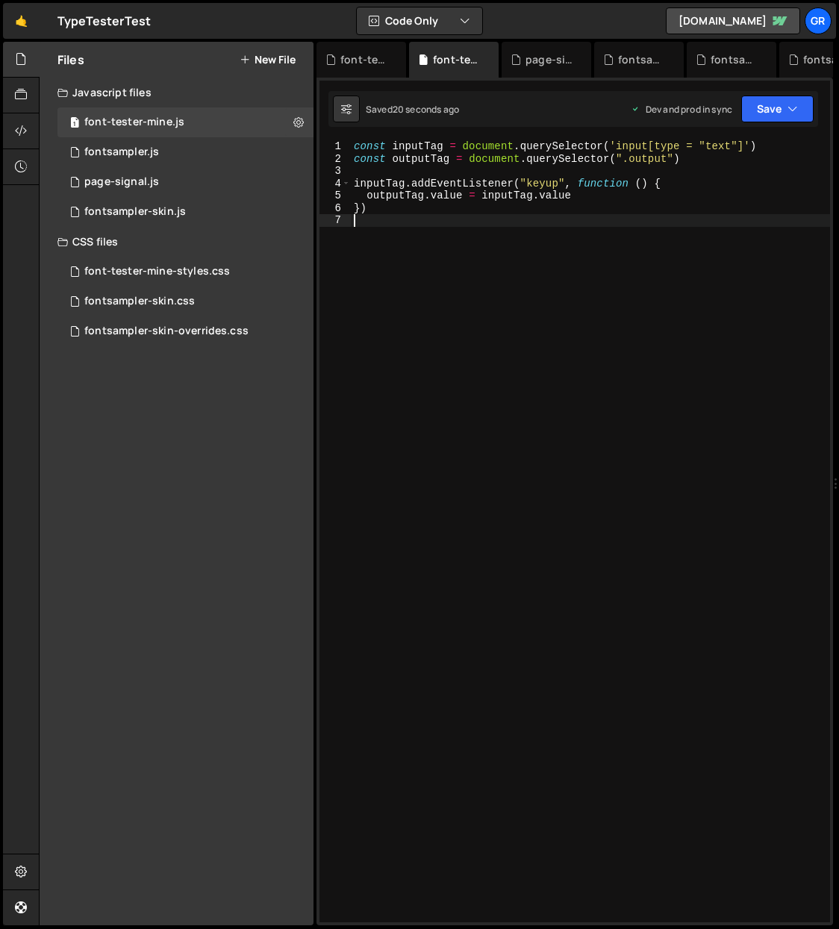
click at [409, 214] on div "const inputTag = document . querySelector ( 'input[type = "text"]' ) const outp…" at bounding box center [590, 543] width 479 height 806
type textarea "s"
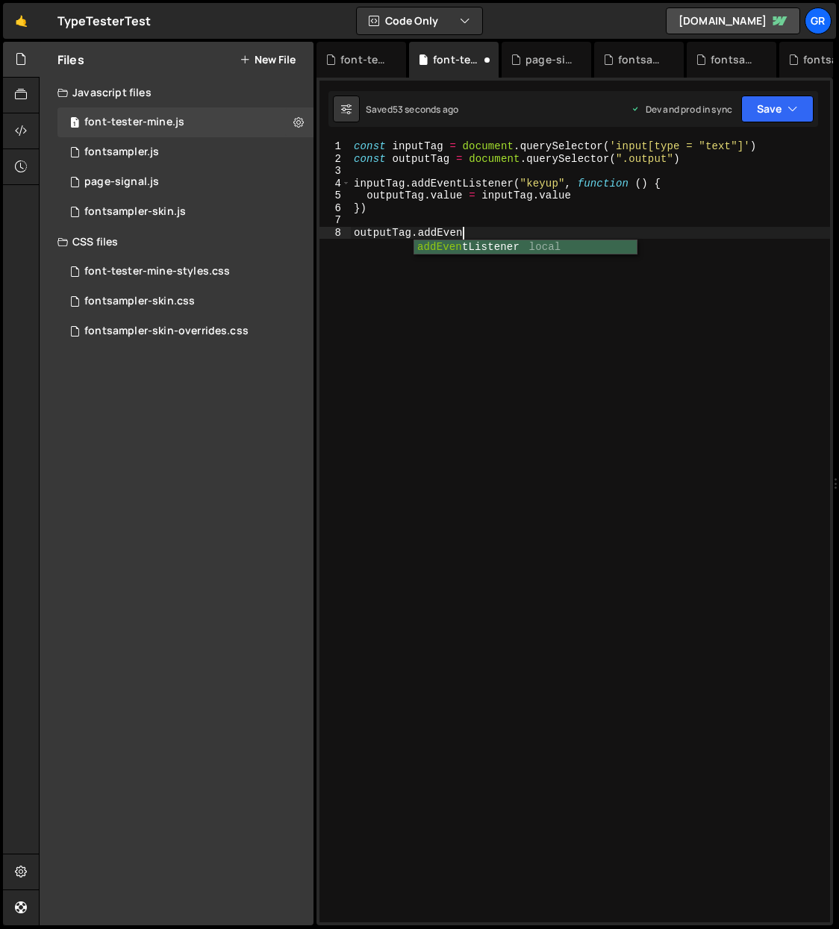
scroll to position [0, 7]
click at [470, 251] on div "addEvent Listener local" at bounding box center [525, 262] width 222 height 44
type textarea "outputTag.addEventListener("keyup", function (){})"
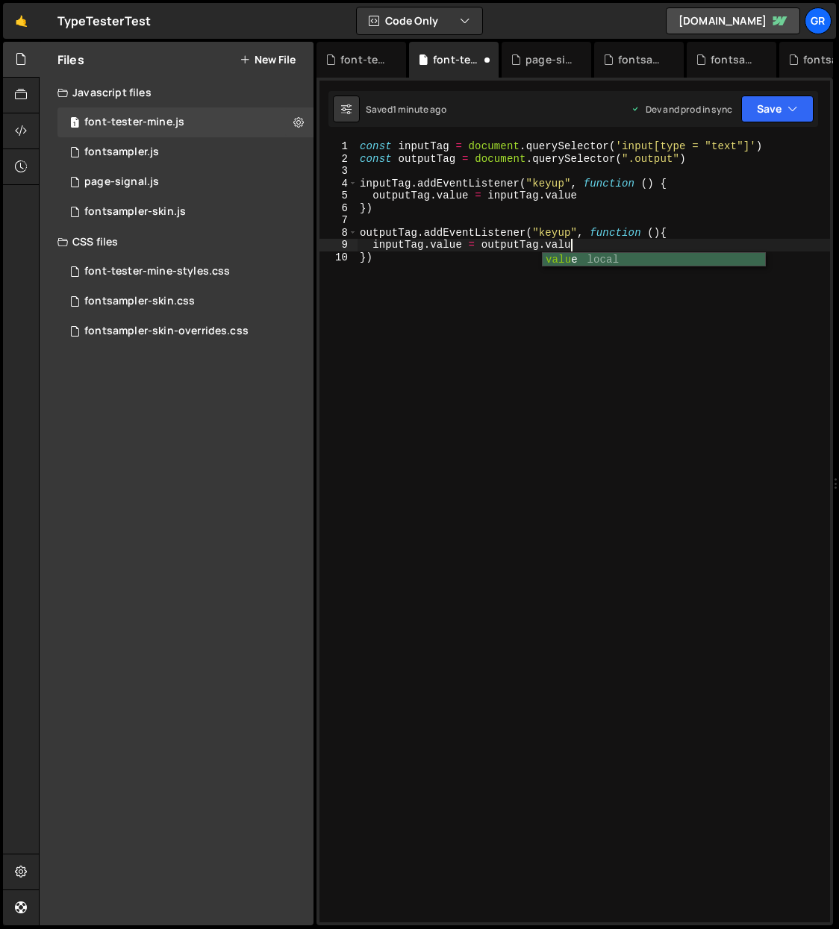
scroll to position [0, 14]
click at [196, 269] on div "font-tester-mine-styles.css" at bounding box center [156, 271] width 145 height 13
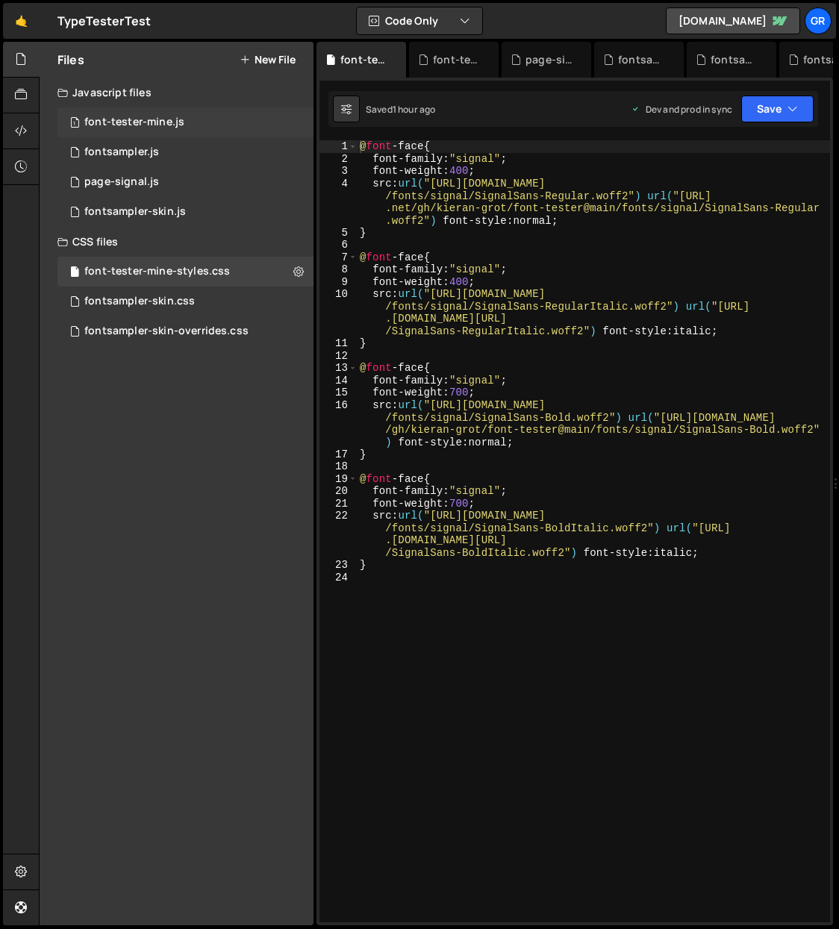
click at [156, 127] on div "font-tester-mine.js" at bounding box center [134, 122] width 100 height 13
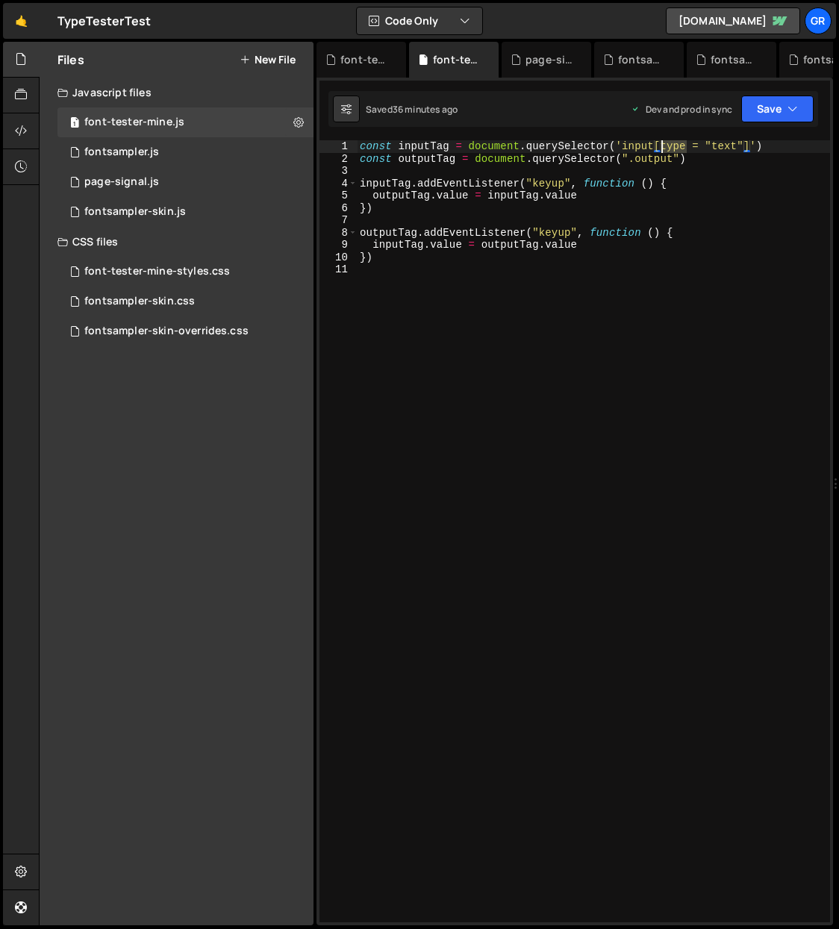
drag, startPoint x: 686, startPoint y: 146, endPoint x: 661, endPoint y: 145, distance: 25.4
click at [661, 145] on div "const inputTag = document . querySelector ( 'input[type = "text"]' ) const outp…" at bounding box center [593, 543] width 473 height 806
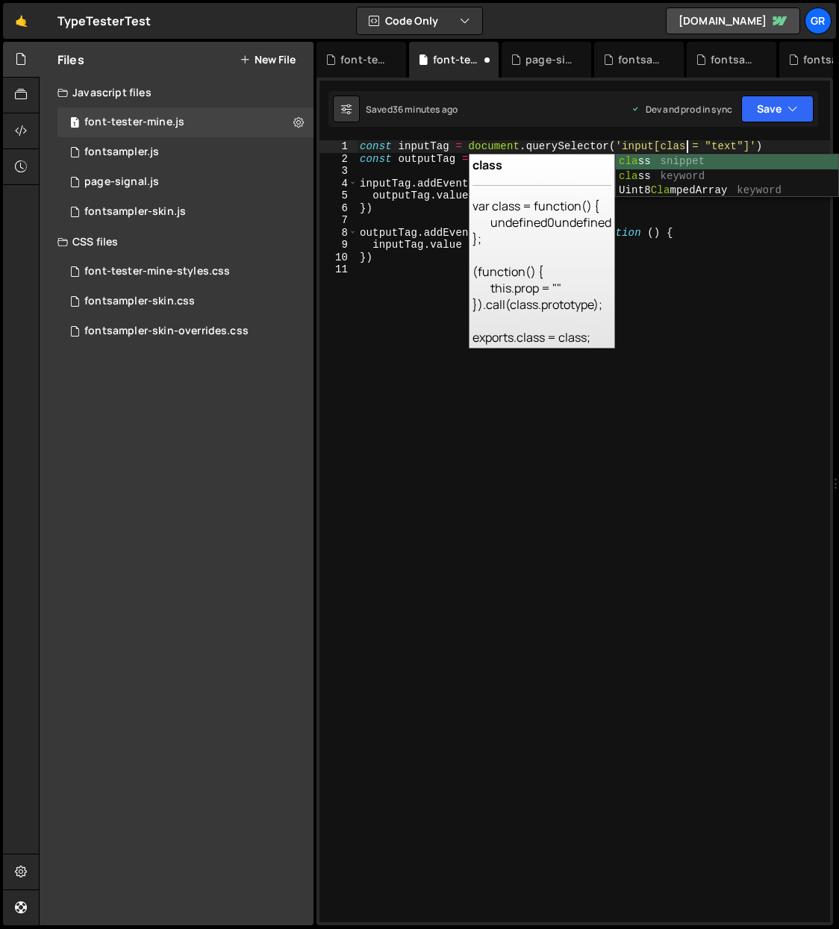
scroll to position [0, 23]
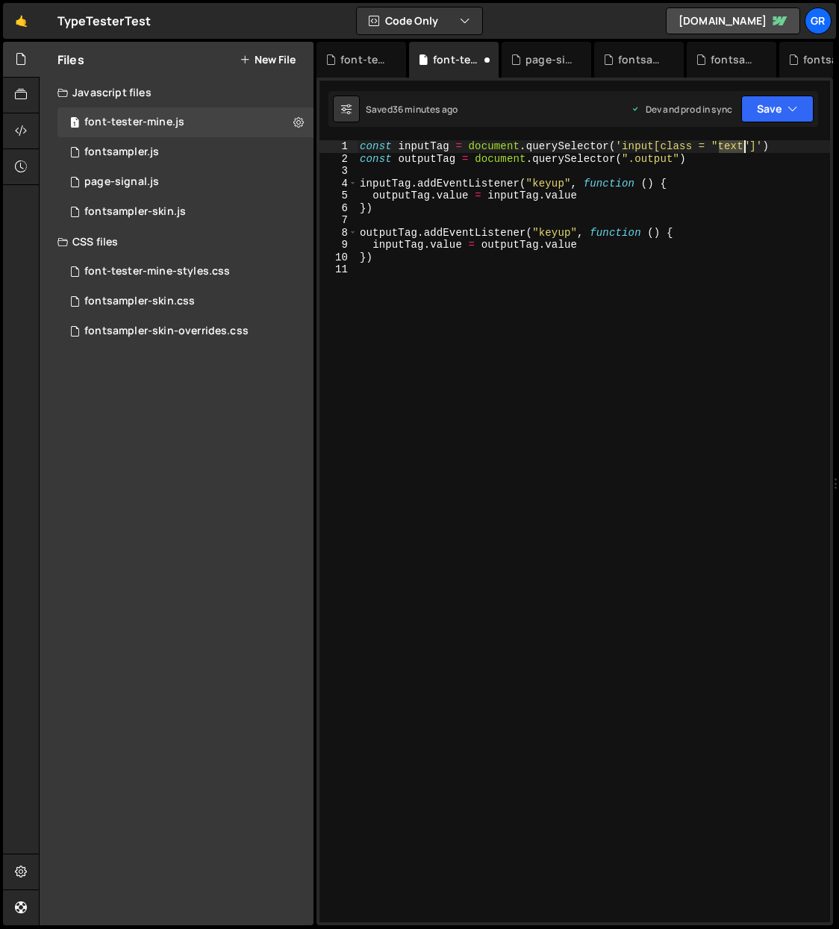
drag, startPoint x: 720, startPoint y: 148, endPoint x: 748, endPoint y: 134, distance: 31.7
click at [743, 145] on div "const inputTag = document . querySelector ( 'input[class = "text"]' ) const out…" at bounding box center [593, 543] width 473 height 806
type textarea "const inputTag = document.querySelector('input[class = "input"]')"
click at [691, 305] on div "const inputTag = document . querySelector ( 'input[class = "input"]' ) const ou…" at bounding box center [593, 543] width 473 height 806
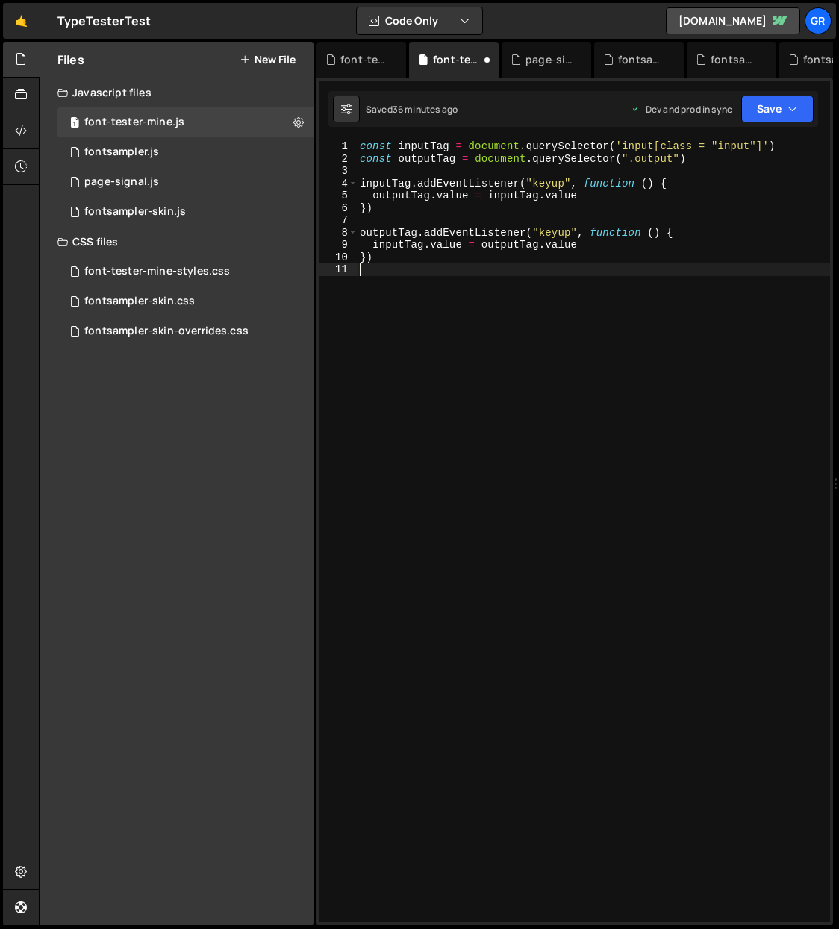
scroll to position [0, 0]
drag, startPoint x: 662, startPoint y: 147, endPoint x: 692, endPoint y: 145, distance: 29.2
click at [692, 145] on div "const inputTag = document . querySelector ( 'input[class = "input"]' ) const ou…" at bounding box center [593, 543] width 473 height 806
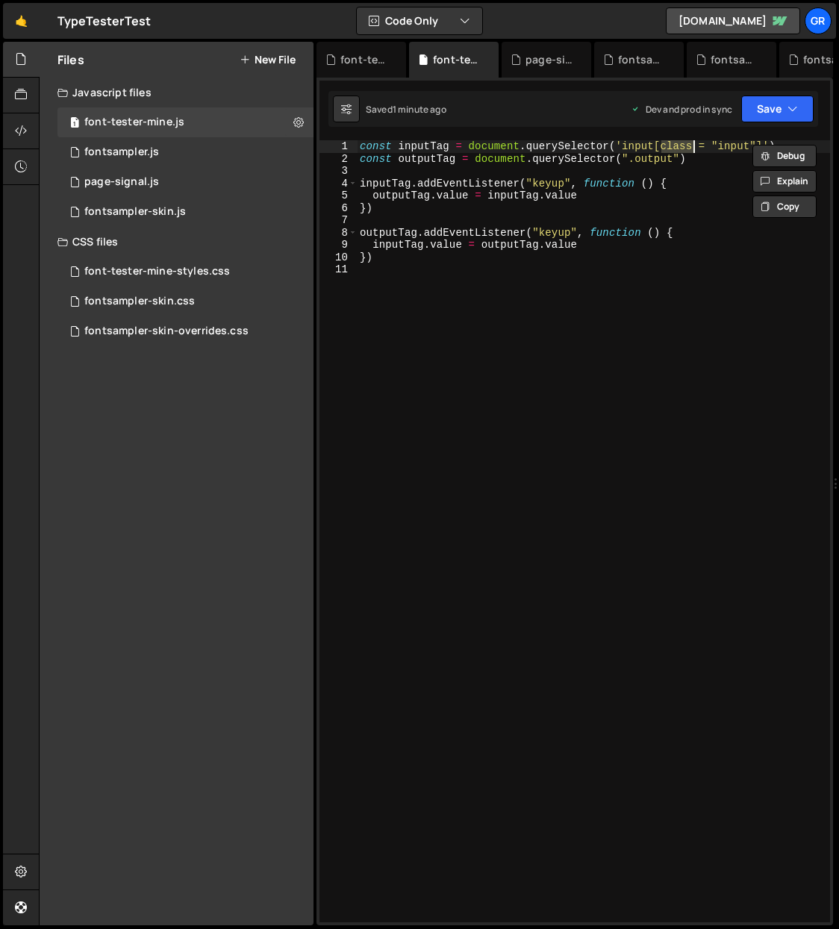
click at [697, 146] on div "const inputTag = document . querySelector ( 'input[class = "input"]' ) const ou…" at bounding box center [593, 543] width 473 height 806
drag, startPoint x: 692, startPoint y: 145, endPoint x: 664, endPoint y: 143, distance: 27.6
click at [664, 143] on div "const inputTag = document . querySelector ( 'input[class = "input"]' ) const ou…" at bounding box center [593, 543] width 473 height 806
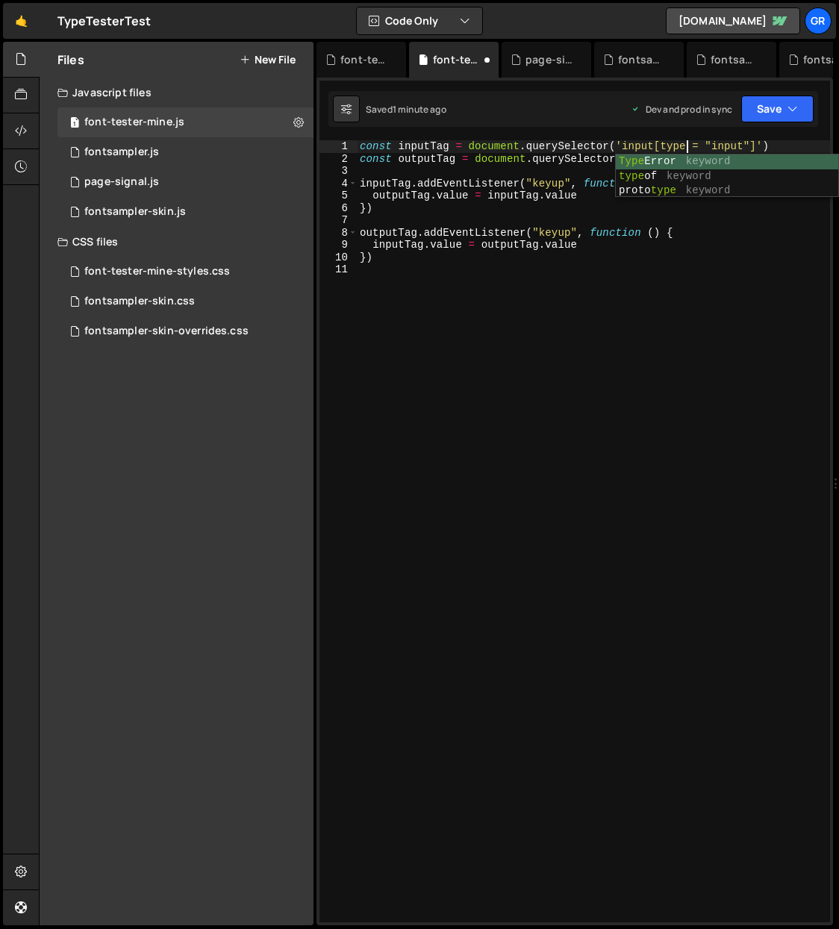
scroll to position [0, 22]
drag, startPoint x: 712, startPoint y: 144, endPoint x: 747, endPoint y: 137, distance: 35.0
click at [745, 141] on div "const inputTag = document . querySelector ( 'input[type = "input"]' ) const out…" at bounding box center [593, 543] width 473 height 806
type textarea "const inputTag = document.querySelector('input[type = "text"]')"
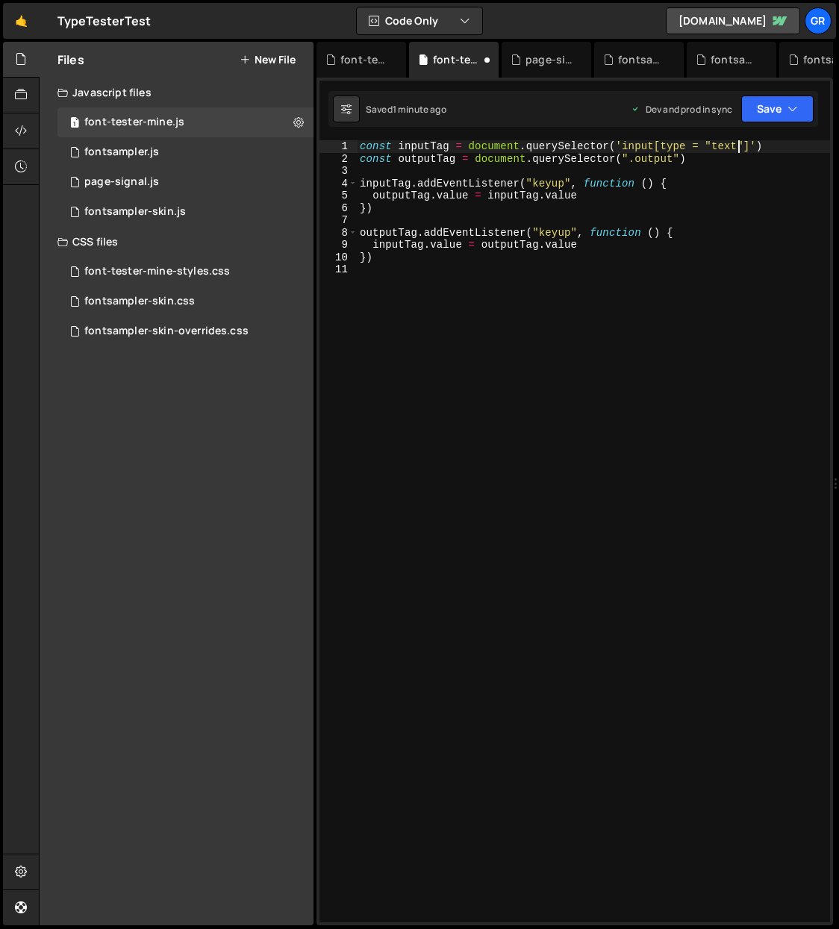
click at [691, 286] on div "const inputTag = document . querySelector ( 'input[type = "text"]' ) const outp…" at bounding box center [593, 543] width 473 height 806
click at [660, 145] on div "const inputTag = document . querySelector ( 'input[type = "text"]' ) const outp…" at bounding box center [593, 543] width 473 height 806
type textarea "const inputTag = document.querySelector('input[type = "text"]')"
drag, startPoint x: 661, startPoint y: 145, endPoint x: 684, endPoint y: 145, distance: 23.1
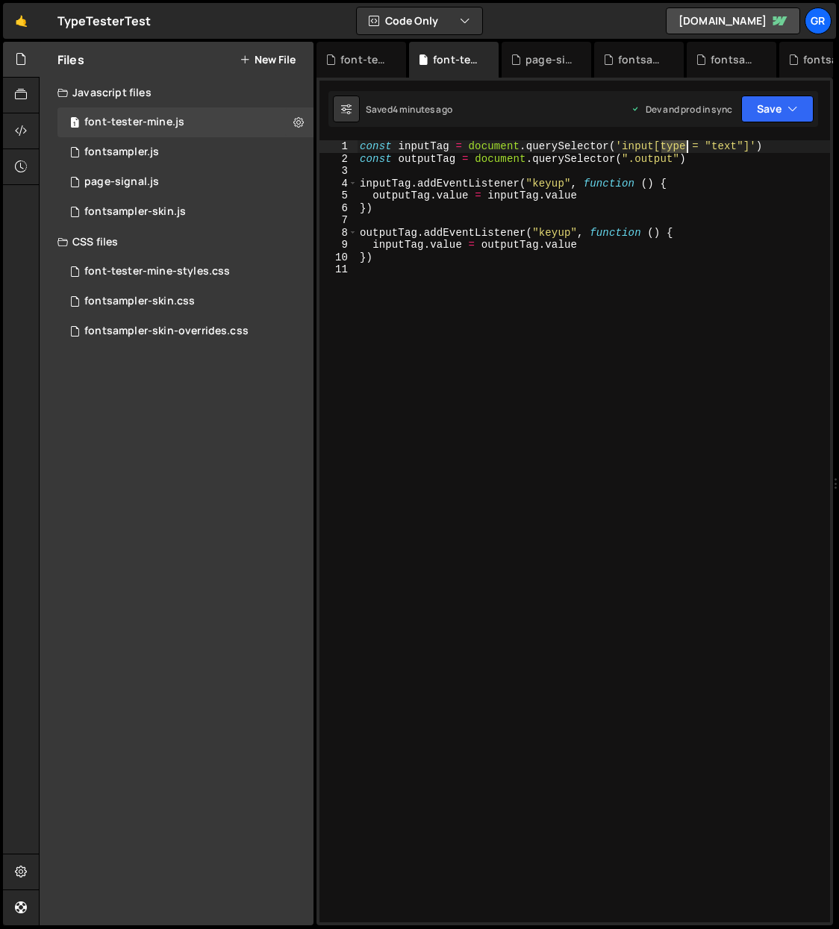
click at [684, 145] on div "const inputTag = document . querySelector ( 'input[type = "text"]' ) const outp…" at bounding box center [593, 543] width 473 height 806
click at [689, 302] on div "const inputTag = document . querySelector ( 'input[type = "text"]' ) const outp…" at bounding box center [593, 543] width 473 height 806
drag, startPoint x: 618, startPoint y: 146, endPoint x: 755, endPoint y: 145, distance: 137.3
click at [755, 145] on div "const inputTag = document . querySelector ( 'input[type = "text"]' ) const outp…" at bounding box center [593, 543] width 473 height 806
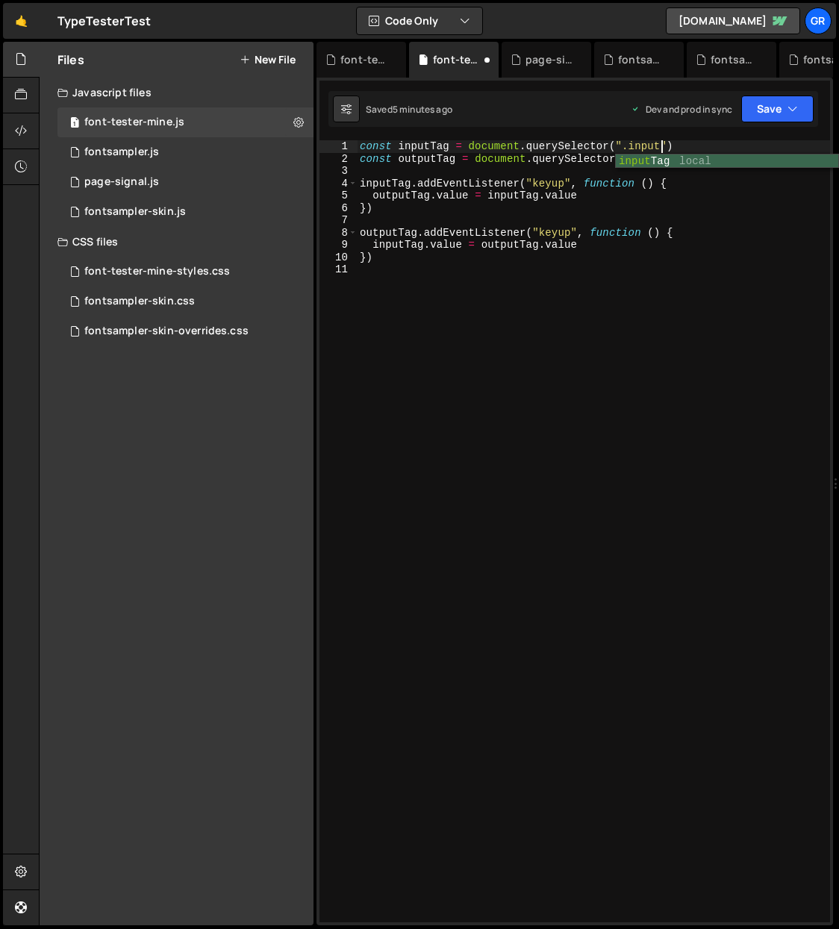
click at [627, 145] on div "const inputTag = document . querySelector ( ".input" ) const outputTag = docume…" at bounding box center [593, 543] width 473 height 806
click at [575, 197] on div "const inputTag = document . querySelector ( ".text-input" ) const outputTag = d…" at bounding box center [593, 543] width 473 height 806
type textarea "outputTag.value = inputTag.value"
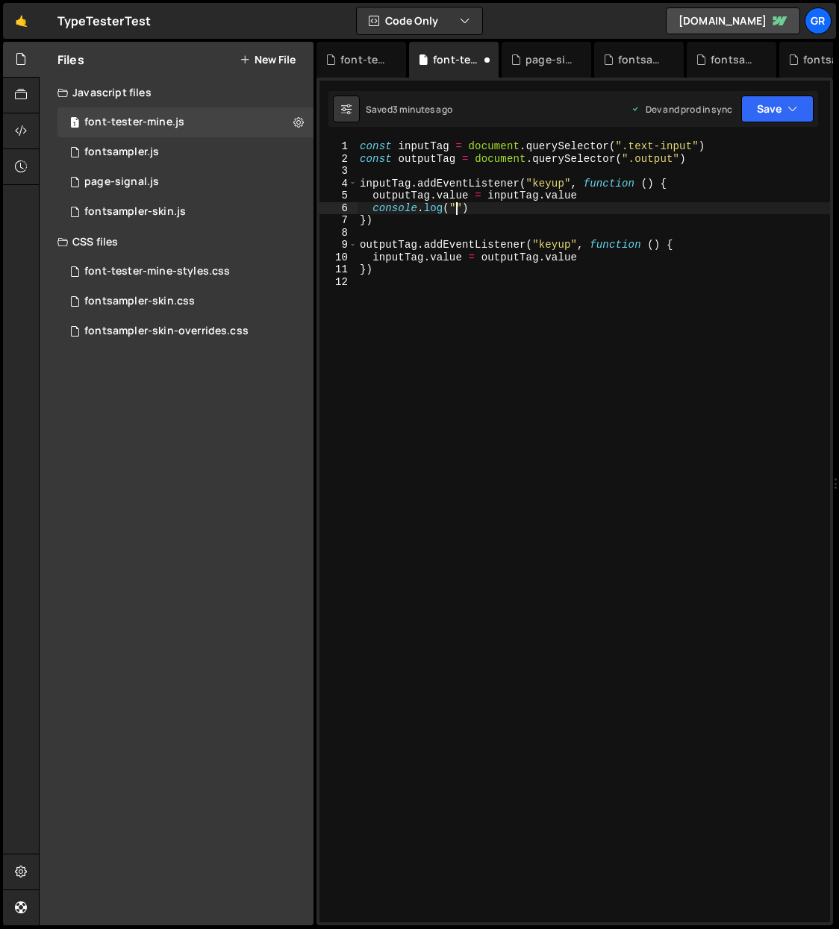
scroll to position [0, 7]
type textarea "console.log("hellloooo")"
type textarea "inputTag.value = outputTag.value"
click at [594, 258] on div "const inputTag = document . querySelector ( ".text-input" ) const outputTag = d…" at bounding box center [593, 543] width 472 height 806
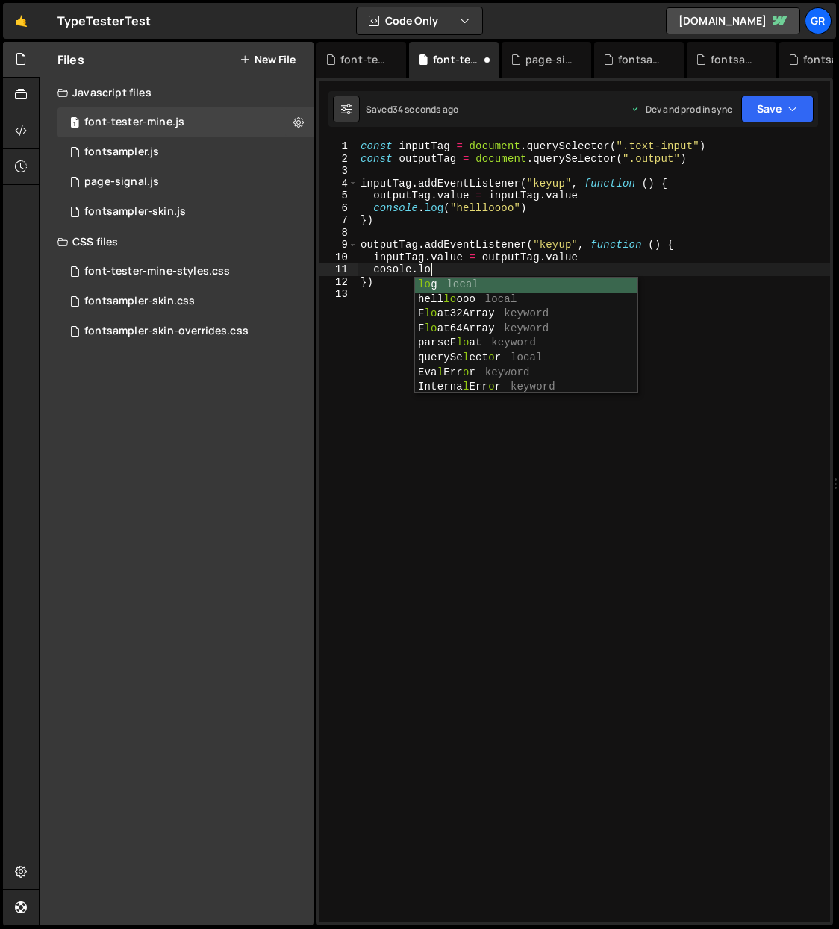
scroll to position [0, 4]
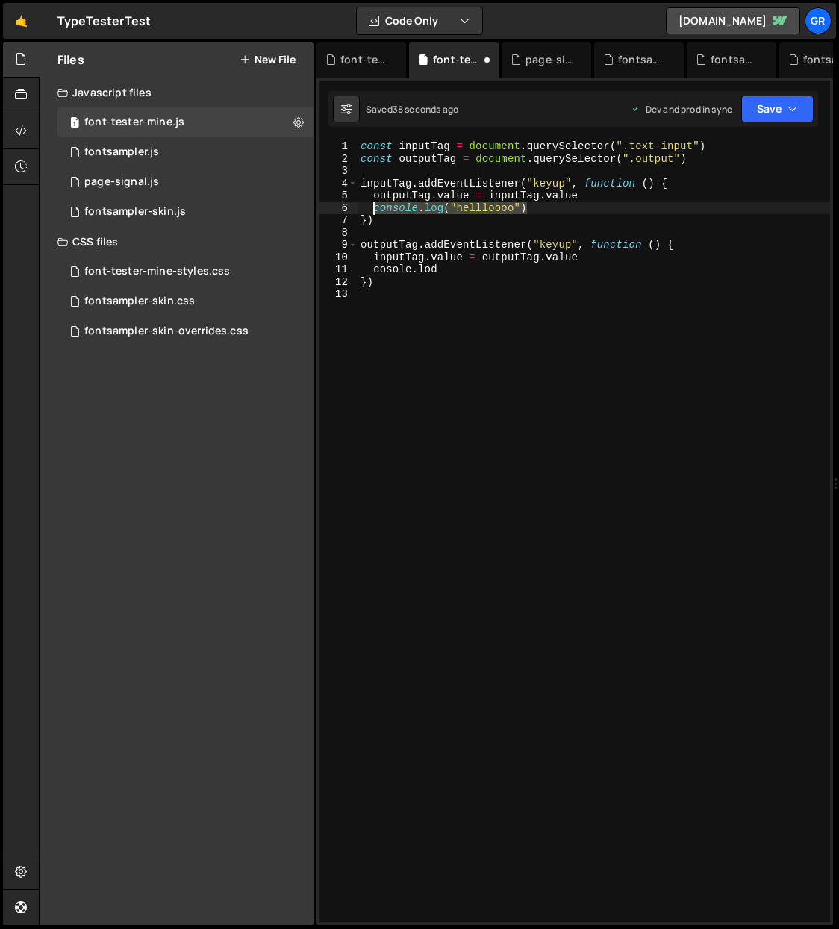
drag, startPoint x: 537, startPoint y: 204, endPoint x: 377, endPoint y: 206, distance: 159.7
click at [376, 206] on div "const inputTag = document . querySelector ( ".text-input" ) const outputTag = d…" at bounding box center [593, 543] width 472 height 806
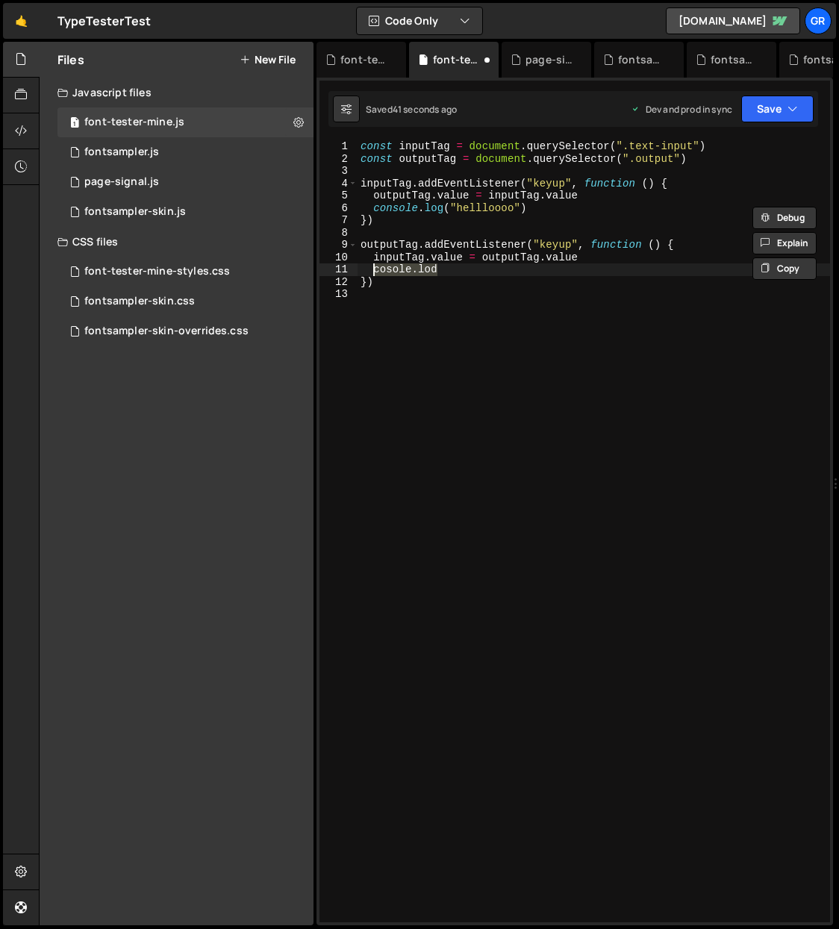
drag, startPoint x: 436, startPoint y: 272, endPoint x: 372, endPoint y: 271, distance: 64.9
click at [372, 271] on div "const inputTag = document . querySelector ( ".text-input" ) const outputTag = d…" at bounding box center [593, 543] width 472 height 806
paste textarea "nsole.log("hellloooo")"
drag, startPoint x: 460, startPoint y: 272, endPoint x: 513, endPoint y: 269, distance: 53.8
click at [513, 269] on div "const inputTag = document . querySelector ( ".text-input" ) const outputTag = d…" at bounding box center [593, 543] width 472 height 806
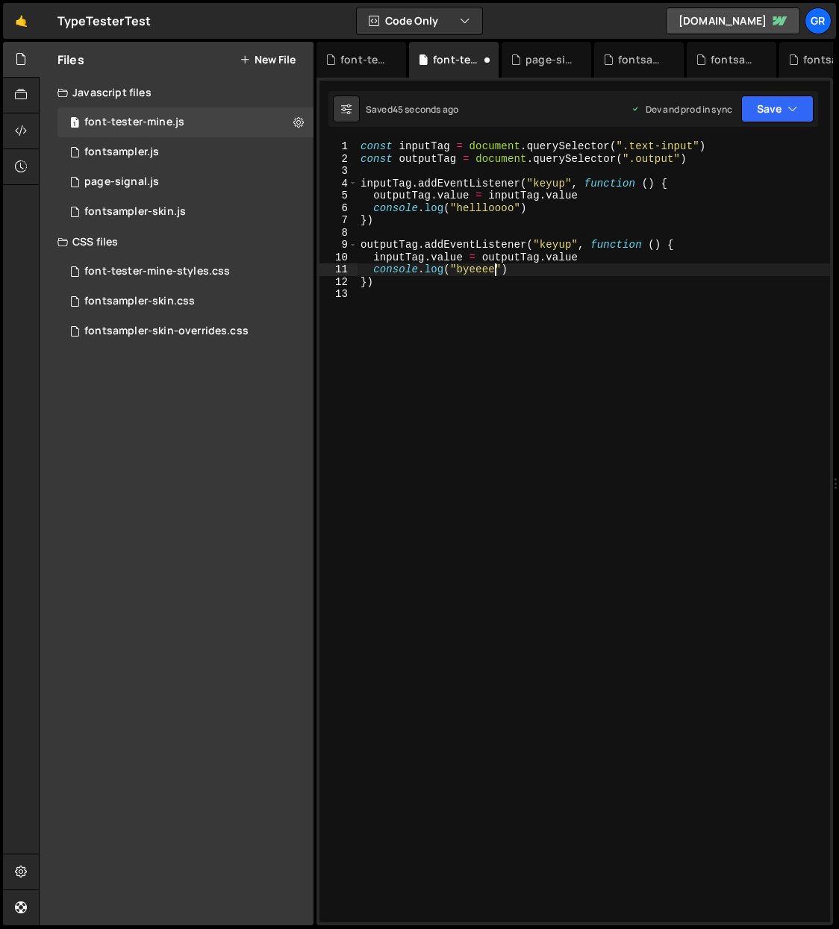
scroll to position [0, 9]
drag, startPoint x: 546, startPoint y: 198, endPoint x: 602, endPoint y: 184, distance: 57.7
click at [577, 195] on div "const inputTag = document . querySelector ( ".text-input" ) const outputTag = d…" at bounding box center [593, 543] width 472 height 806
drag, startPoint x: 438, startPoint y: 196, endPoint x: 494, endPoint y: 163, distance: 64.9
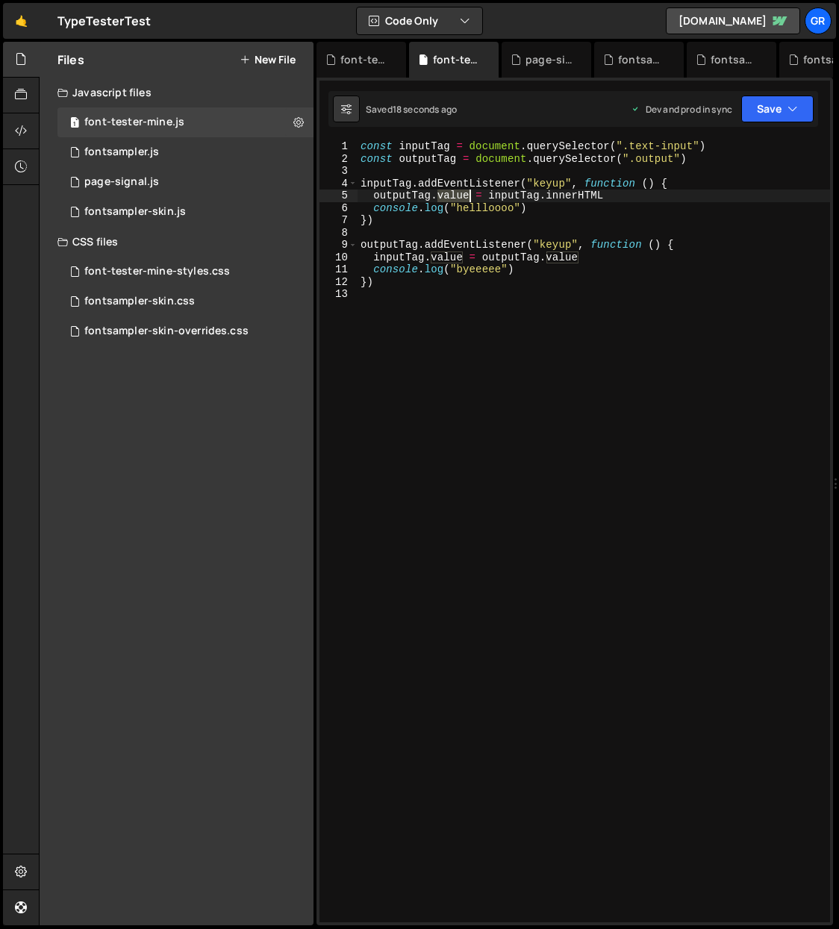
click at [469, 195] on div "const inputTag = document . querySelector ( ".text-input" ) const outputTag = d…" at bounding box center [593, 543] width 472 height 806
drag, startPoint x: 580, startPoint y: 198, endPoint x: 630, endPoint y: 188, distance: 50.2
click at [629, 191] on div "const inputTag = document . querySelector ( ".text-input" ) const outputTag = d…" at bounding box center [593, 543] width 472 height 806
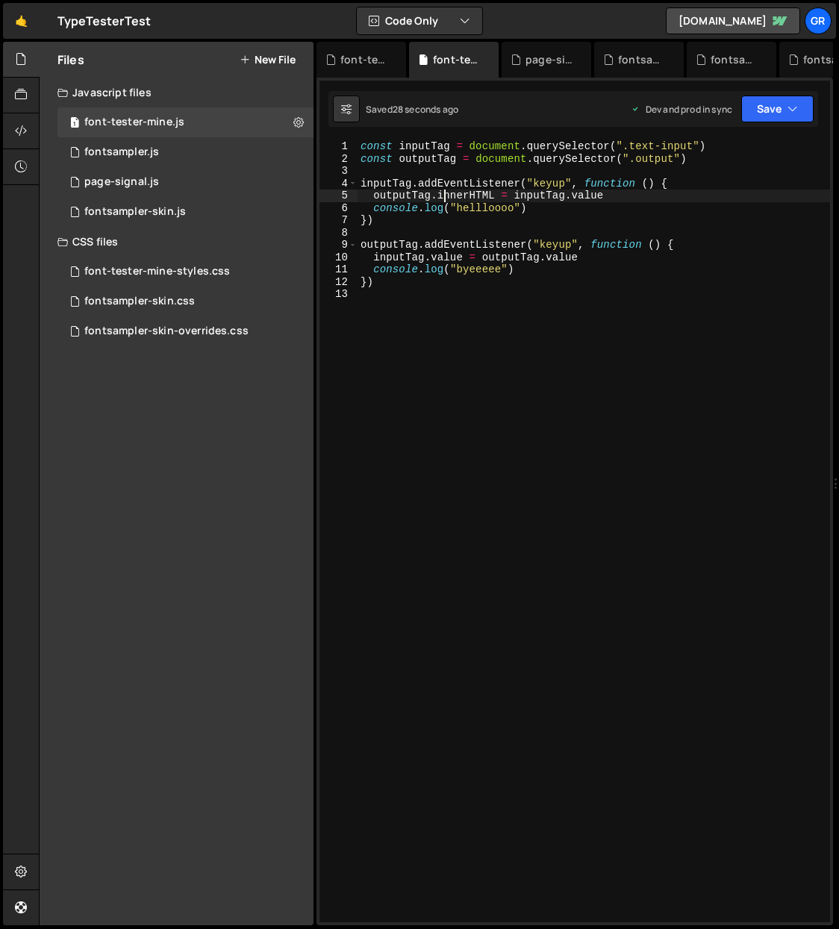
click at [446, 194] on div "const inputTag = document . querySelector ( ".text-input" ) const outputTag = d…" at bounding box center [593, 543] width 472 height 806
drag, startPoint x: 438, startPoint y: 194, endPoint x: 492, endPoint y: 195, distance: 53.7
click at [492, 195] on div "const inputTag = document . querySelector ( ".text-input" ) const outputTag = d…" at bounding box center [593, 543] width 472 height 806
drag, startPoint x: 489, startPoint y: 195, endPoint x: 440, endPoint y: 196, distance: 49.2
click at [440, 196] on div "const inputTag = document . querySelector ( ".text-input" ) const outputTag = d…" at bounding box center [593, 543] width 472 height 806
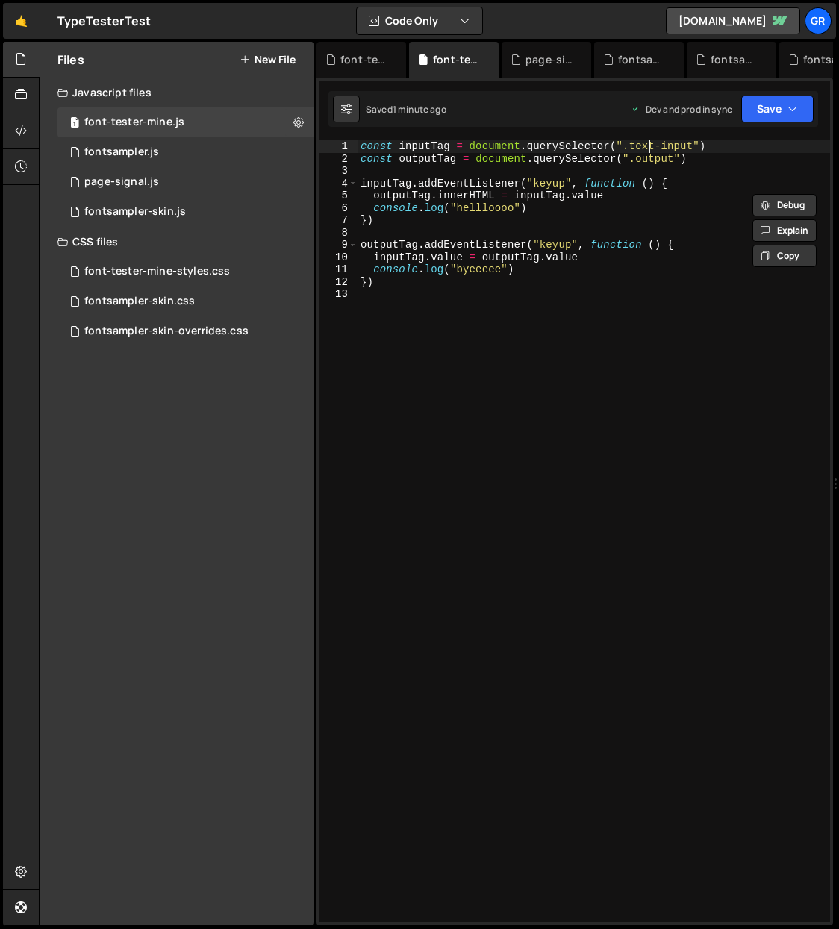
drag, startPoint x: 650, startPoint y: 149, endPoint x: 668, endPoint y: 148, distance: 18.7
click at [651, 149] on div "const inputTag = document . querySelector ( ".text-input" ) const outputTag = d…" at bounding box center [593, 543] width 472 height 806
click at [692, 145] on div "const inputTag = document . querySelector ( ".text-input" ) const outputTag = d…" at bounding box center [593, 543] width 472 height 806
drag, startPoint x: 693, startPoint y: 145, endPoint x: 632, endPoint y: 144, distance: 61.2
click at [632, 144] on div "const inputTag = document . querySelector ( ".text-input" ) const outputTag = d…" at bounding box center [593, 543] width 472 height 806
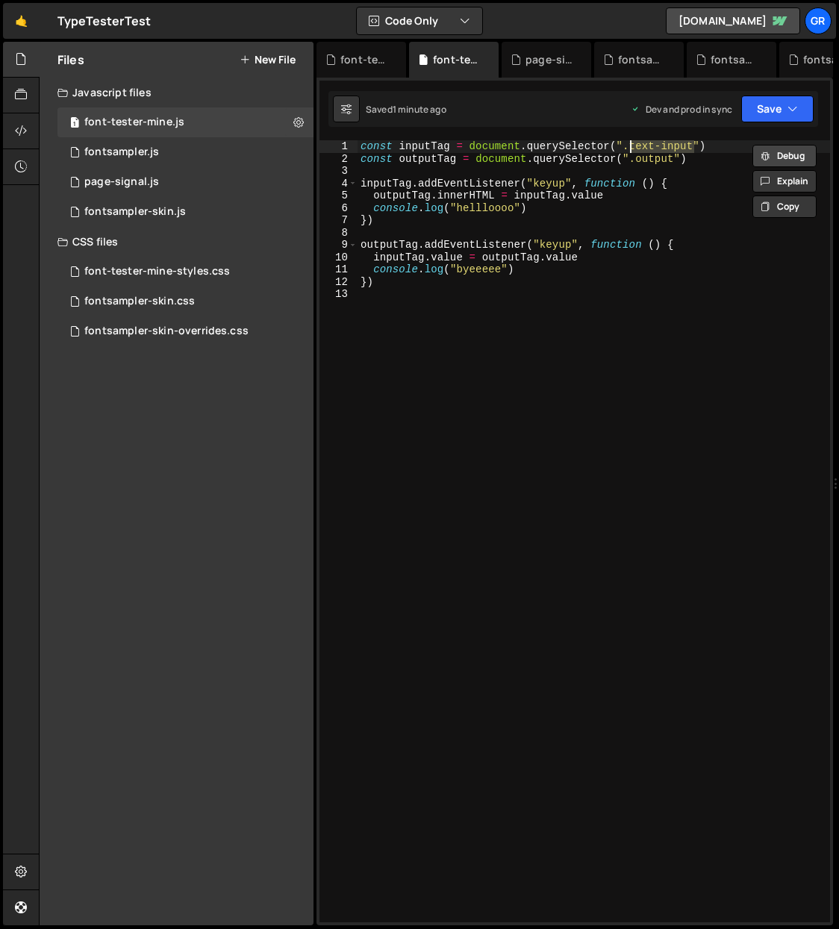
paste textarea "input-selector"
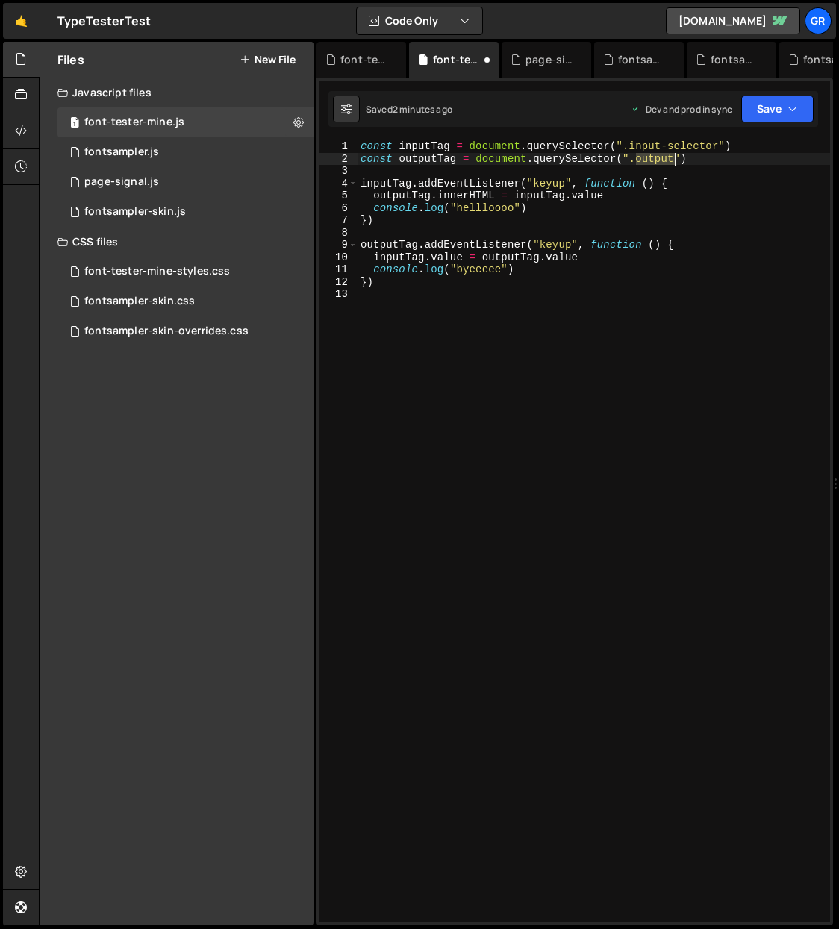
drag, startPoint x: 649, startPoint y: 160, endPoint x: 673, endPoint y: 160, distance: 23.9
click at [673, 160] on div "const inputTag = document . querySelector ( ".input-selector" ) const outputTag…" at bounding box center [593, 543] width 472 height 806
paste textarea "-selector"
drag, startPoint x: 439, startPoint y: 195, endPoint x: 495, endPoint y: 192, distance: 56.8
click at [495, 192] on div "const inputTag = document . querySelector ( ".input-selector" ) const outputTag…" at bounding box center [593, 543] width 472 height 806
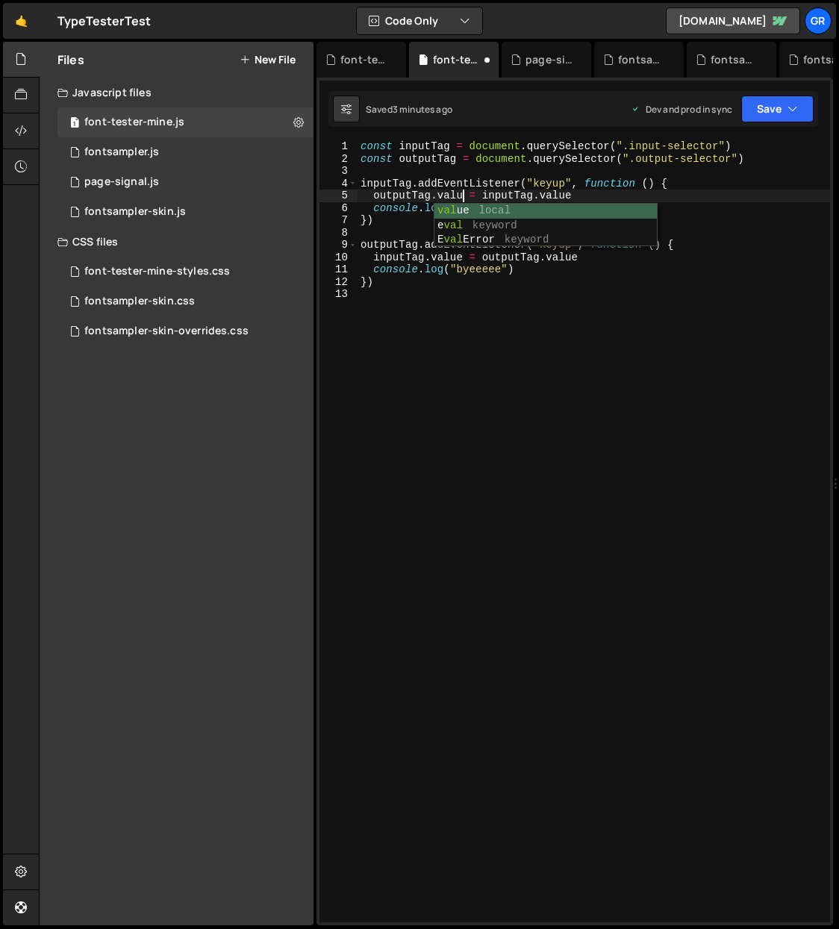
scroll to position [0, 7]
type textarea "outputTag.value = inputTag.value"
